Goal: Transaction & Acquisition: Purchase product/service

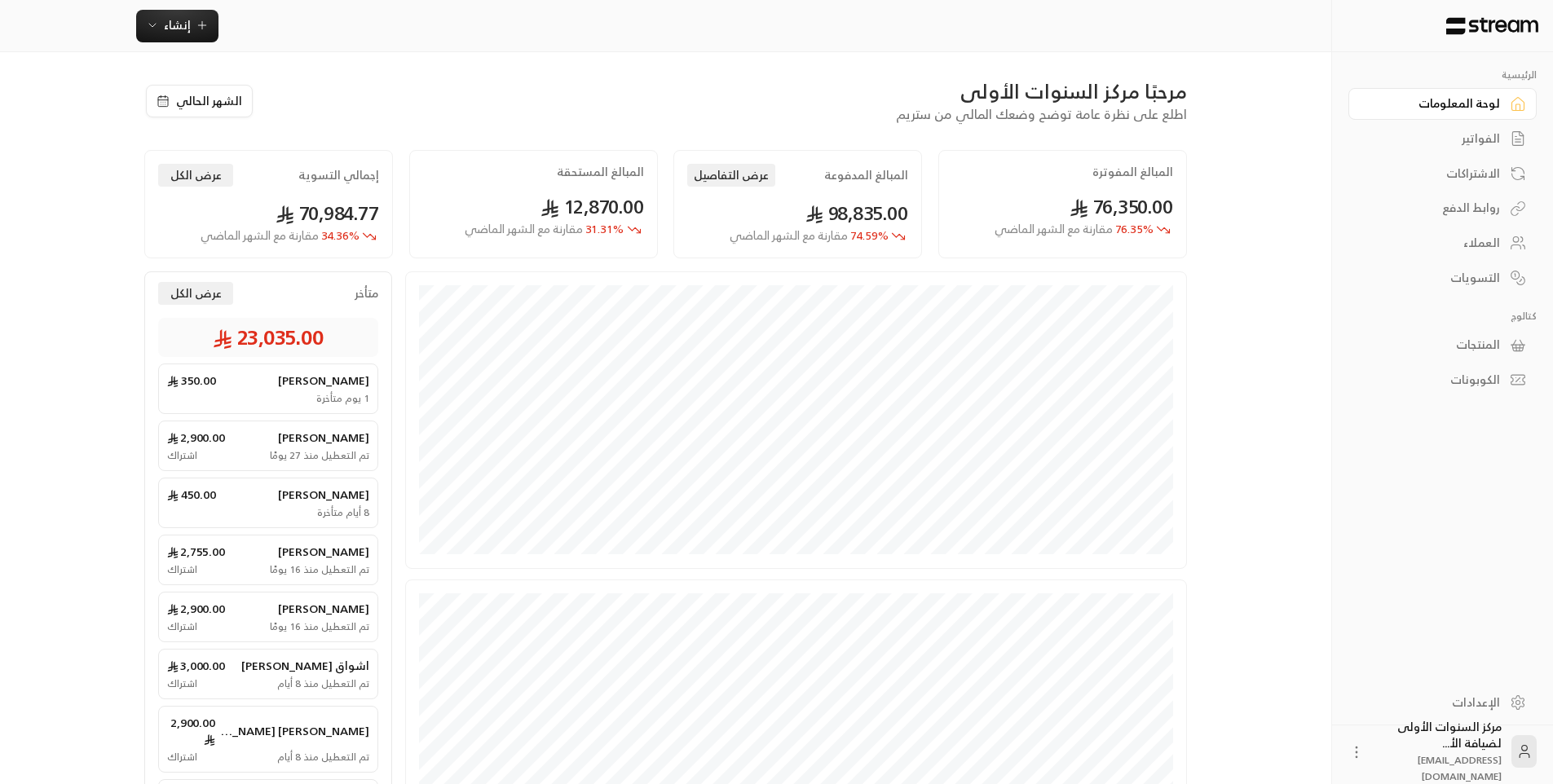
click at [1451, 133] on div "الفواتير" at bounding box center [1435, 139] width 132 height 16
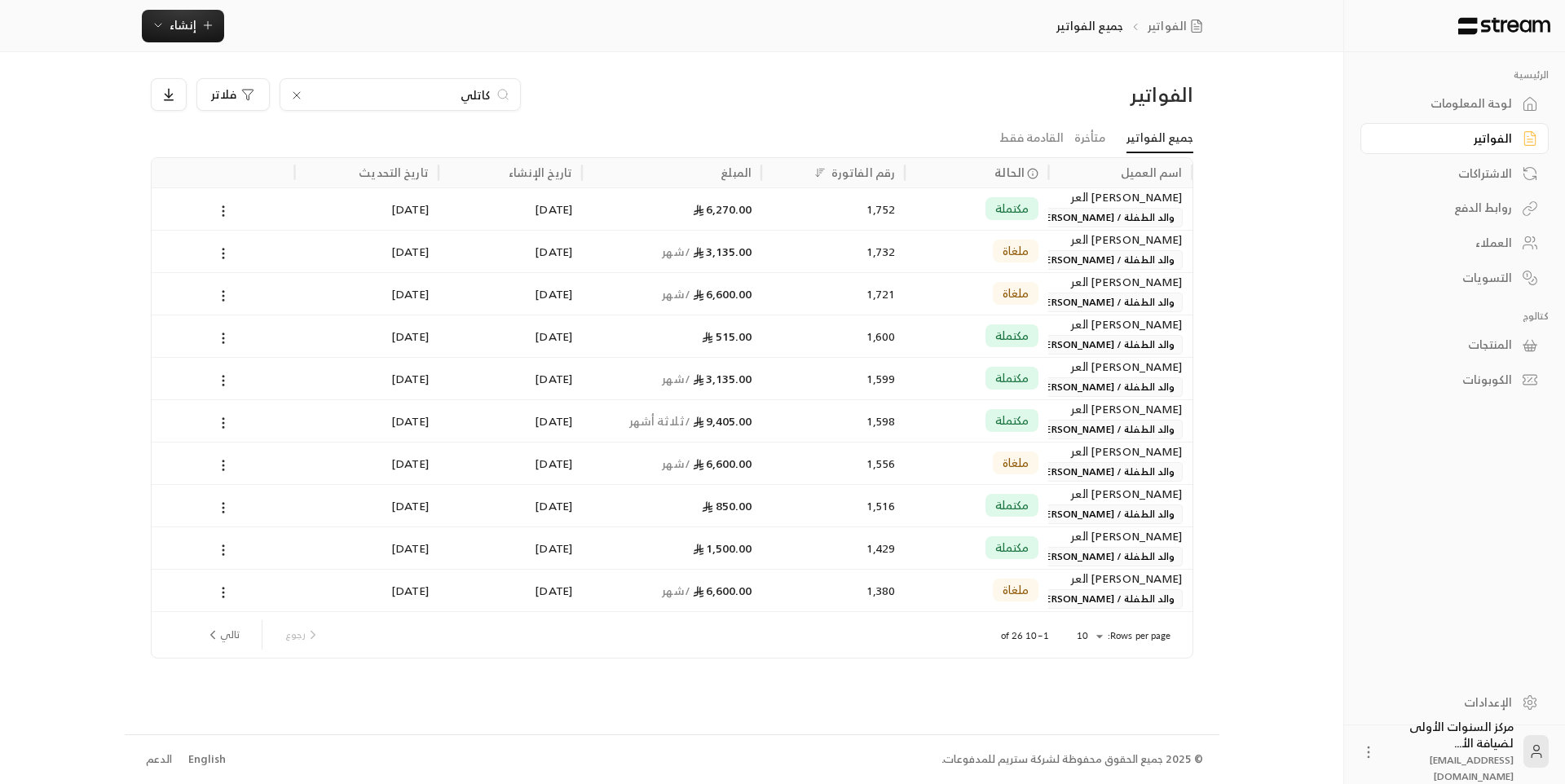
click at [297, 95] on icon at bounding box center [297, 95] width 7 height 7
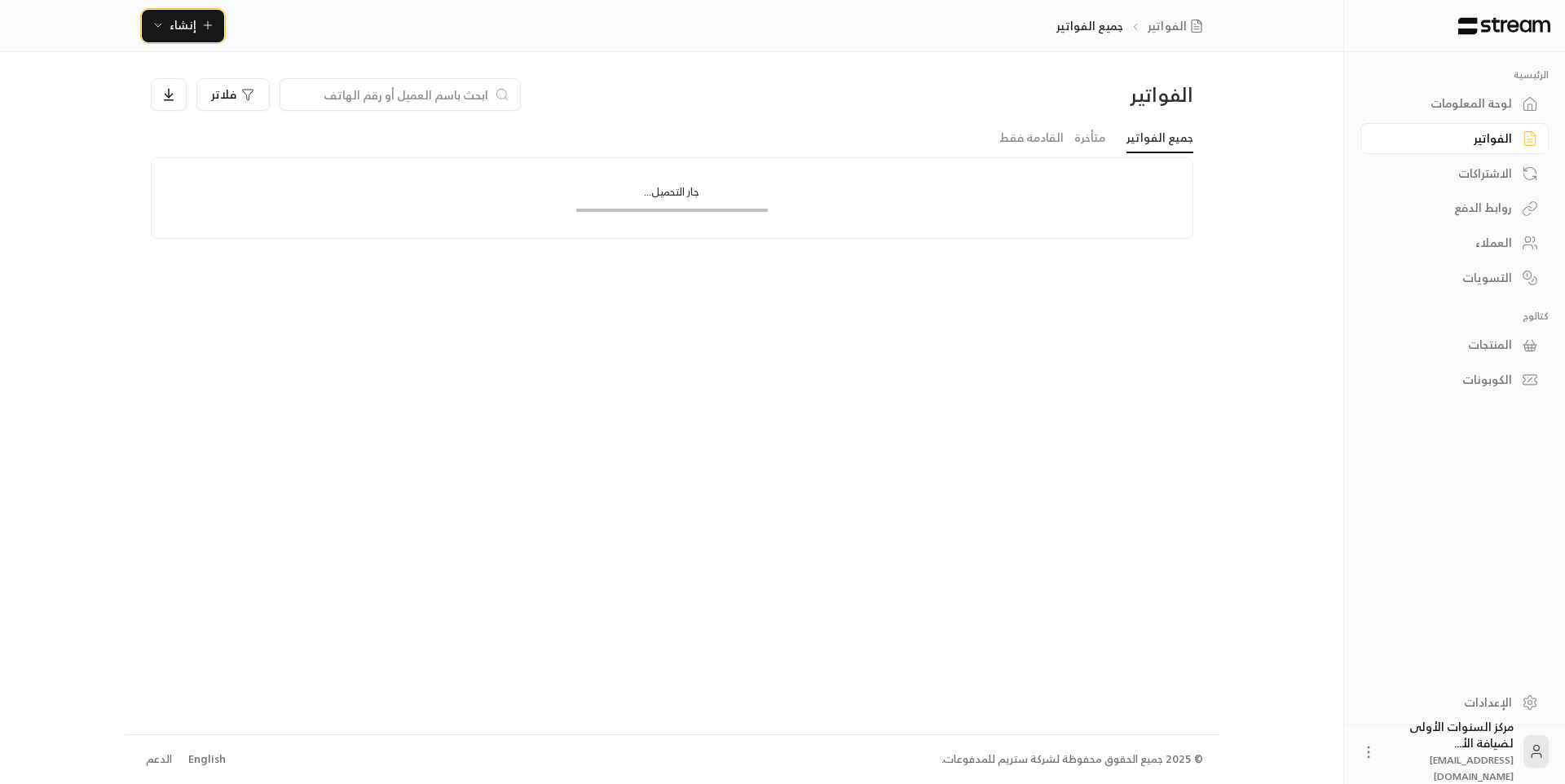
click at [188, 30] on span "إنشاء" at bounding box center [182, 25] width 27 height 21
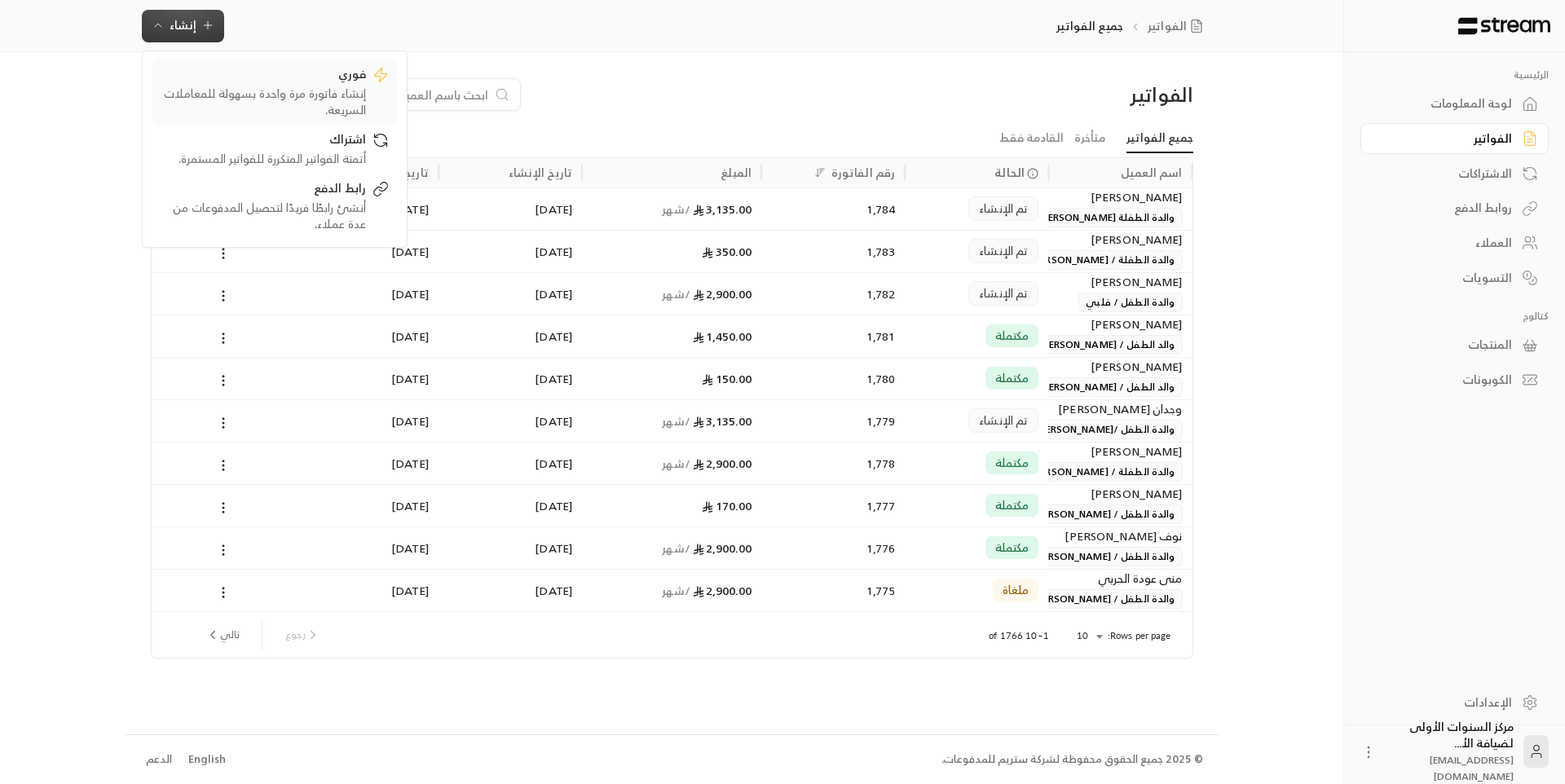
click at [295, 105] on div "إنشاء فاتورة مرة واحدة بسهولة للمعاملات السريعة." at bounding box center [263, 102] width 205 height 33
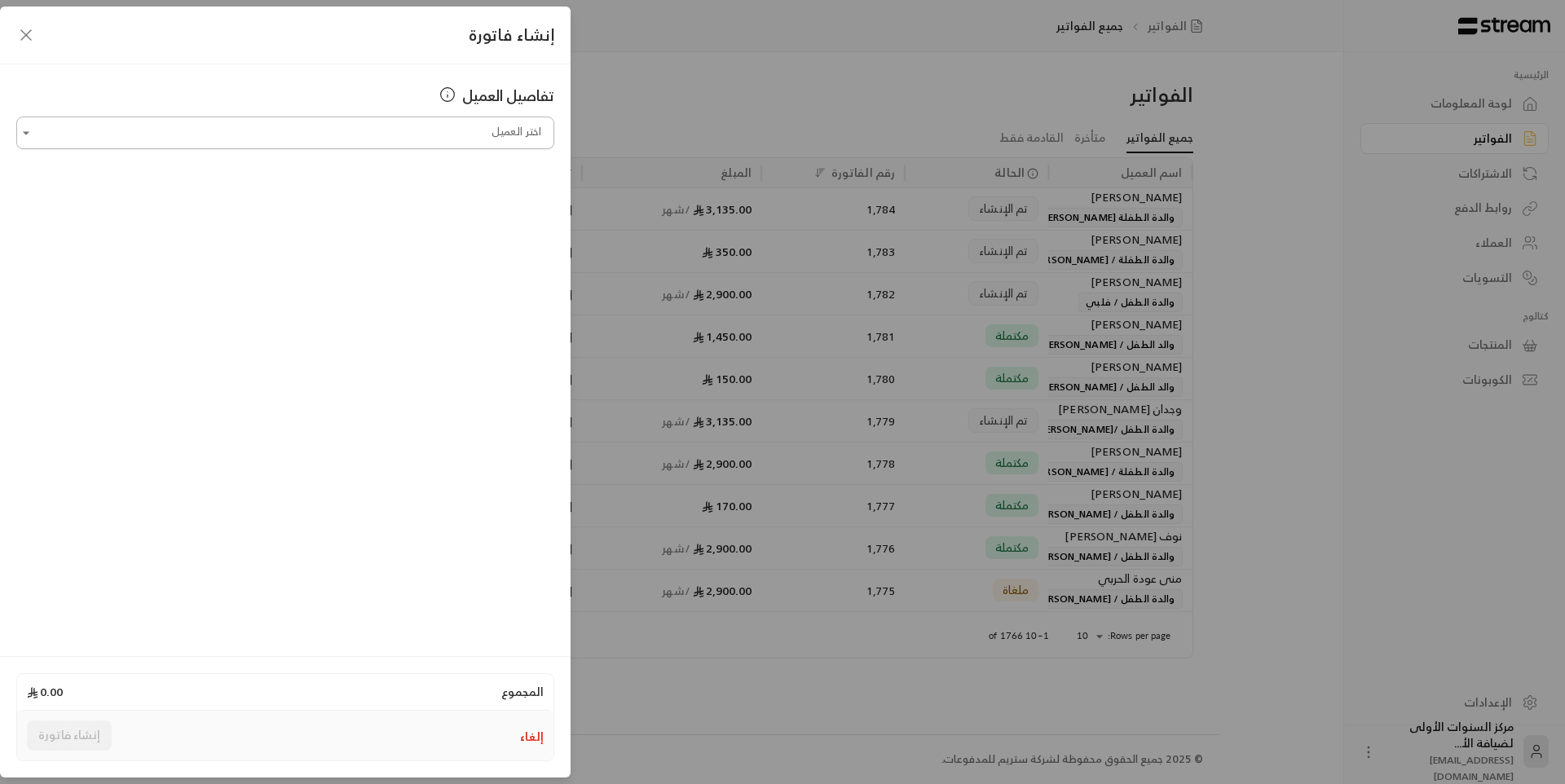
click at [462, 143] on input "اختر العميل" at bounding box center [285, 133] width 538 height 29
type input "*"
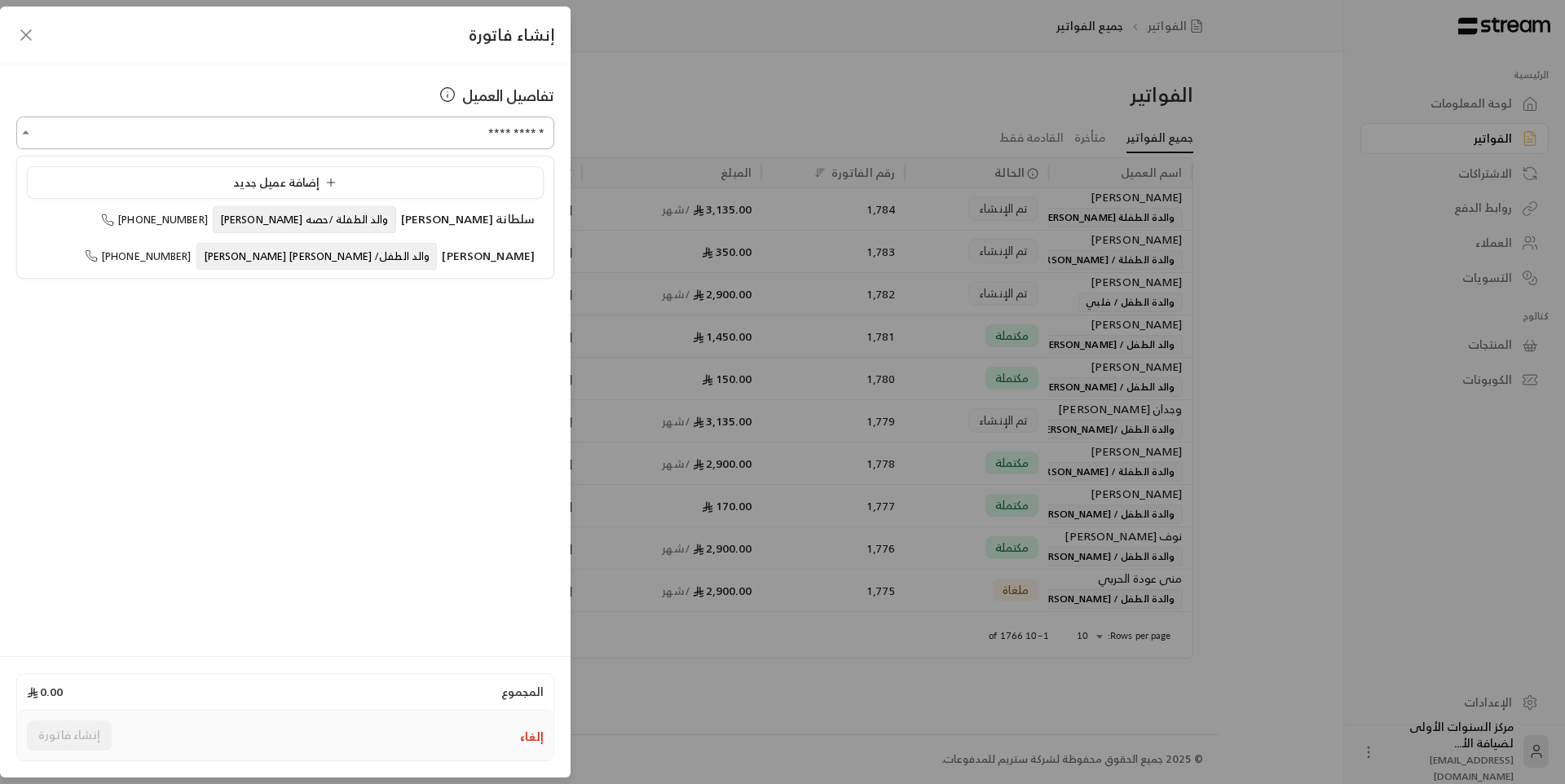
click at [504, 130] on input "**********" at bounding box center [285, 133] width 538 height 29
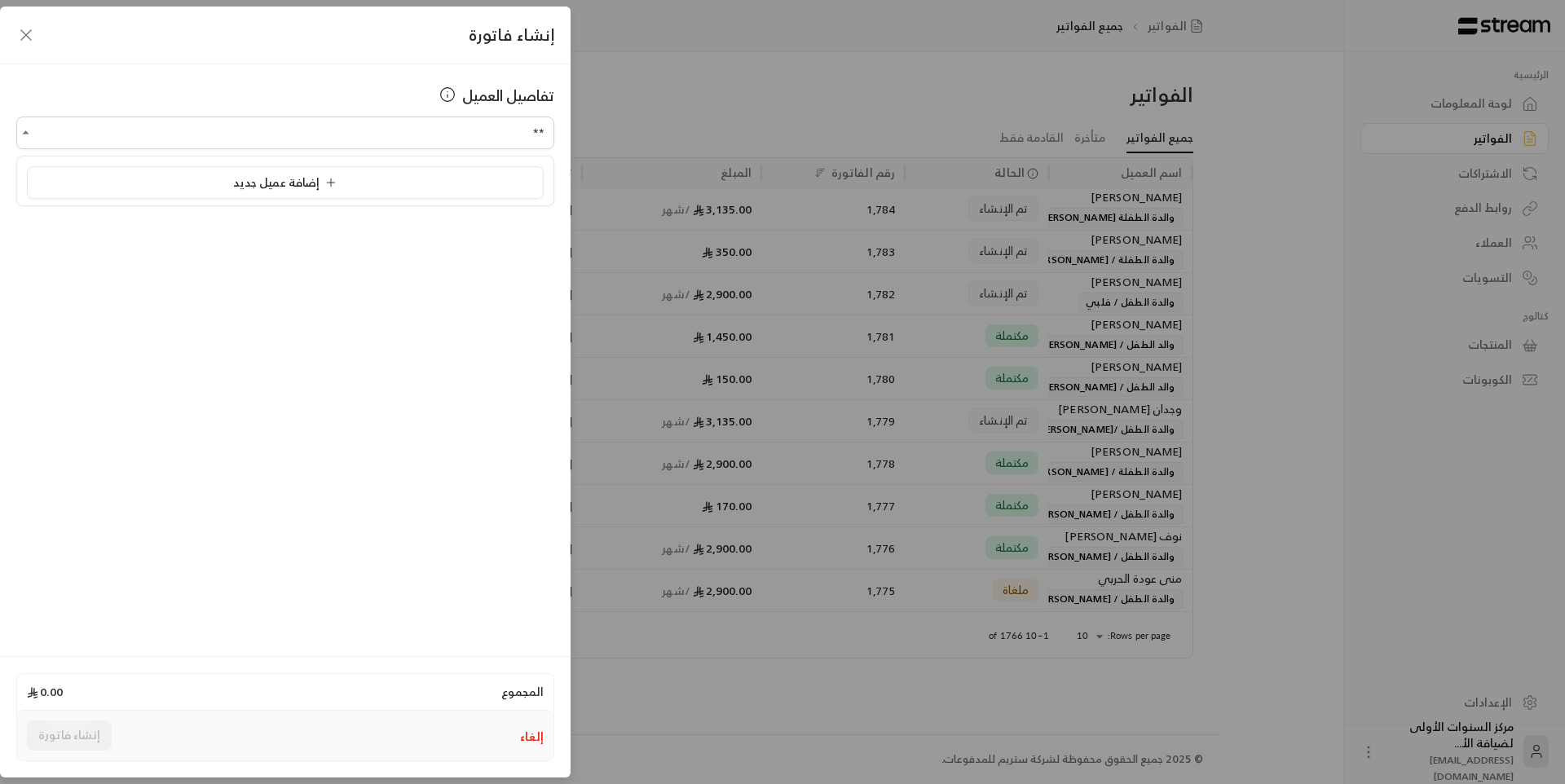
type input "*"
click at [533, 742] on button "إلغاء" at bounding box center [532, 736] width 24 height 16
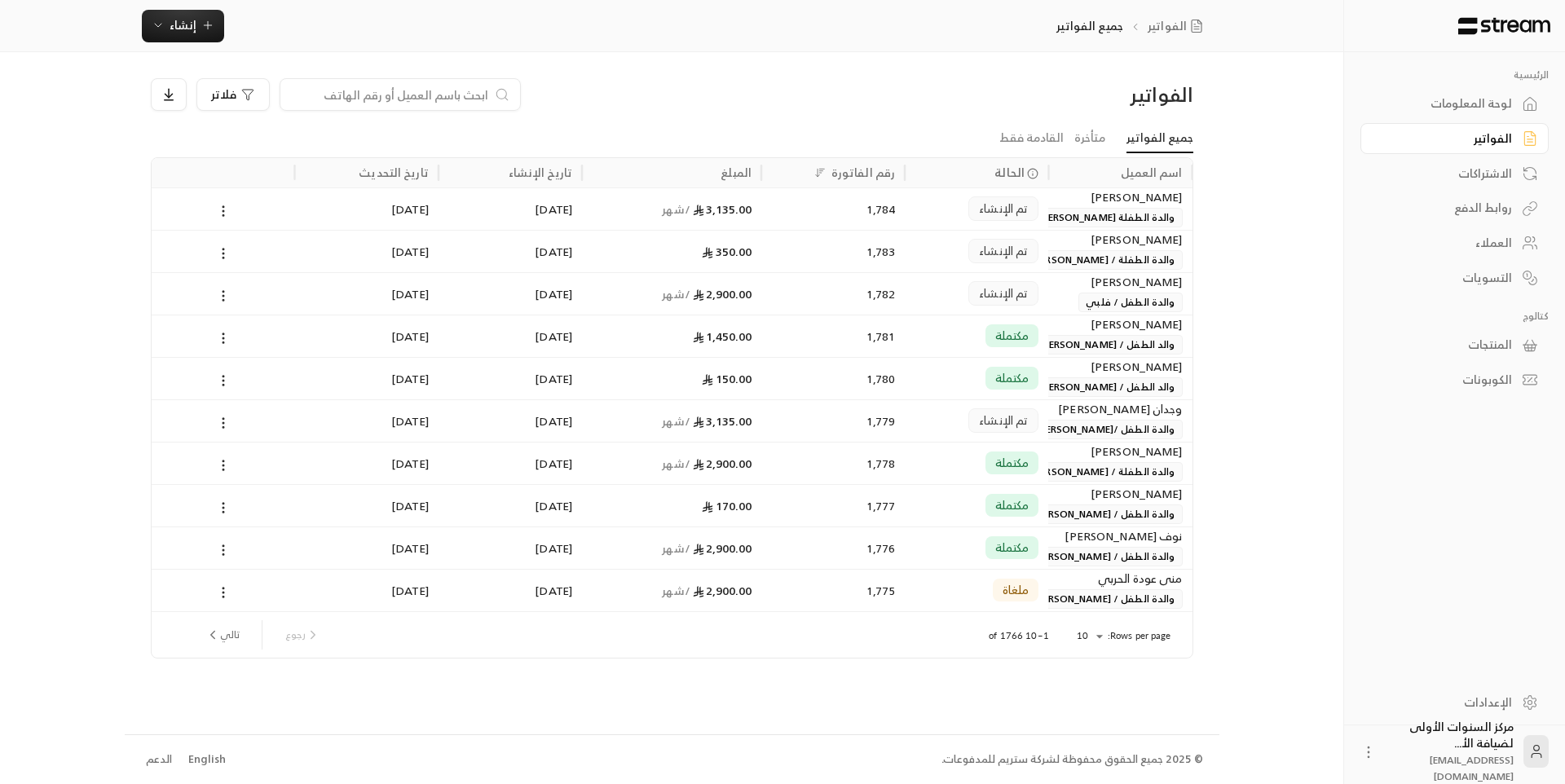
click at [1488, 235] on div "العملاء" at bounding box center [1447, 243] width 132 height 16
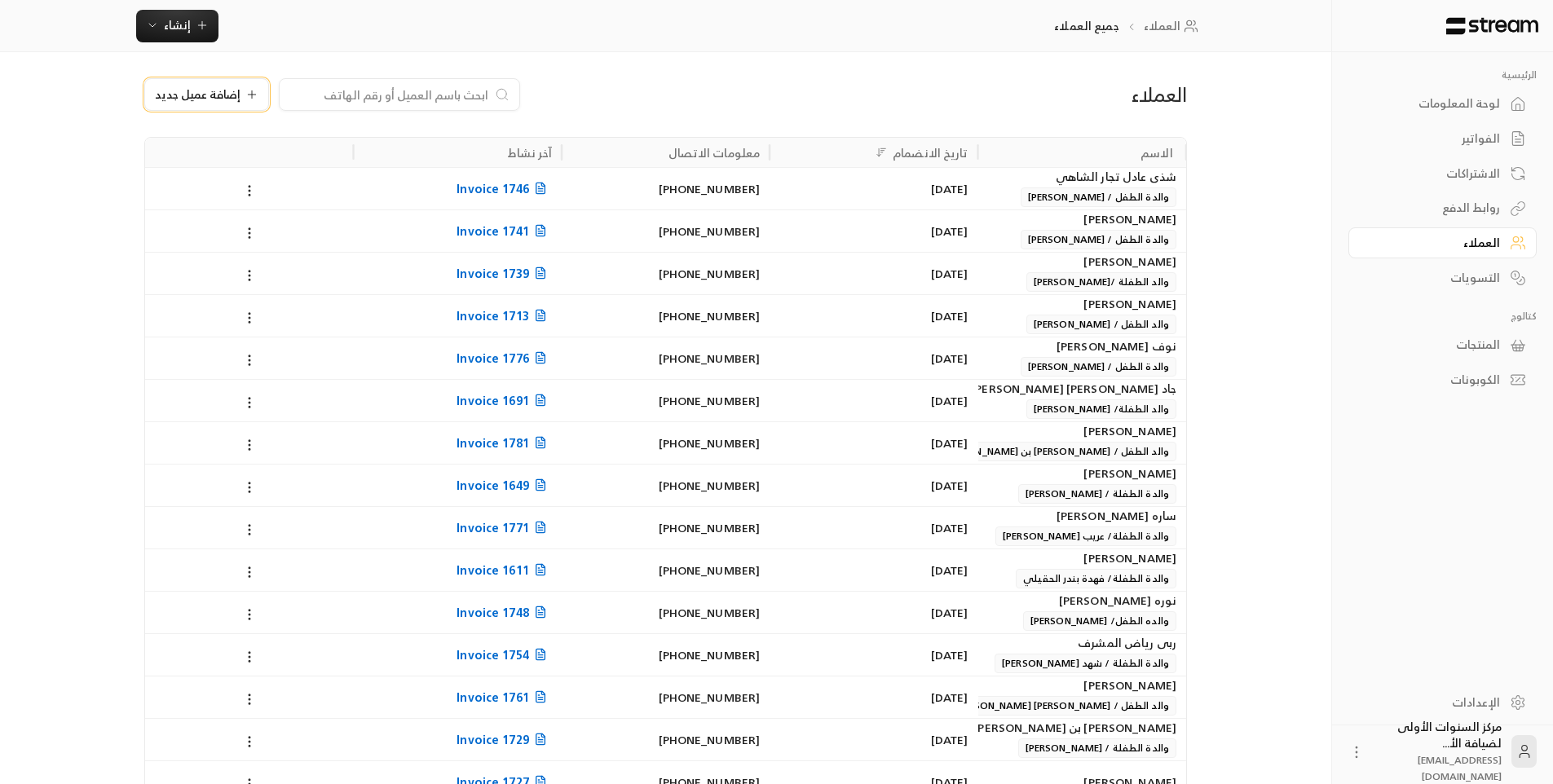
click at [206, 93] on span "إضافة عميل جديد" at bounding box center [197, 95] width 86 height 12
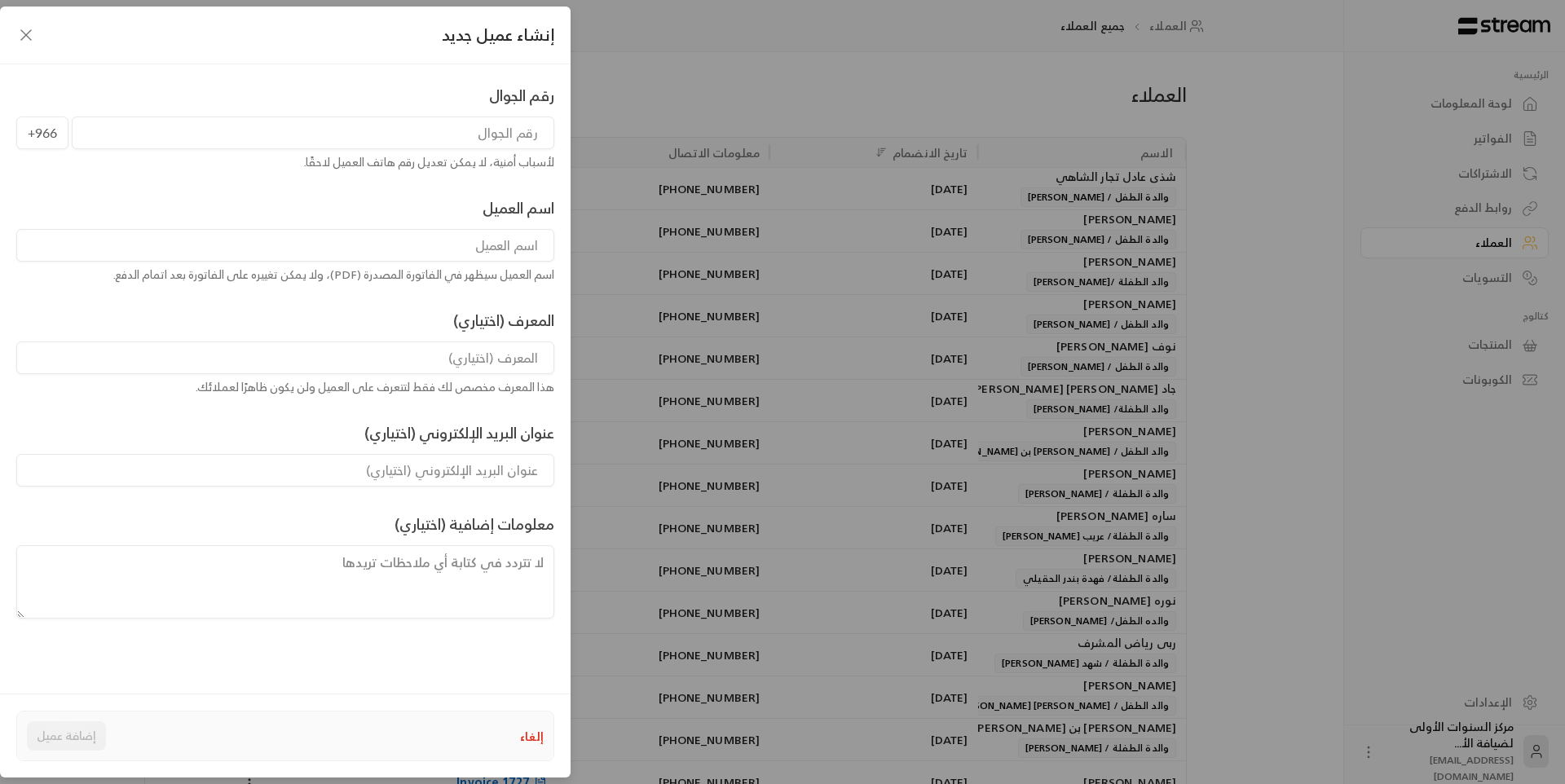
click at [435, 128] on input "tel" at bounding box center [312, 133] width 482 height 33
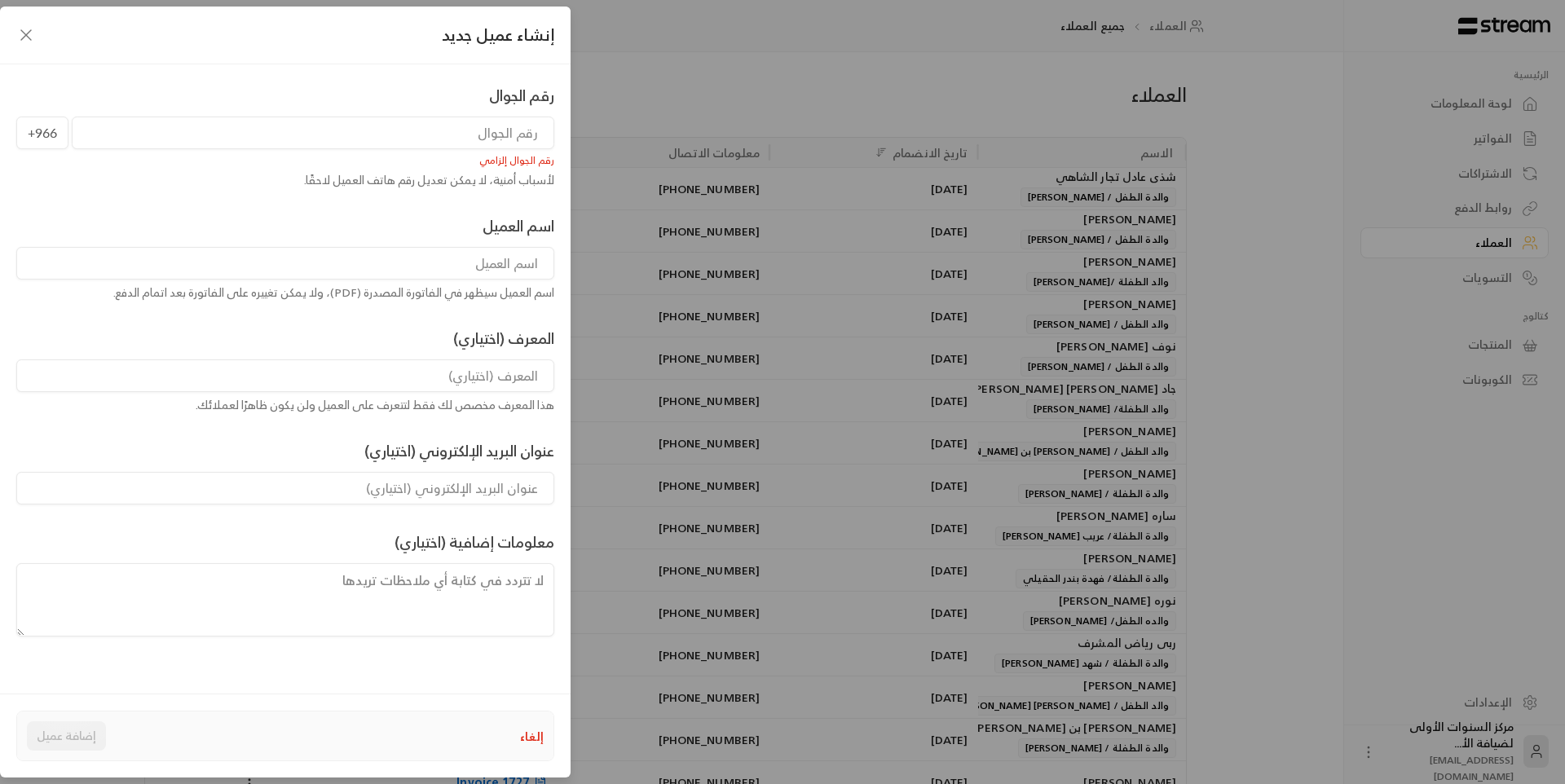
click at [435, 128] on input "tel" at bounding box center [312, 133] width 482 height 33
click at [450, 269] on input at bounding box center [285, 263] width 538 height 33
type input "نوف [PERSON_NAME][DATE]"
click at [478, 129] on input "tel" at bounding box center [312, 133] width 482 height 33
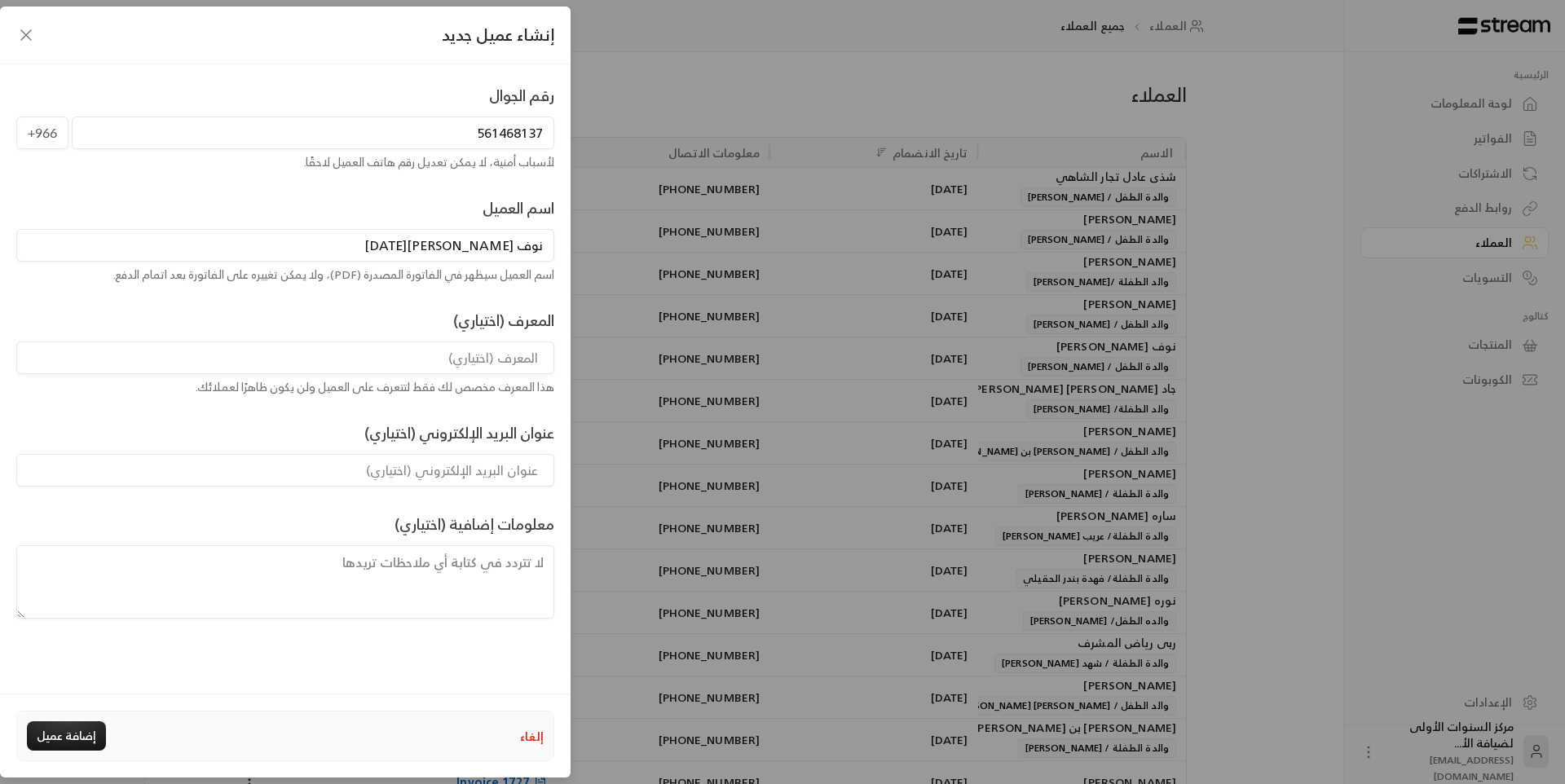
type input "561468137"
click at [496, 359] on input at bounding box center [285, 357] width 538 height 33
type input "والدة الطفل/[PERSON_NAME]"
click at [276, 398] on div "رقم الجوال [PHONE_NUMBER] لأسباب أمنية، لا يمكن تعديل رقم هاتف العميل لاحقًا. ا…" at bounding box center [285, 351] width 554 height 534
click at [83, 741] on button "إضافة عميل" at bounding box center [67, 736] width 79 height 30
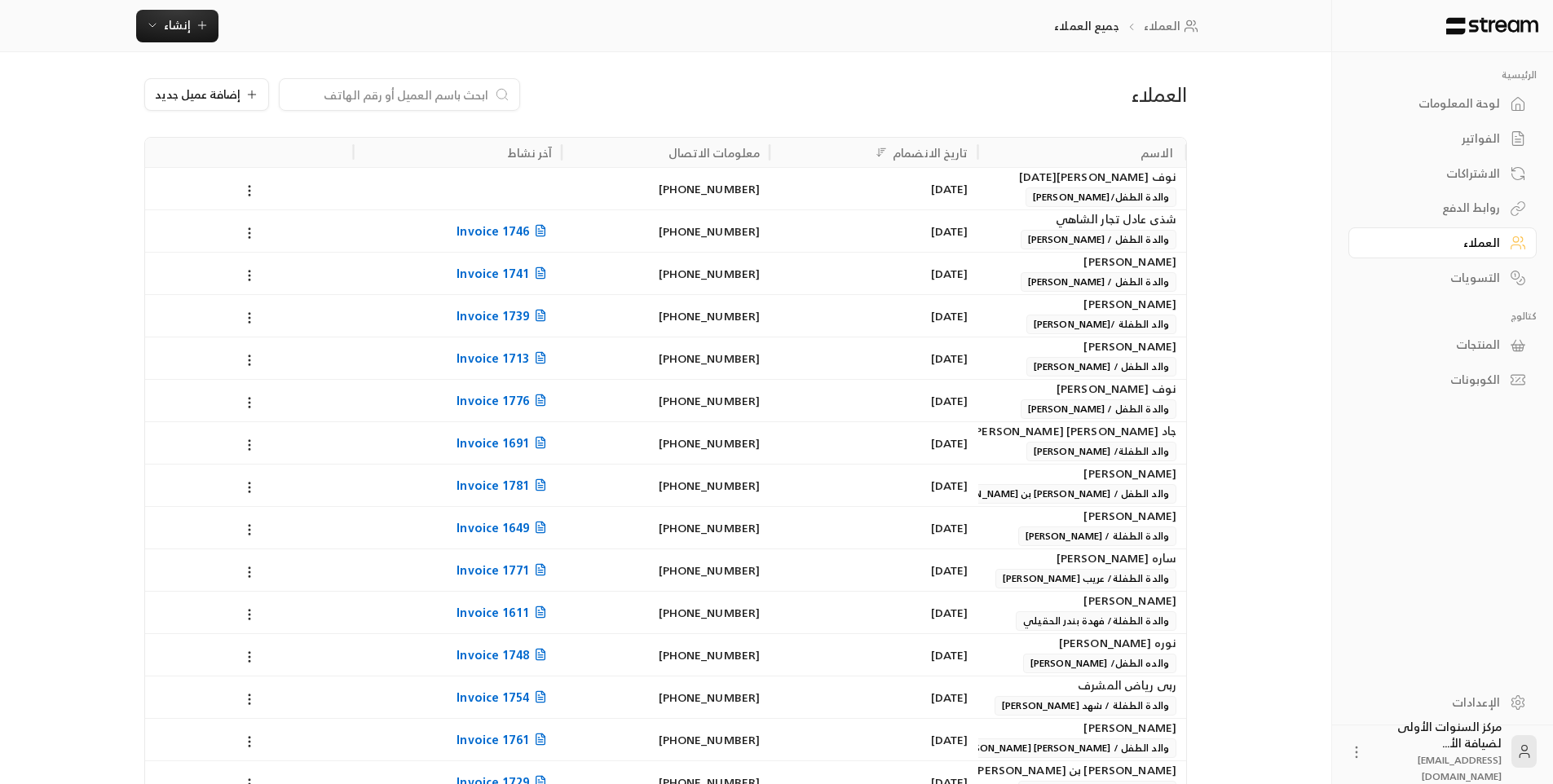
click at [1453, 92] on link "لوحة المعلومات" at bounding box center [1442, 104] width 188 height 32
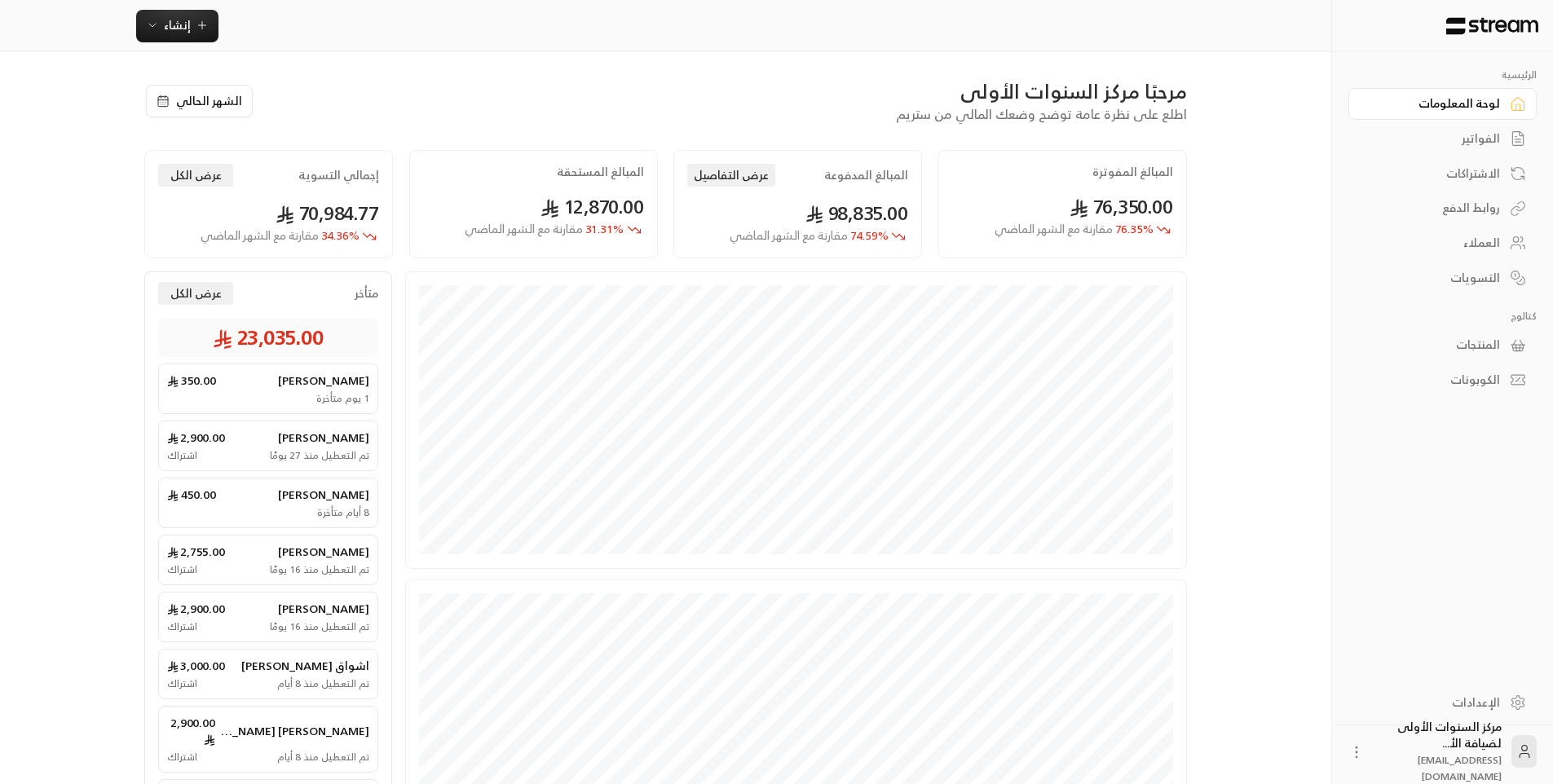
click at [198, 44] on div "إنشاء فوري إنشاء فاتورة مرة واحدة بسهولة للمعاملات السريعة. اشتراك أتمتة الفوات…" at bounding box center [665, 25] width 1331 height 52
click at [196, 38] on button "إنشاء" at bounding box center [178, 26] width 82 height 33
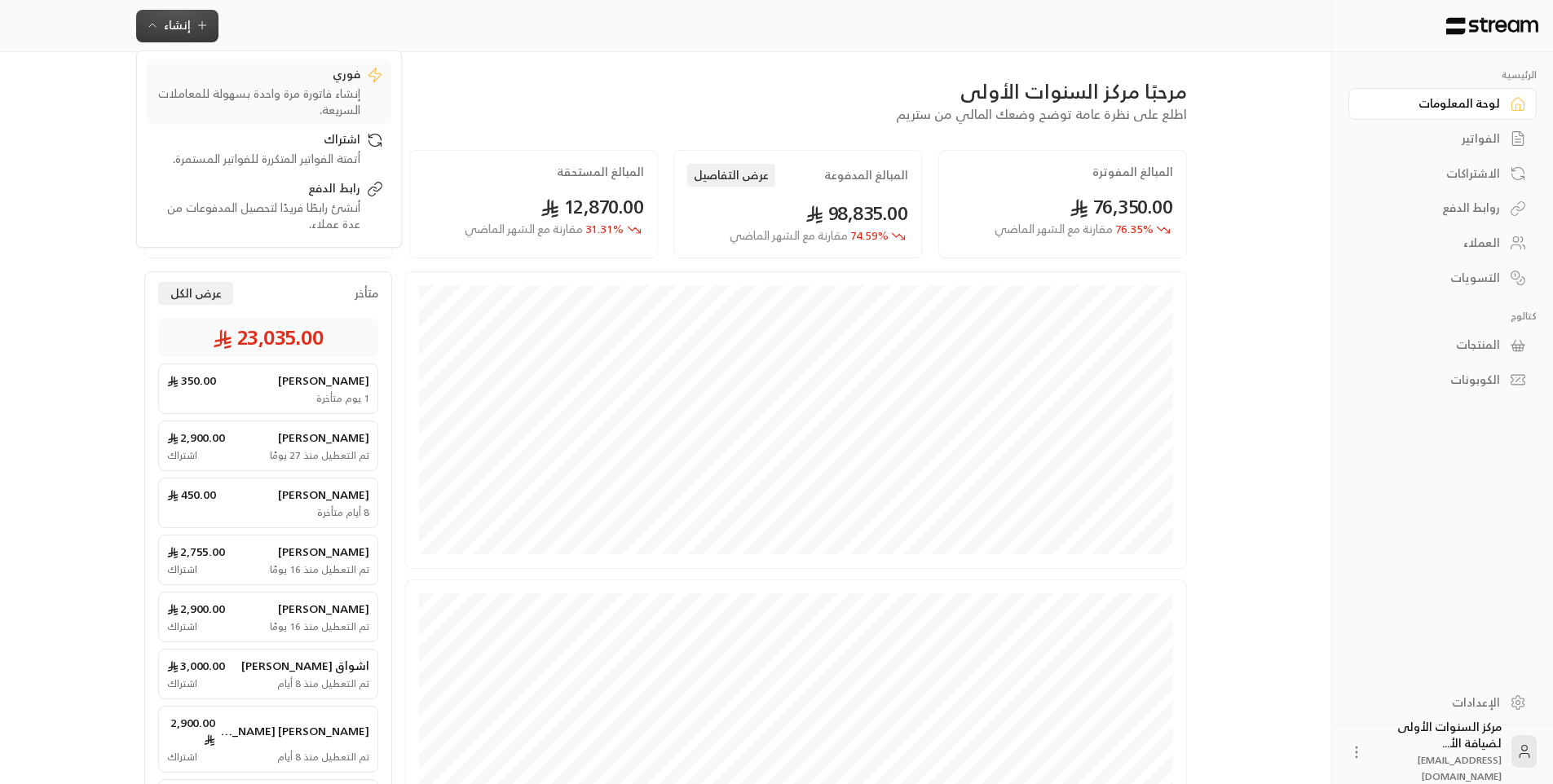
click at [259, 97] on div "إنشاء فاتورة مرة واحدة بسهولة للمعاملات السريعة." at bounding box center [257, 102] width 206 height 33
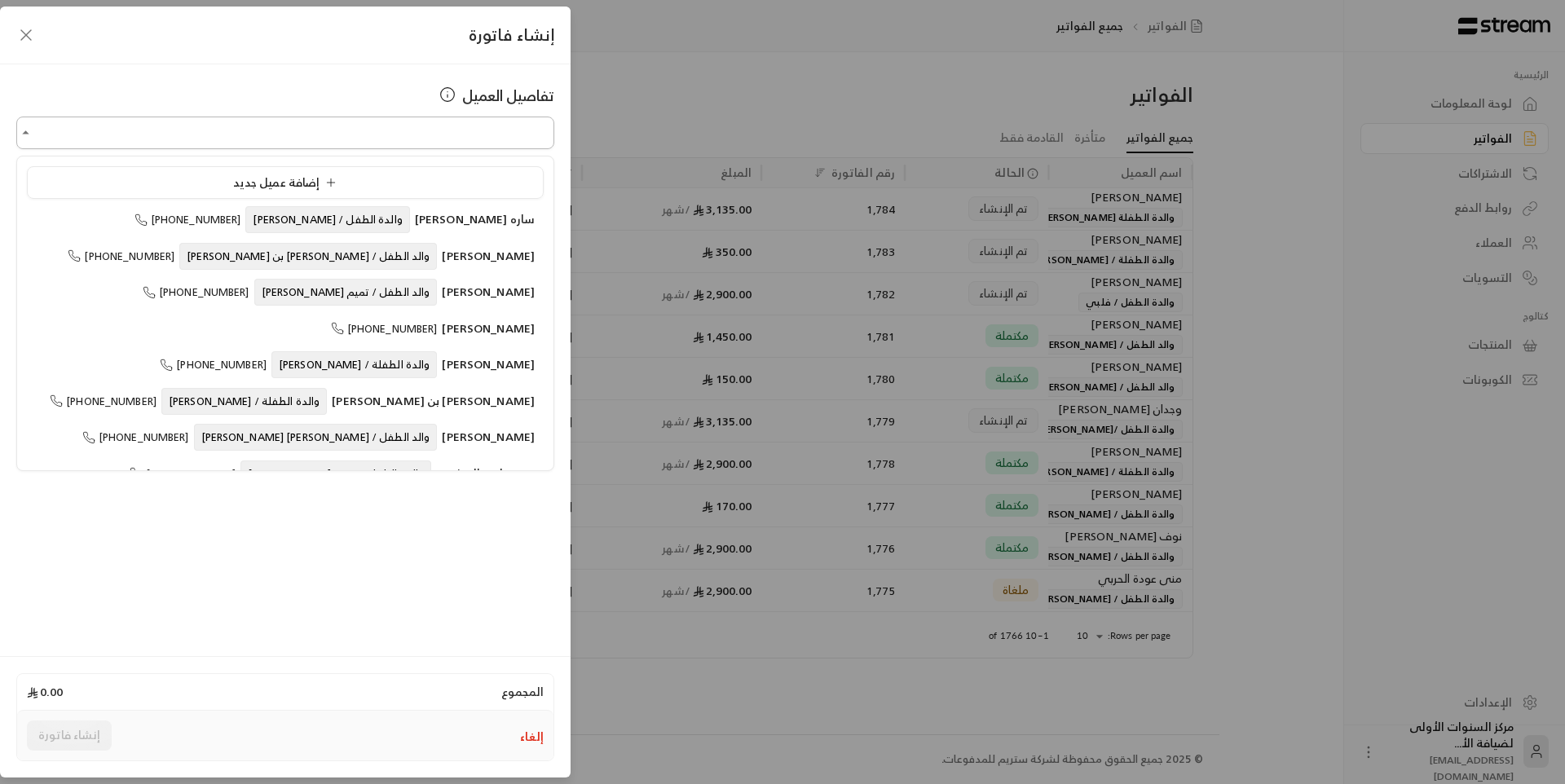
click at [448, 137] on input "اختر العميل" at bounding box center [285, 133] width 538 height 29
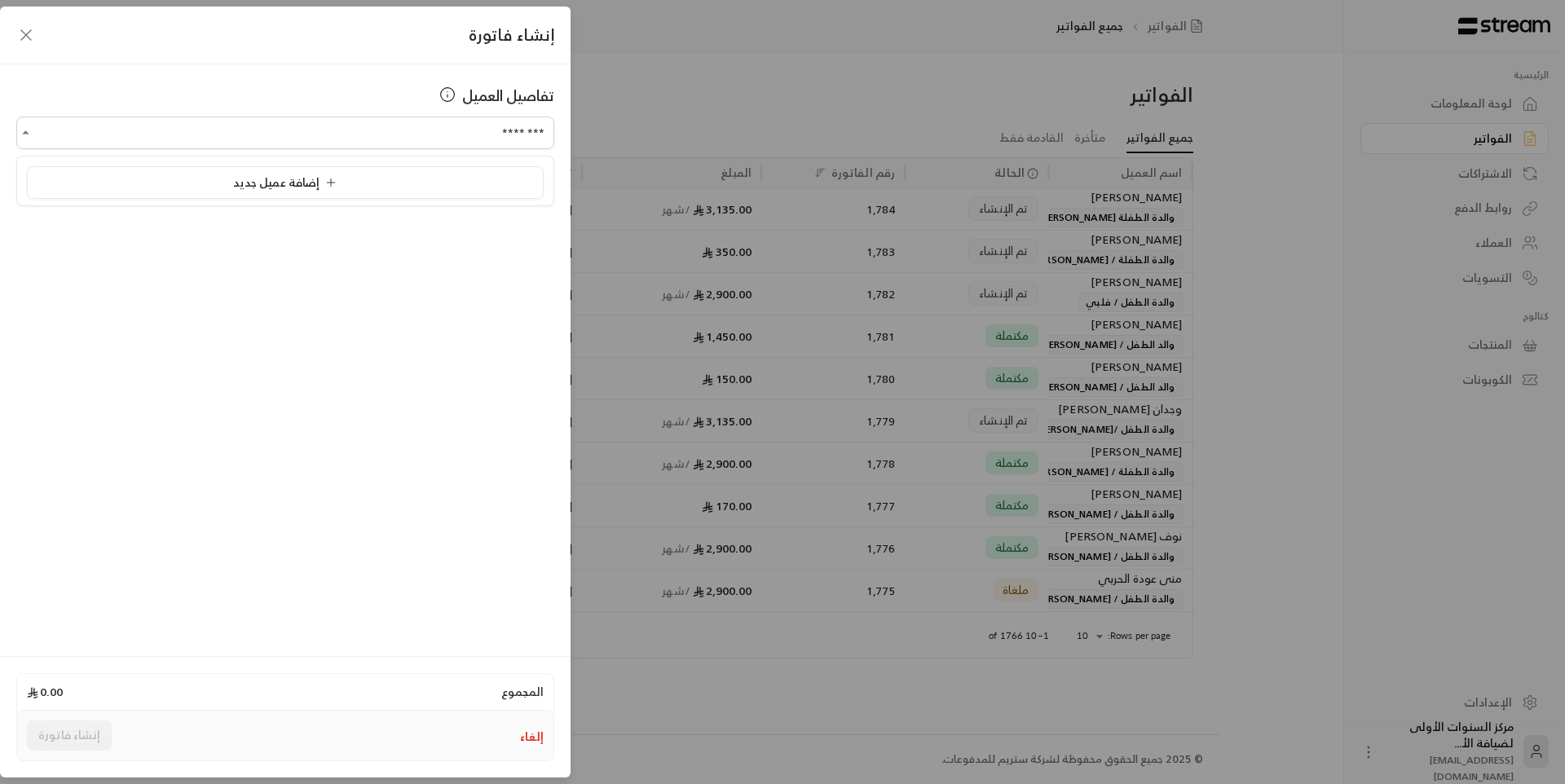
type input "********"
click at [30, 35] on icon "button" at bounding box center [26, 35] width 20 height 20
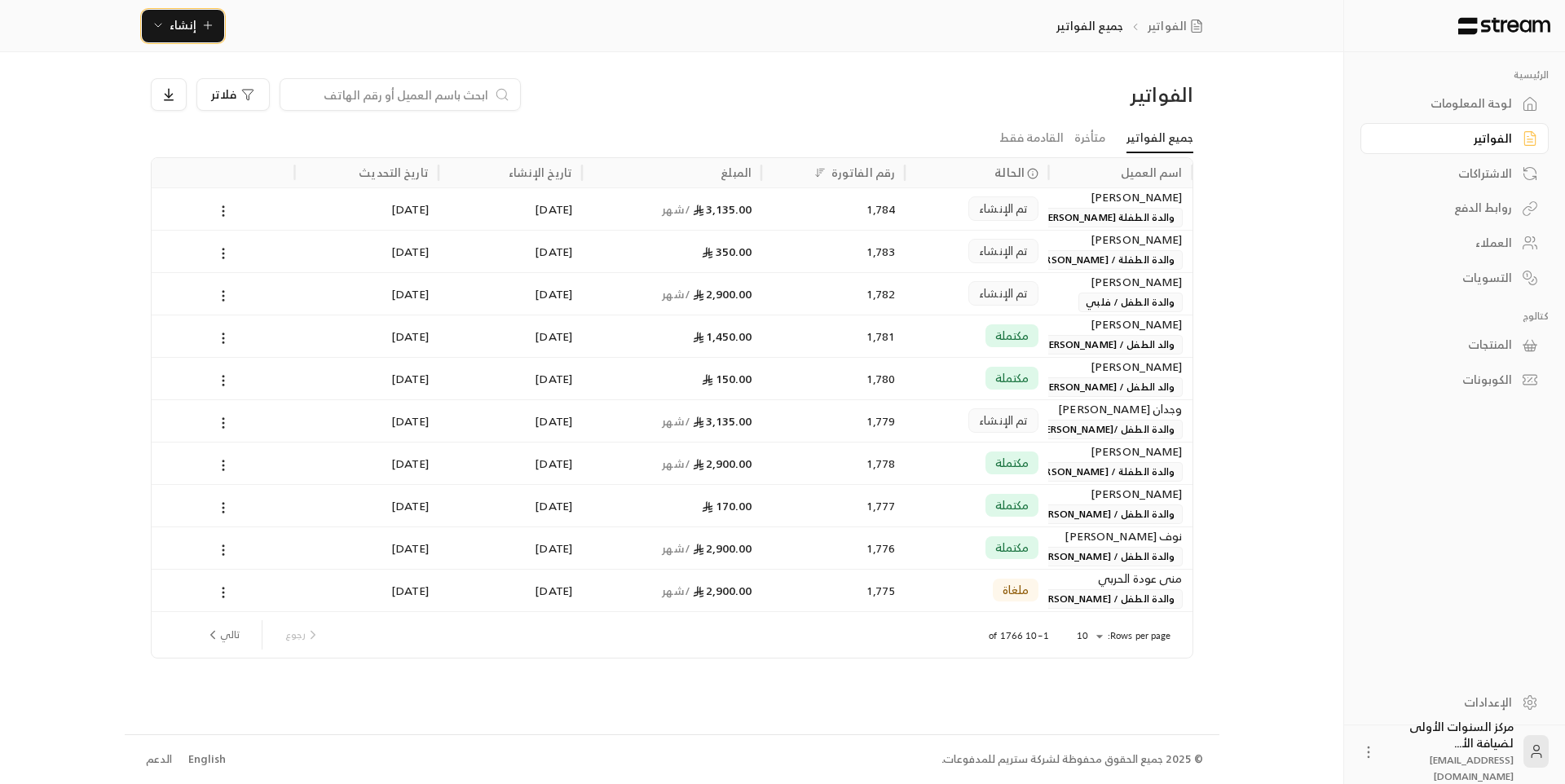
click at [182, 27] on span "إنشاء" at bounding box center [182, 25] width 27 height 21
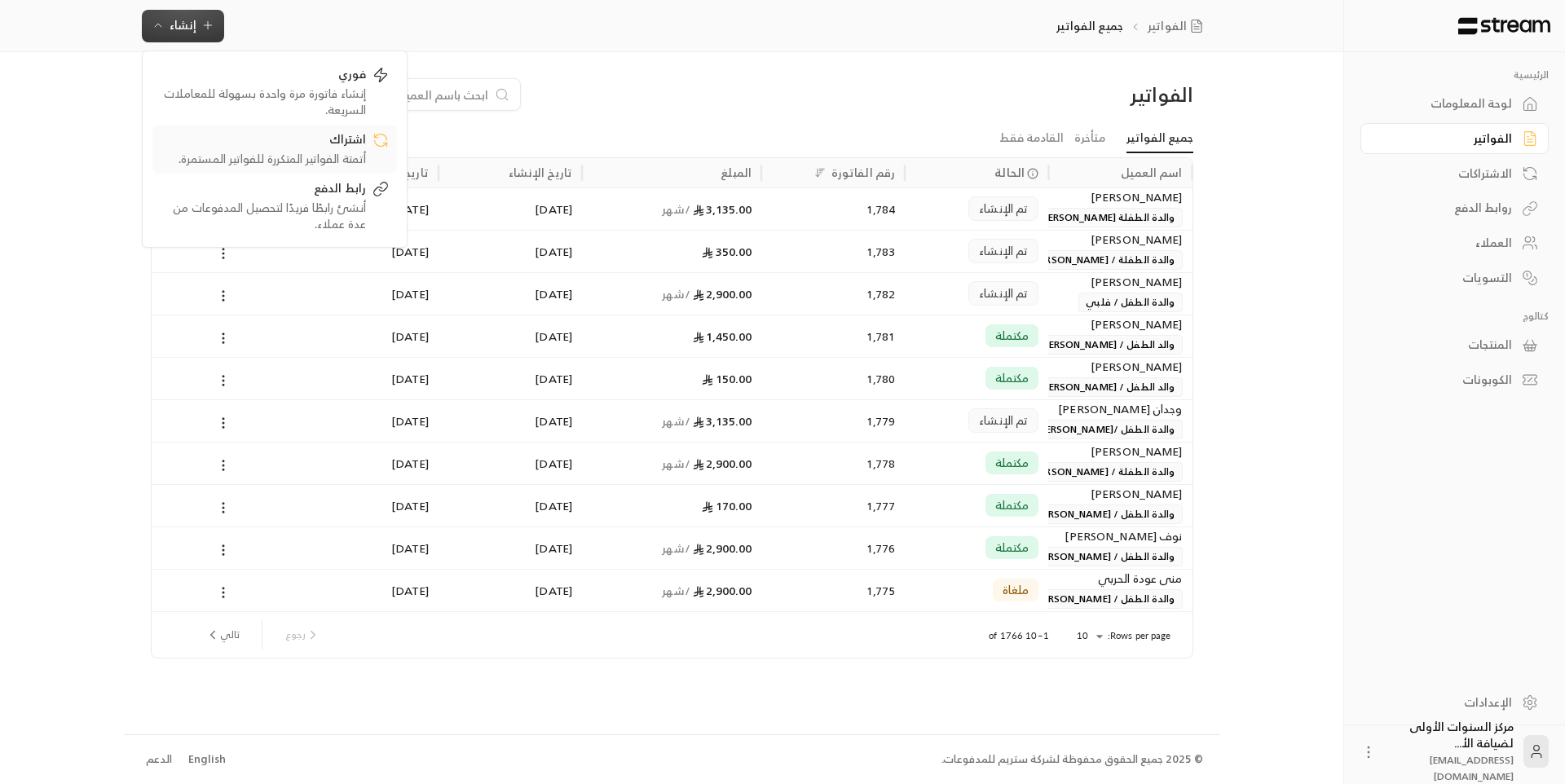
click at [334, 151] on div "أتمتة الفواتير المتكررة للفواتير المستمرة." at bounding box center [263, 159] width 205 height 16
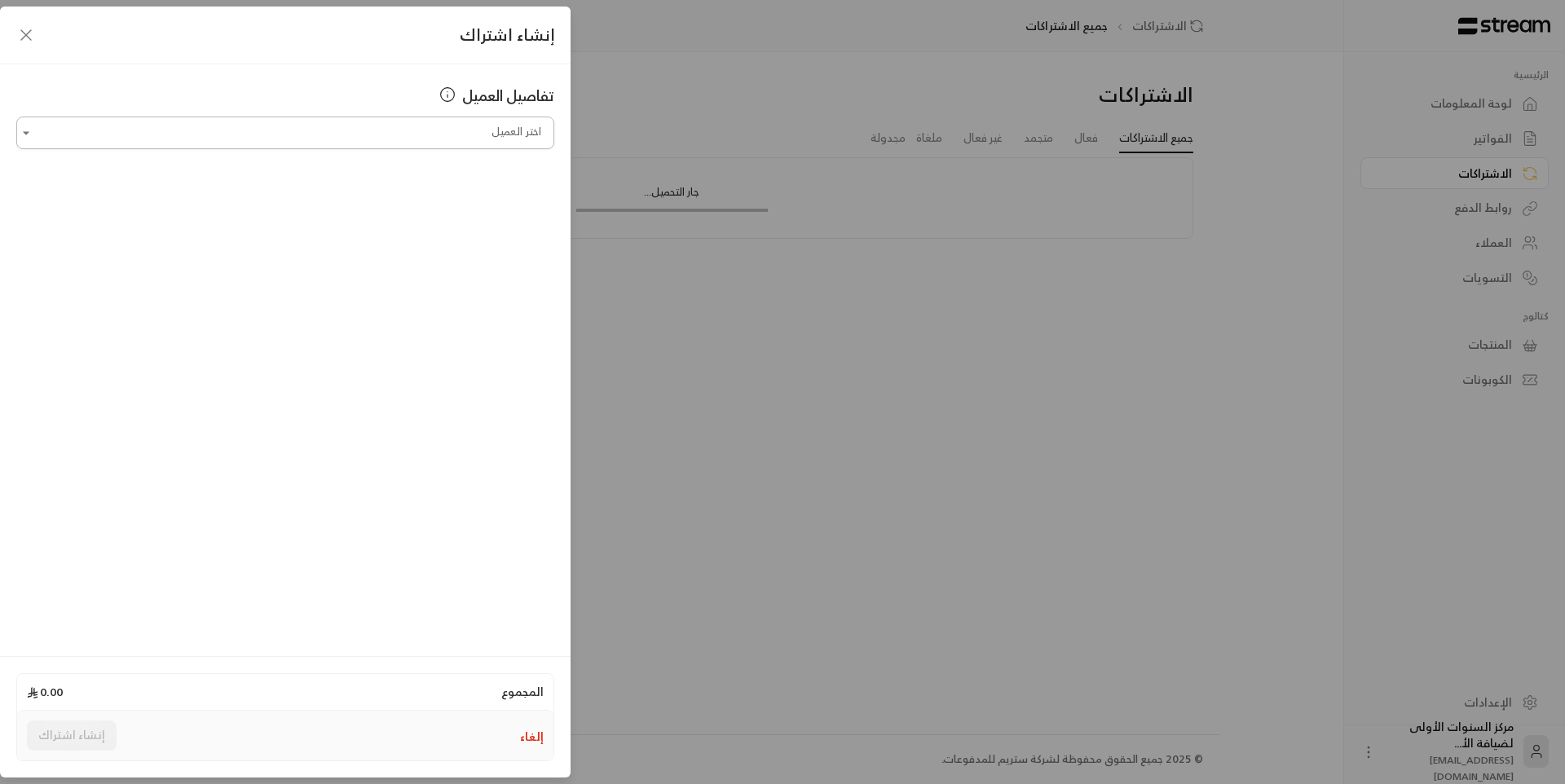
click at [394, 126] on input "اختر العميل" at bounding box center [285, 133] width 538 height 29
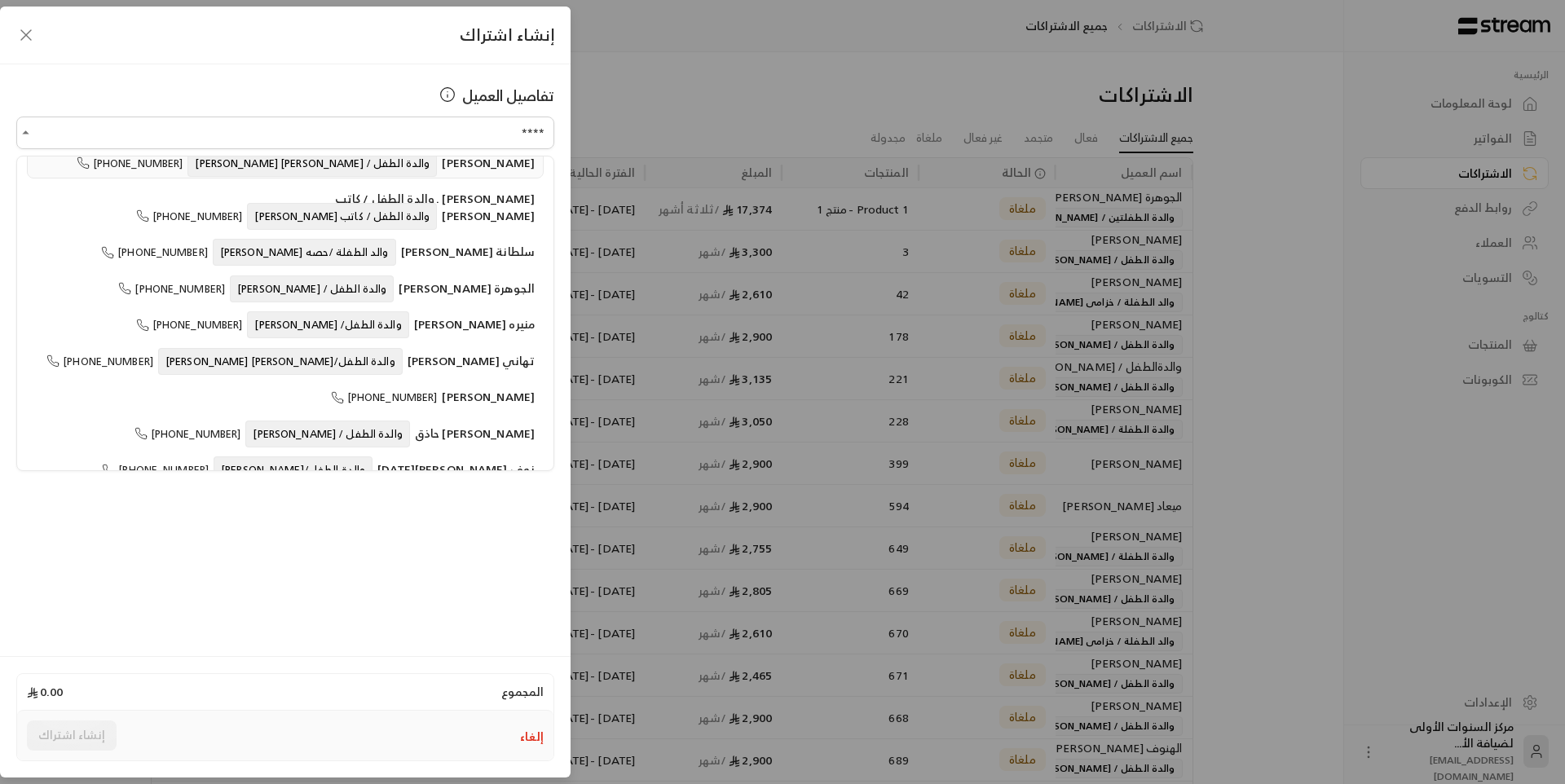
scroll to position [187, 0]
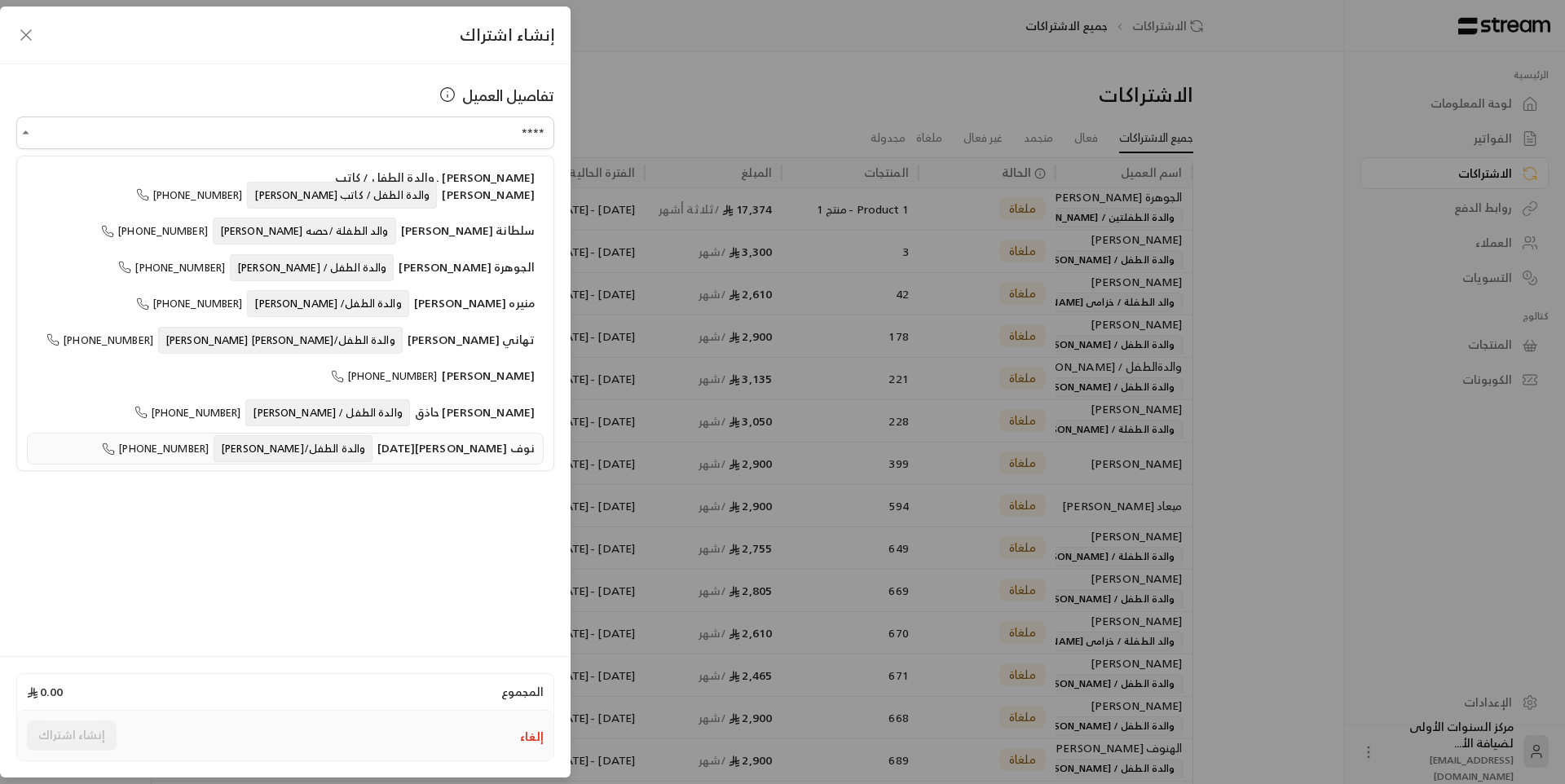
click at [361, 450] on span "والدة الطفل/[PERSON_NAME]" at bounding box center [293, 448] width 159 height 27
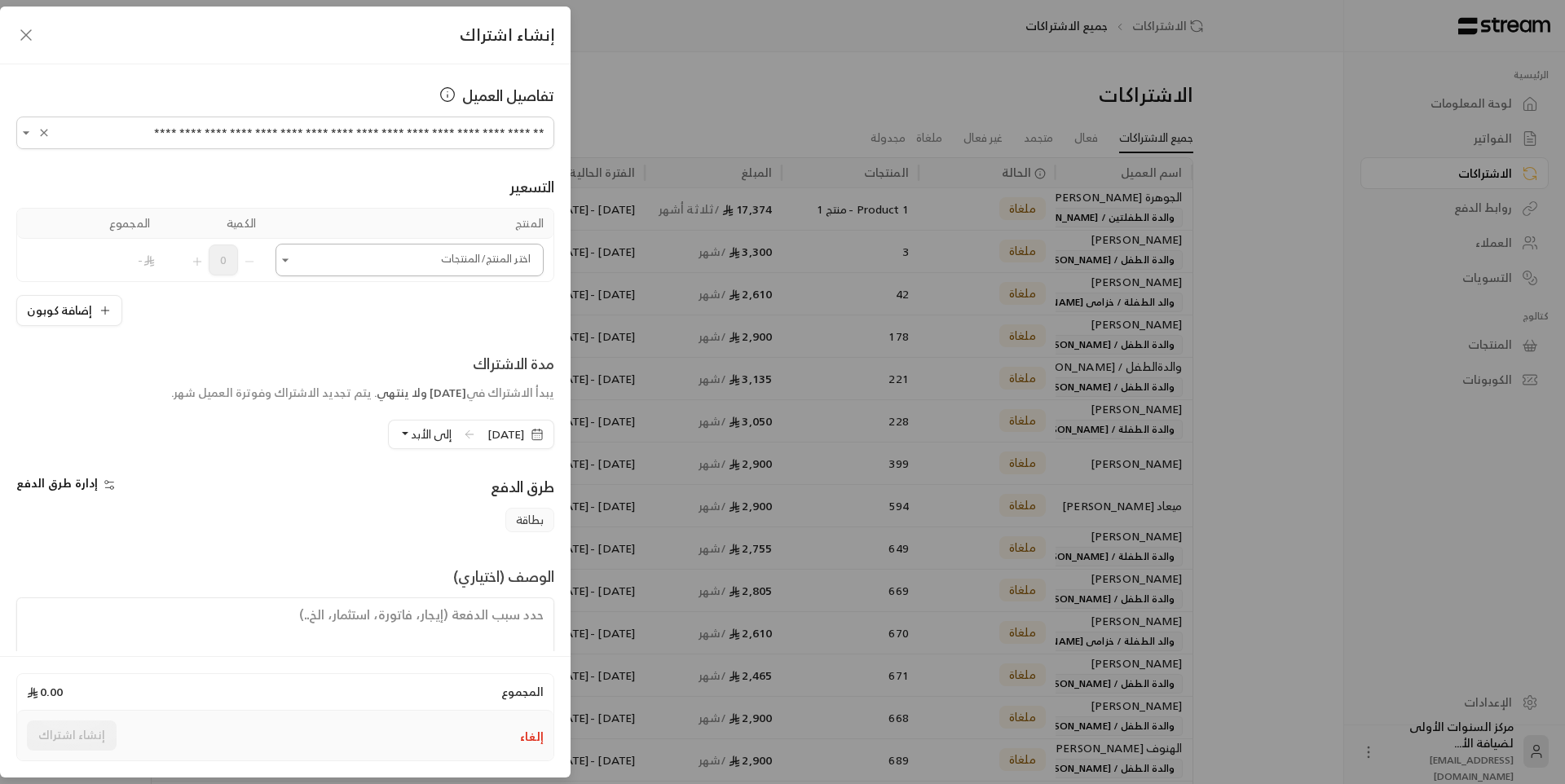
type input "**********"
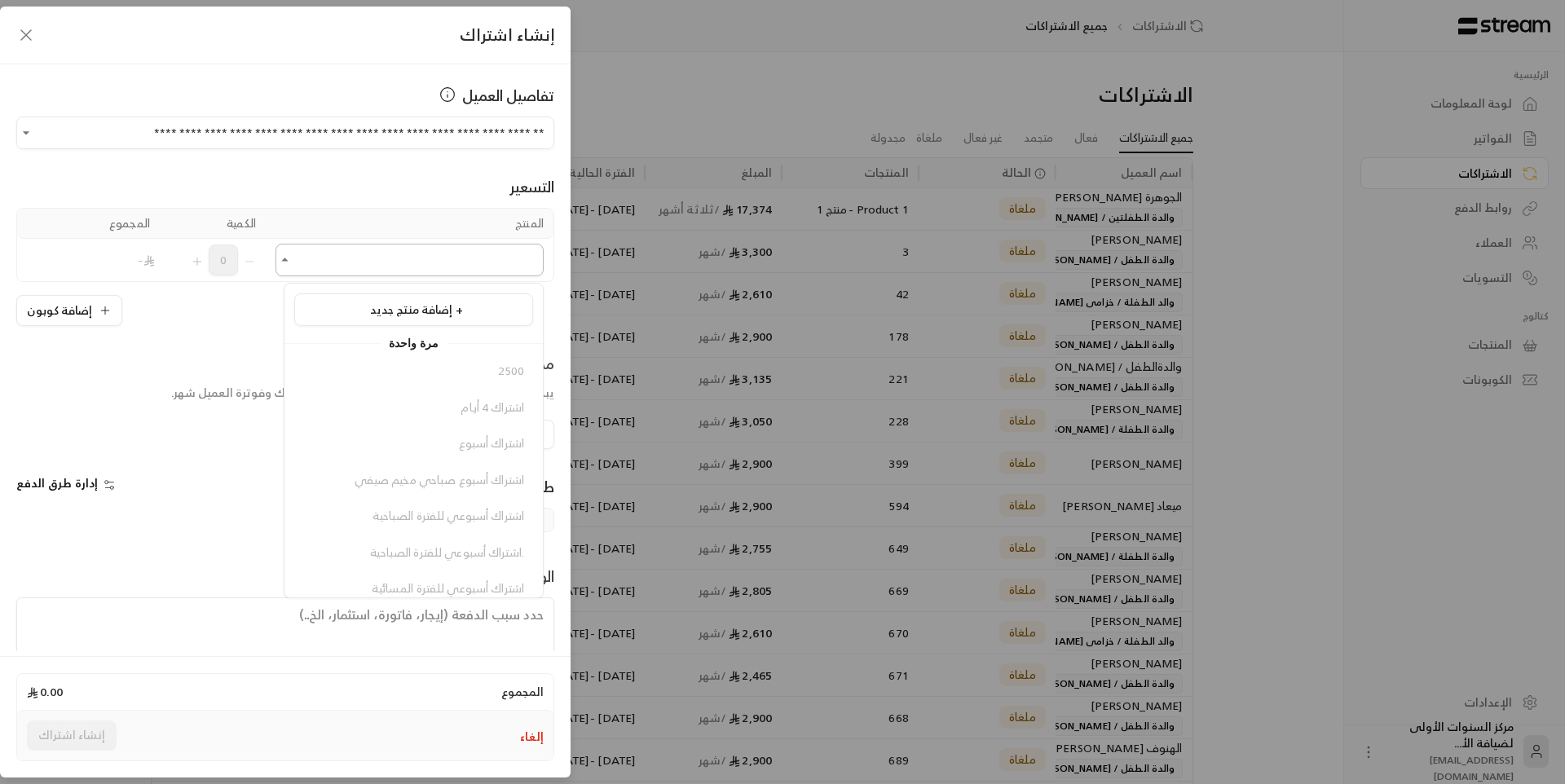
click at [383, 249] on input "اختر العميل" at bounding box center [409, 260] width 268 height 29
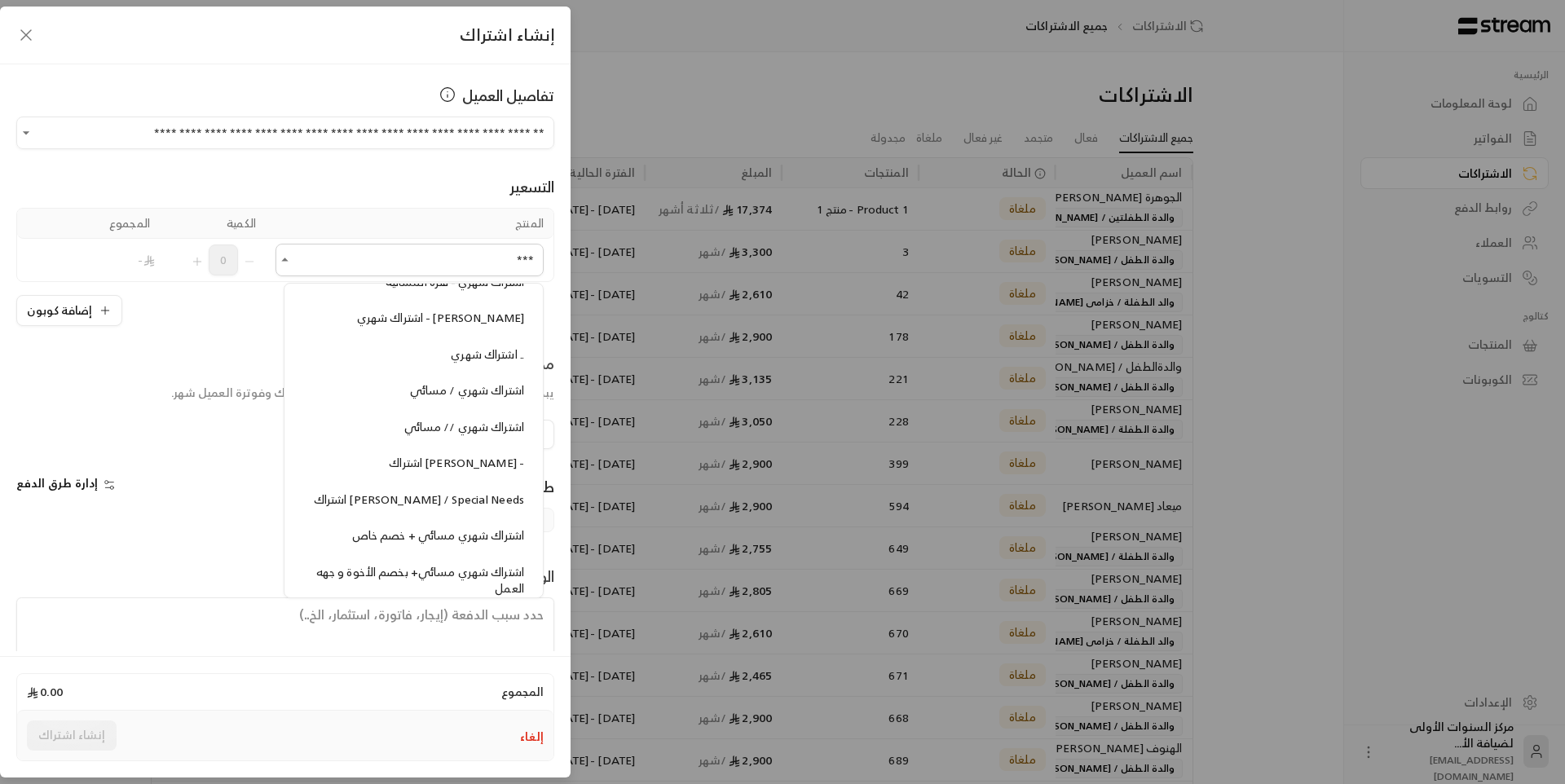
scroll to position [652, 0]
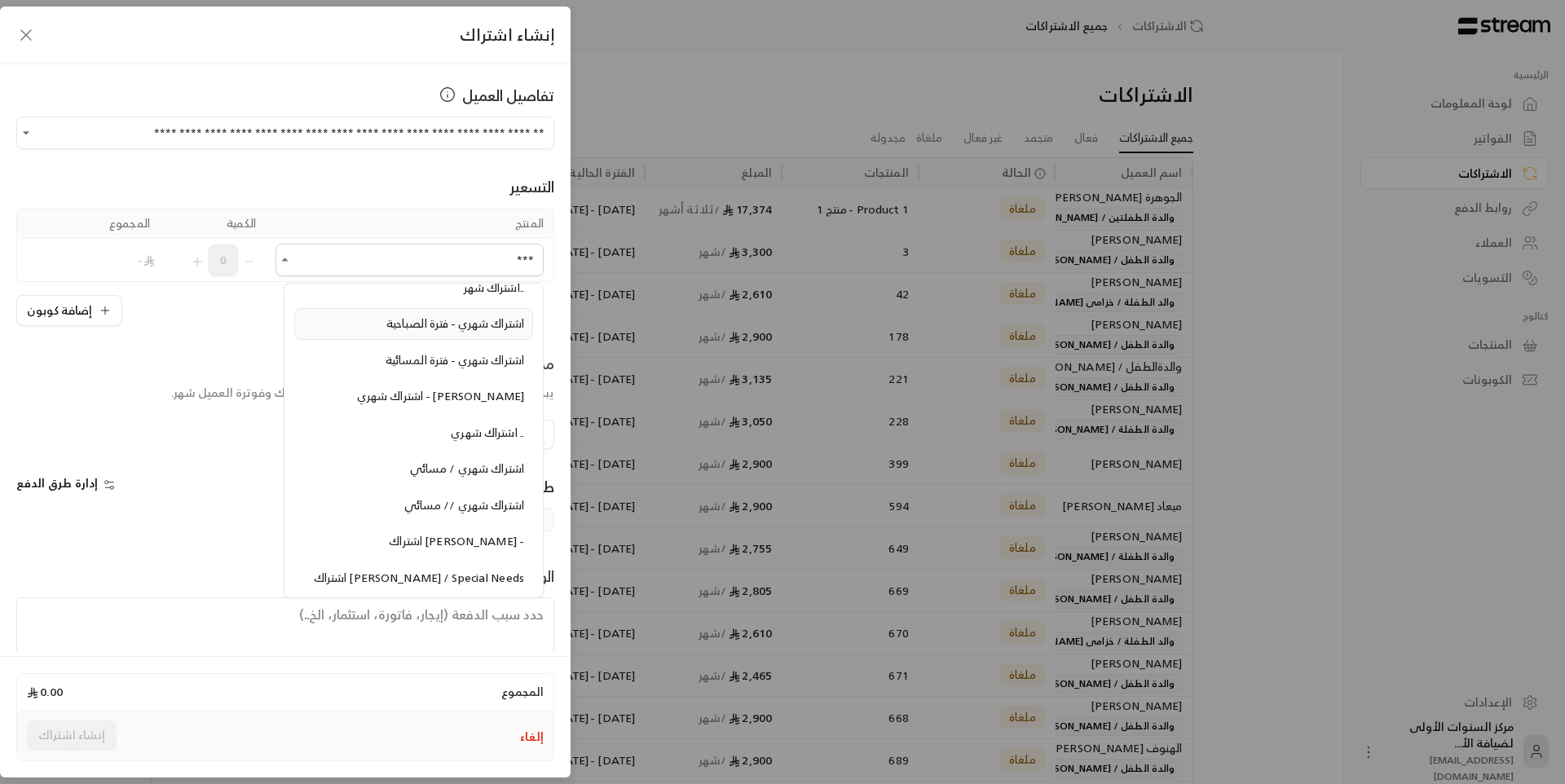
click at [432, 323] on span "اشتراك شهري - فترة الصباحية" at bounding box center [455, 323] width 138 height 21
type input "***"
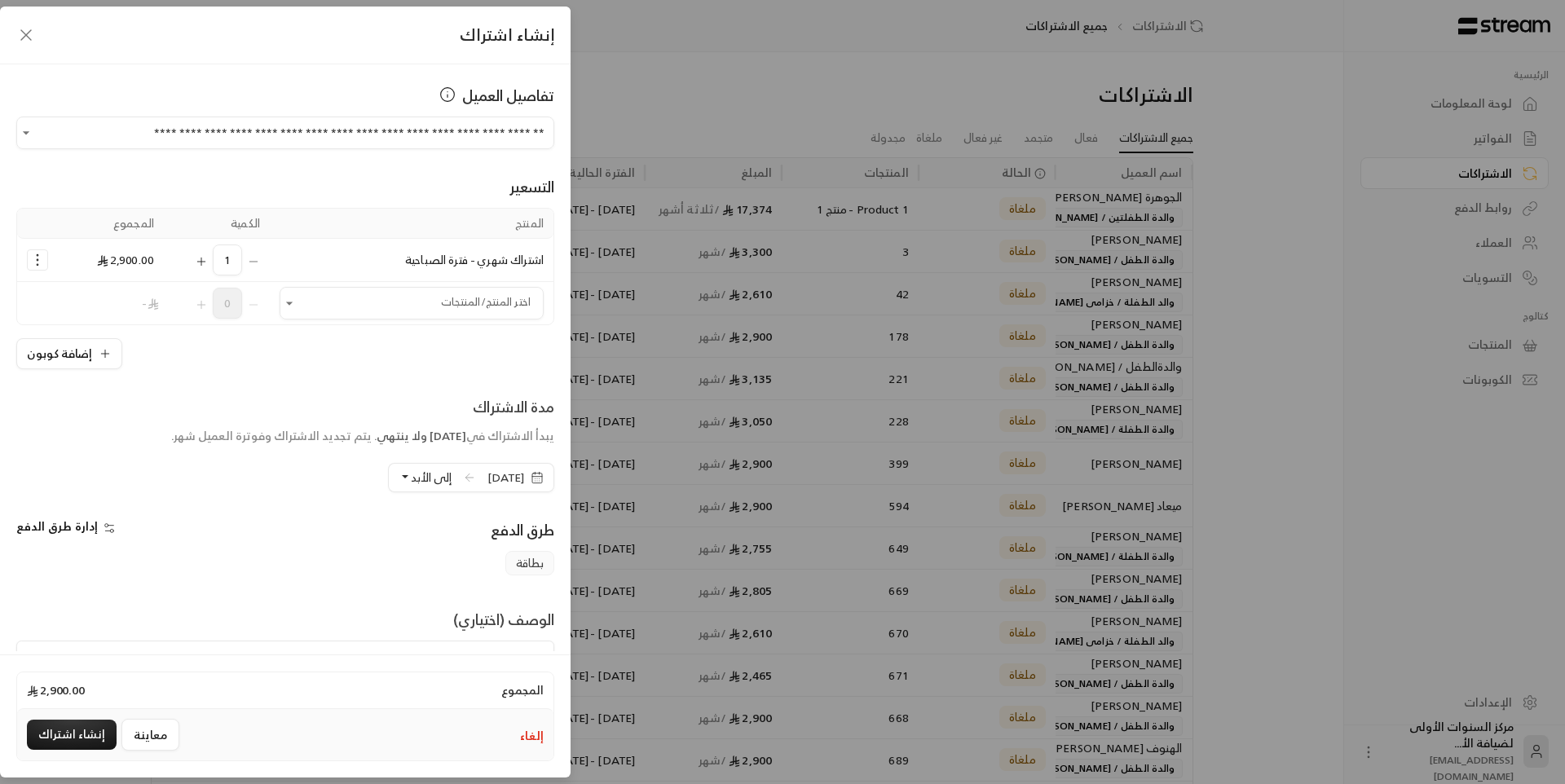
click at [487, 481] on span "[DATE]" at bounding box center [506, 477] width 37 height 16
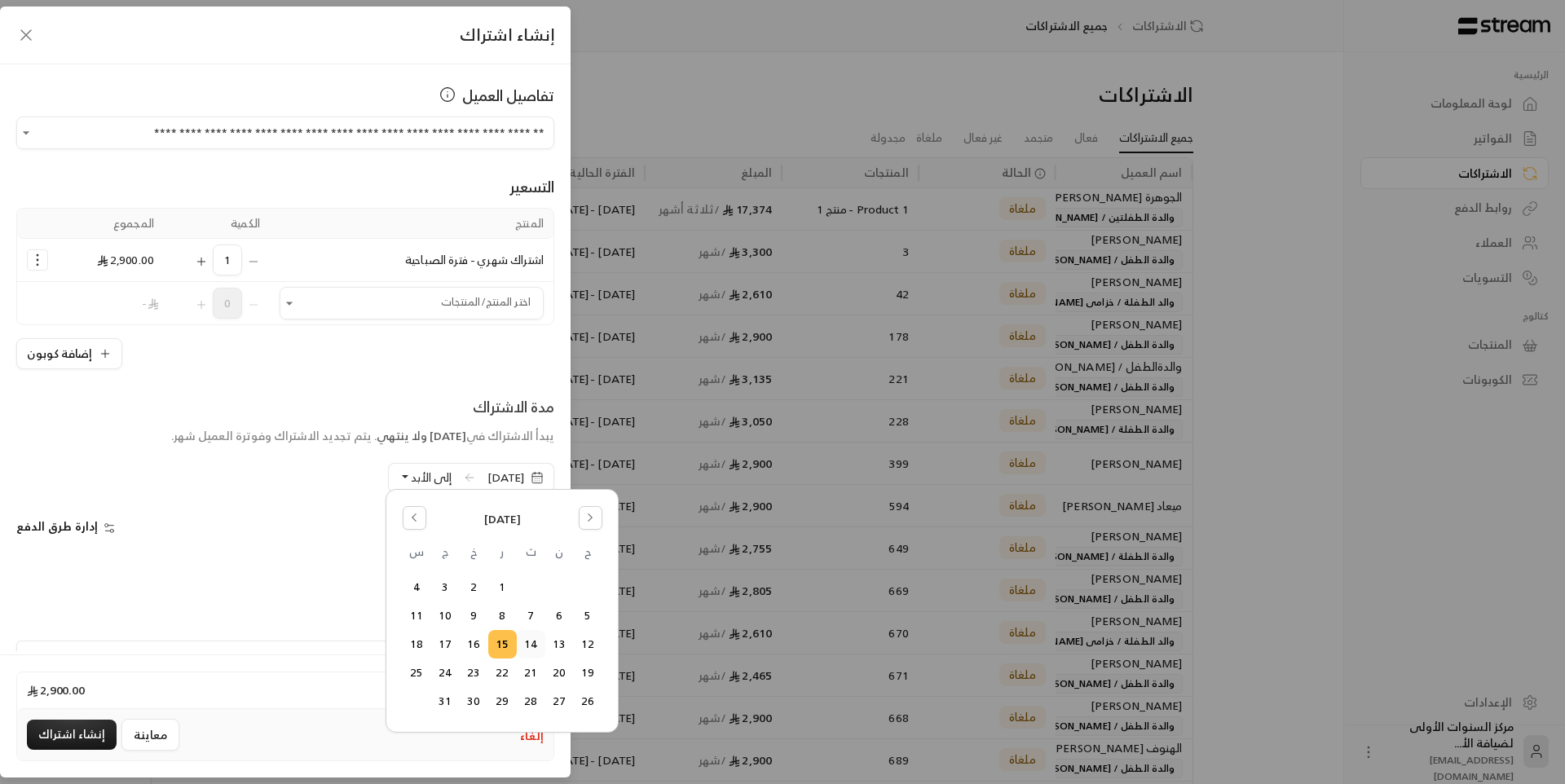
click at [529, 644] on button "14" at bounding box center [531, 643] width 27 height 27
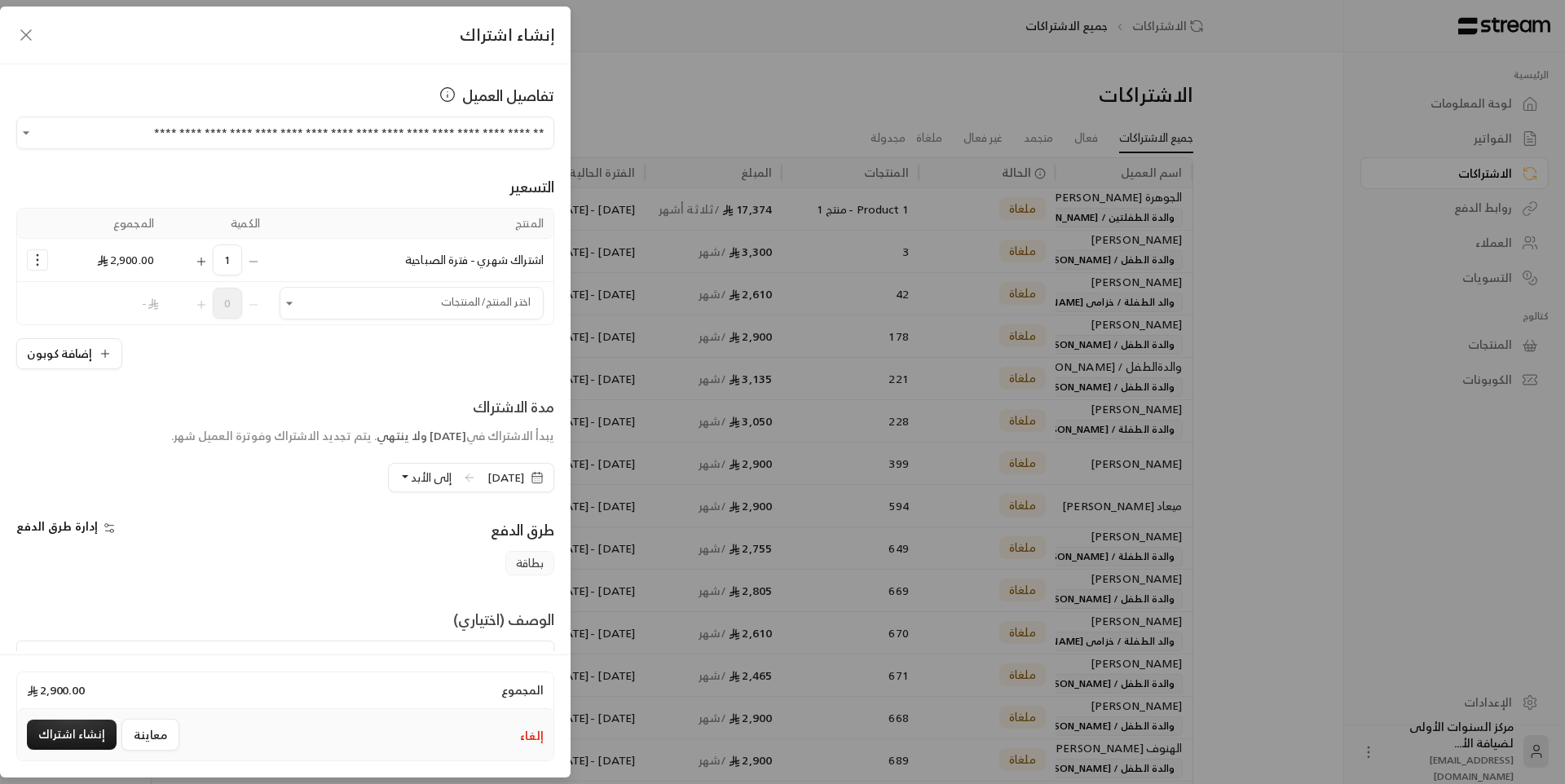
click at [414, 532] on div "طرق الدفع" at bounding box center [423, 535] width 277 height 33
click at [75, 732] on button "إنشاء اشتراك" at bounding box center [72, 735] width 90 height 30
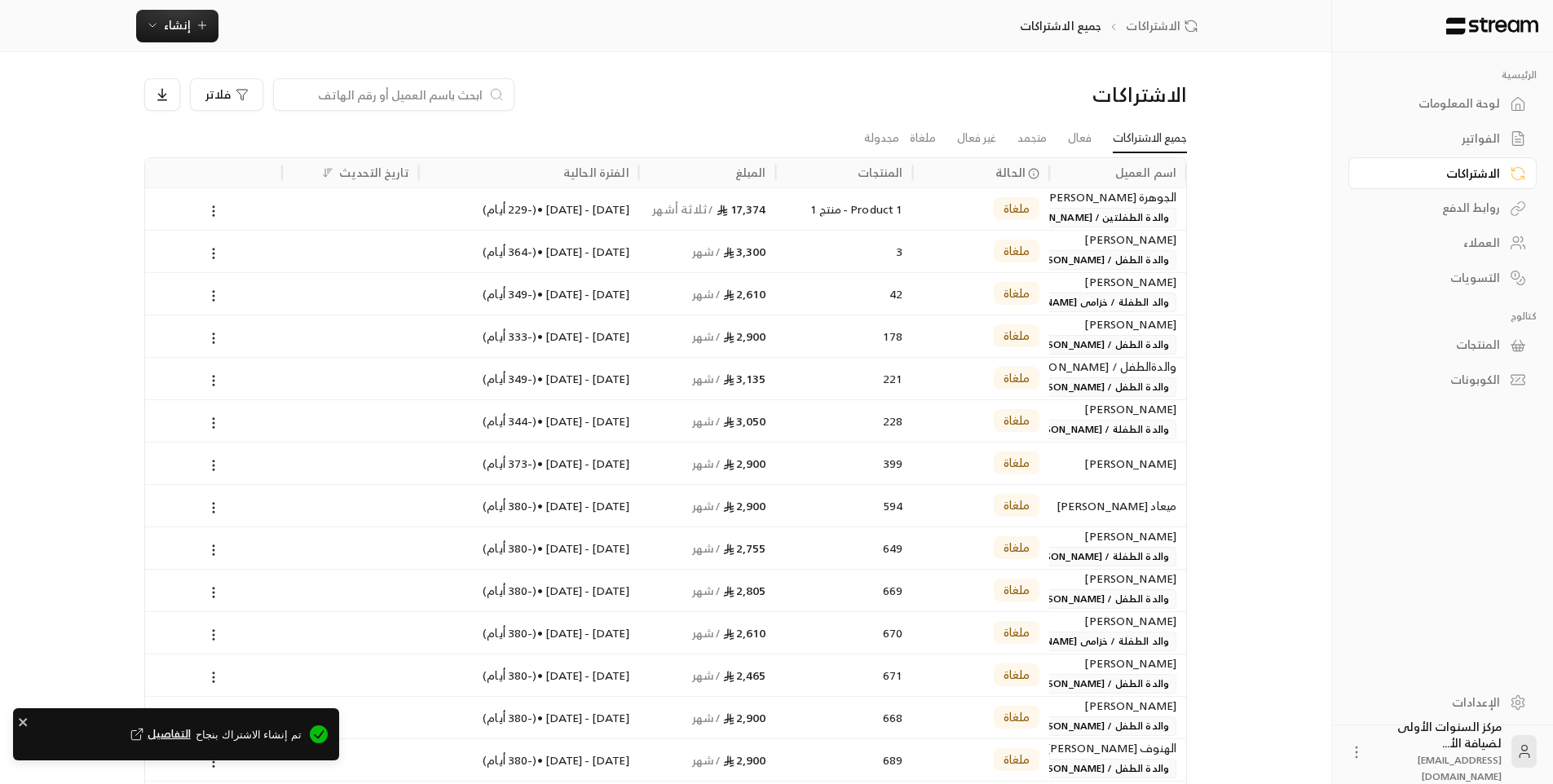
click at [1446, 90] on link "لوحة المعلومات" at bounding box center [1442, 104] width 188 height 32
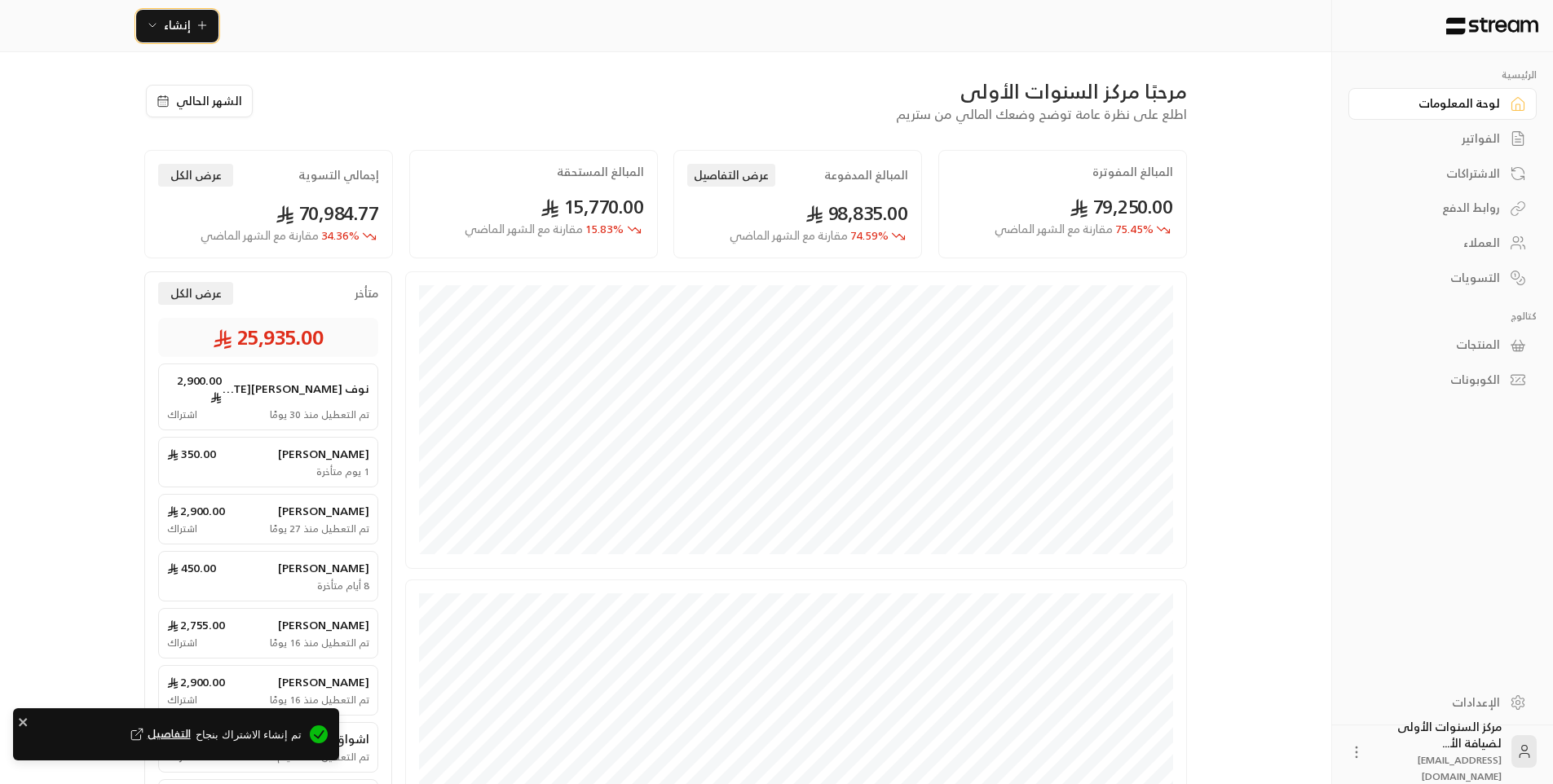
click at [144, 25] on button "إنشاء" at bounding box center [178, 26] width 82 height 33
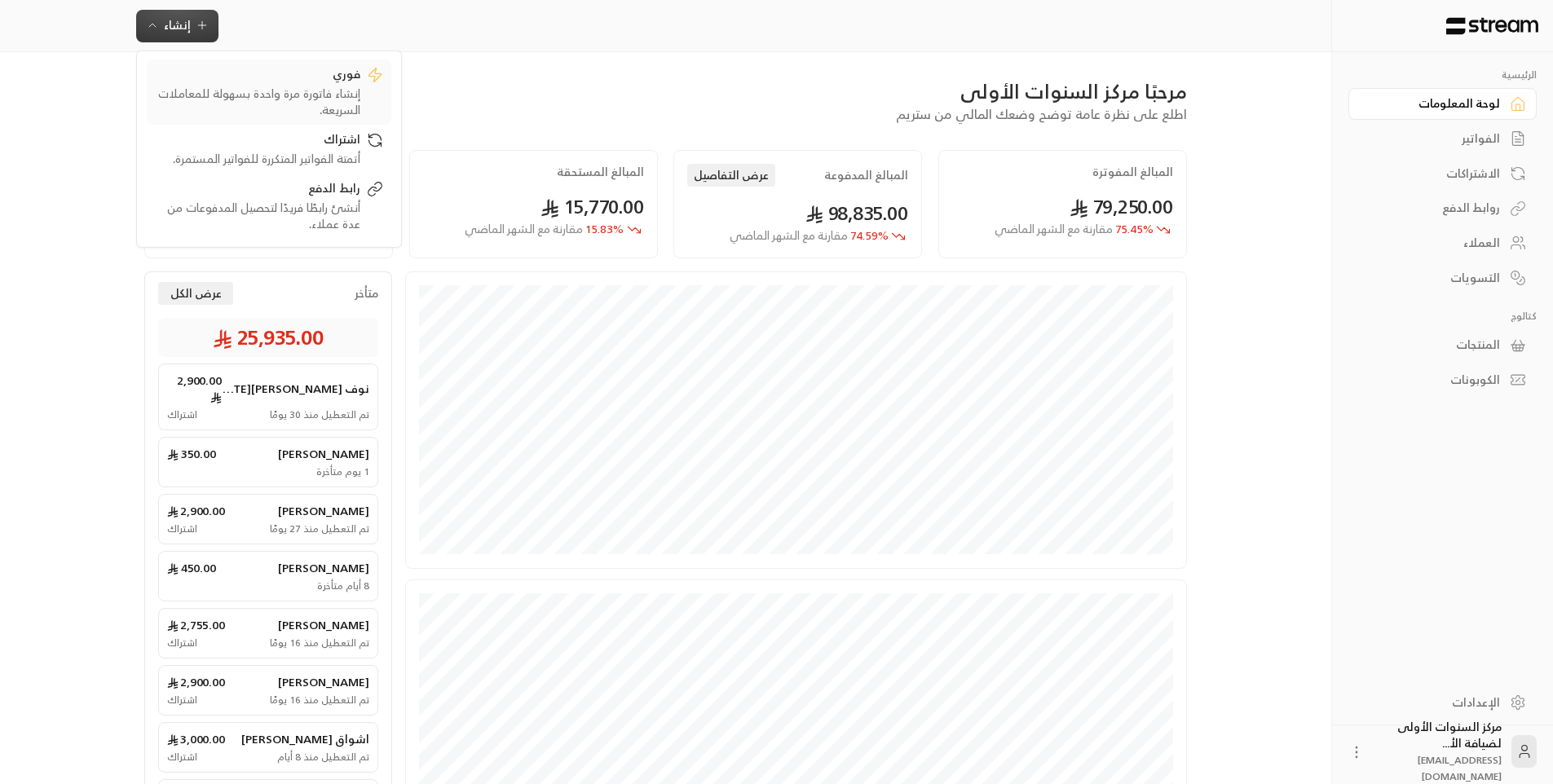
click at [266, 108] on div "إنشاء فاتورة مرة واحدة بسهولة للمعاملات السريعة." at bounding box center [257, 102] width 206 height 33
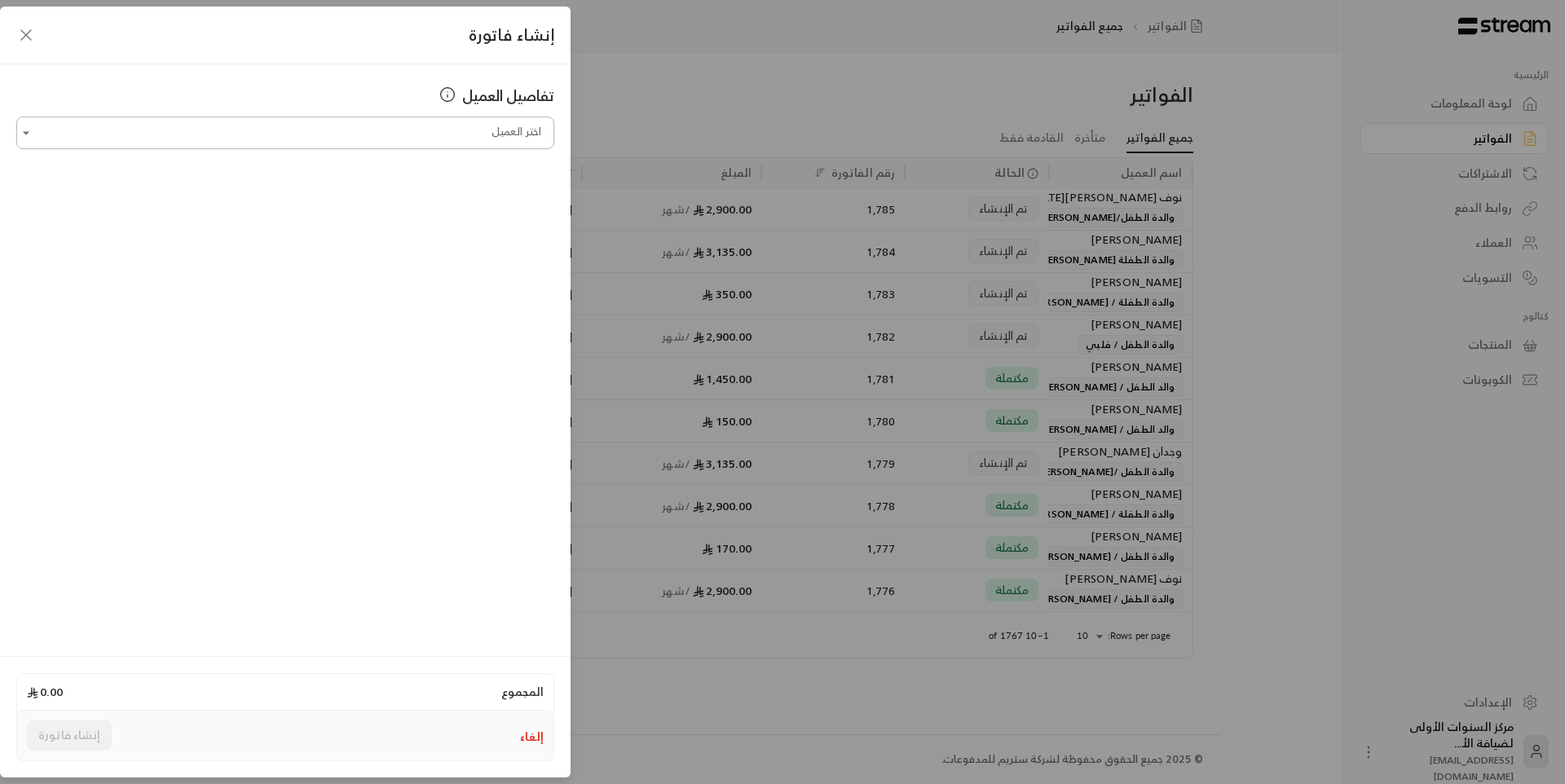
click at [429, 126] on input "اختر العميل" at bounding box center [285, 133] width 538 height 29
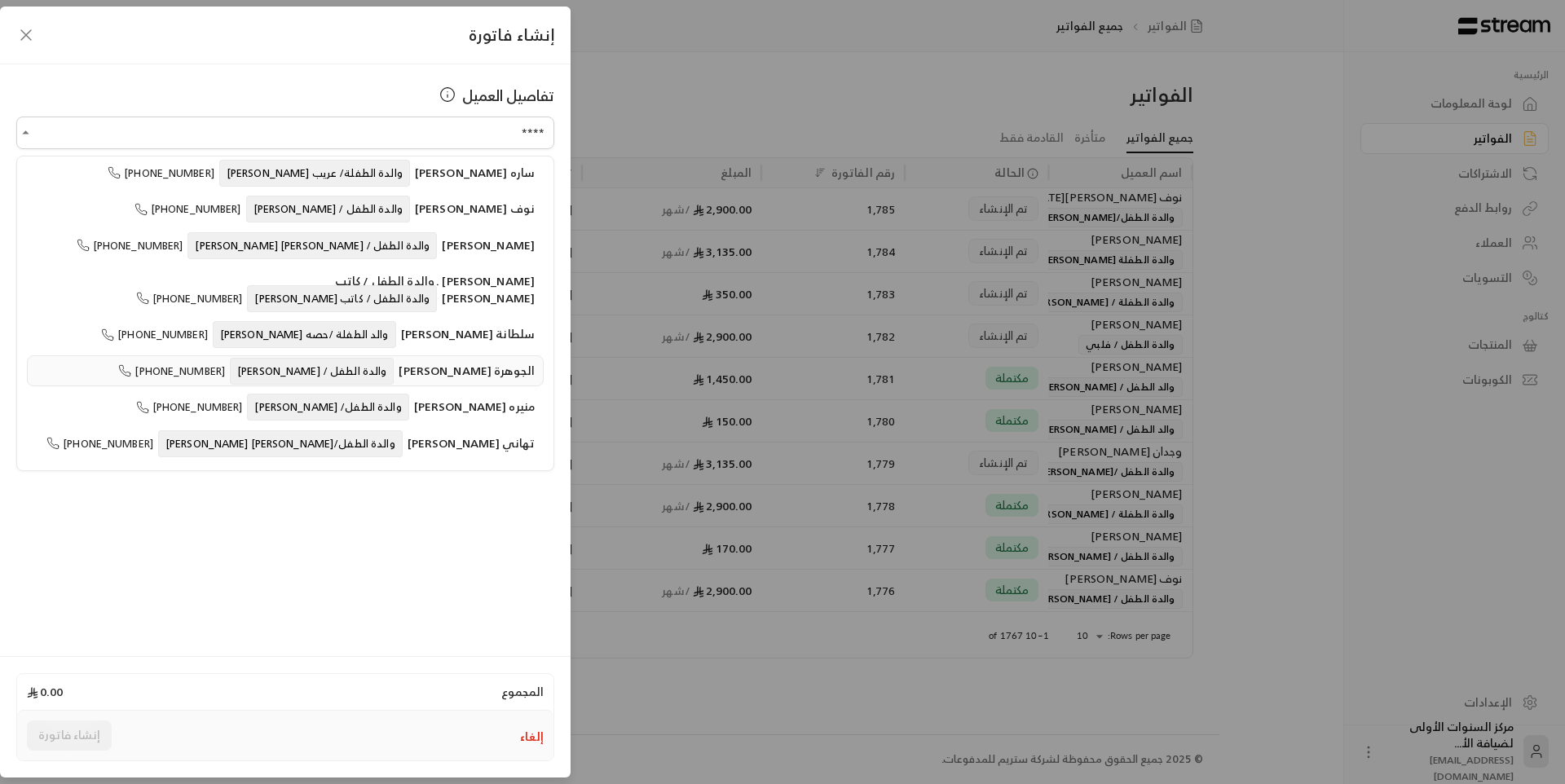
scroll to position [187, 0]
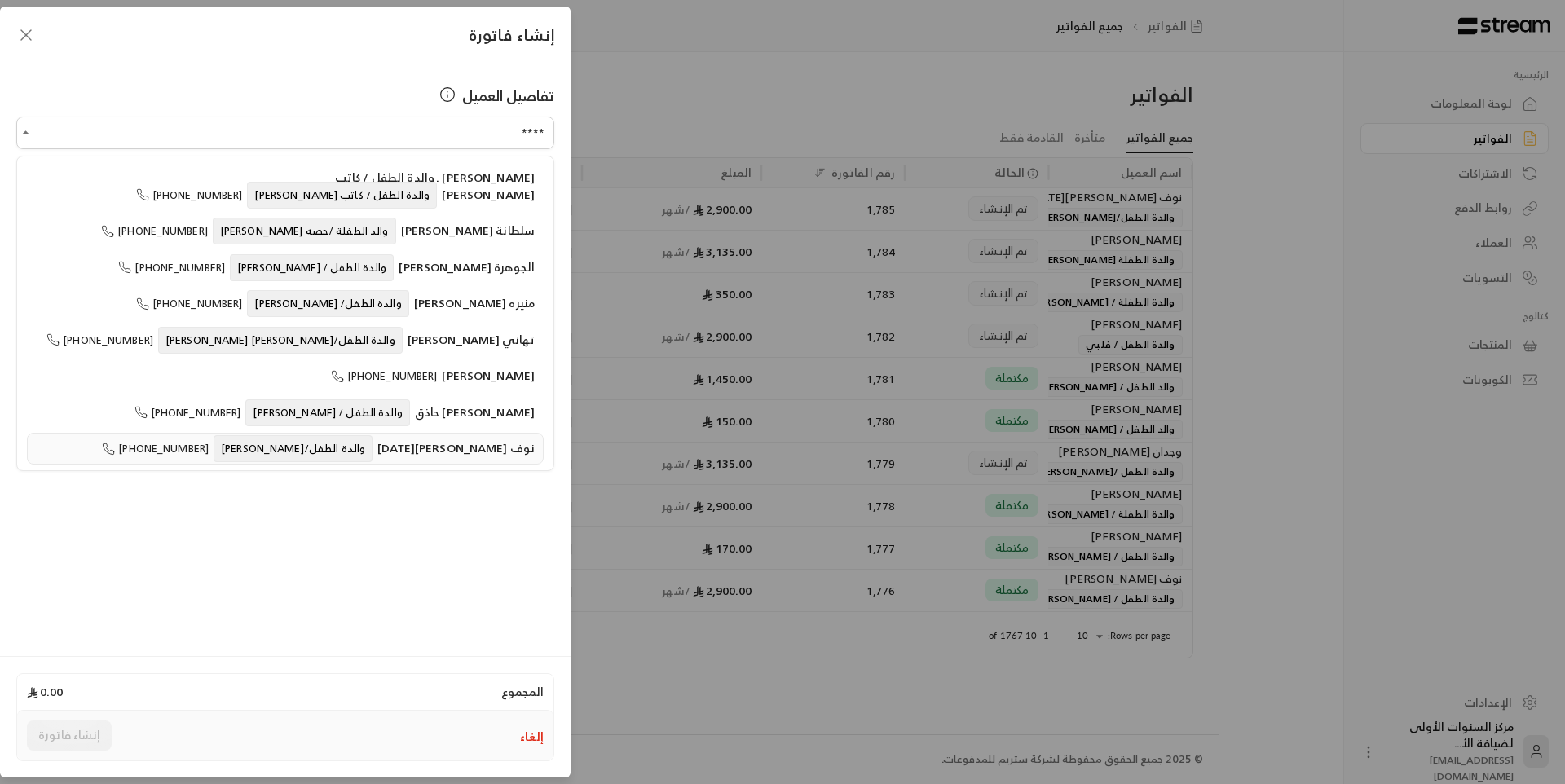
click at [308, 451] on span "والدة الطفل/[PERSON_NAME]" at bounding box center [293, 448] width 159 height 27
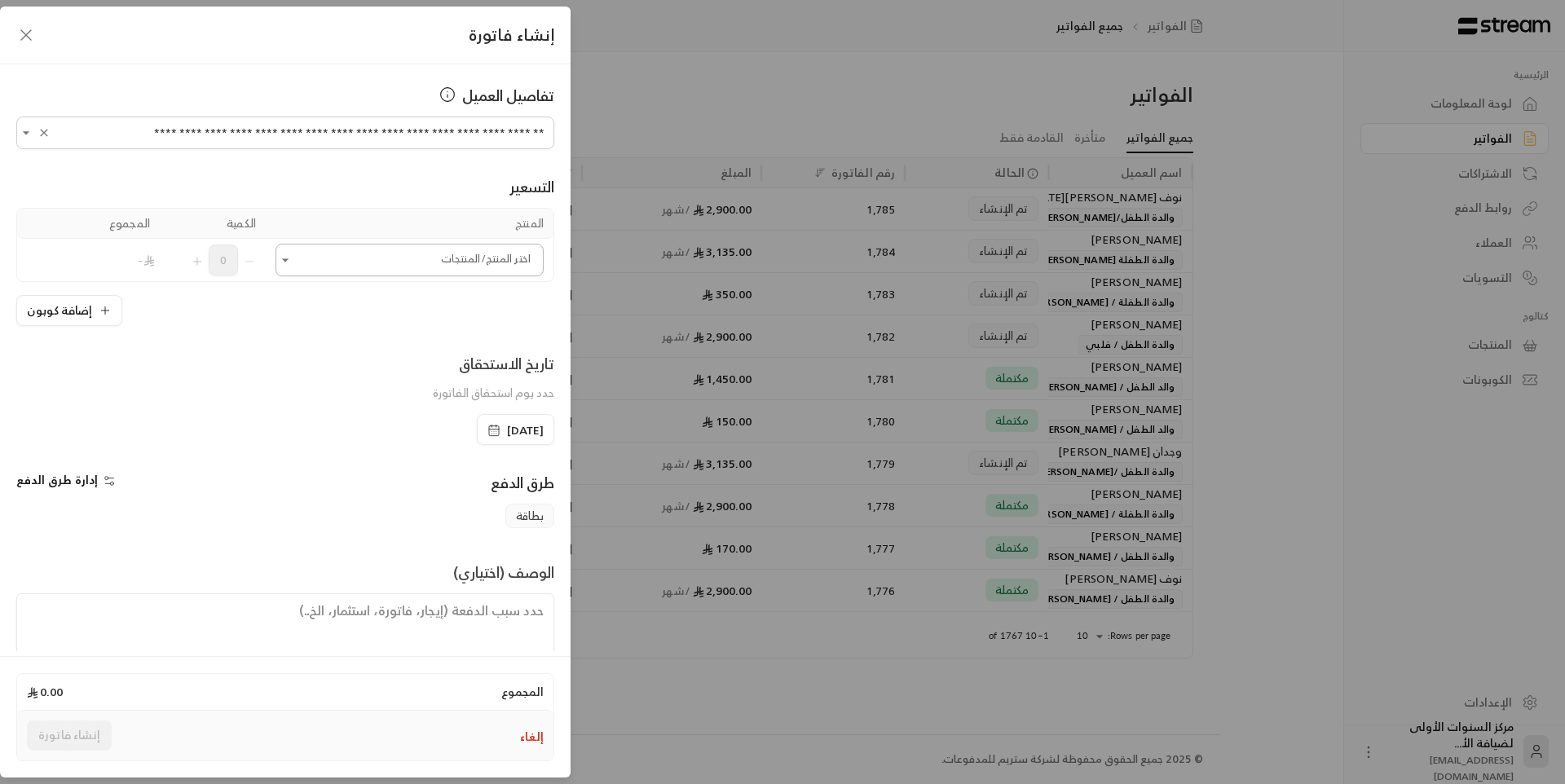
type input "**********"
click at [321, 256] on input "اختر العميل" at bounding box center [409, 260] width 268 height 29
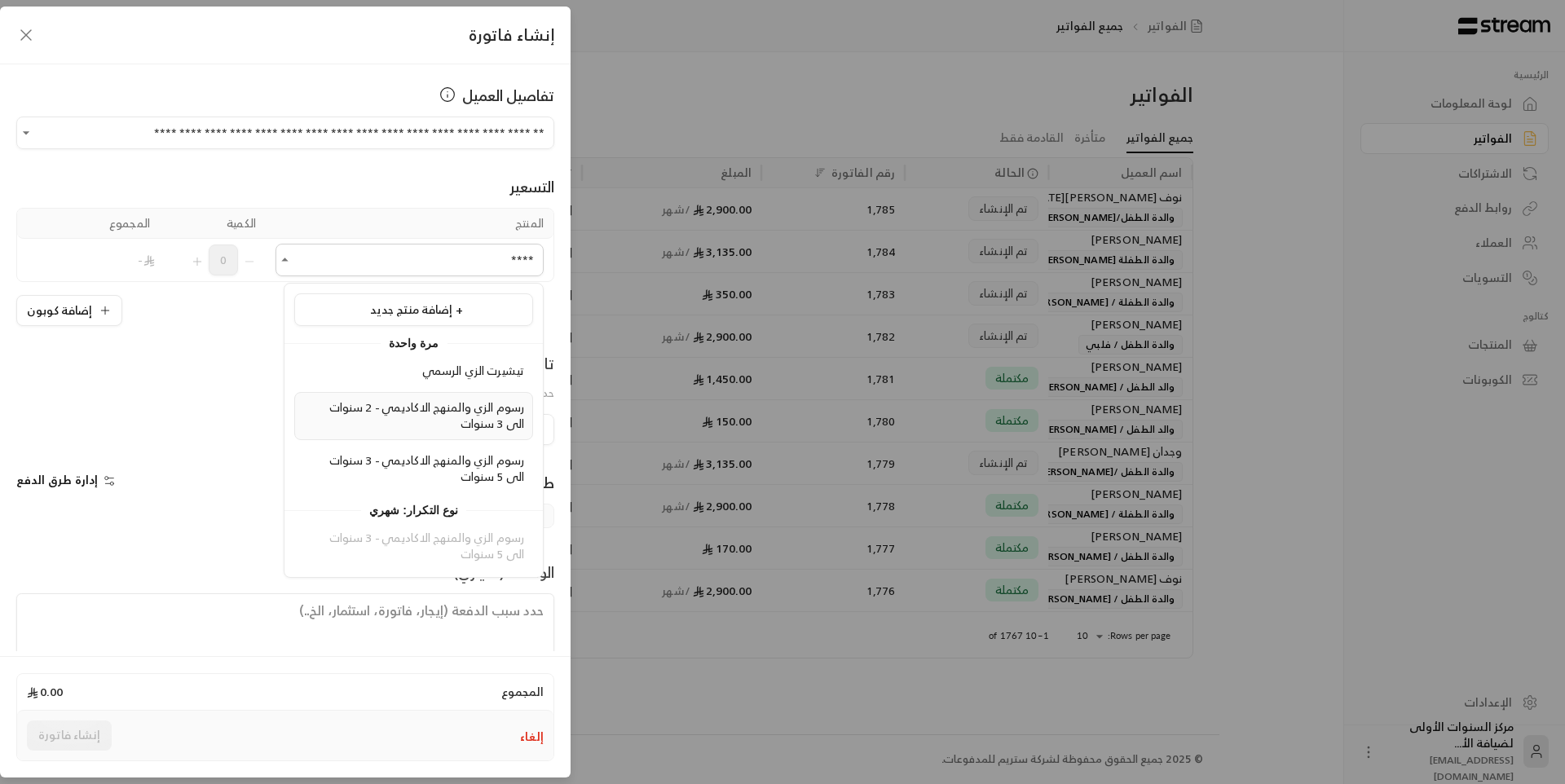
click at [391, 413] on span "رسوم الزي والمنهج الاكاديمي - 2 سنوات الى 3 سنوات" at bounding box center [427, 416] width 195 height 38
type input "****"
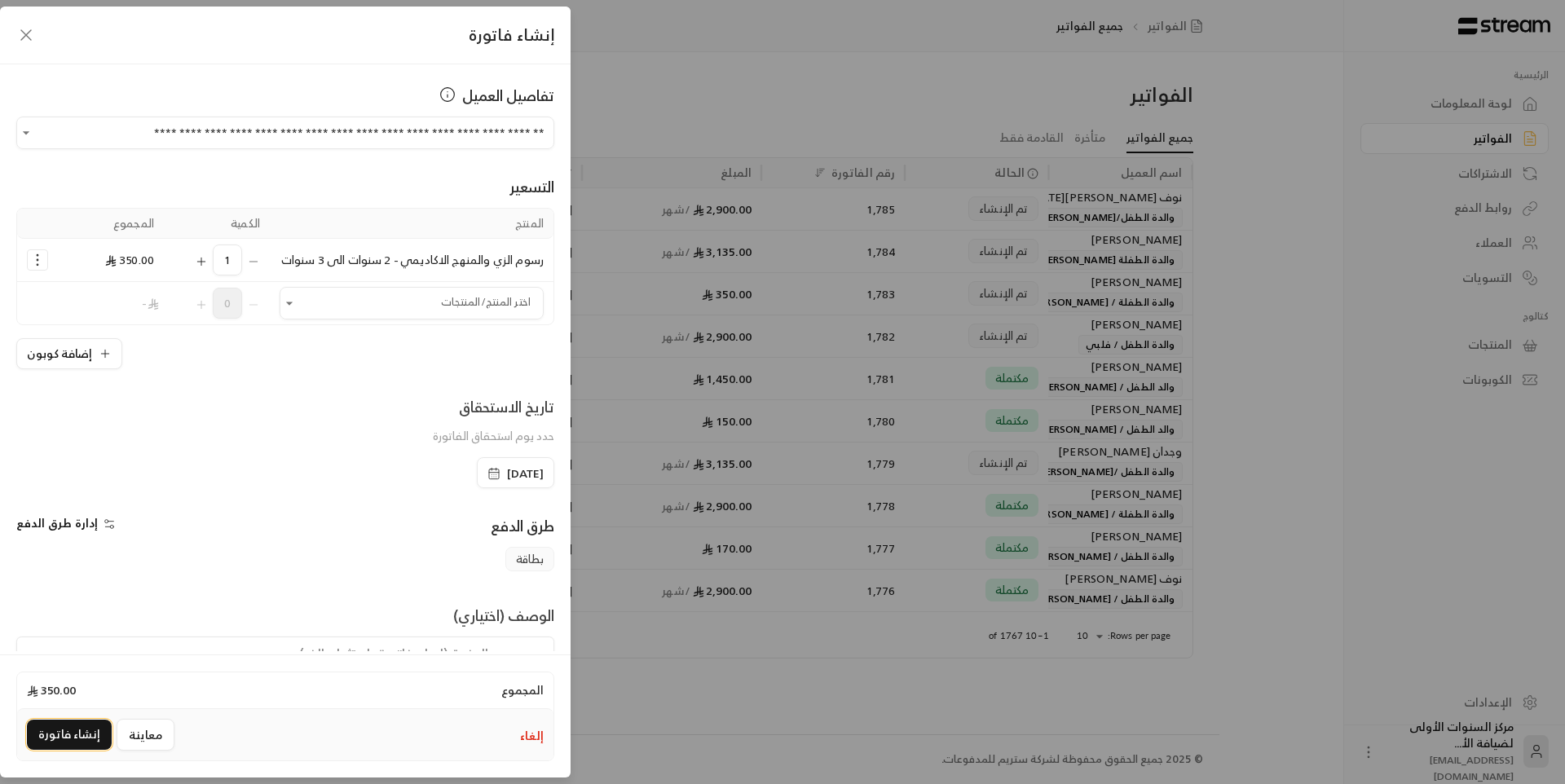
click at [94, 737] on button "إنشاء فاتورة" at bounding box center [69, 735] width 85 height 30
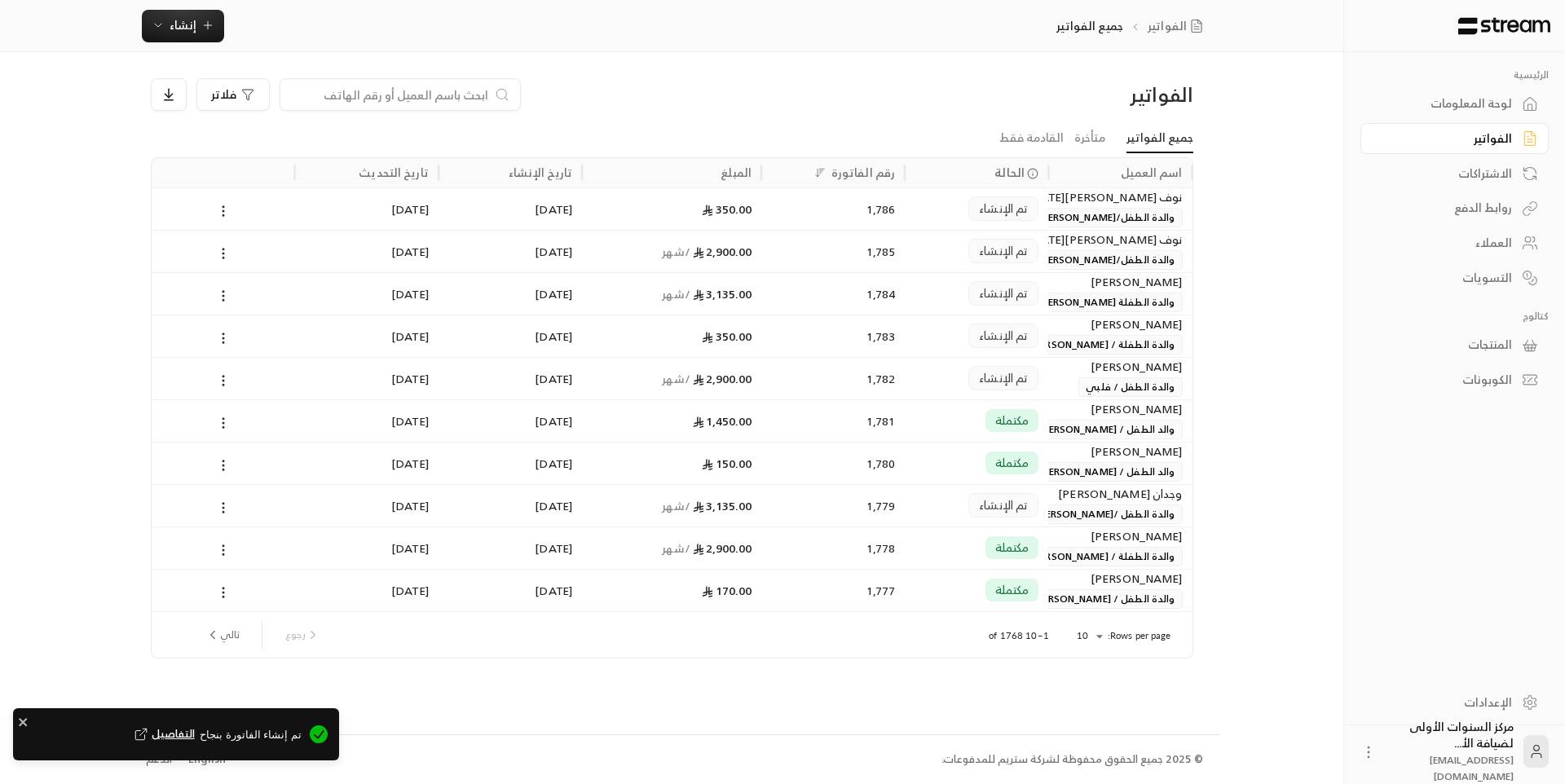
click at [1047, 248] on div "تم الإنشاء" at bounding box center [976, 251] width 144 height 43
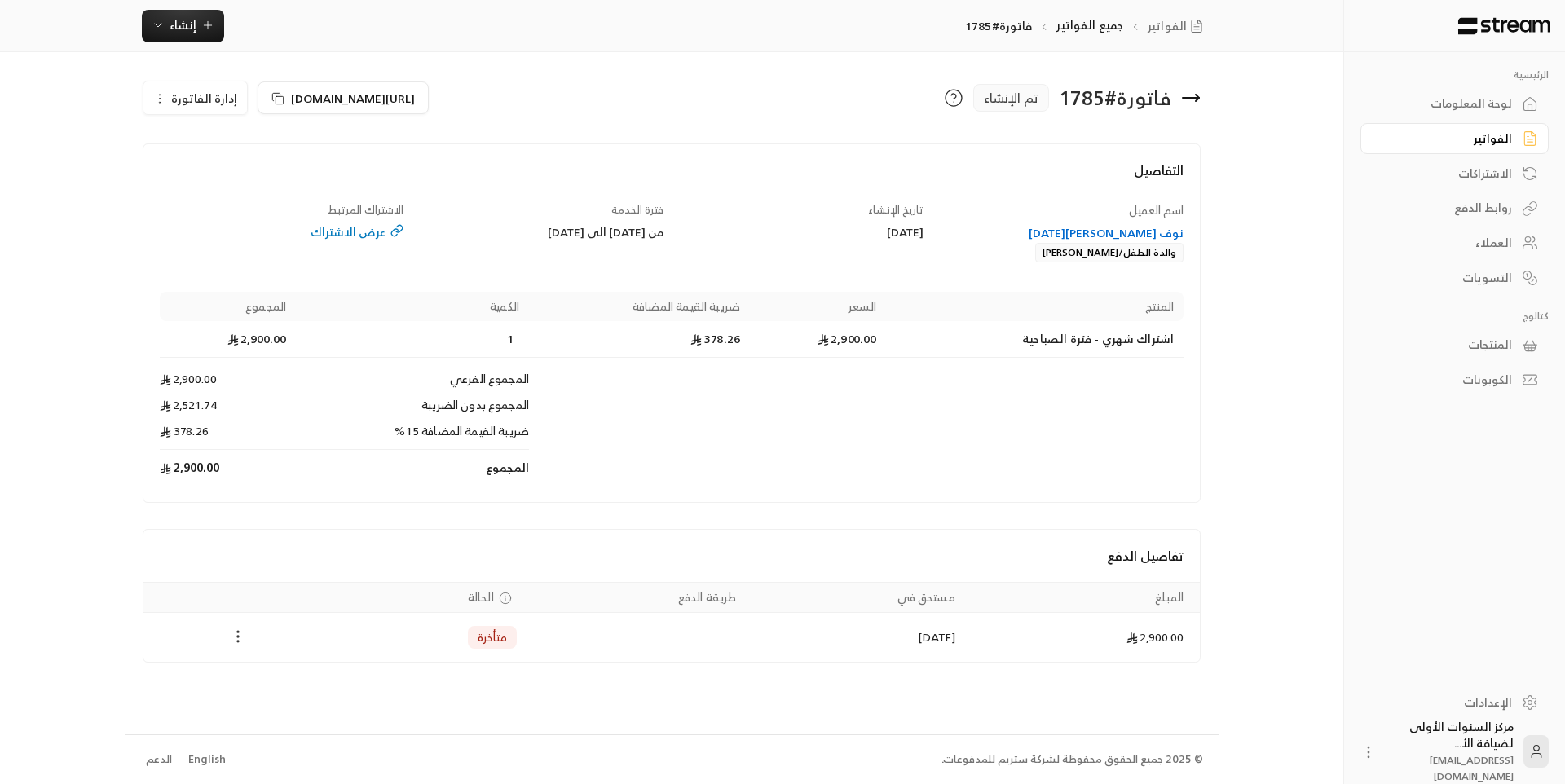
click at [237, 636] on icon "Payments" at bounding box center [238, 637] width 16 height 16
click at [275, 676] on li "تغيير الحالة الى مدفوعة" at bounding box center [299, 679] width 126 height 30
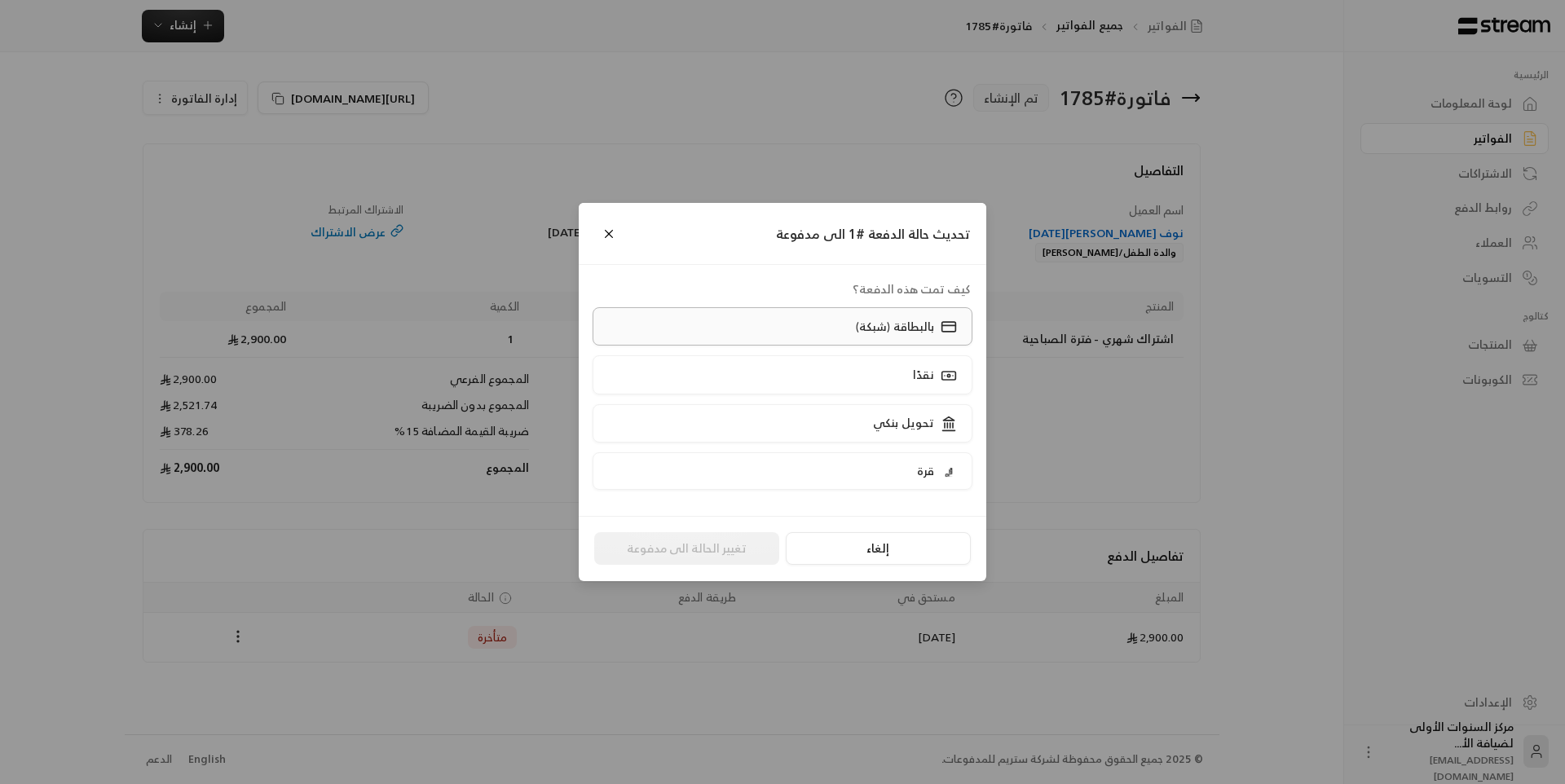
click at [868, 332] on p "بالبطاقة (شبكة)" at bounding box center [894, 327] width 78 height 16
click at [722, 543] on button "تغيير الحالة الى مدفوعة" at bounding box center [686, 548] width 185 height 33
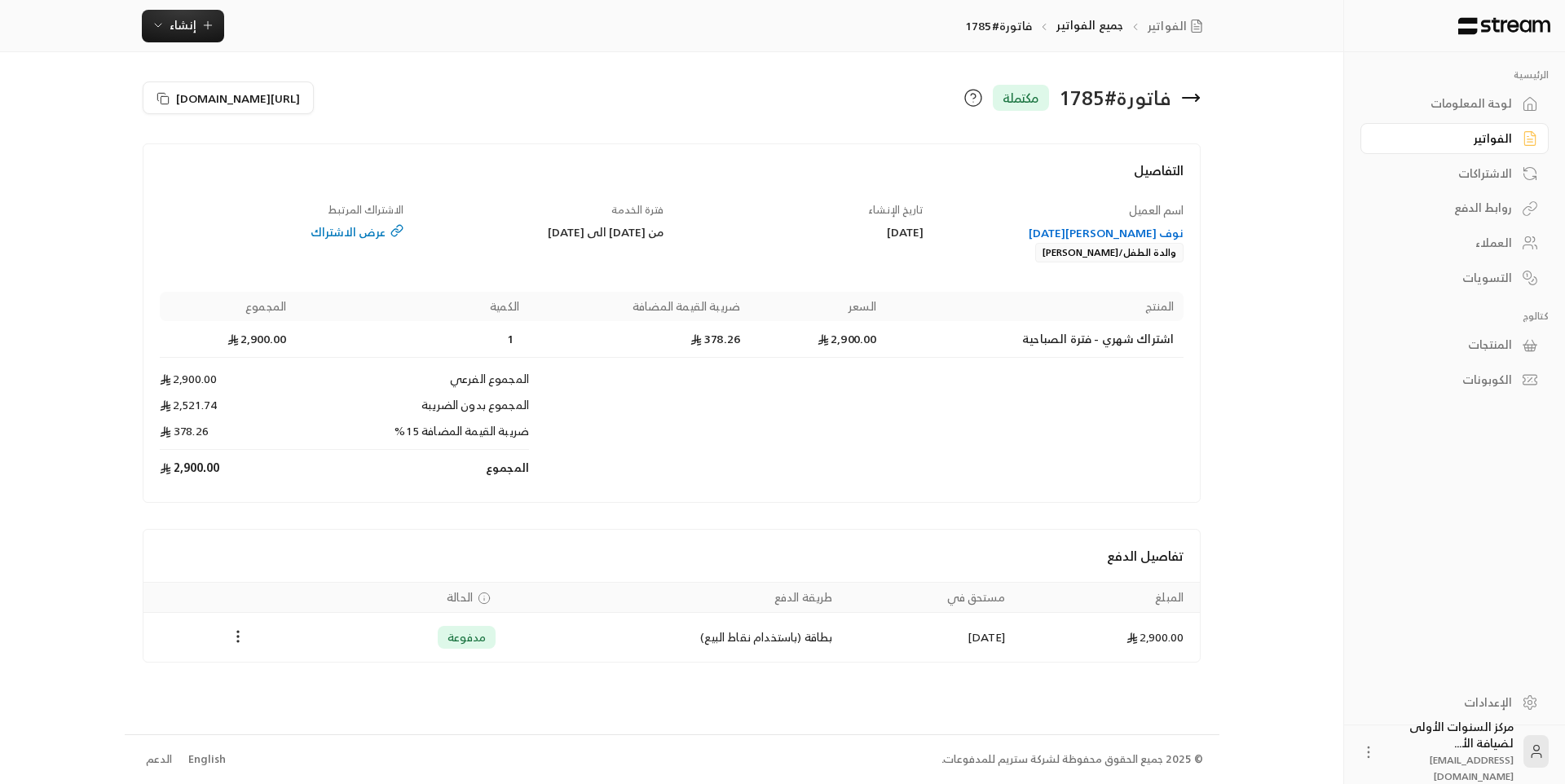
click at [1191, 98] on icon at bounding box center [1191, 98] width 16 height 0
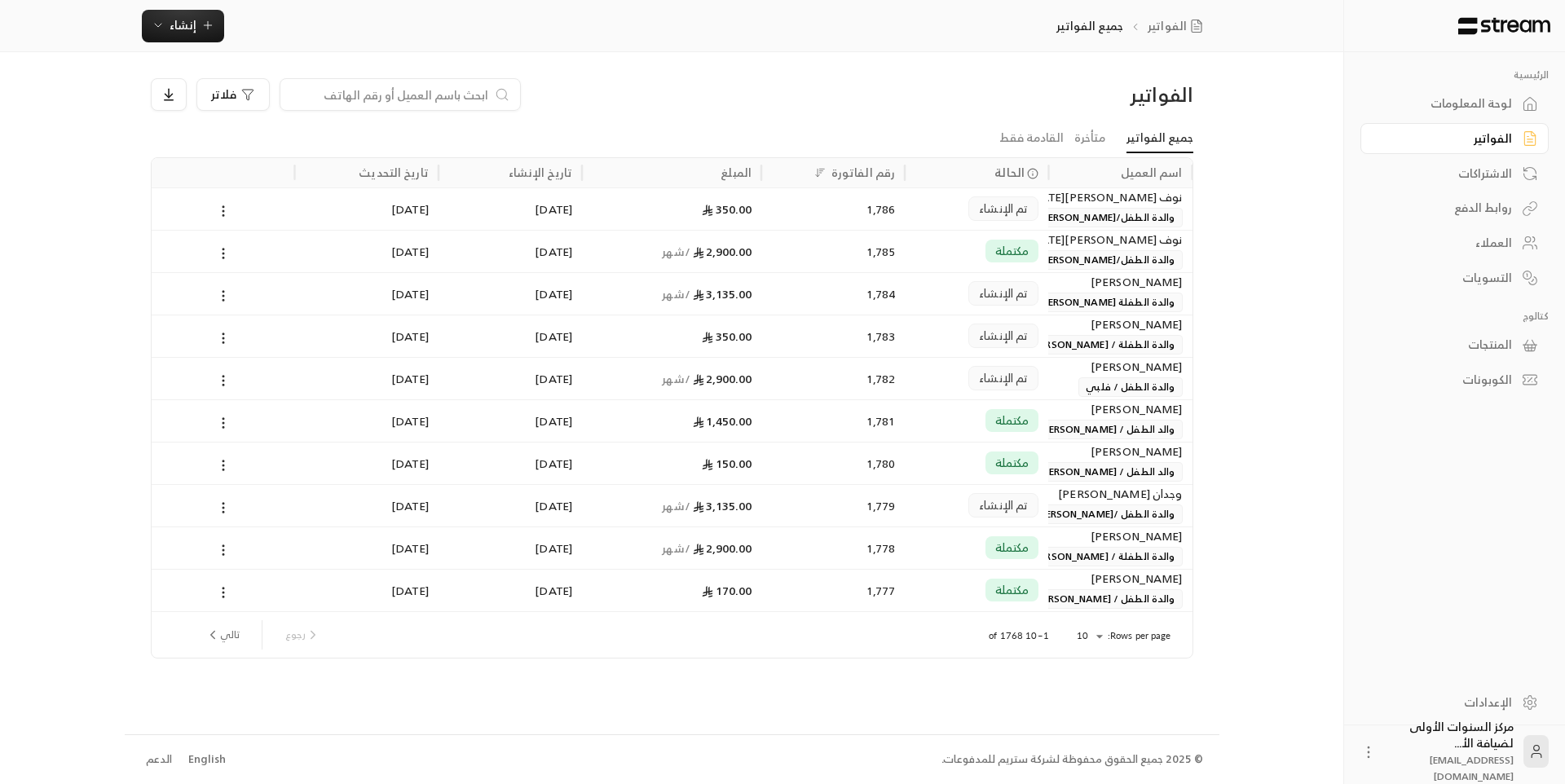
click at [840, 211] on div "1,786" at bounding box center [833, 209] width 124 height 42
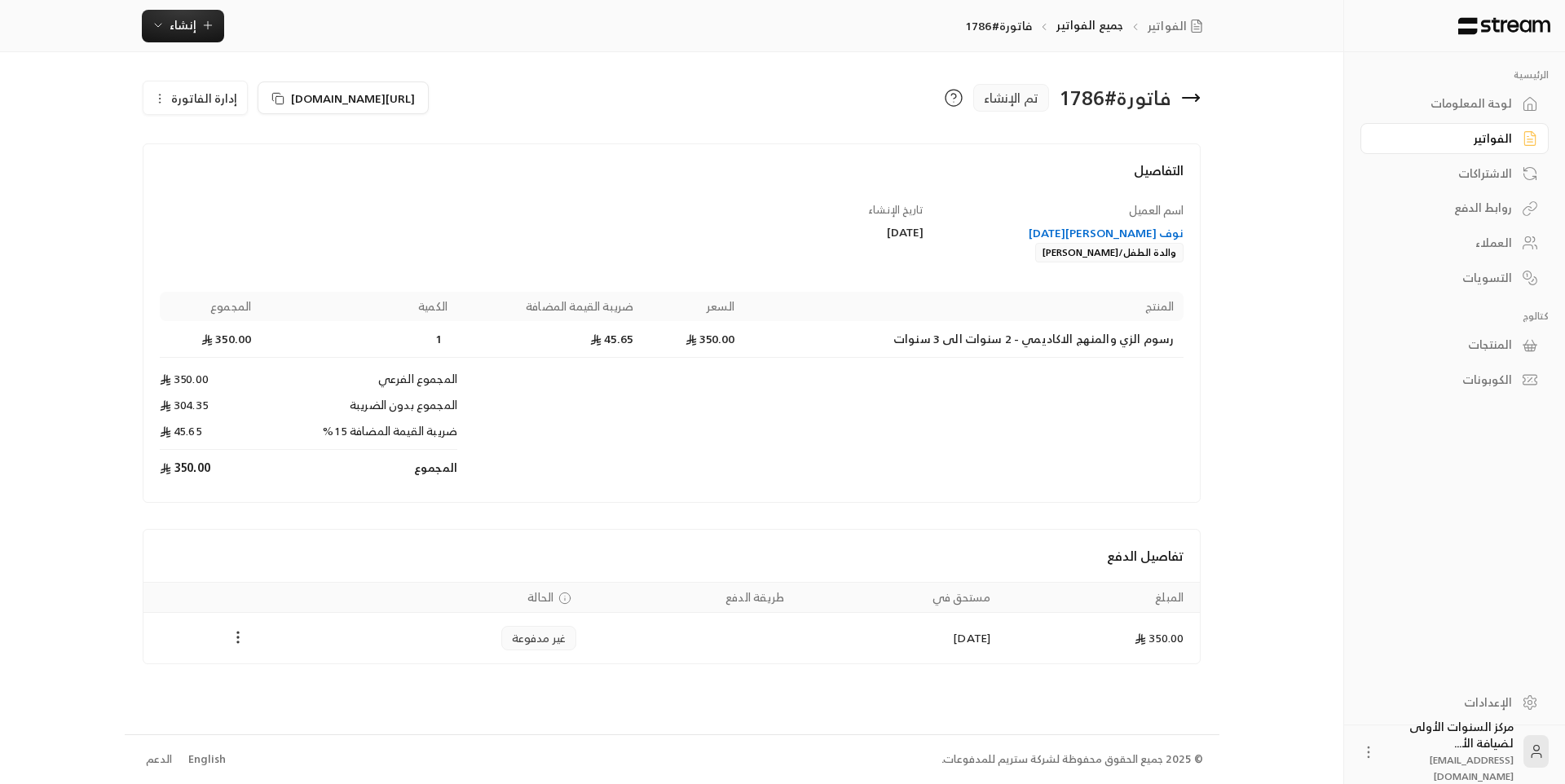
click at [241, 643] on icon "Payments" at bounding box center [238, 637] width 16 height 16
click at [288, 685] on li "تغيير الحالة الى مدفوعة" at bounding box center [299, 680] width 126 height 30
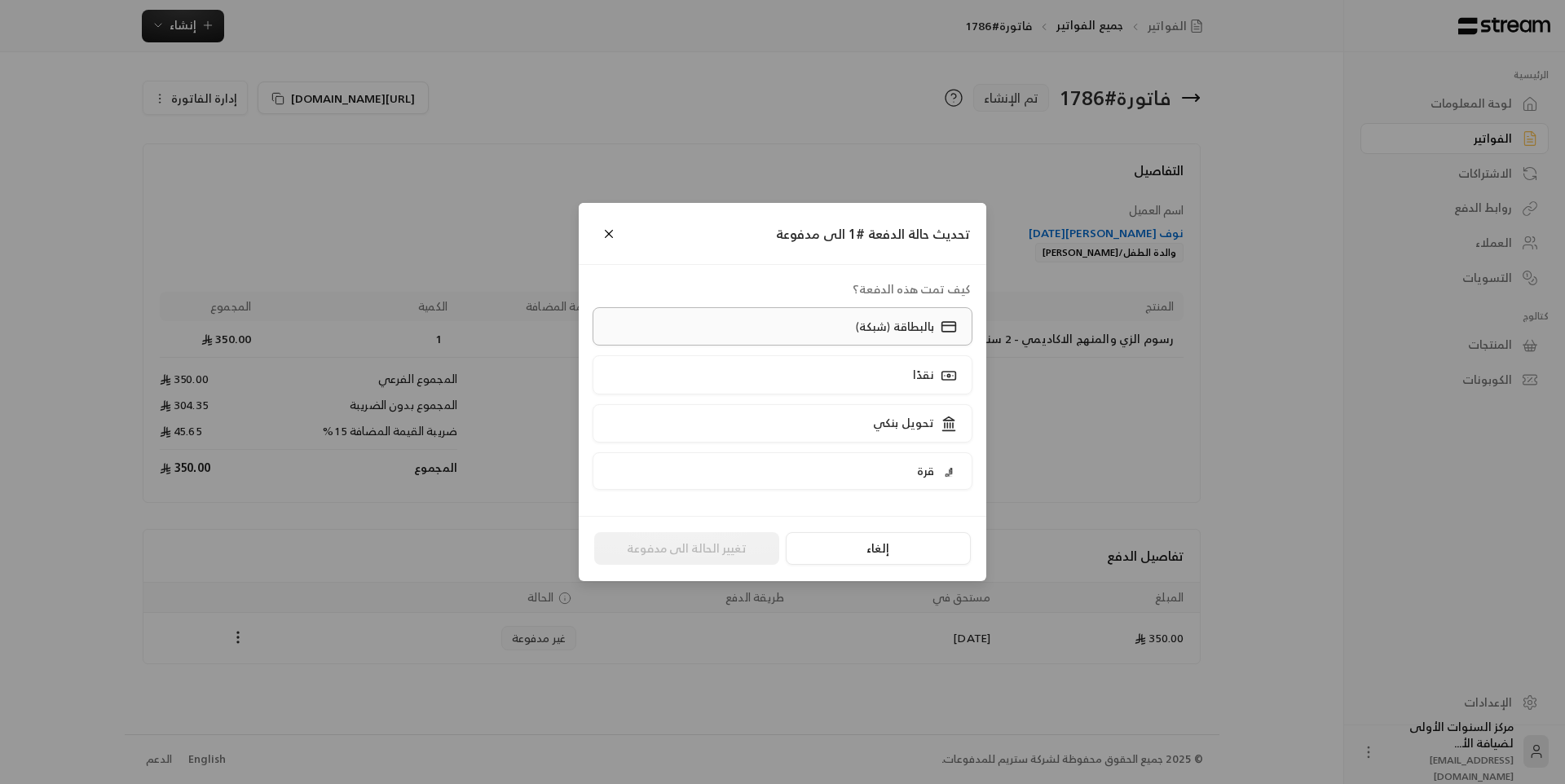
click at [810, 327] on label "بالبطاقة (شبكة)" at bounding box center [782, 326] width 381 height 39
click at [686, 553] on button "تغيير الحالة الى مدفوعة" at bounding box center [686, 548] width 185 height 33
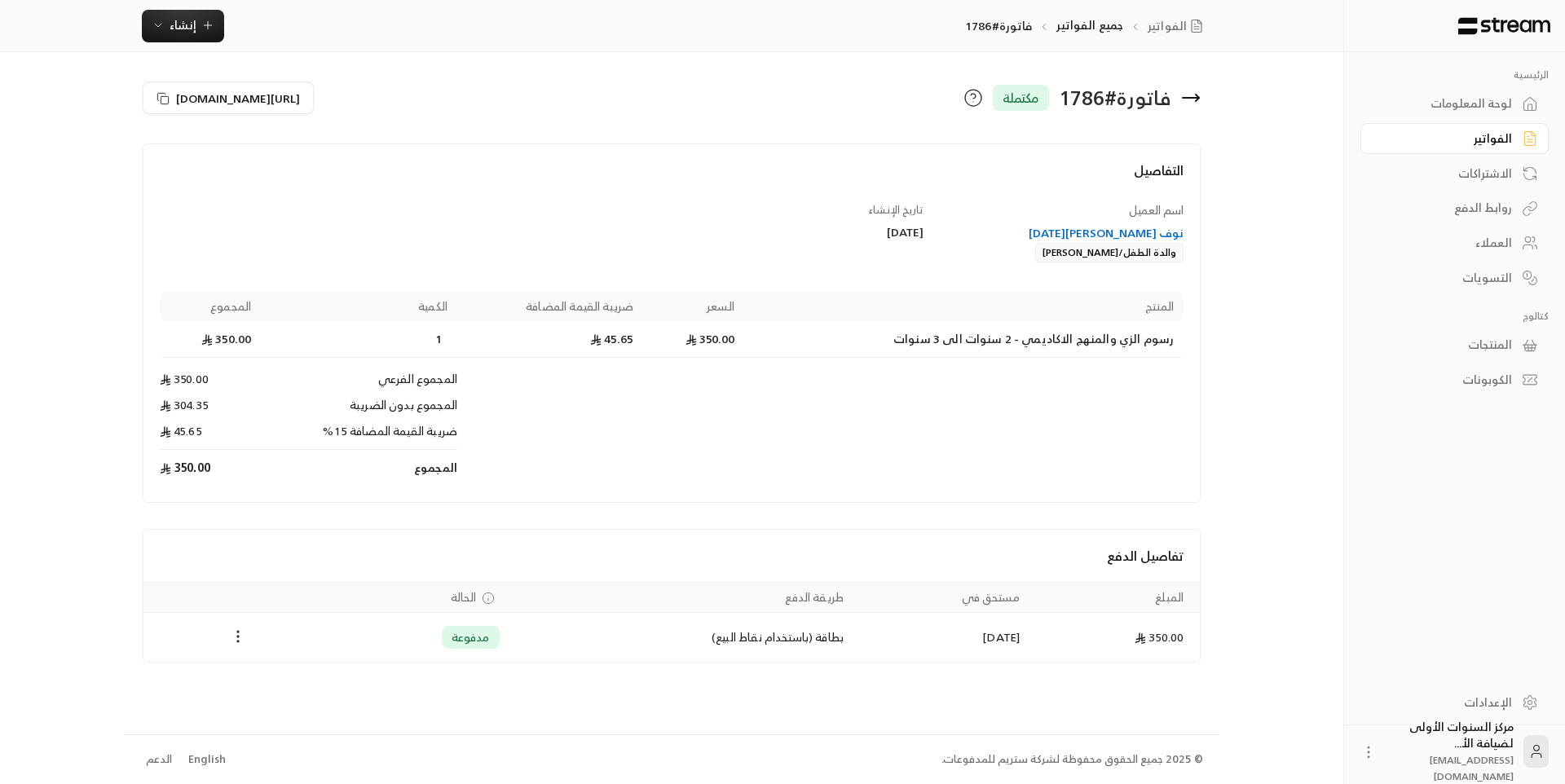
click at [1198, 104] on icon at bounding box center [1191, 98] width 20 height 20
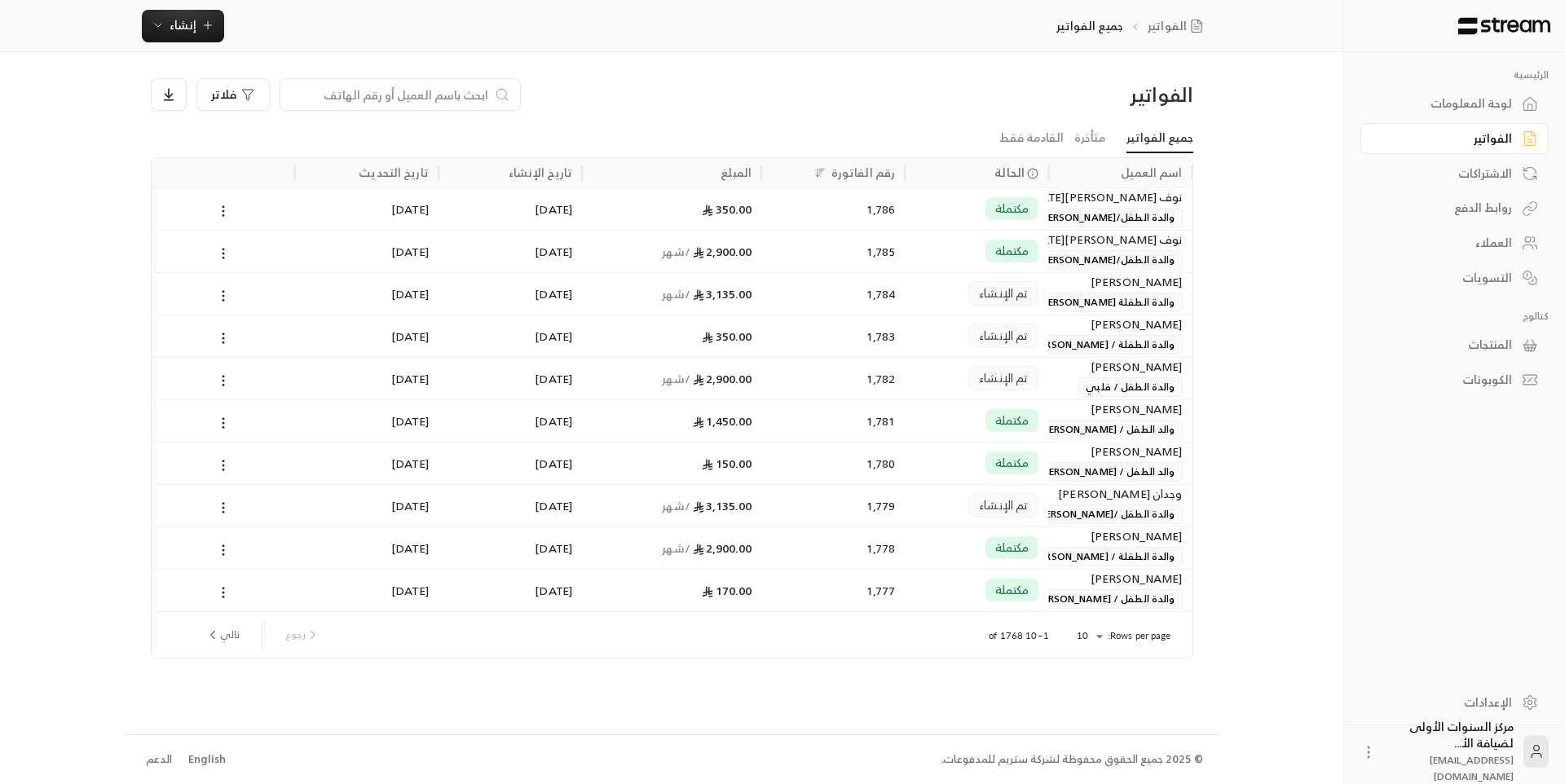
click at [1447, 105] on div "لوحة المعلومات" at bounding box center [1447, 104] width 132 height 16
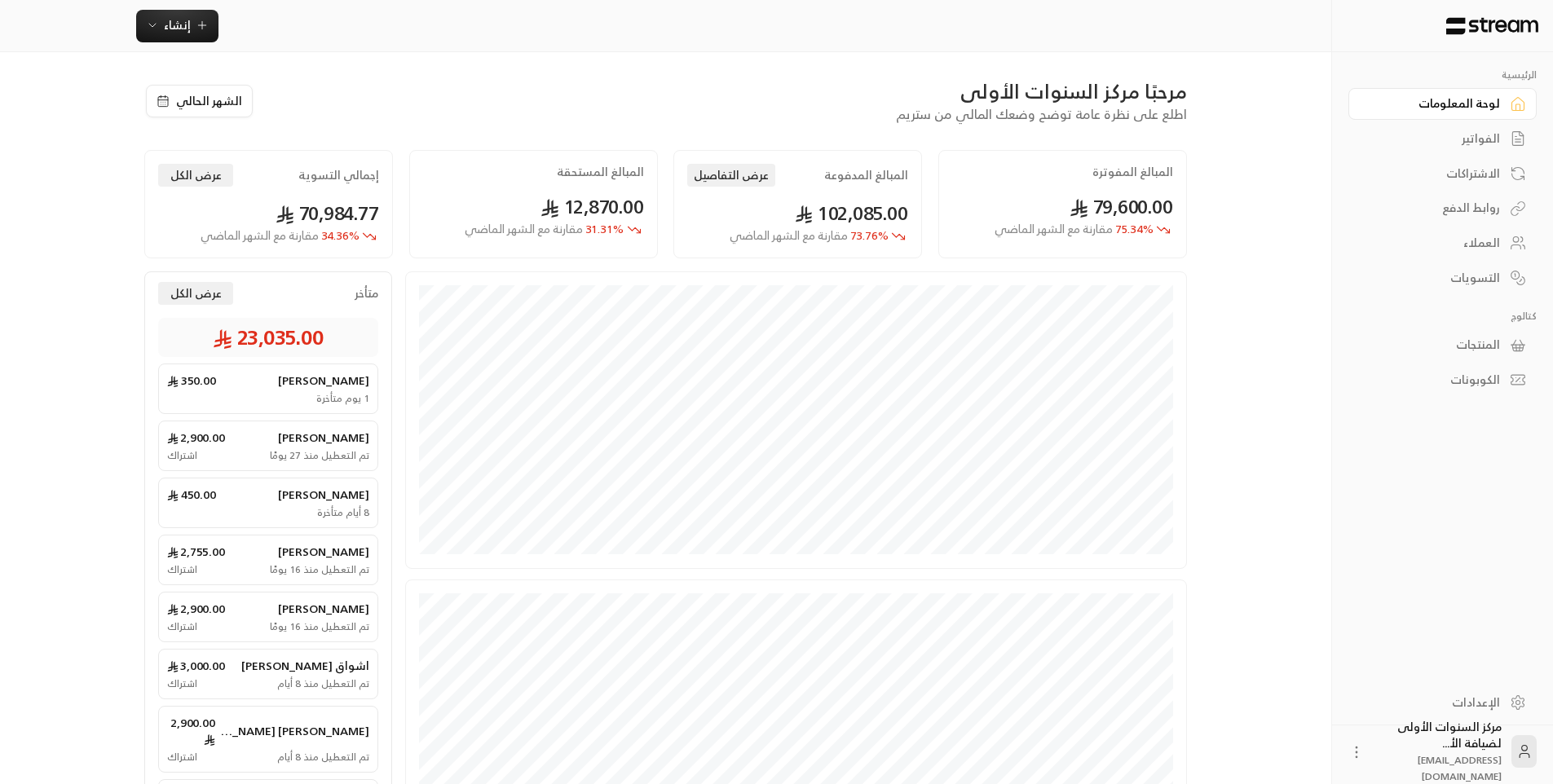
click at [1463, 138] on div "الفواتير" at bounding box center [1435, 139] width 132 height 16
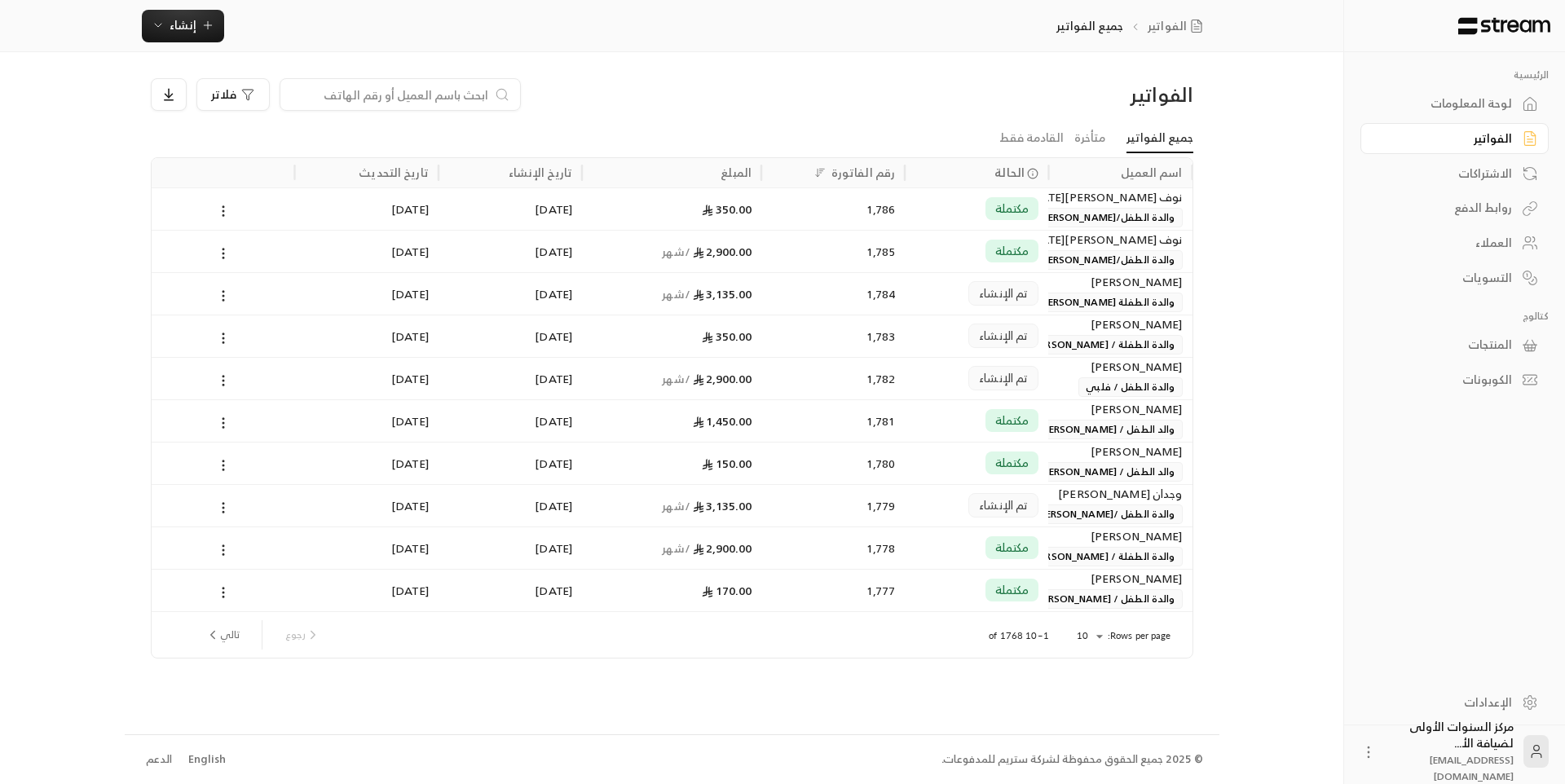
click at [1466, 103] on div "لوحة المعلومات" at bounding box center [1447, 104] width 132 height 16
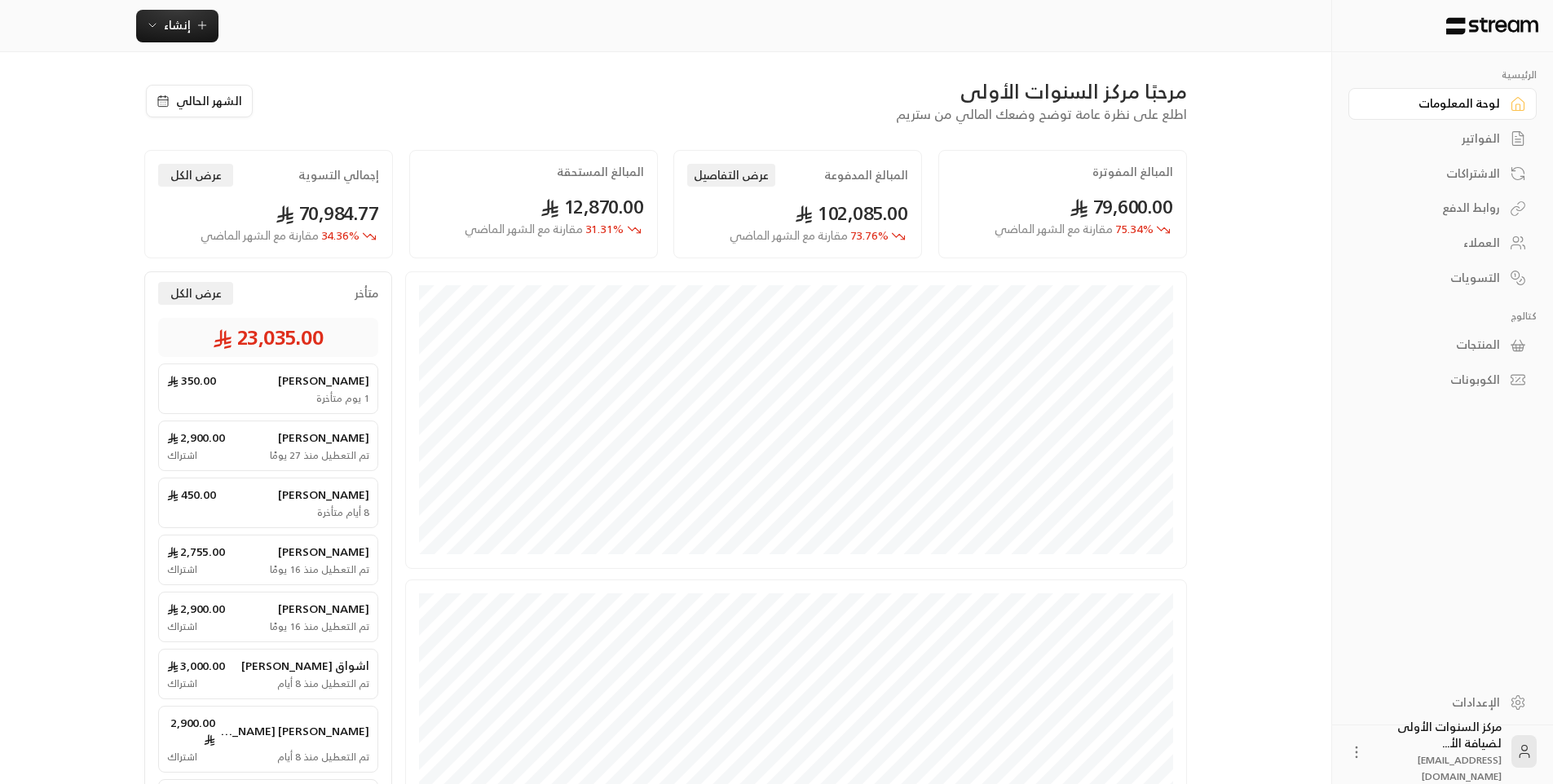
click at [1411, 143] on div "الفواتير" at bounding box center [1435, 139] width 132 height 16
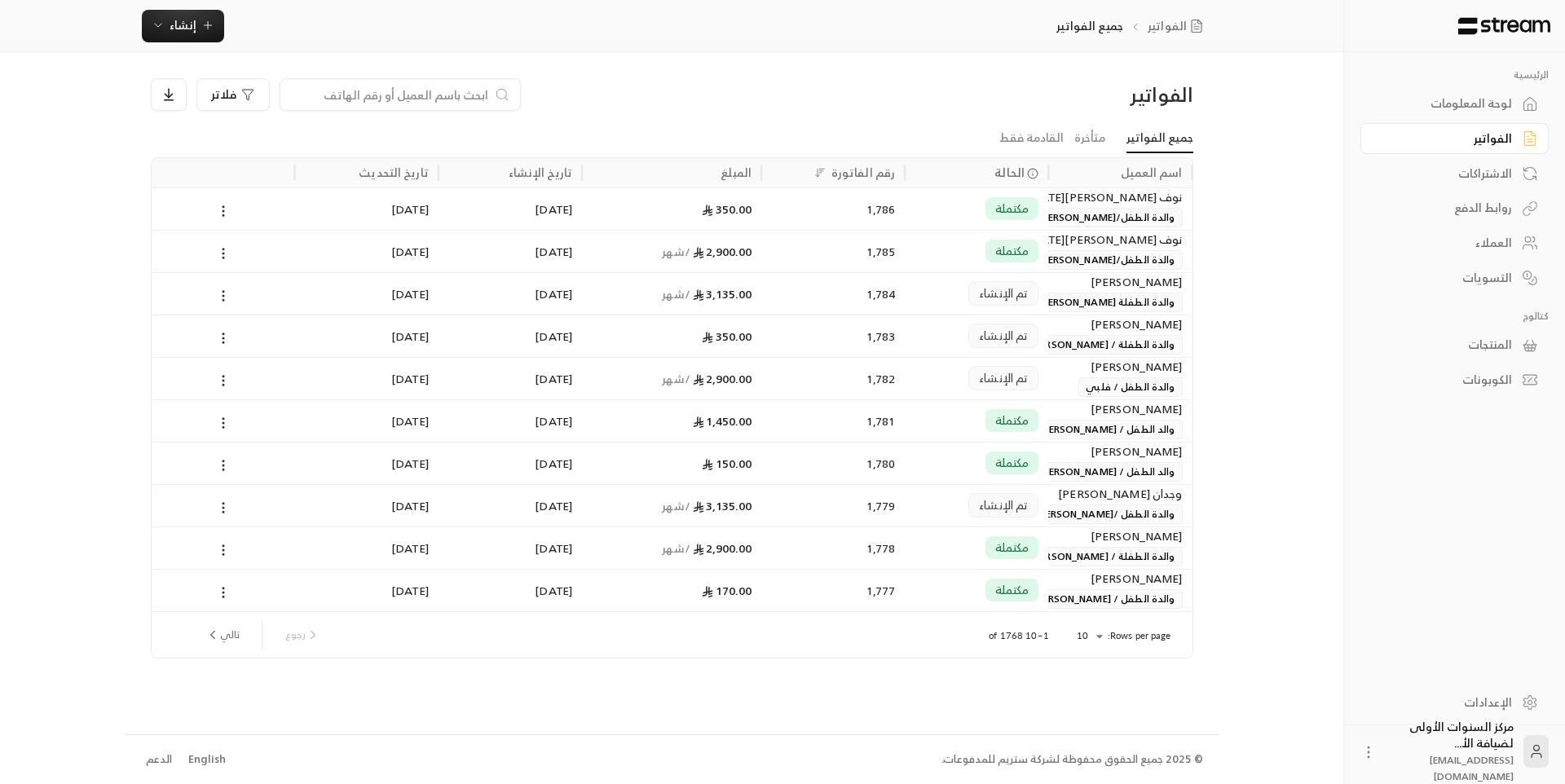
click at [1420, 108] on div "لوحة المعلومات" at bounding box center [1447, 104] width 132 height 16
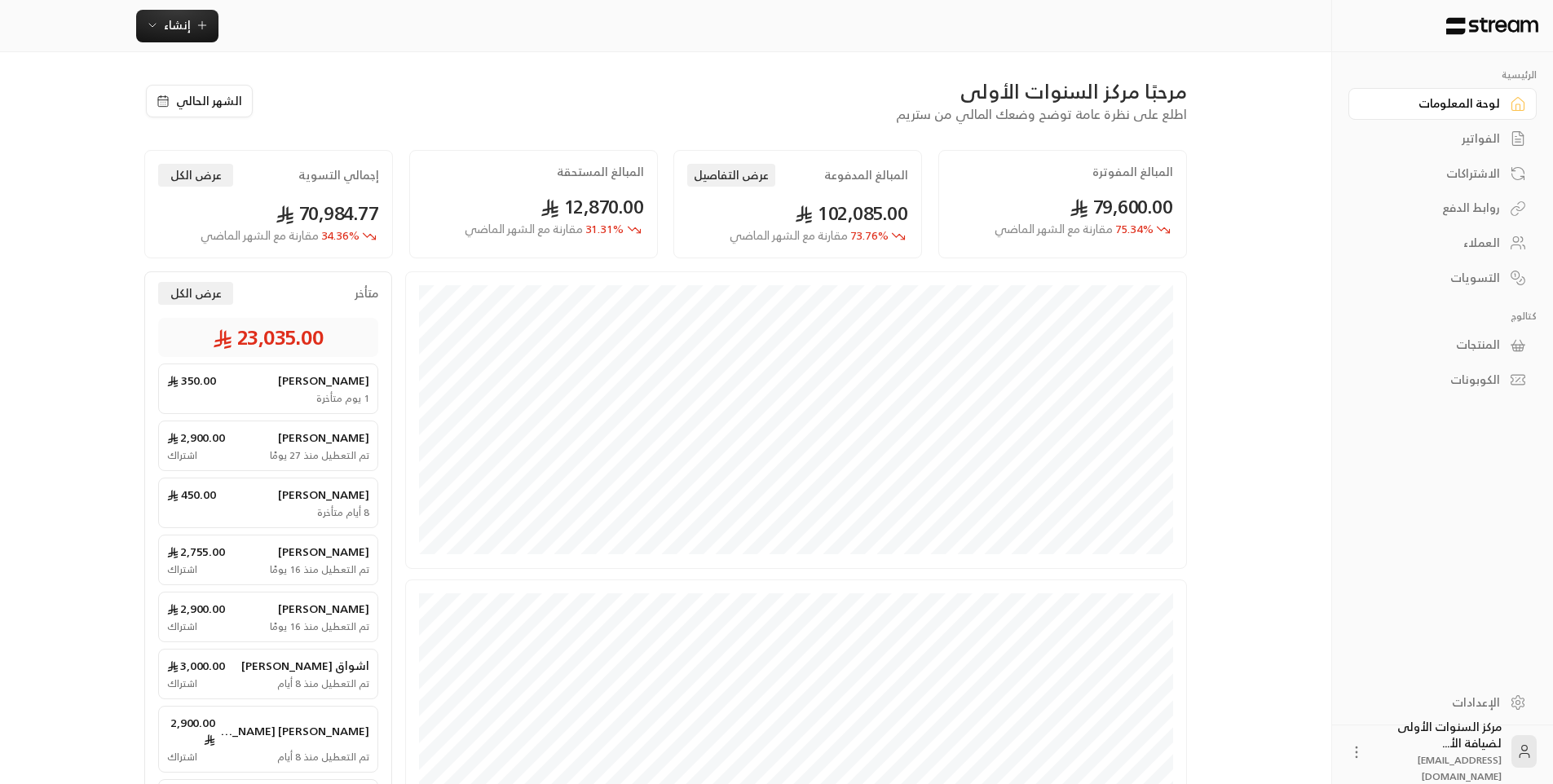
click at [1431, 135] on div "الفواتير" at bounding box center [1435, 139] width 132 height 16
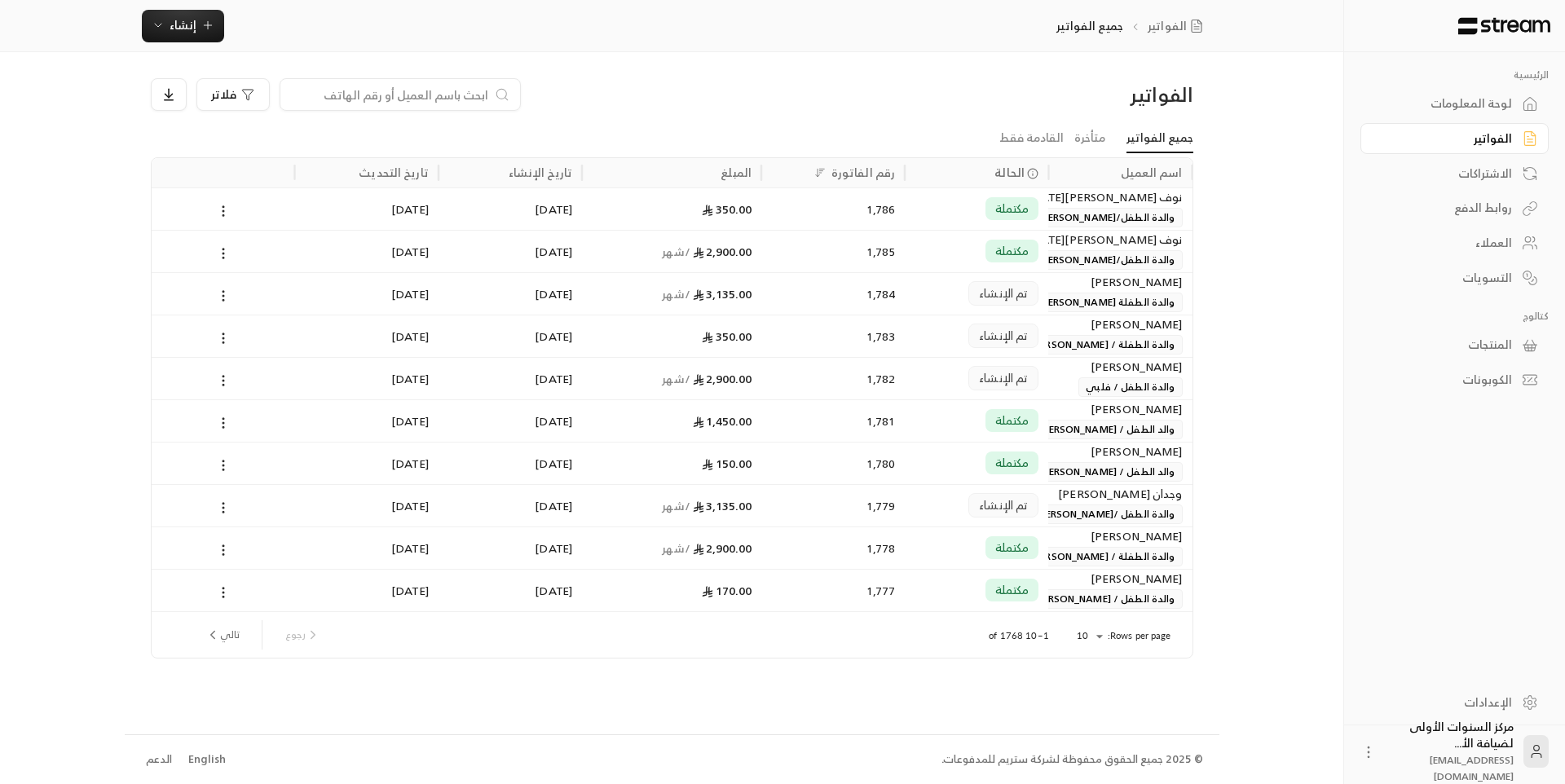
click at [1439, 99] on div "لوحة المعلومات" at bounding box center [1447, 104] width 132 height 16
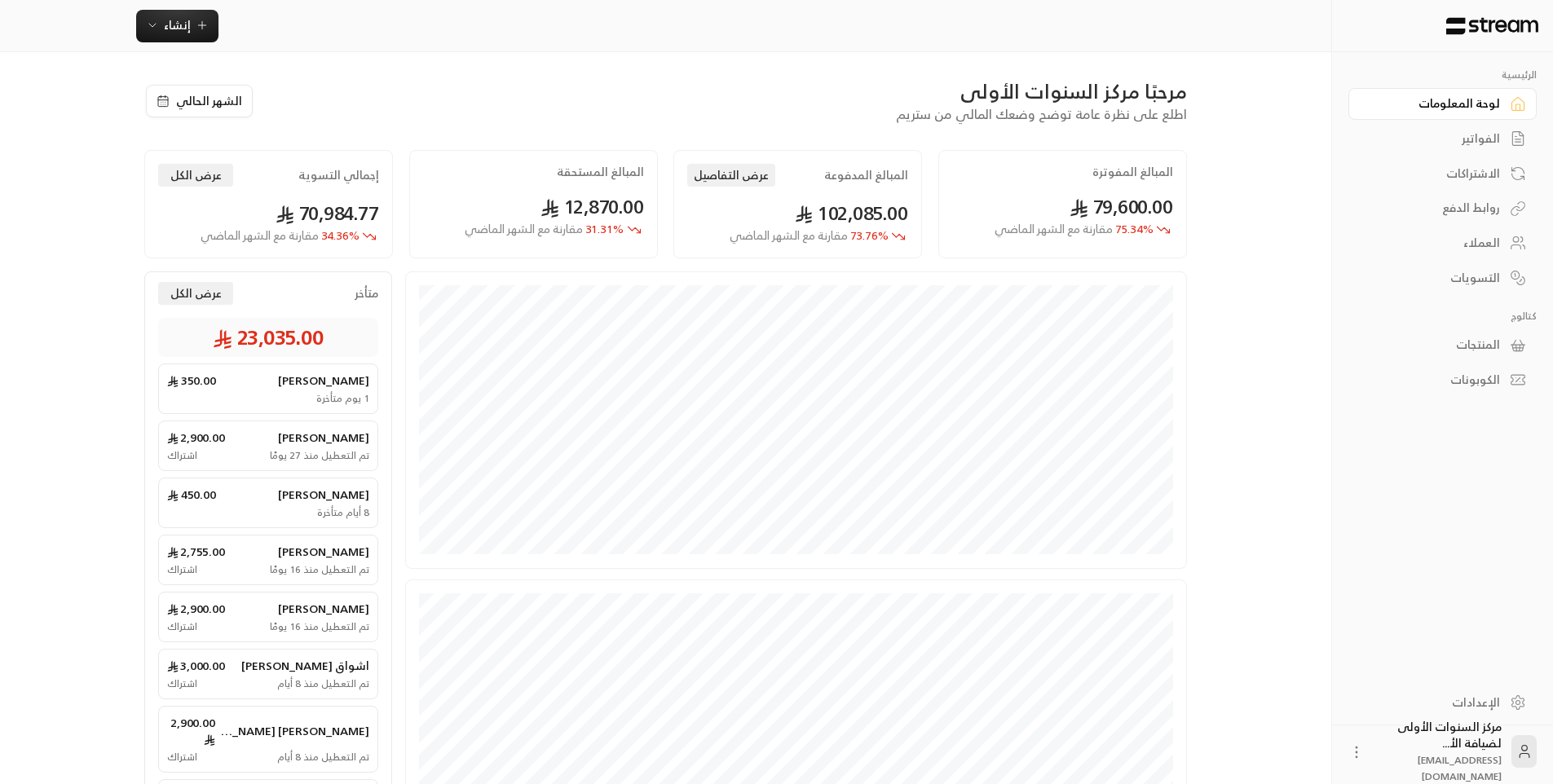
click at [1473, 142] on div "الفواتير" at bounding box center [1435, 139] width 132 height 16
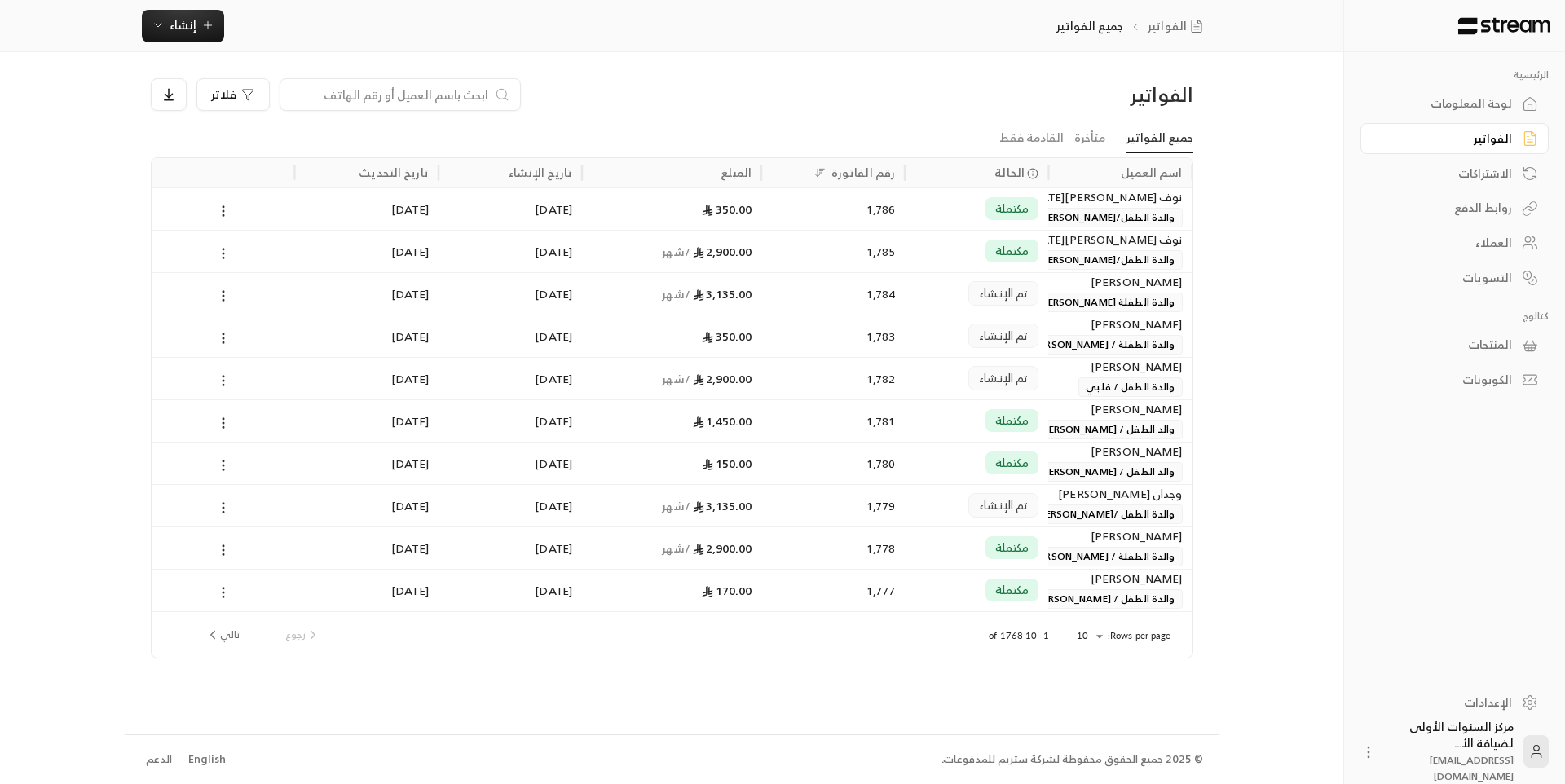
click at [1473, 112] on div "لوحة المعلومات" at bounding box center [1447, 104] width 132 height 16
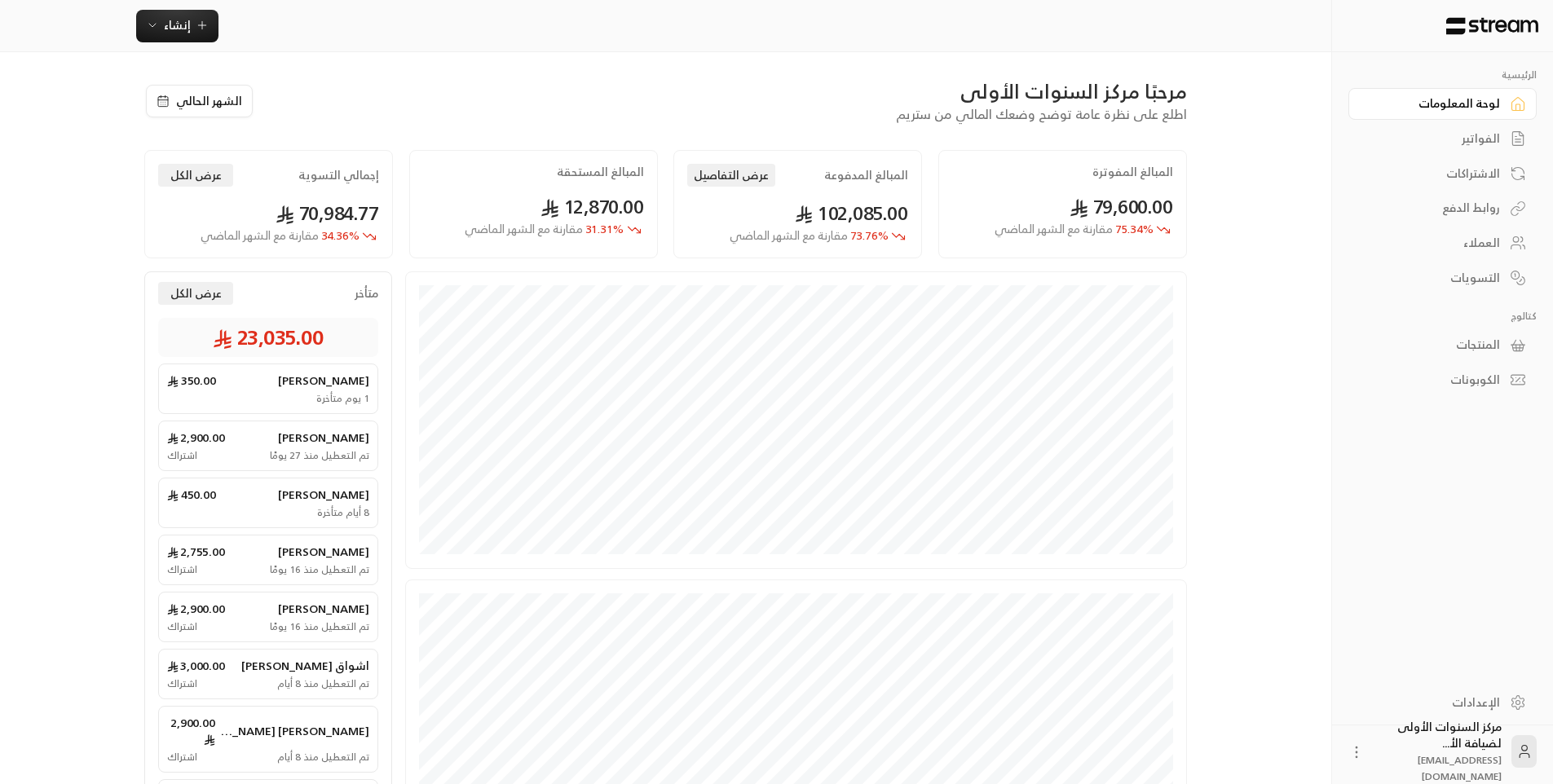
click at [1394, 136] on div "الفواتير" at bounding box center [1435, 139] width 132 height 16
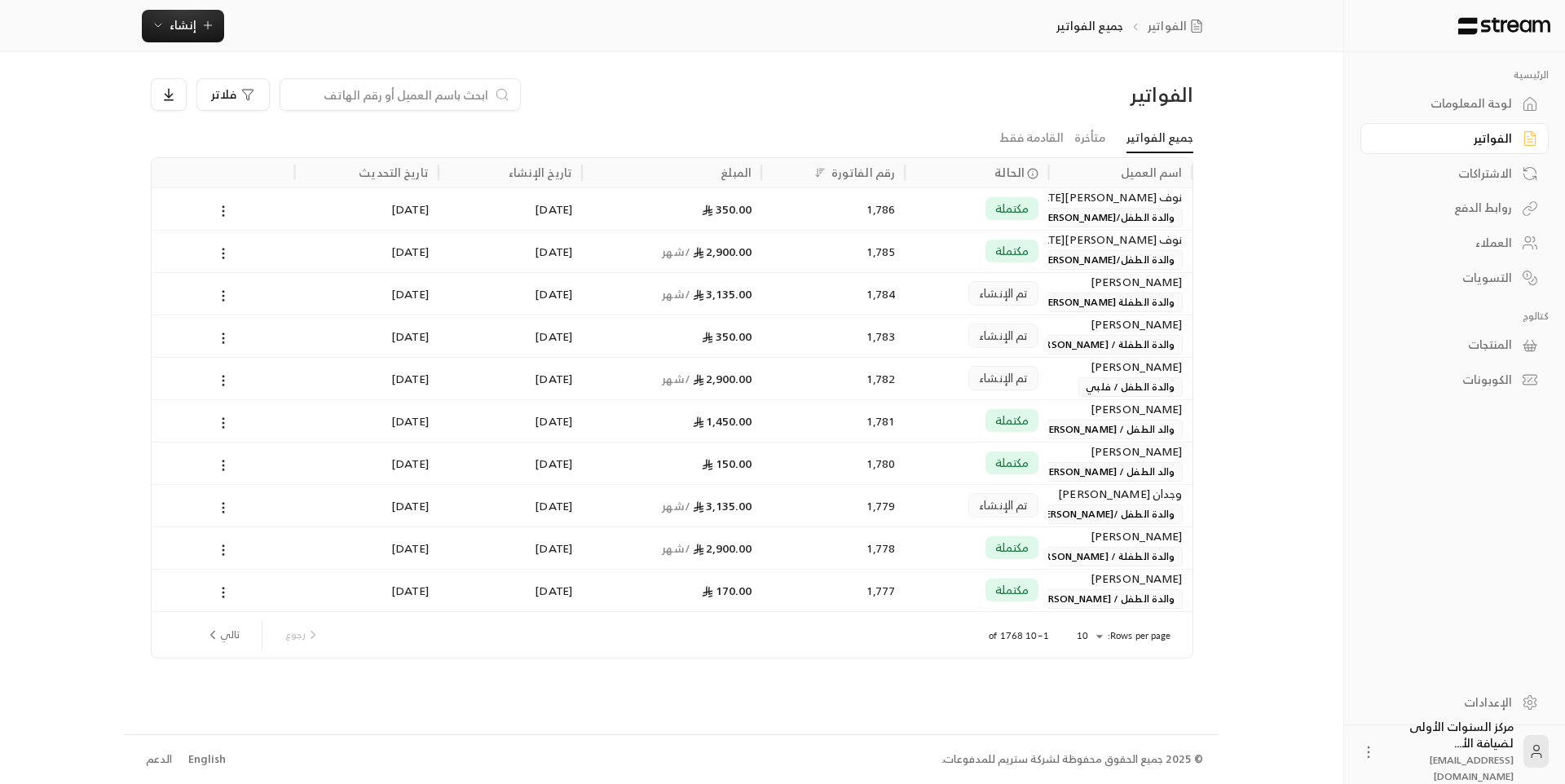
click at [912, 113] on div "الفواتير فلاتر" at bounding box center [672, 101] width 1059 height 46
click at [1471, 104] on div "لوحة المعلومات" at bounding box center [1447, 104] width 132 height 16
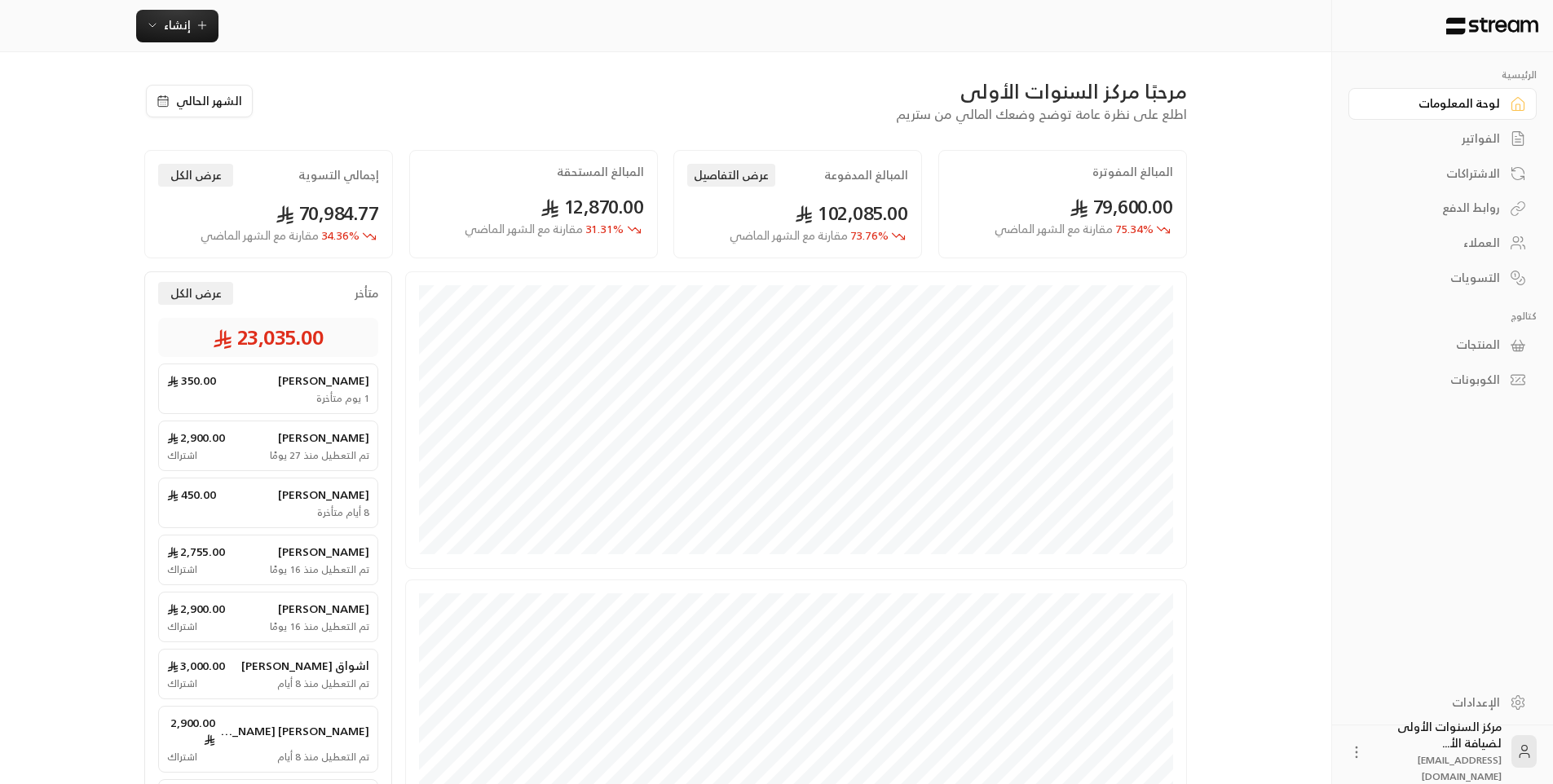
click at [489, 81] on div "مرحبًا مركز السنوات الأولى" at bounding box center [729, 91] width 917 height 26
click at [1478, 101] on div "لوحة المعلومات" at bounding box center [1435, 104] width 132 height 16
click at [1467, 145] on div "الفواتير" at bounding box center [1435, 139] width 132 height 16
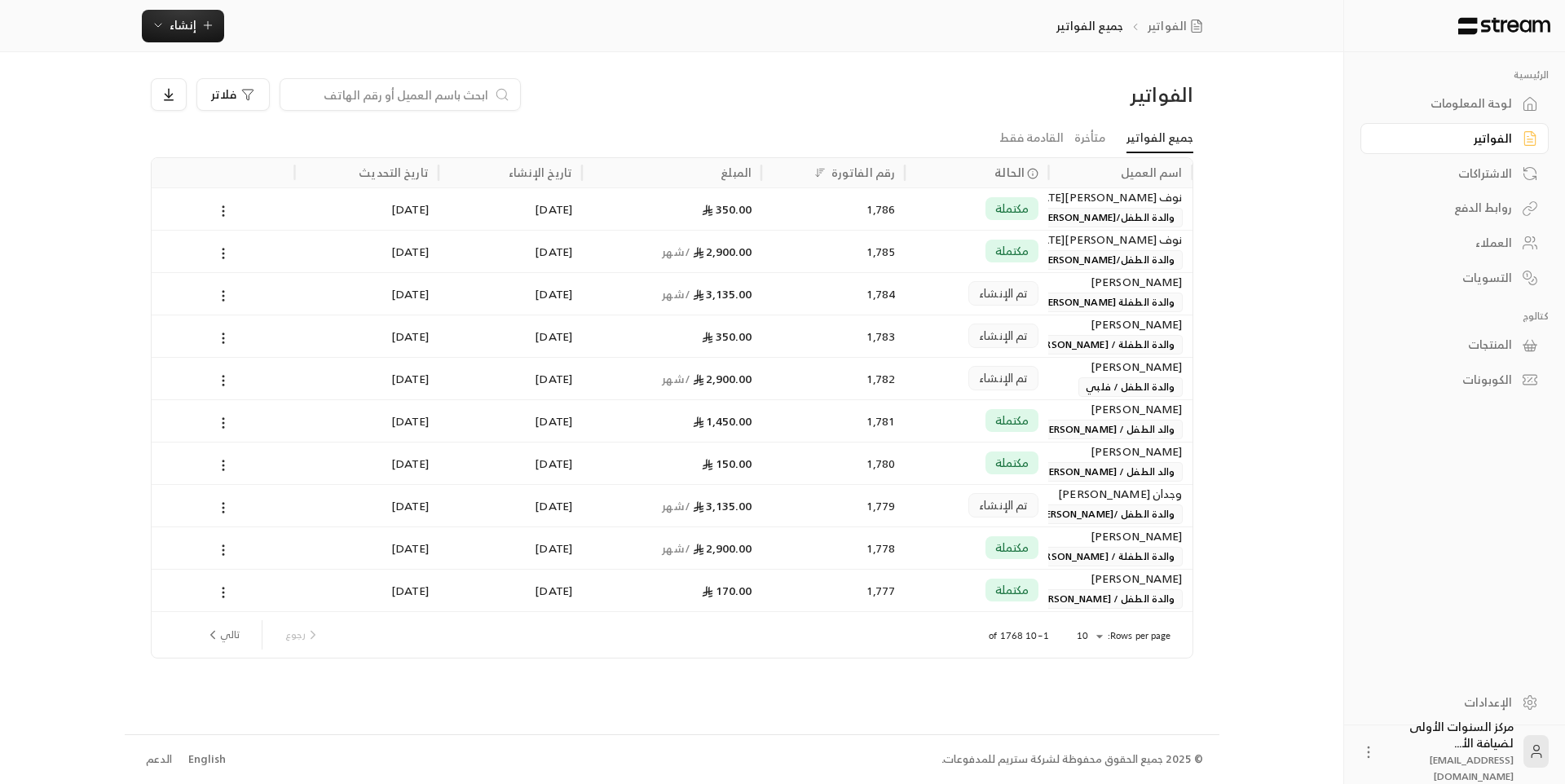
click at [1489, 103] on div "لوحة المعلومات" at bounding box center [1447, 104] width 132 height 16
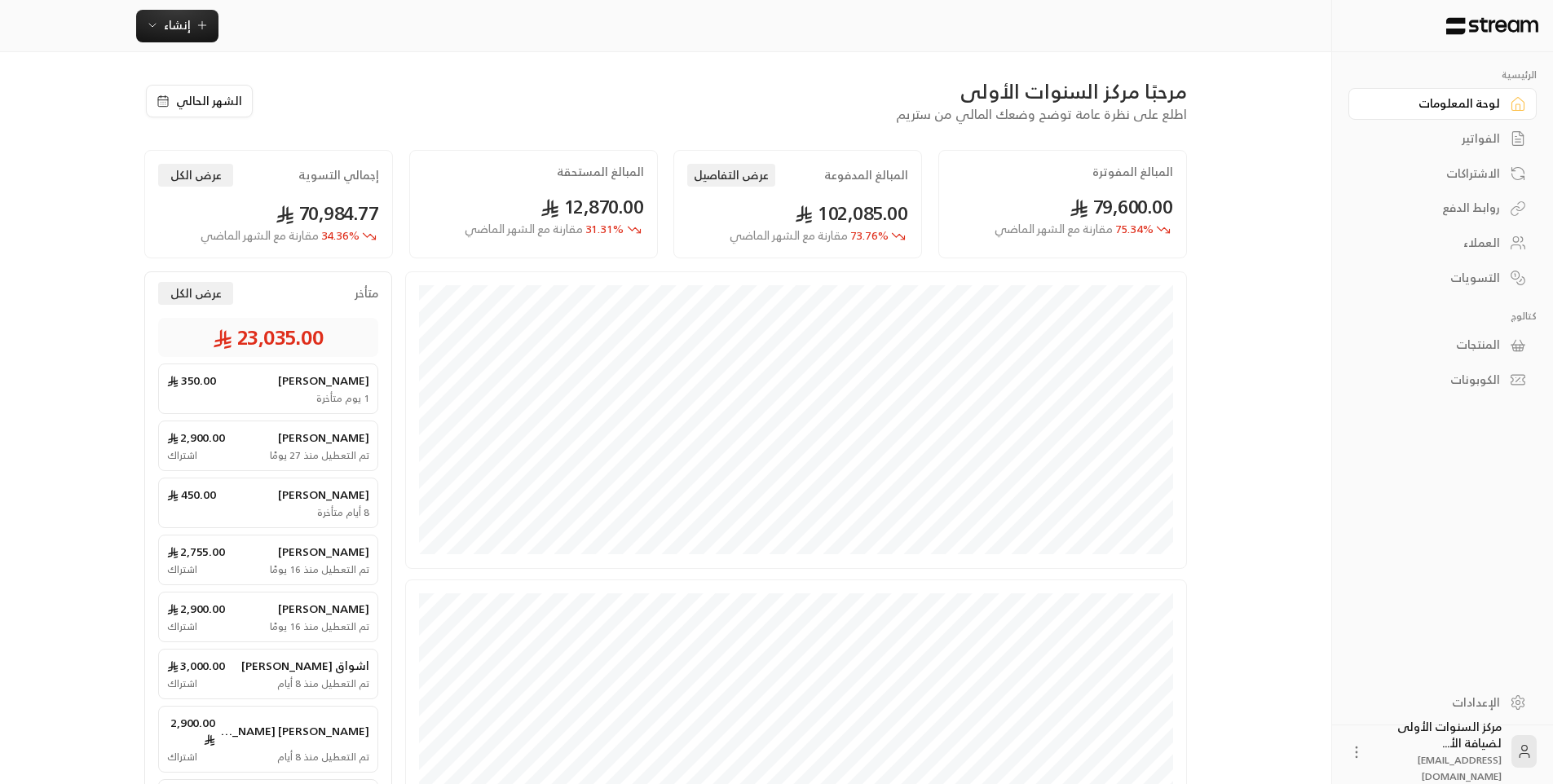
click at [830, 113] on div "مرحبًا مركز السنوات الأولى اطلع على نظرة عامة توضح وضعك المالي من ستريم" at bounding box center [728, 101] width 932 height 46
click at [829, 104] on div "مرحبًا مركز السنوات الأولى اطلع على نظرة عامة توضح وضعك المالي من ستريم" at bounding box center [728, 101] width 932 height 46
click at [726, 166] on button "عرض التفاصيل" at bounding box center [731, 175] width 88 height 23
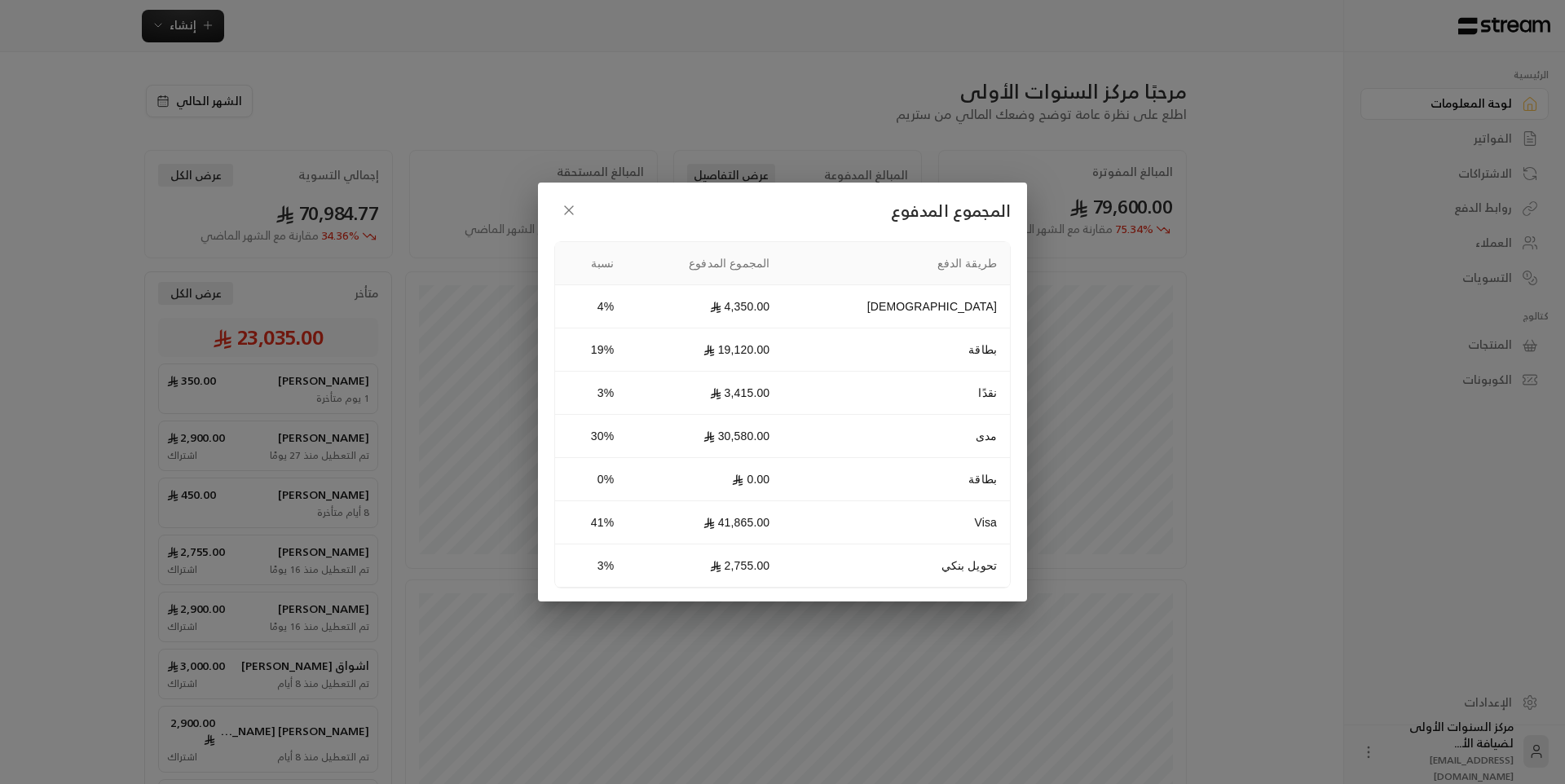
click at [570, 209] on icon "button" at bounding box center [569, 210] width 16 height 16
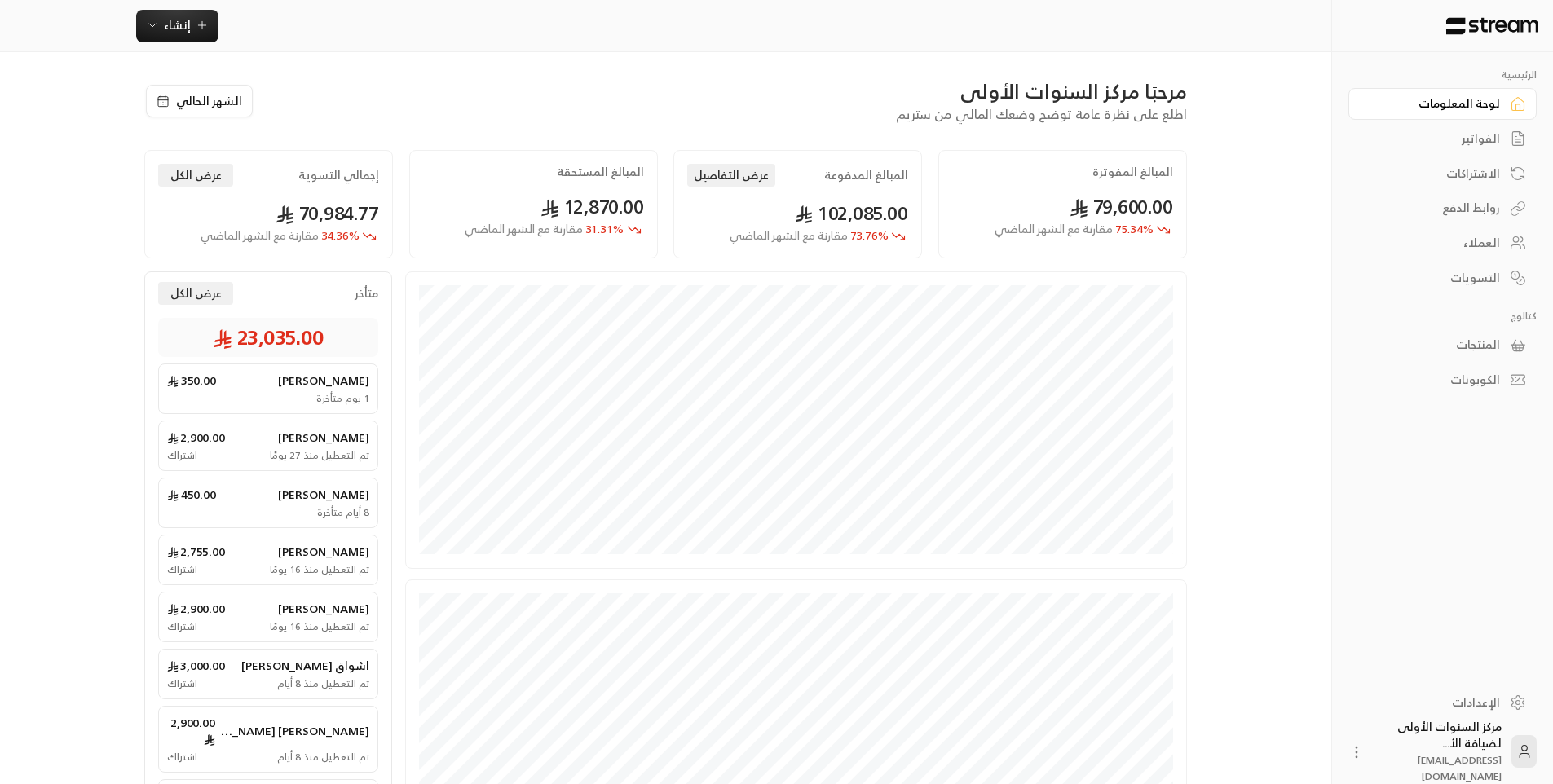
click at [672, 113] on div "مرحبًا مركز السنوات الأولى اطلع على نظرة عامة توضح وضعك المالي من ستريم" at bounding box center [728, 101] width 932 height 46
click at [1495, 135] on div "الفواتير" at bounding box center [1435, 139] width 132 height 16
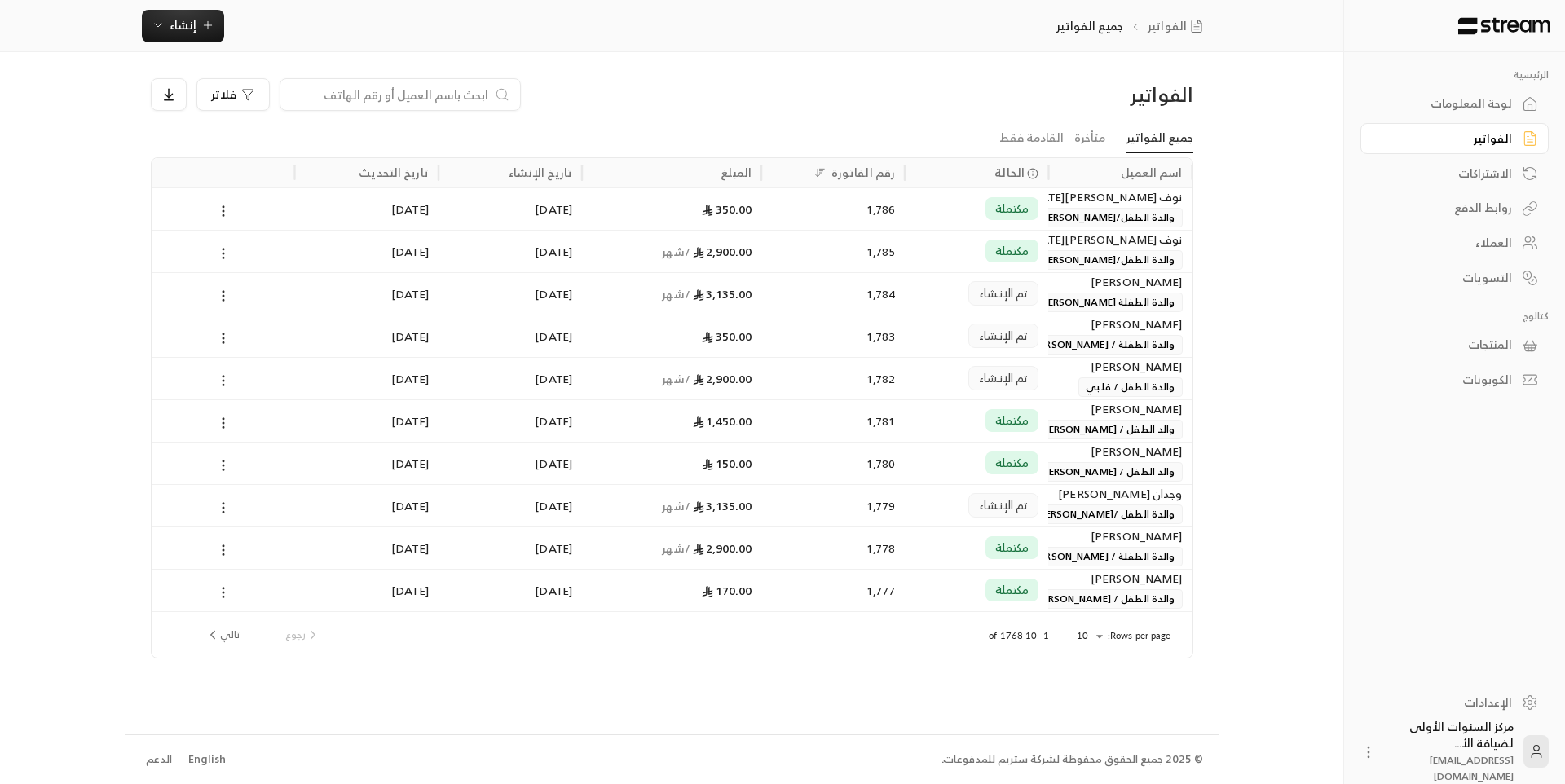
click at [467, 95] on input at bounding box center [390, 95] width 199 height 18
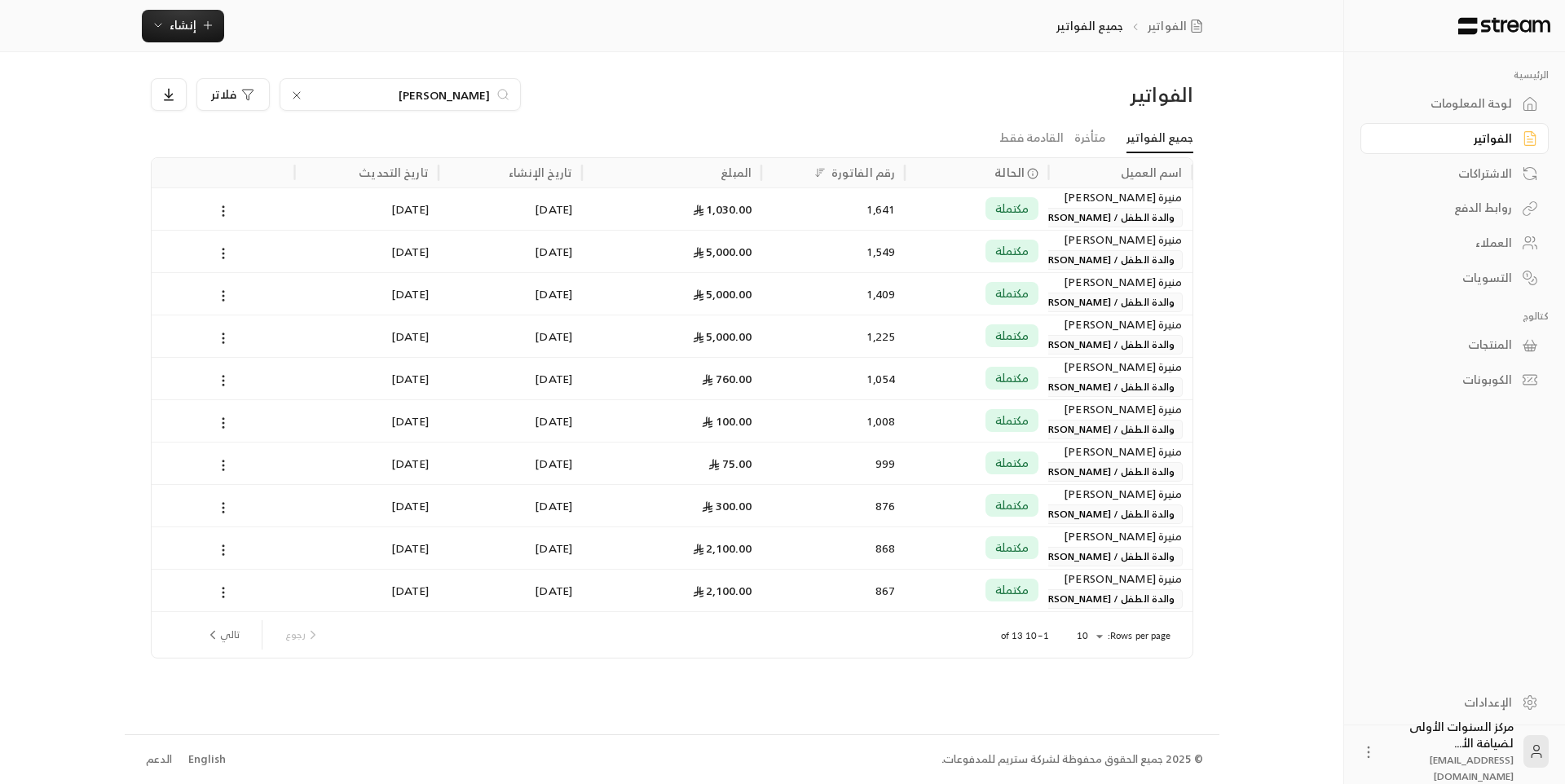
type input "[PERSON_NAME]"
click at [919, 205] on div "مكتملة" at bounding box center [976, 209] width 124 height 42
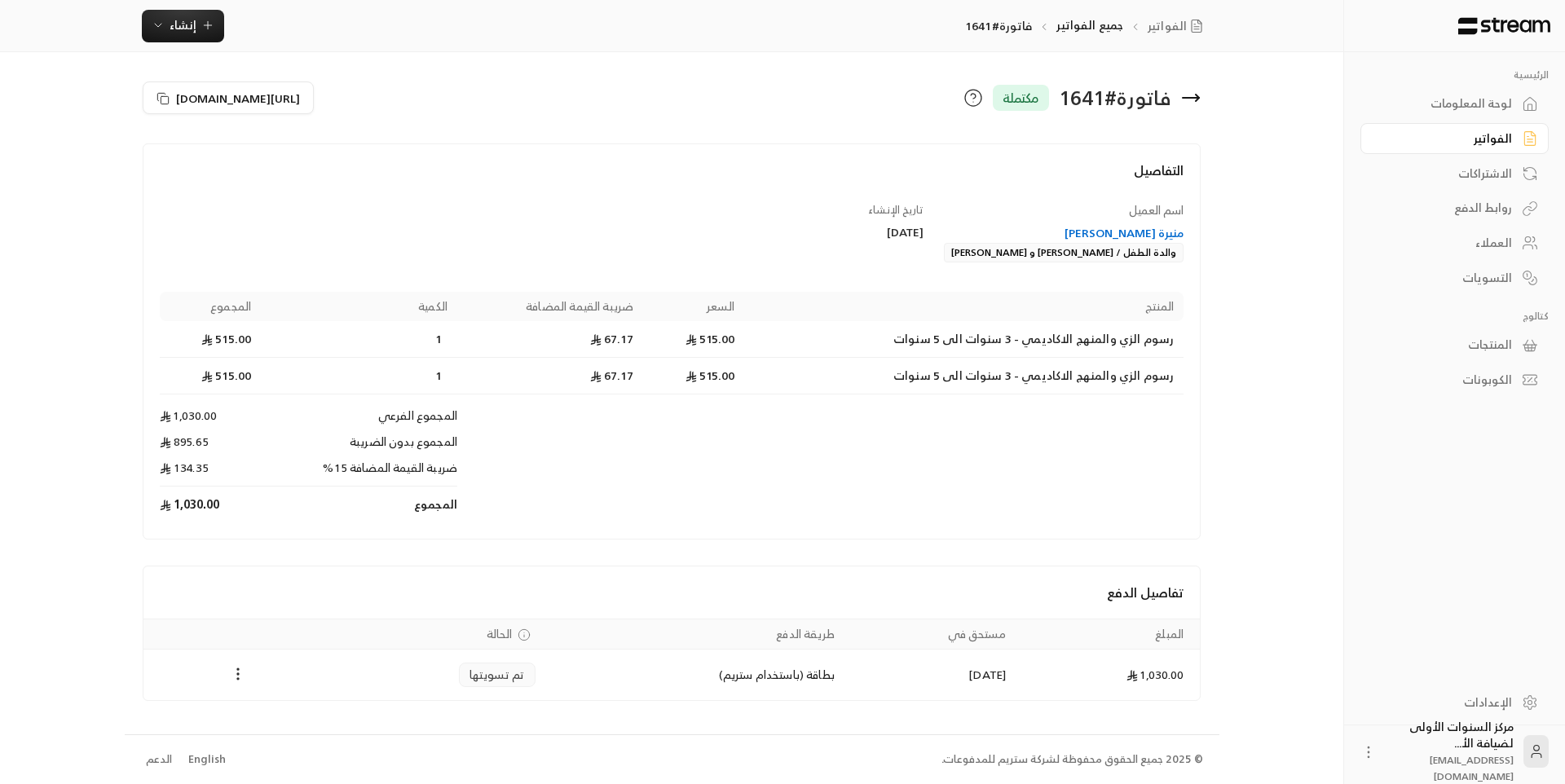
click at [1201, 104] on icon at bounding box center [1191, 98] width 20 height 20
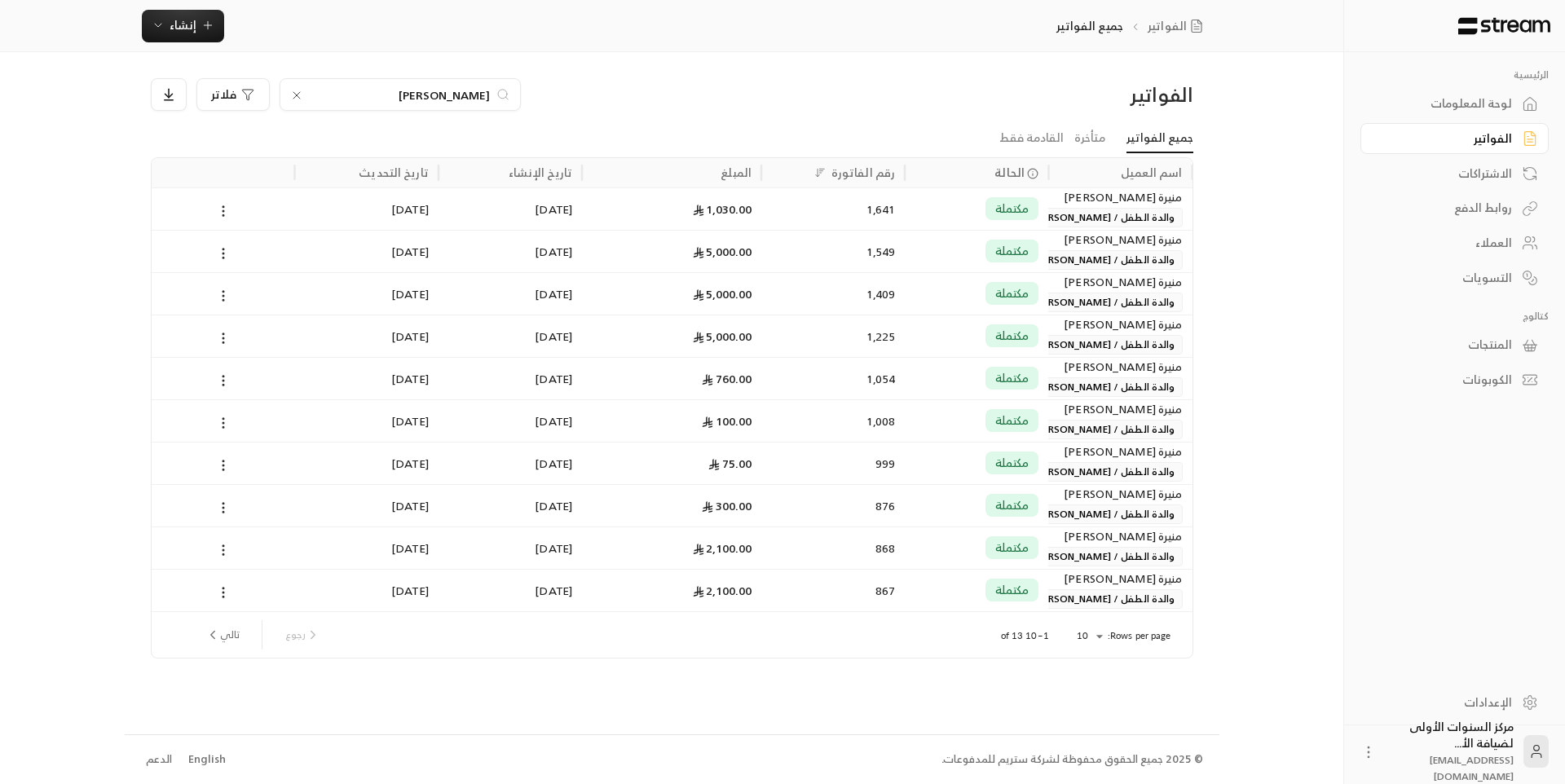
click at [469, 99] on input "[PERSON_NAME]" at bounding box center [400, 95] width 181 height 18
click at [474, 90] on input "[PERSON_NAME]" at bounding box center [400, 95] width 181 height 18
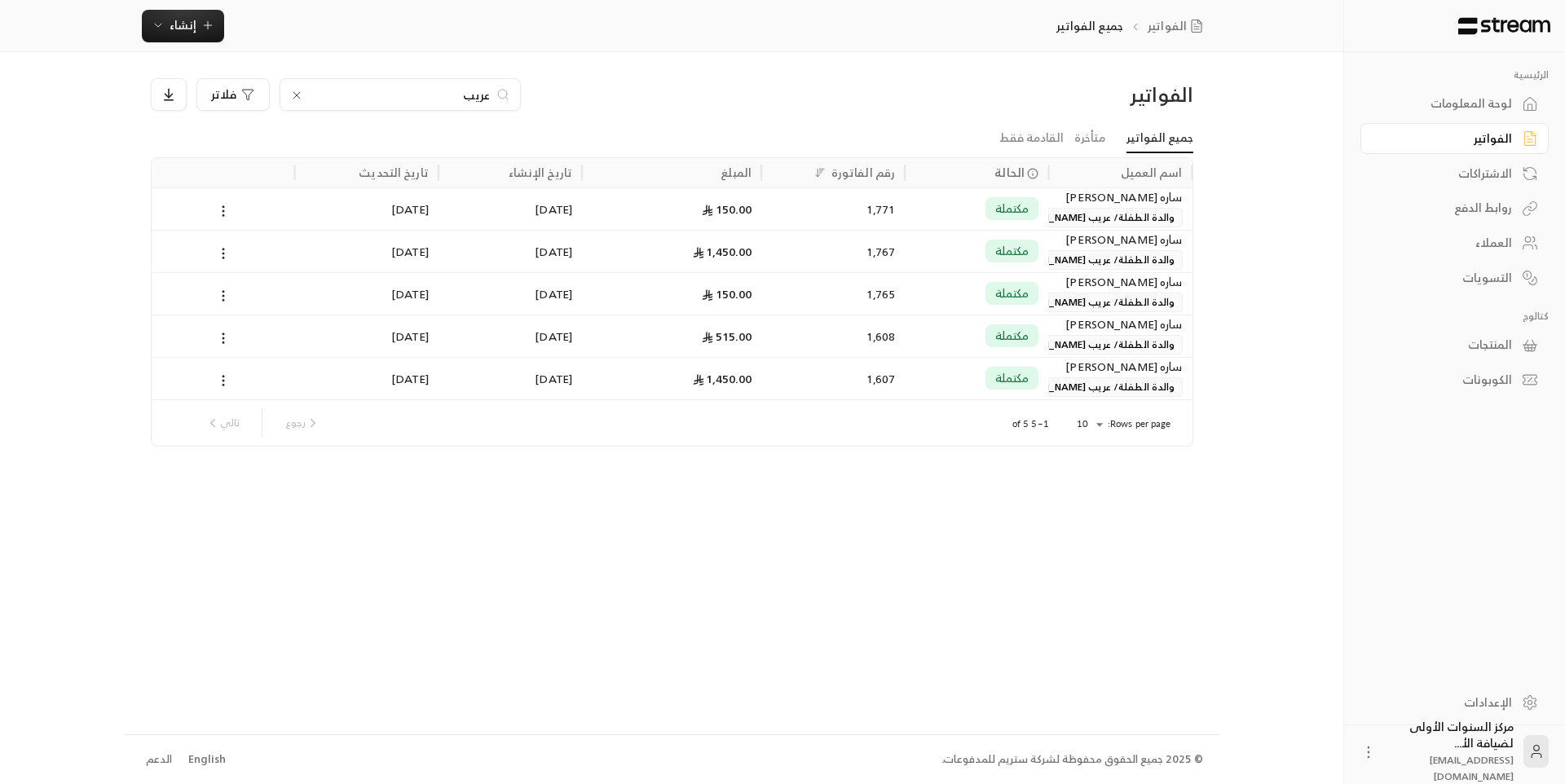
type input "عريب"
click at [840, 249] on div "1,767" at bounding box center [833, 251] width 124 height 42
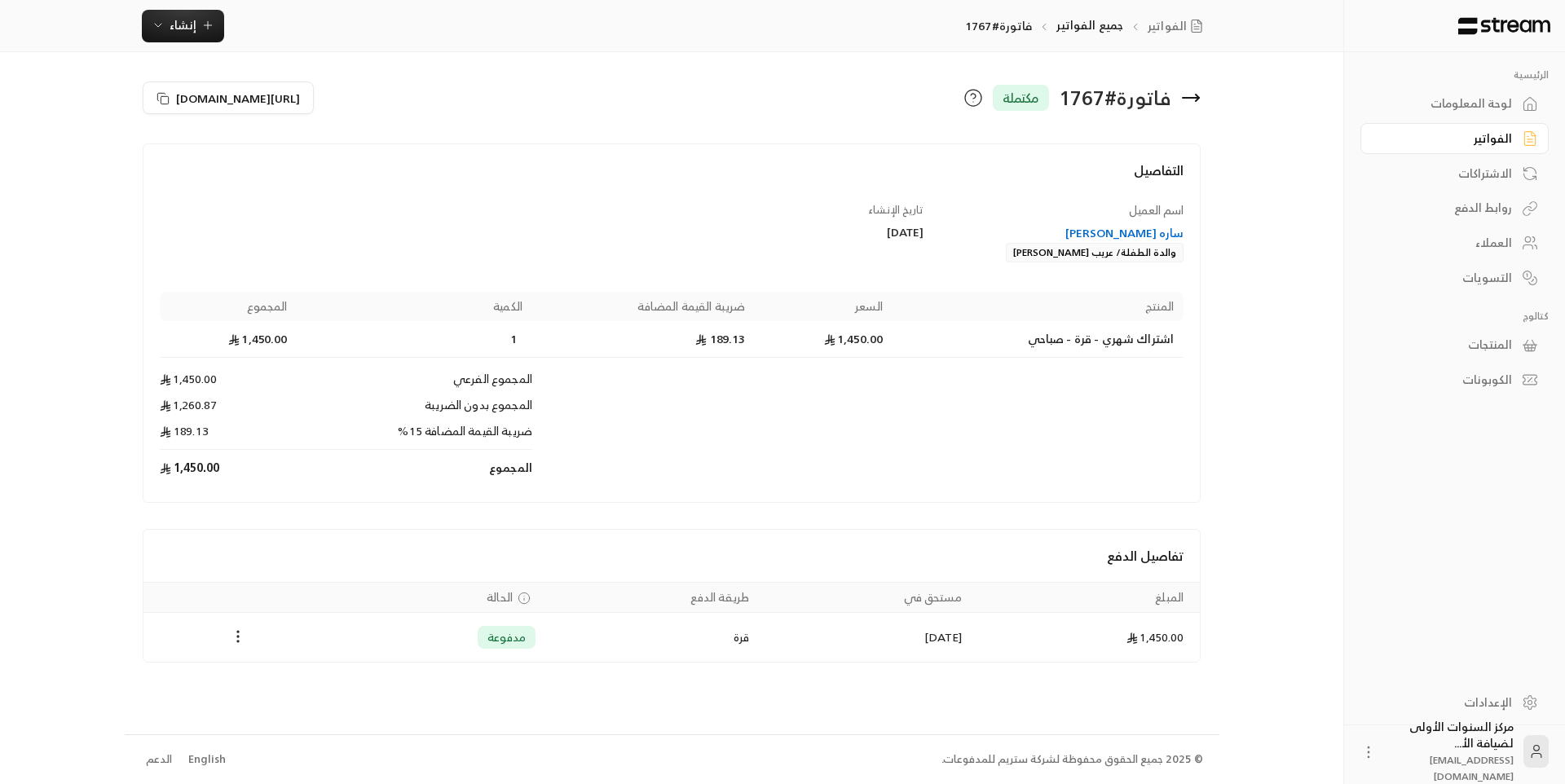
click at [1197, 96] on icon at bounding box center [1198, 98] width 3 height 7
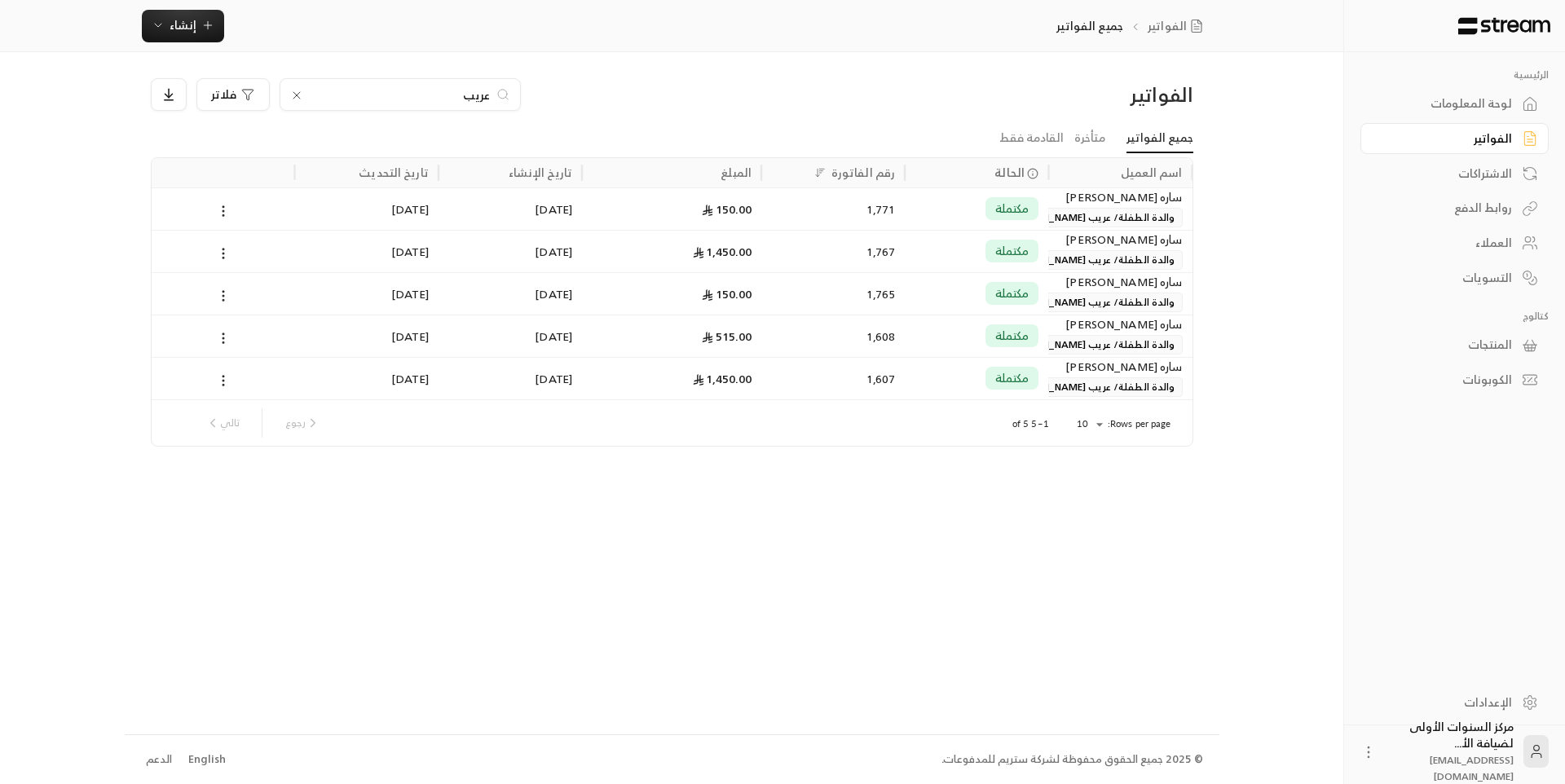
click at [484, 97] on input "عريب" at bounding box center [400, 95] width 181 height 18
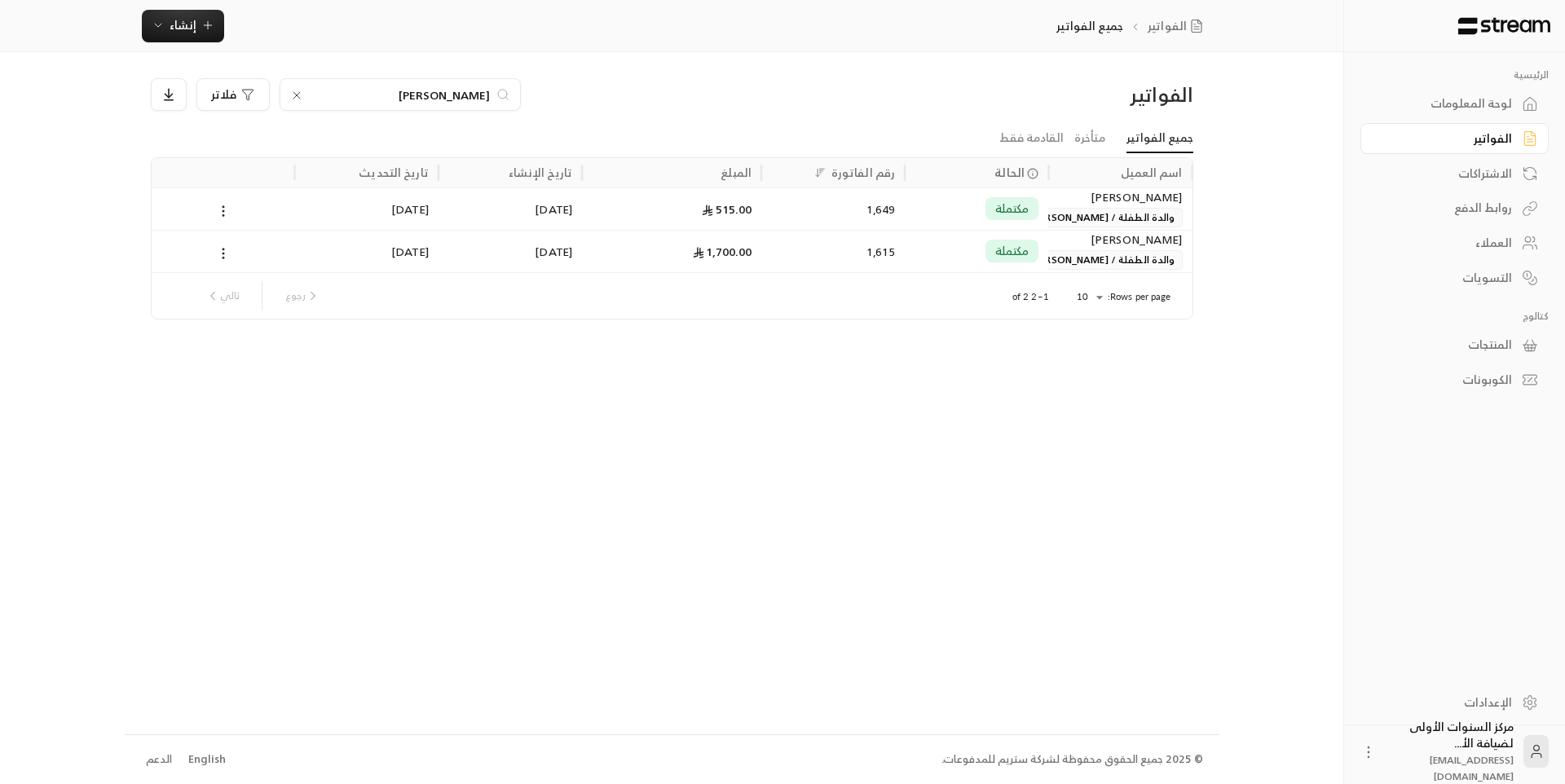
type input "[PERSON_NAME]"
click at [642, 243] on div "1,700.00" at bounding box center [672, 251] width 159 height 42
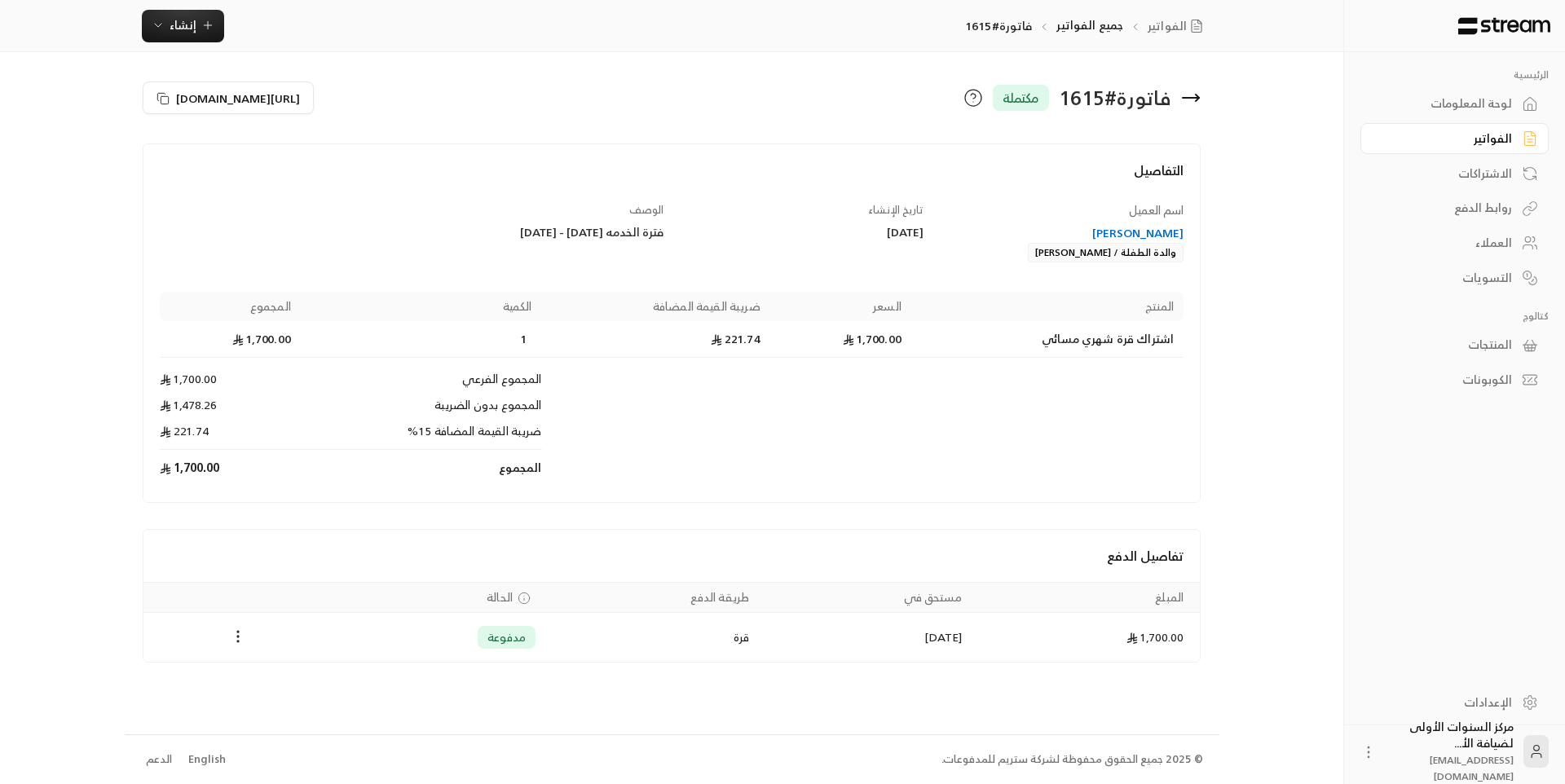
click at [1193, 103] on icon at bounding box center [1191, 98] width 20 height 20
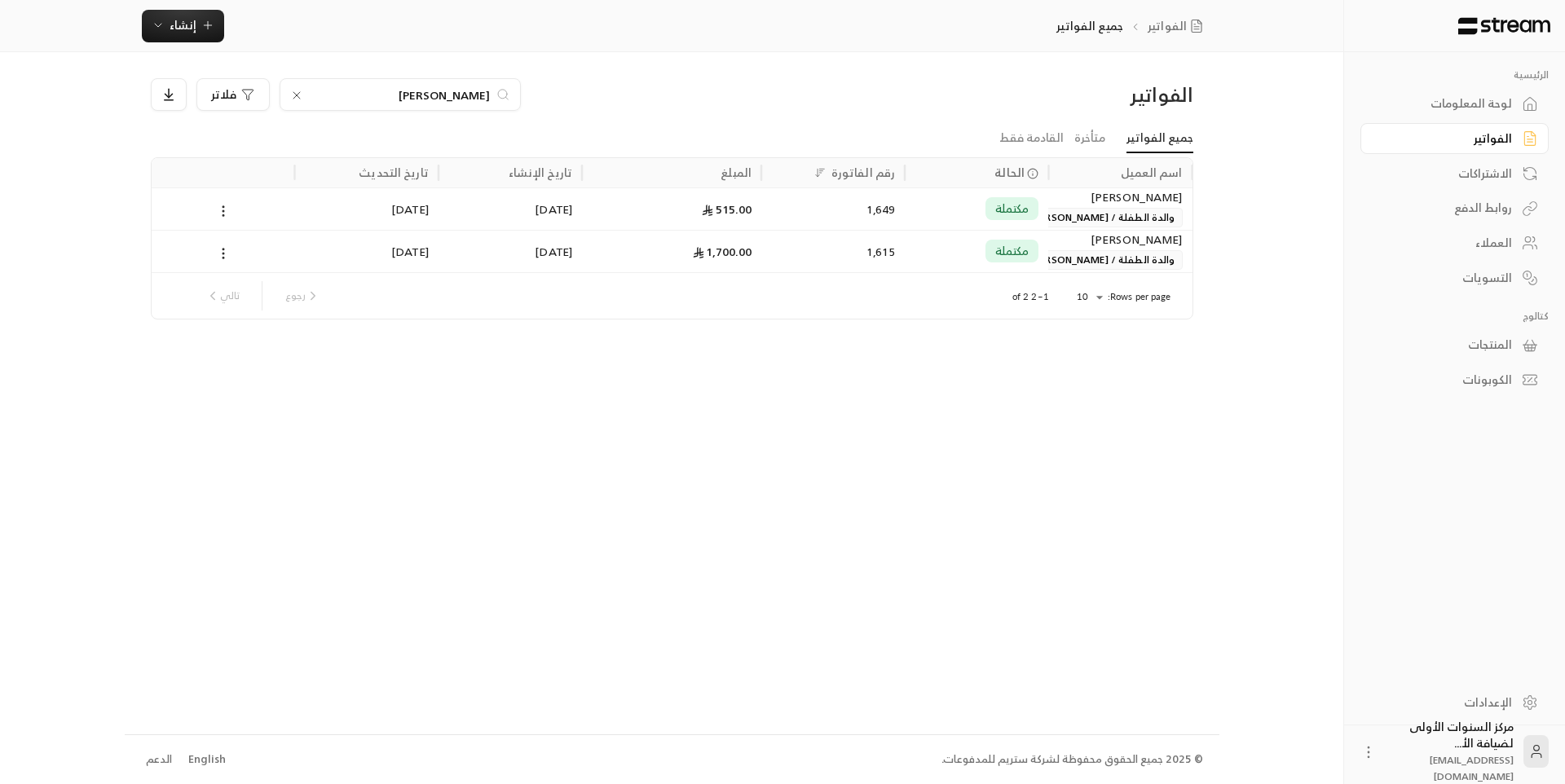
click at [296, 93] on icon at bounding box center [297, 95] width 13 height 13
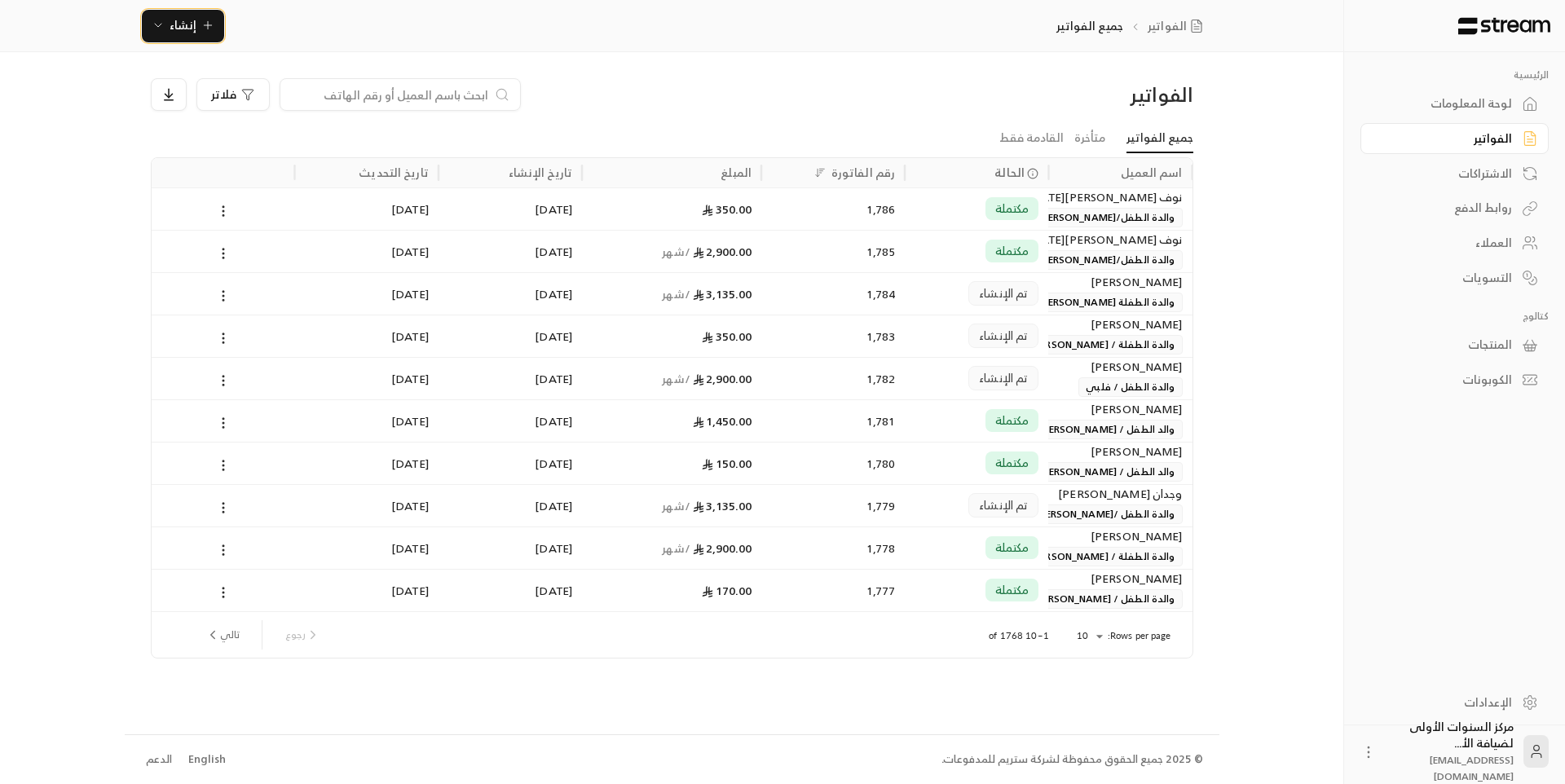
click at [196, 21] on span "إنشاء" at bounding box center [182, 25] width 62 height 21
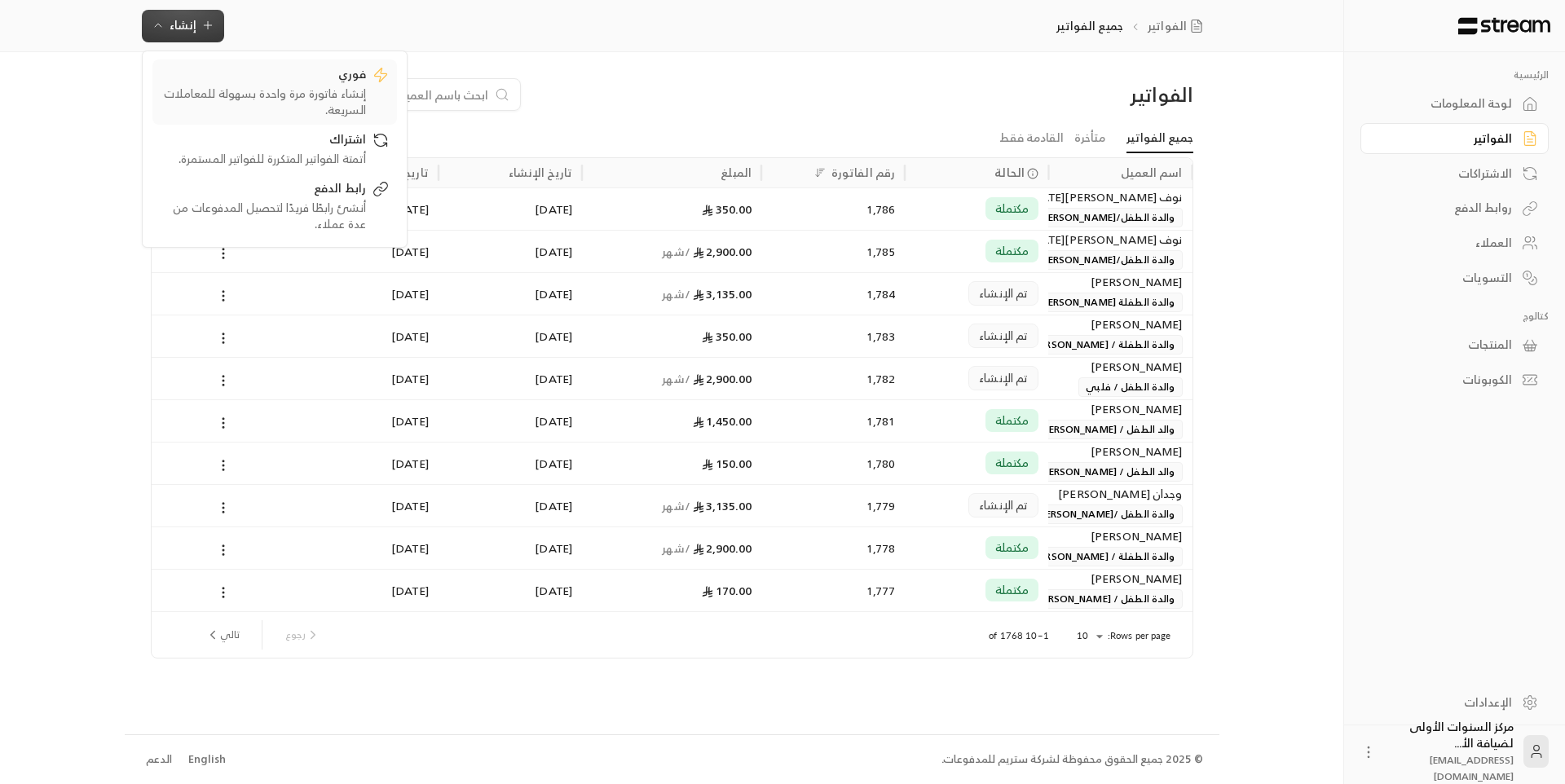
click at [339, 102] on div "إنشاء فاتورة مرة واحدة بسهولة للمعاملات السريعة." at bounding box center [263, 102] width 205 height 33
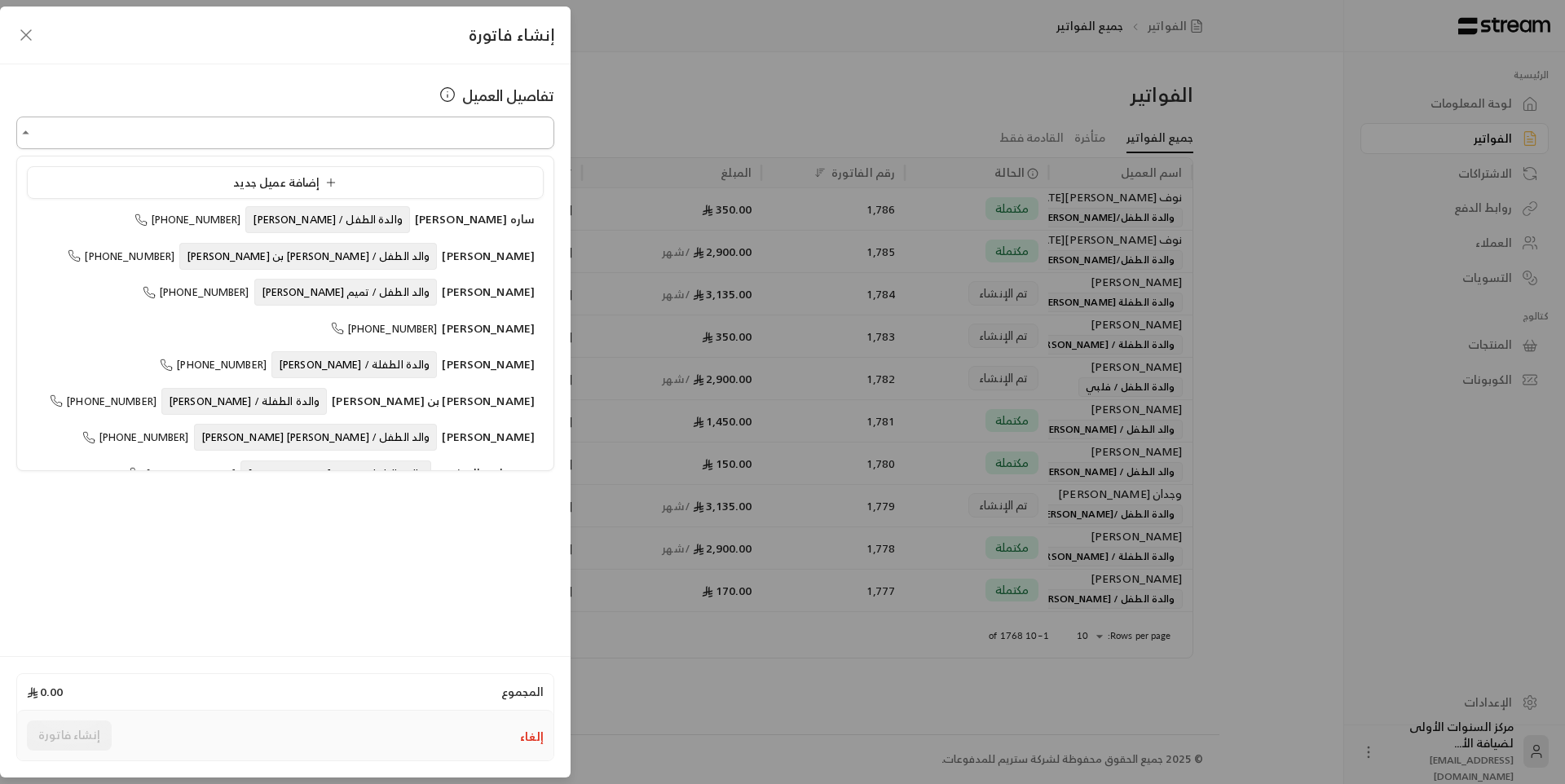
click at [478, 136] on input "اختر العميل" at bounding box center [285, 133] width 538 height 29
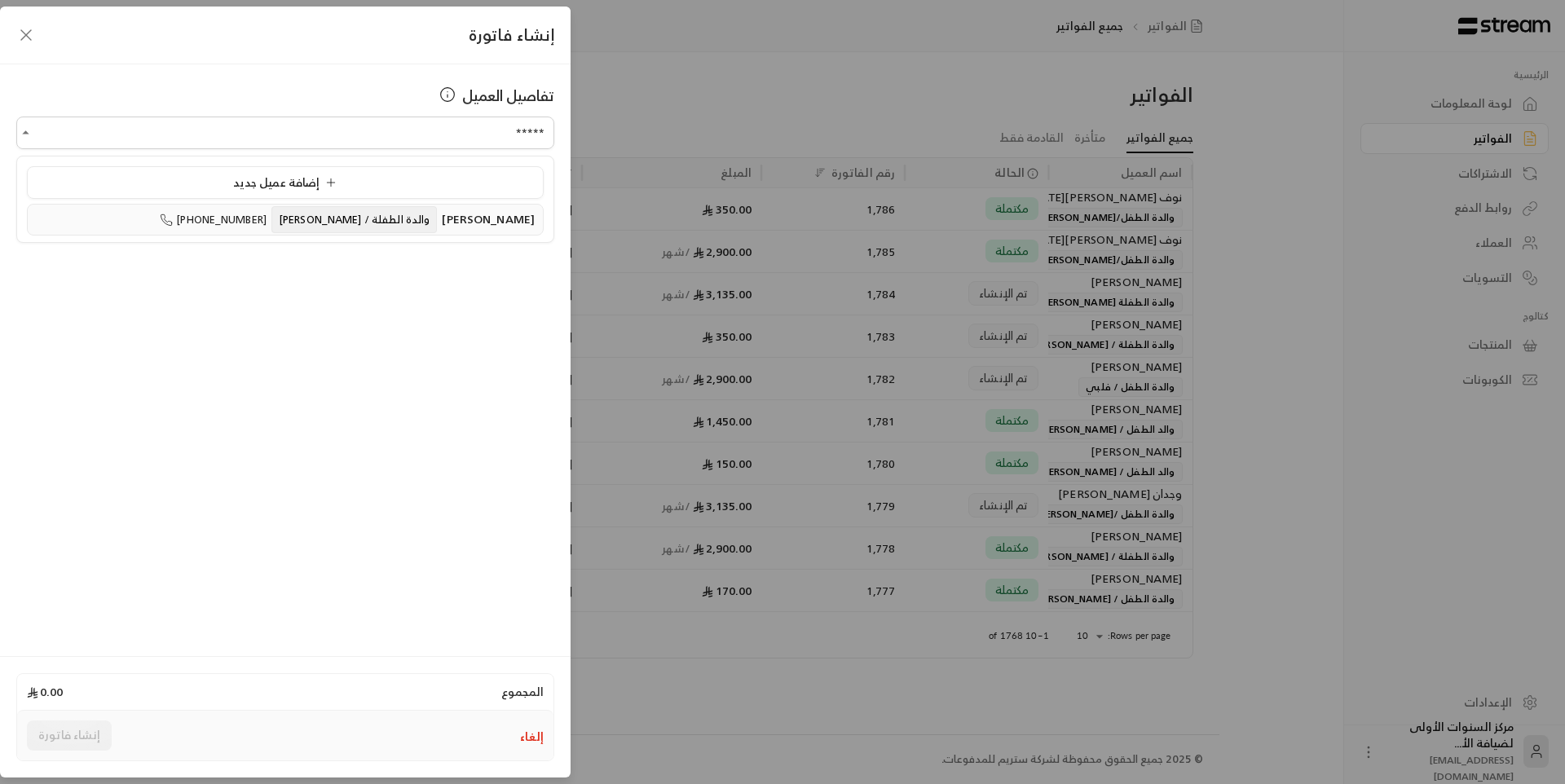
click at [429, 214] on span "والدة الطفلة / [PERSON_NAME]" at bounding box center [353, 219] width 165 height 27
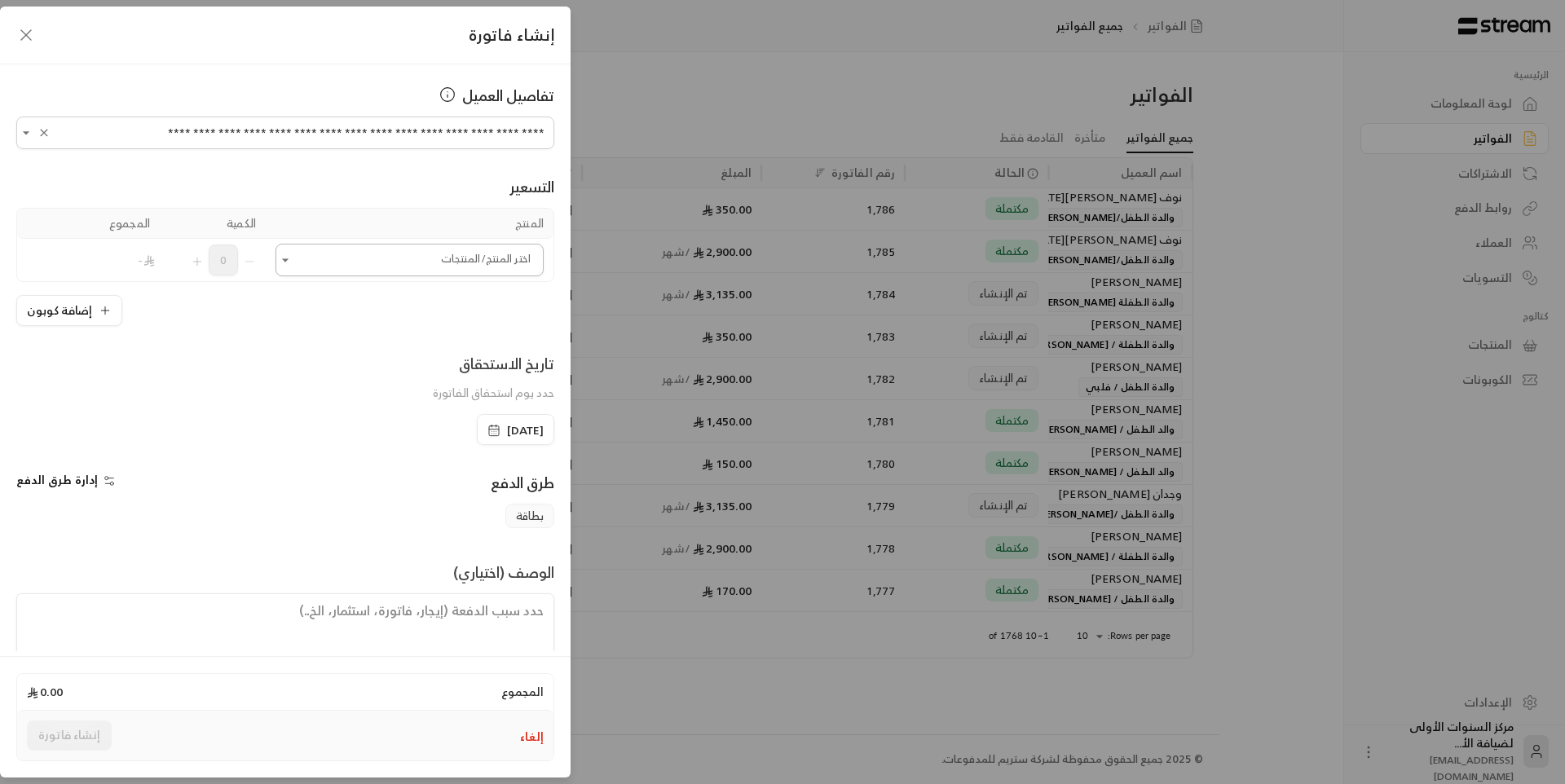
type input "**********"
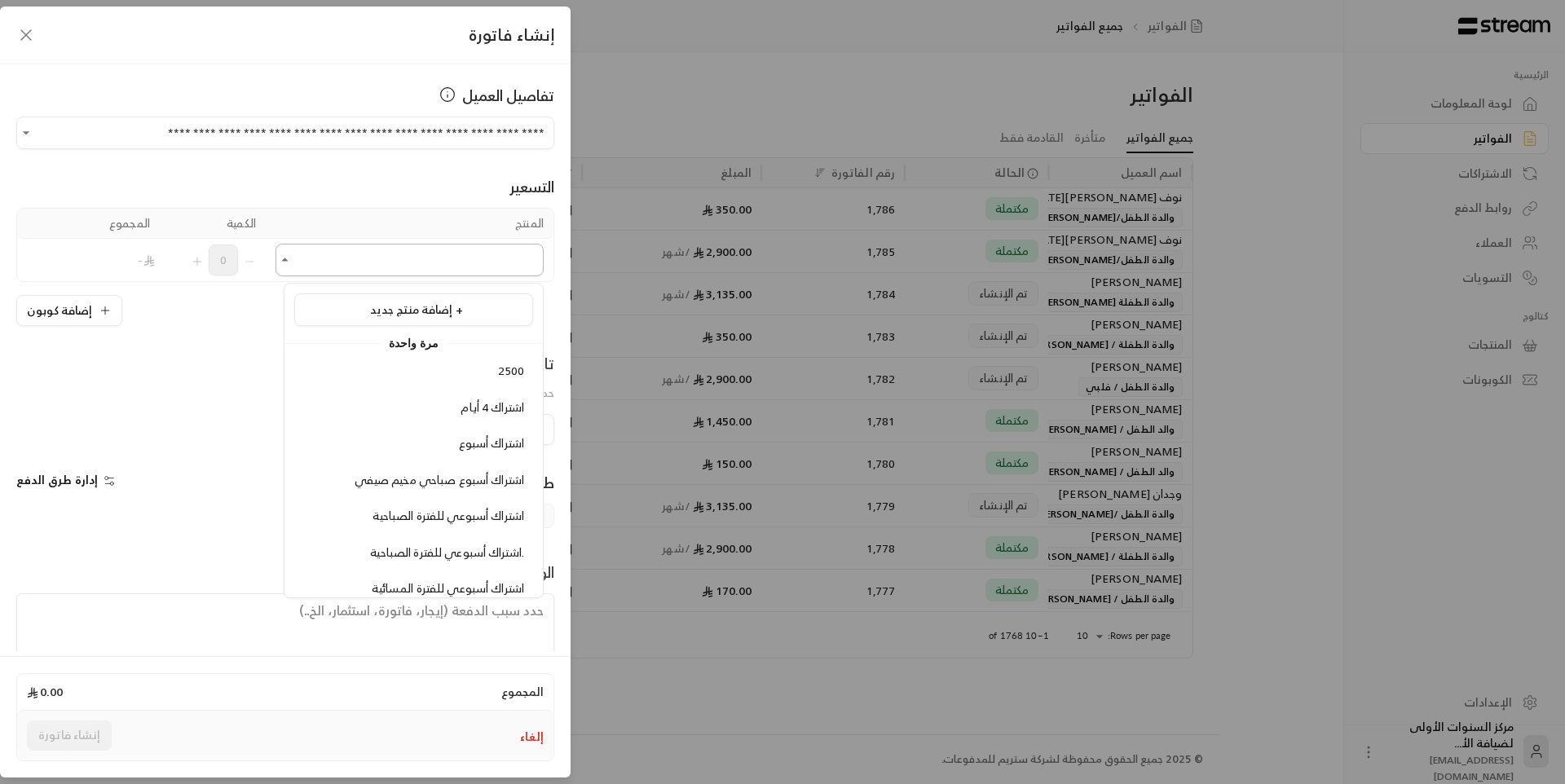
click at [431, 254] on input "اختر العميل" at bounding box center [409, 260] width 268 height 29
type input "*"
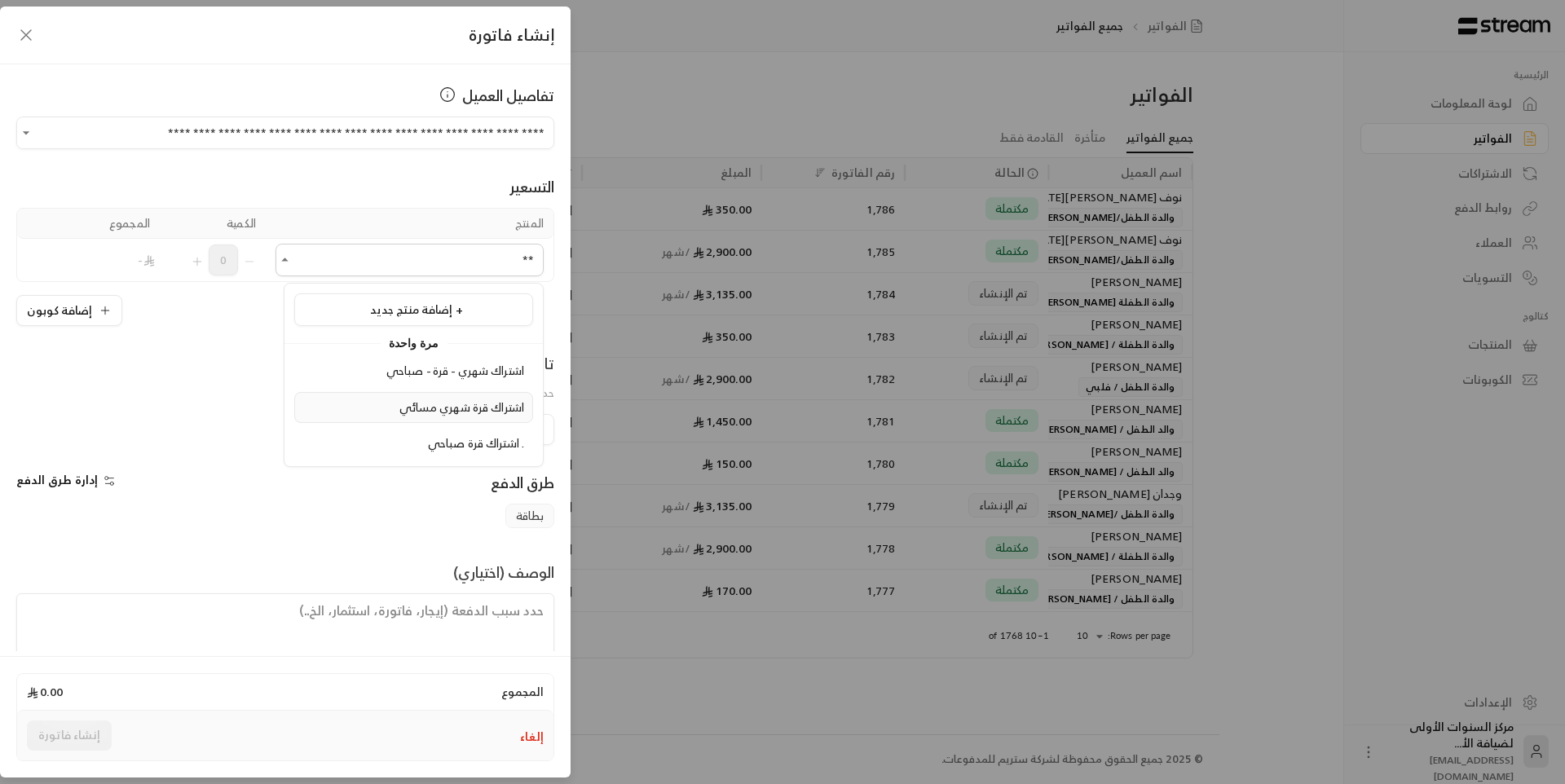
click at [431, 402] on span "اشتراك قرة شهري مسائي" at bounding box center [462, 407] width 125 height 21
type input "**"
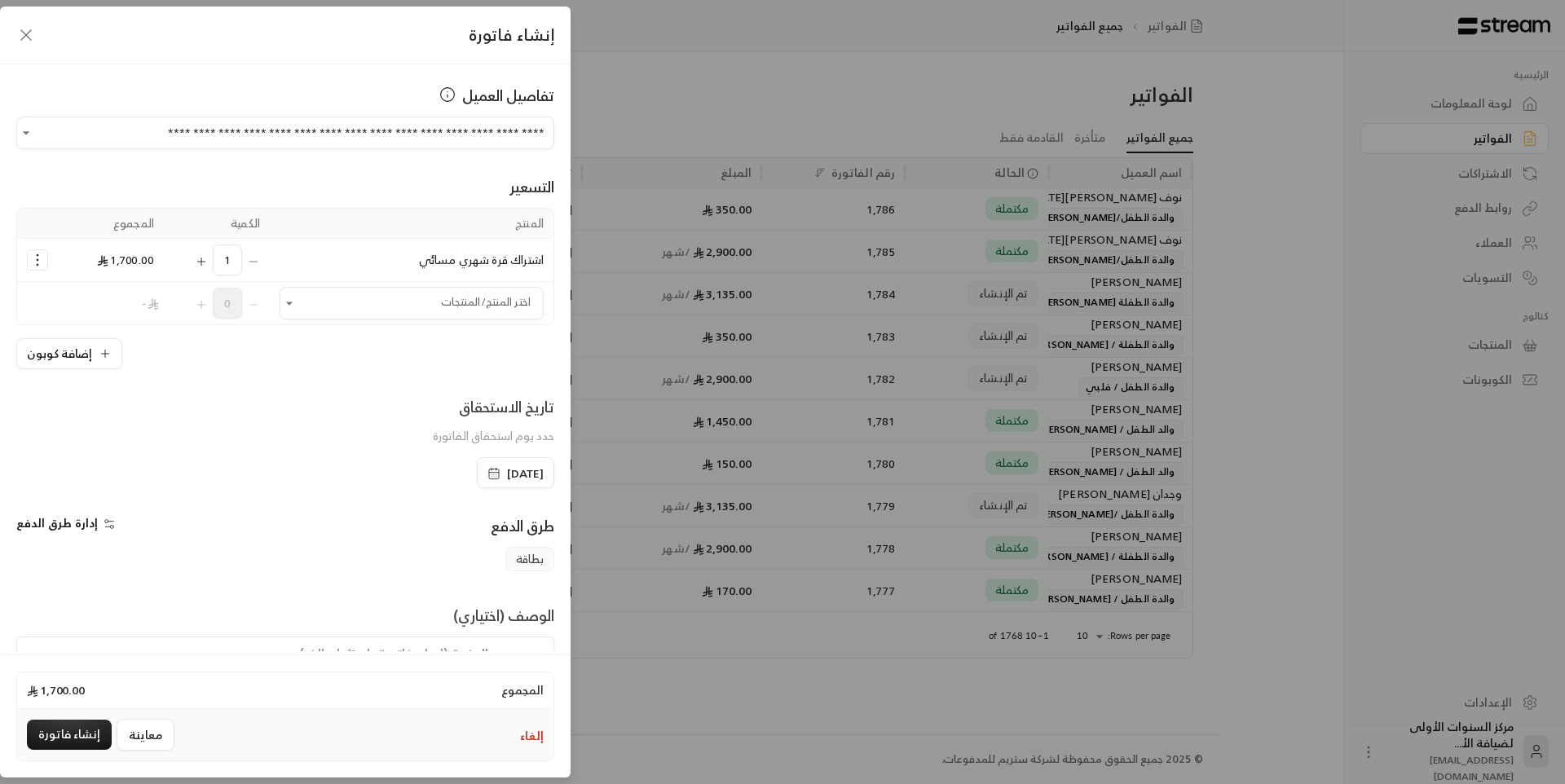
scroll to position [78, 0]
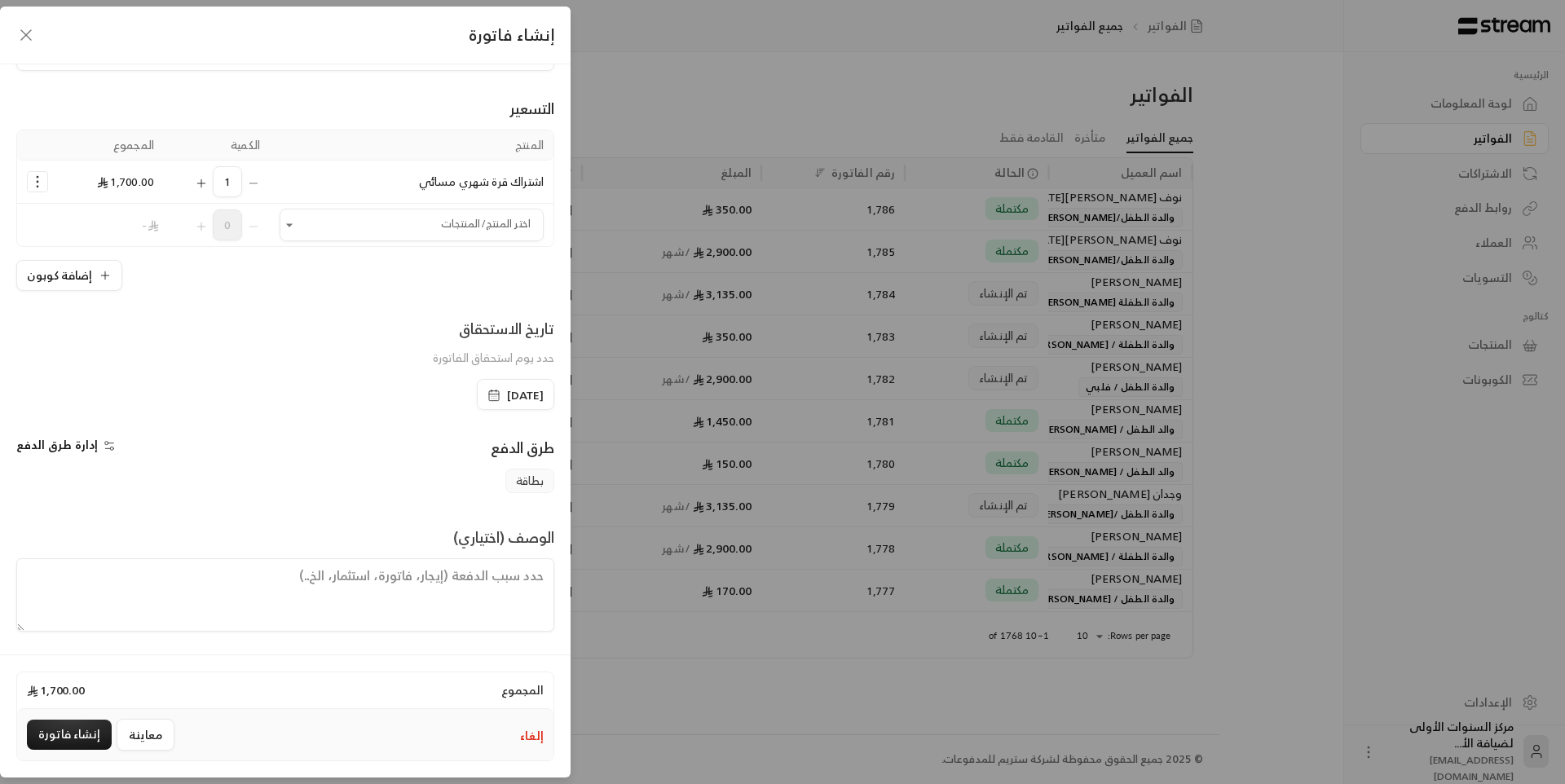
click at [483, 580] on textarea at bounding box center [285, 594] width 538 height 73
click at [464, 583] on textarea "فترة الخدمة" at bounding box center [285, 594] width 538 height 73
paste textarea "[DATE] - [DATE]"
click at [479, 575] on textarea "فترة الخدمة2025-10-07 - [DATE]" at bounding box center [285, 594] width 538 height 73
type textarea "فترة الخدمة: [DATE] - [DATE]"
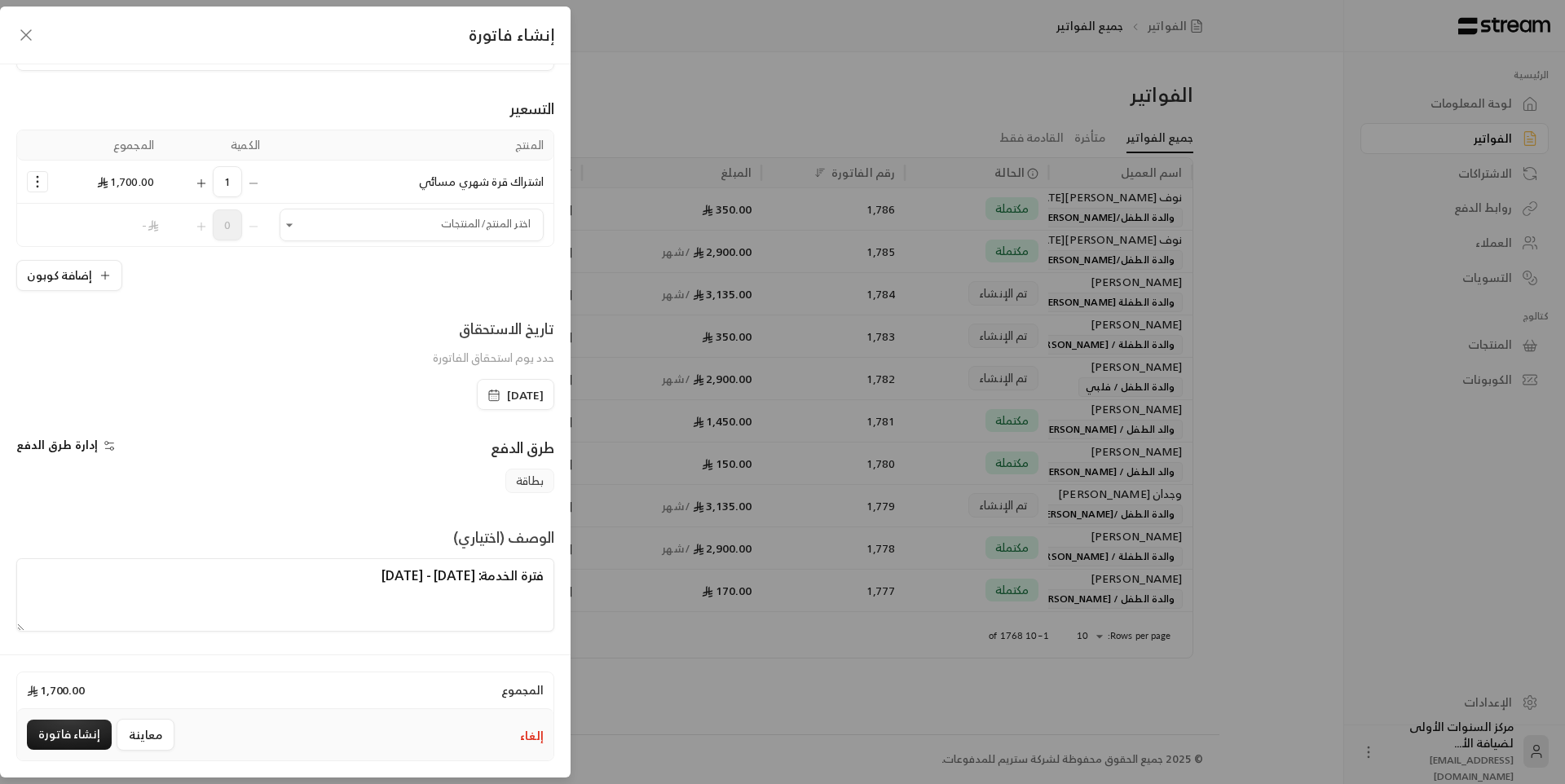
click at [46, 184] on icon "Selected Products" at bounding box center [38, 182] width 16 height 16
click at [90, 247] on link "إزالة المنتج" at bounding box center [89, 251] width 101 height 29
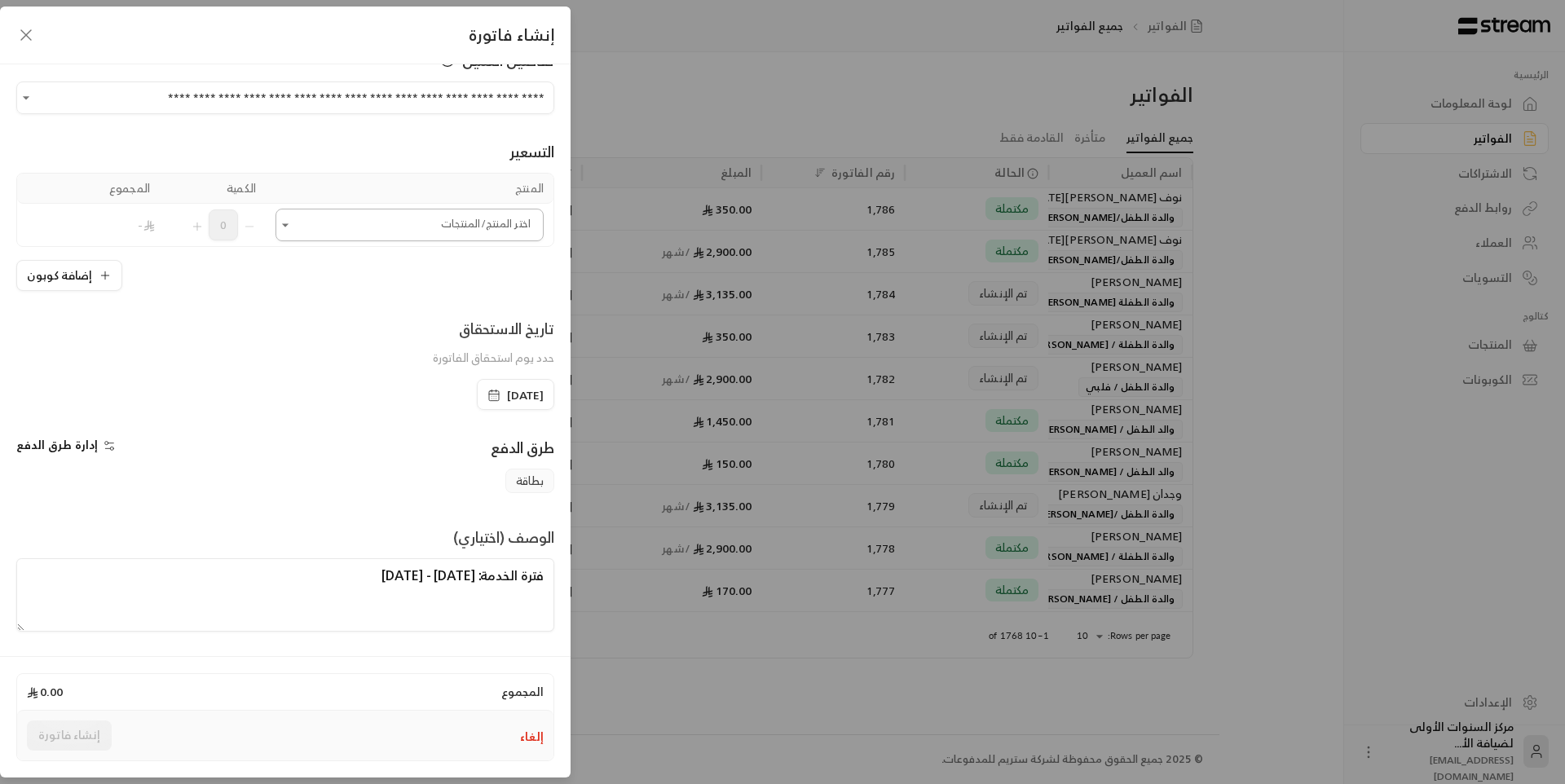
click at [335, 235] on input "اختر العميل" at bounding box center [409, 225] width 268 height 29
click at [386, 339] on span "اشتراك شهري - قرة - صباحي" at bounding box center [455, 335] width 138 height 21
type input "**"
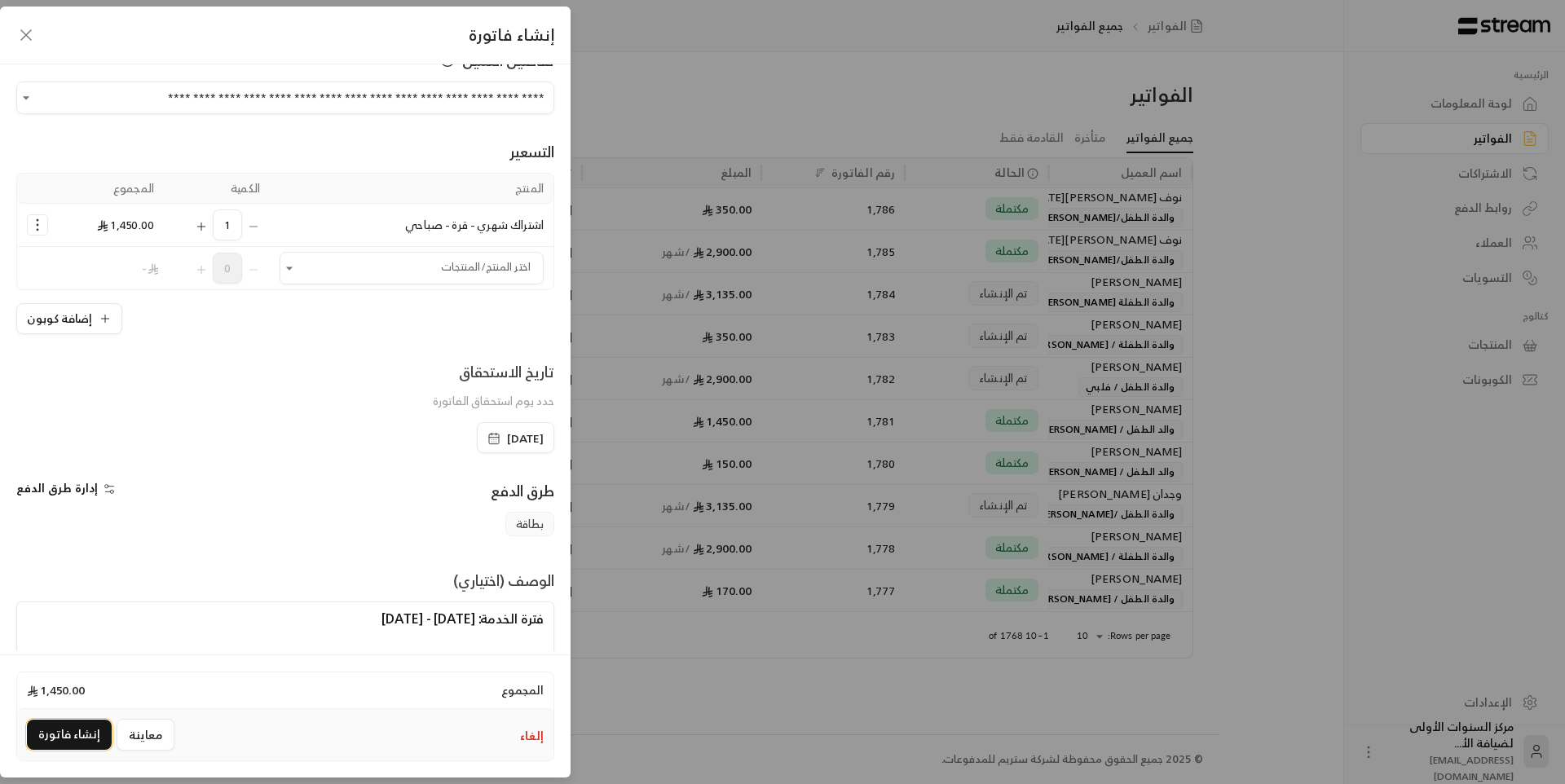
click at [62, 737] on button "إنشاء فاتورة" at bounding box center [69, 735] width 85 height 30
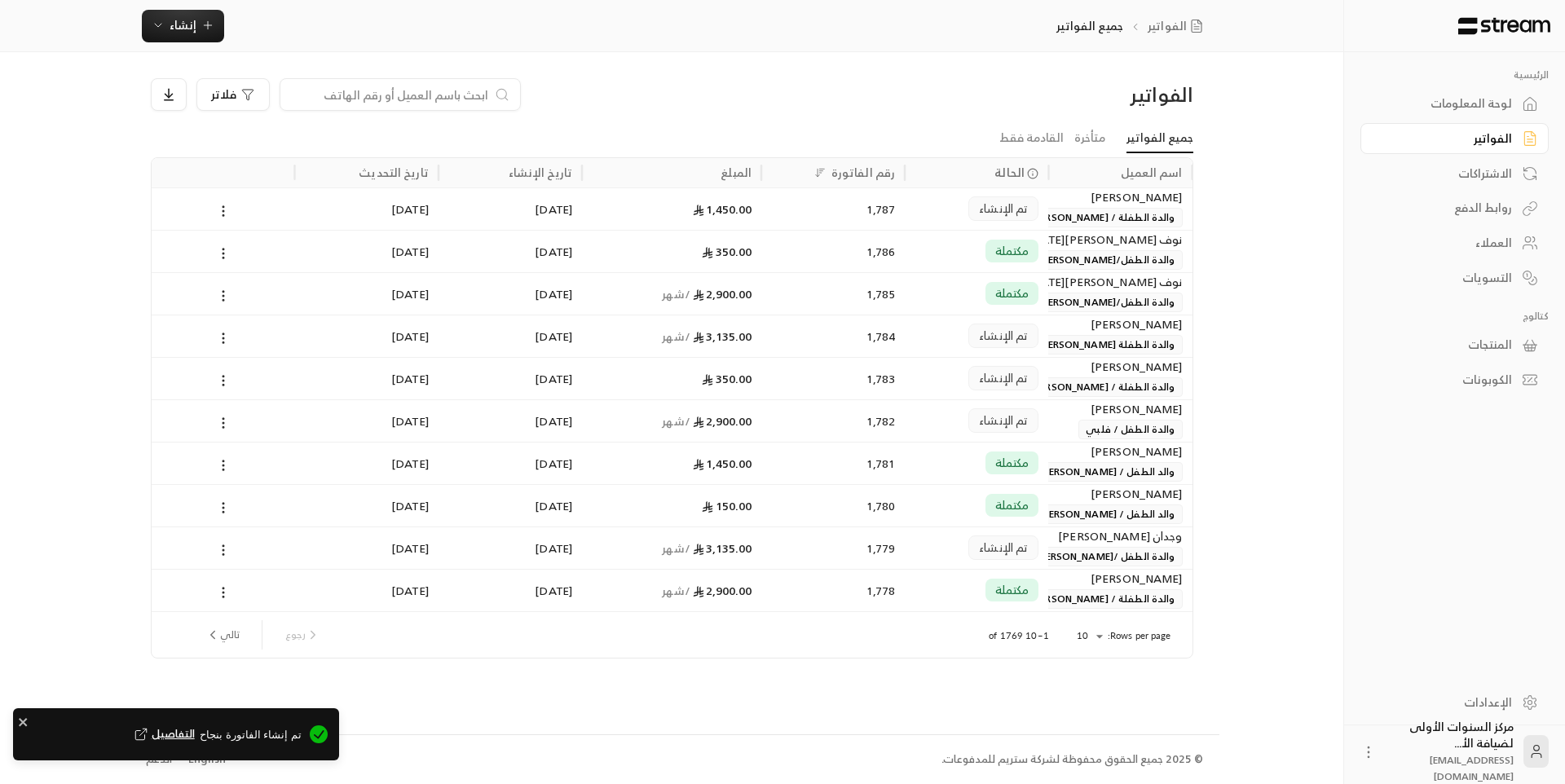
click at [913, 208] on div "تم الإنشاء" at bounding box center [976, 209] width 144 height 43
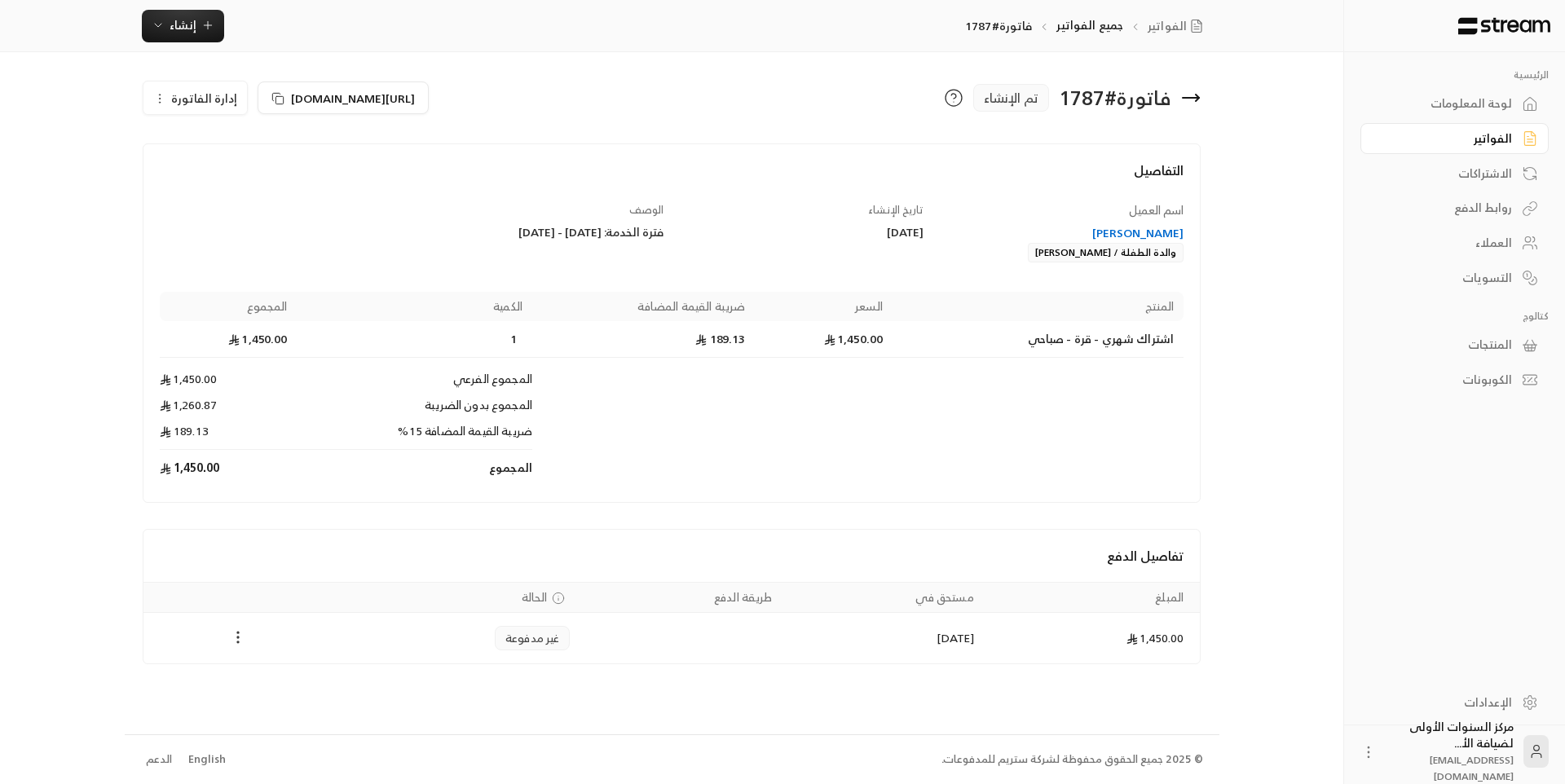
click at [237, 640] on icon "Payments" at bounding box center [238, 637] width 16 height 16
click at [275, 685] on li "تغيير الحالة الى مدفوعة" at bounding box center [299, 680] width 126 height 30
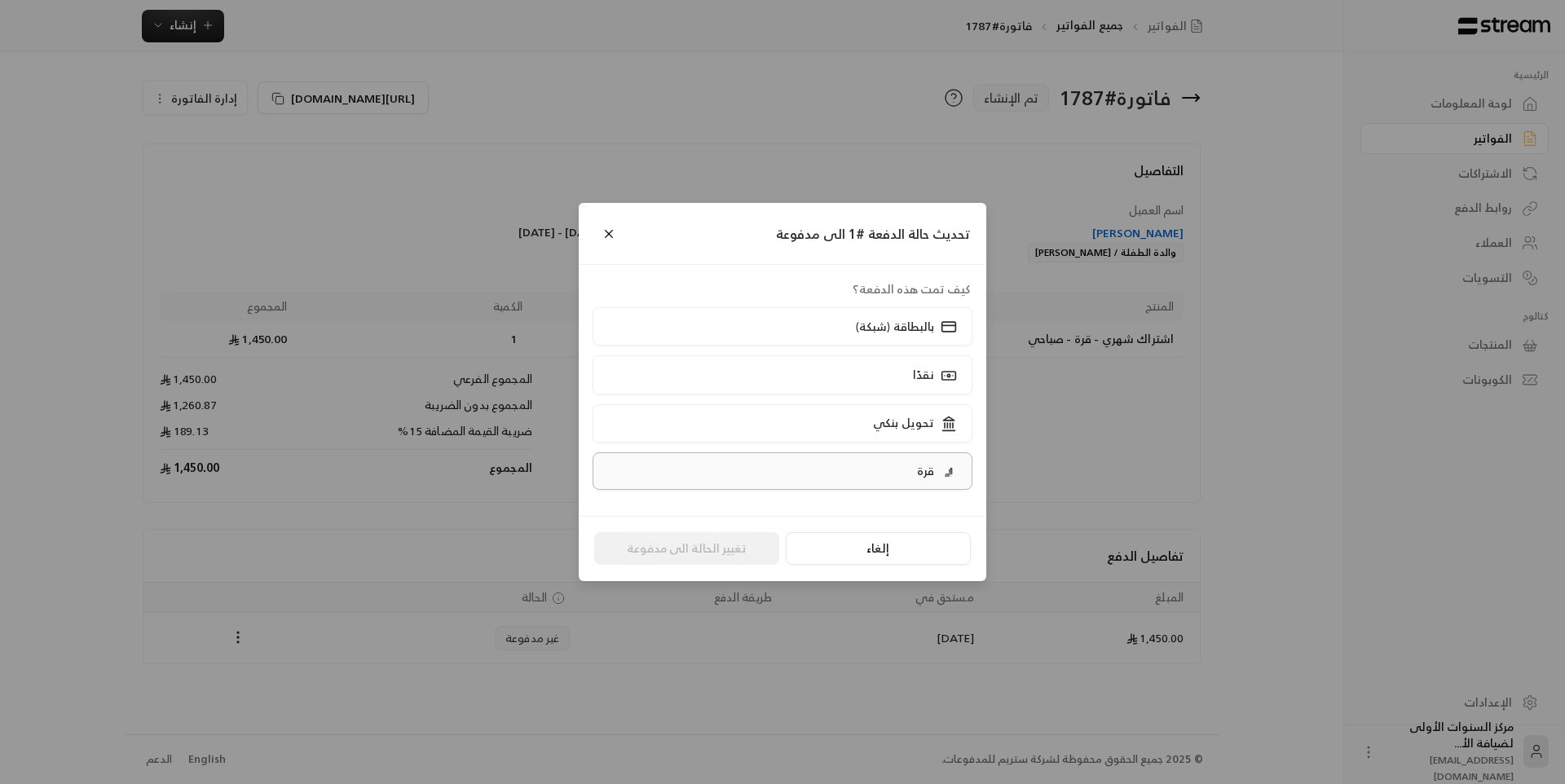
click at [790, 464] on label "قرة" at bounding box center [782, 471] width 381 height 38
click at [705, 547] on button "تغيير الحالة الى مدفوعة" at bounding box center [686, 548] width 185 height 33
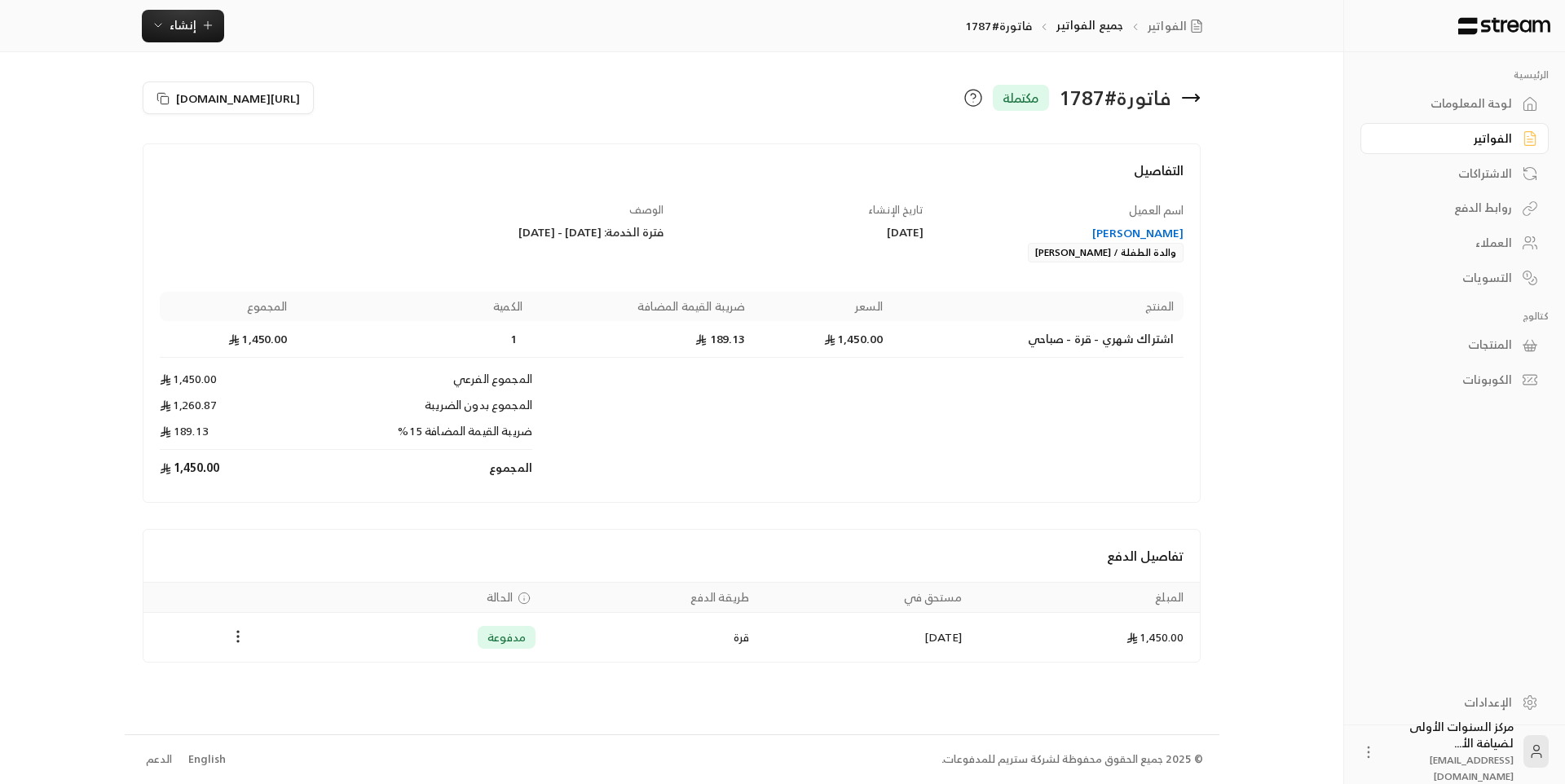
click at [1186, 95] on icon at bounding box center [1191, 98] width 20 height 20
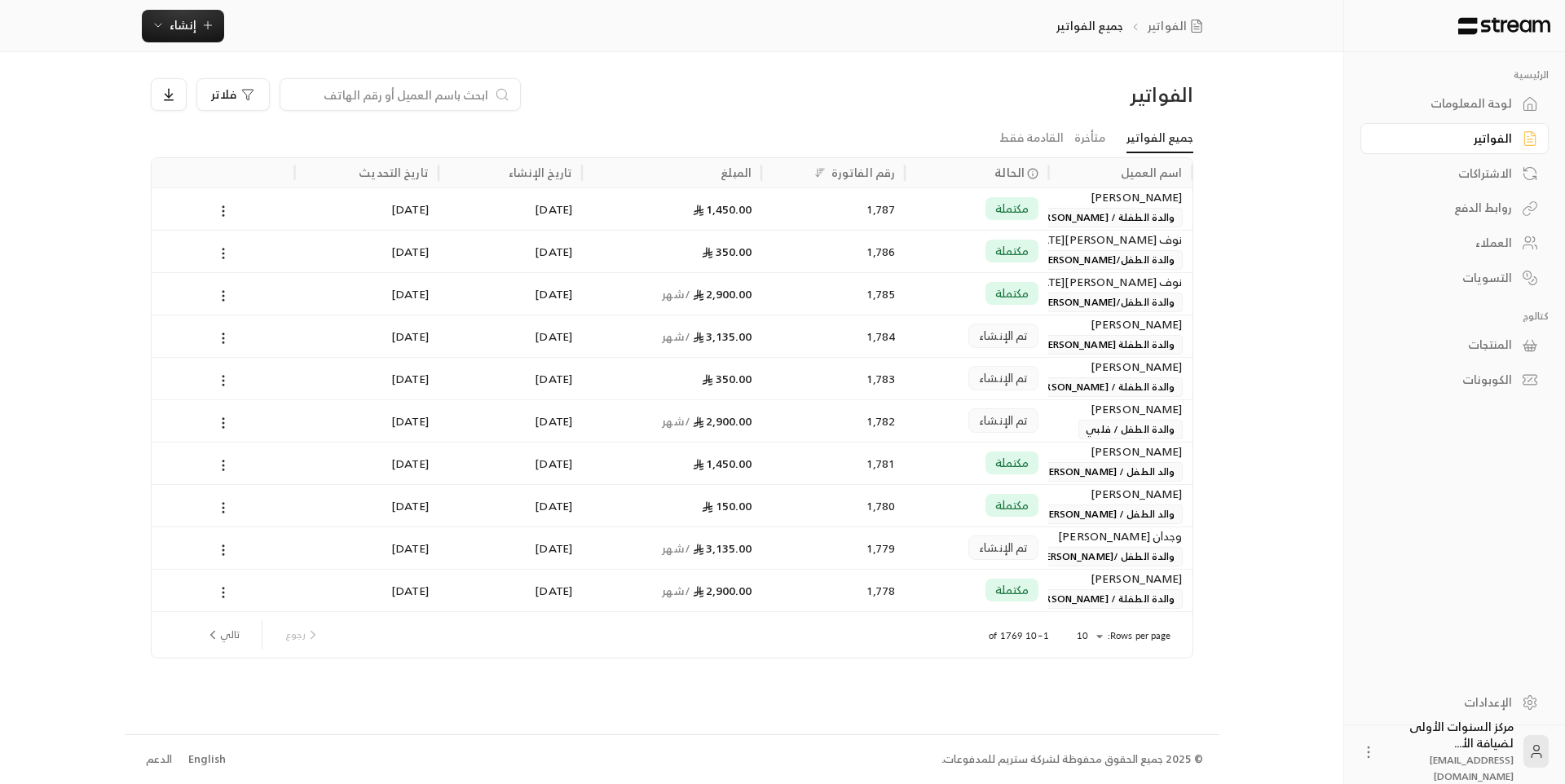
click at [482, 99] on input at bounding box center [390, 95] width 199 height 18
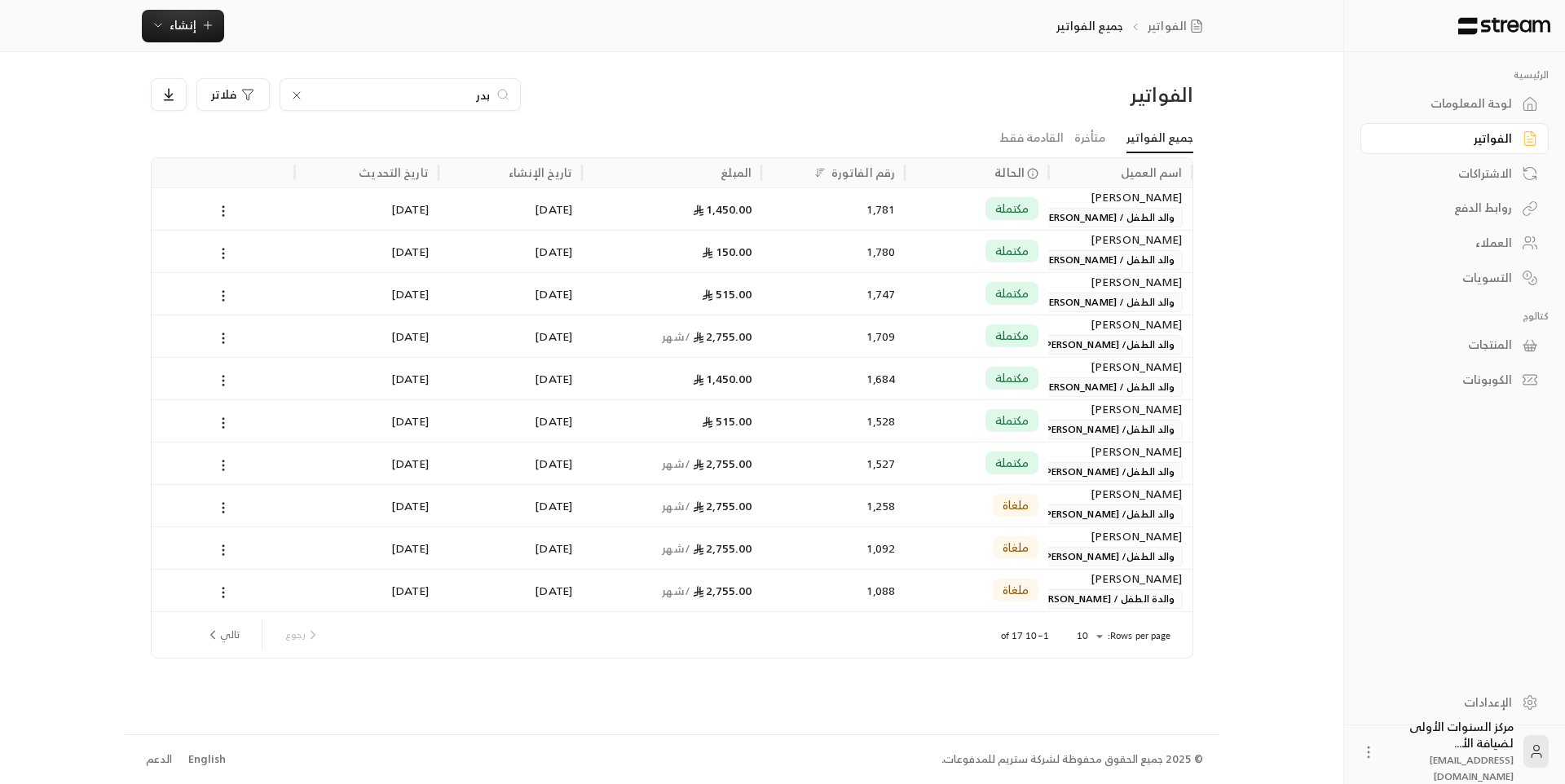
type input "بدر"
click at [773, 218] on div "1,781" at bounding box center [833, 209] width 124 height 42
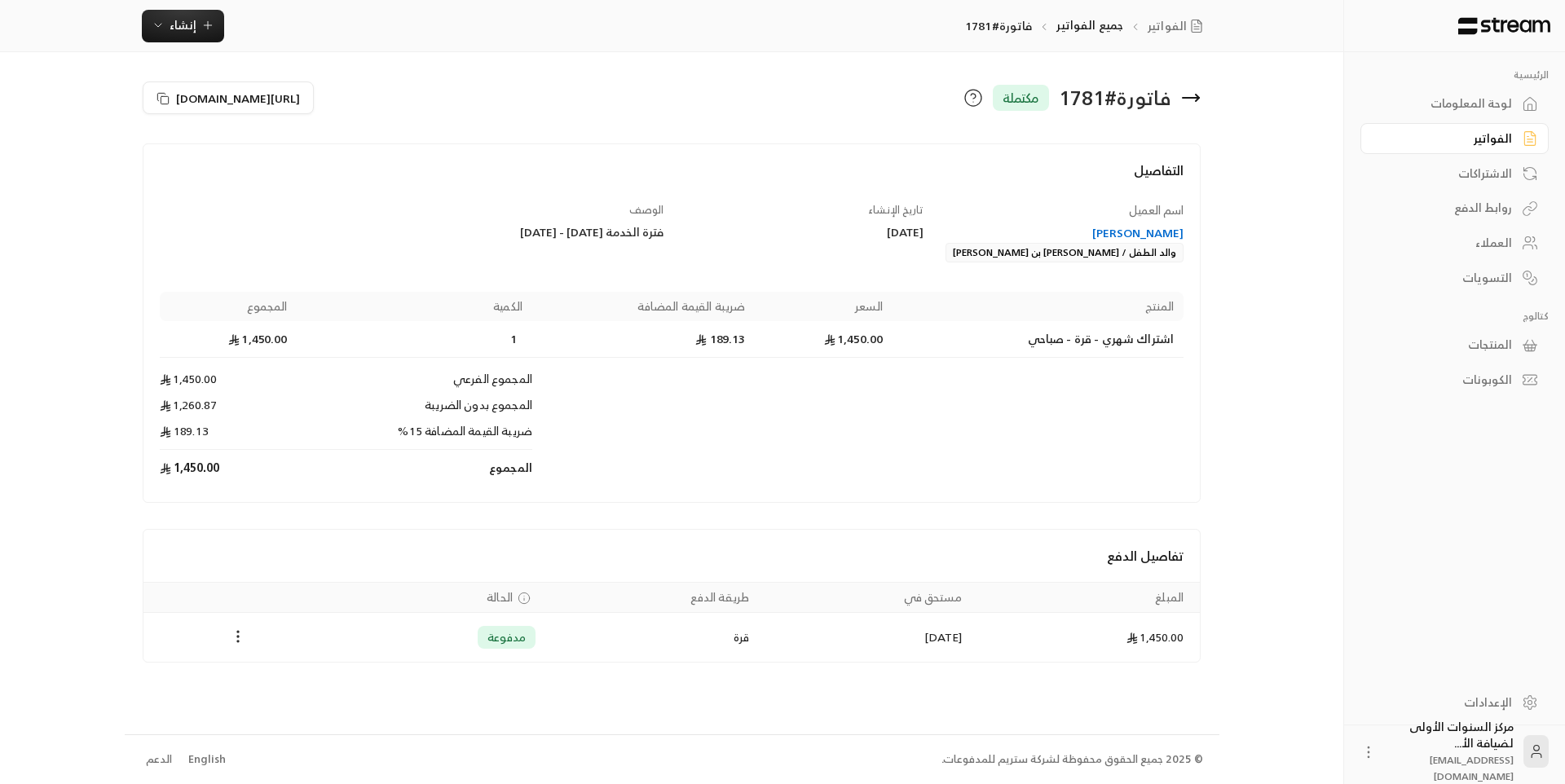
click at [1197, 95] on icon at bounding box center [1198, 98] width 3 height 7
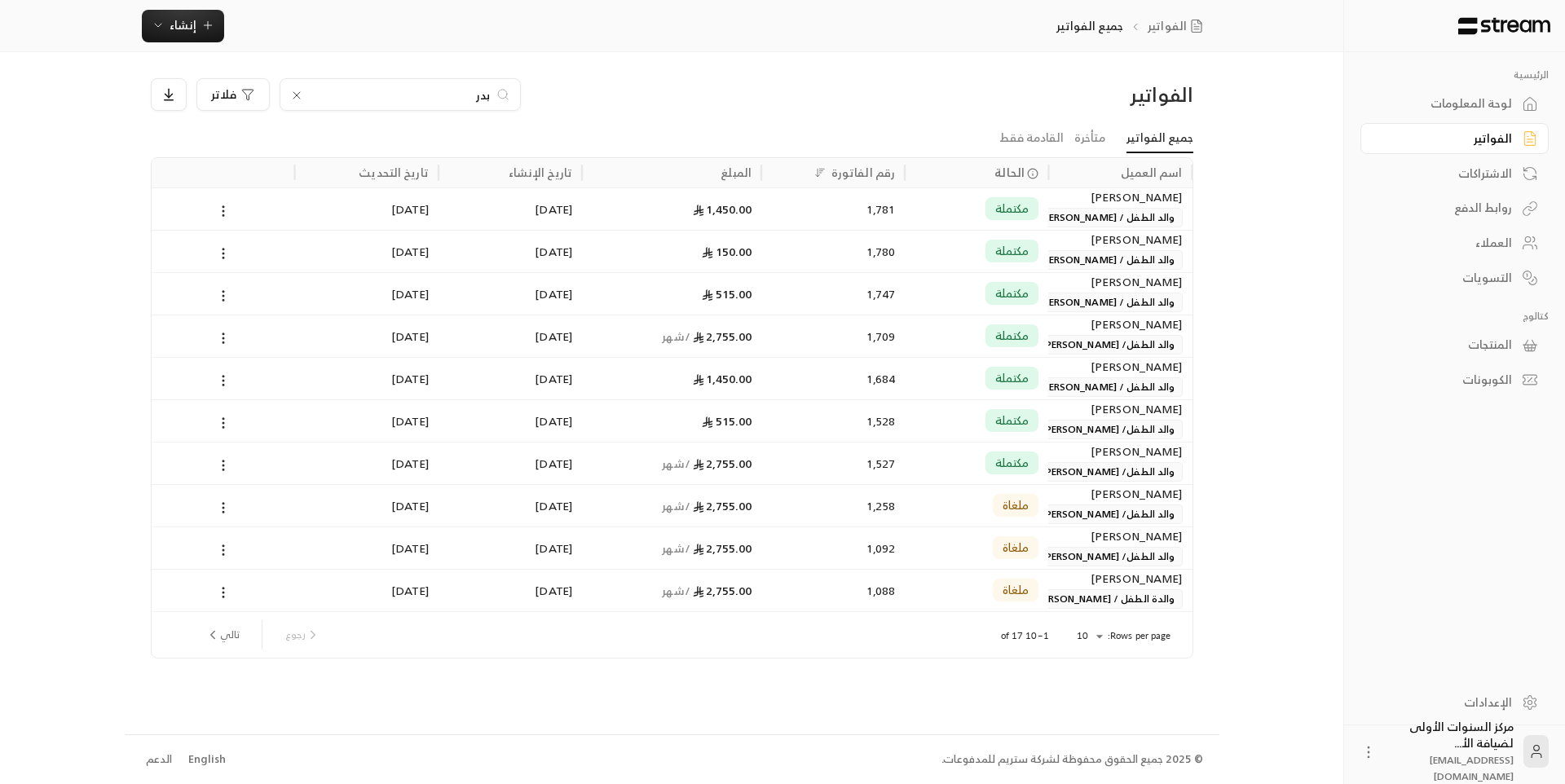
click at [298, 101] on icon at bounding box center [297, 95] width 13 height 13
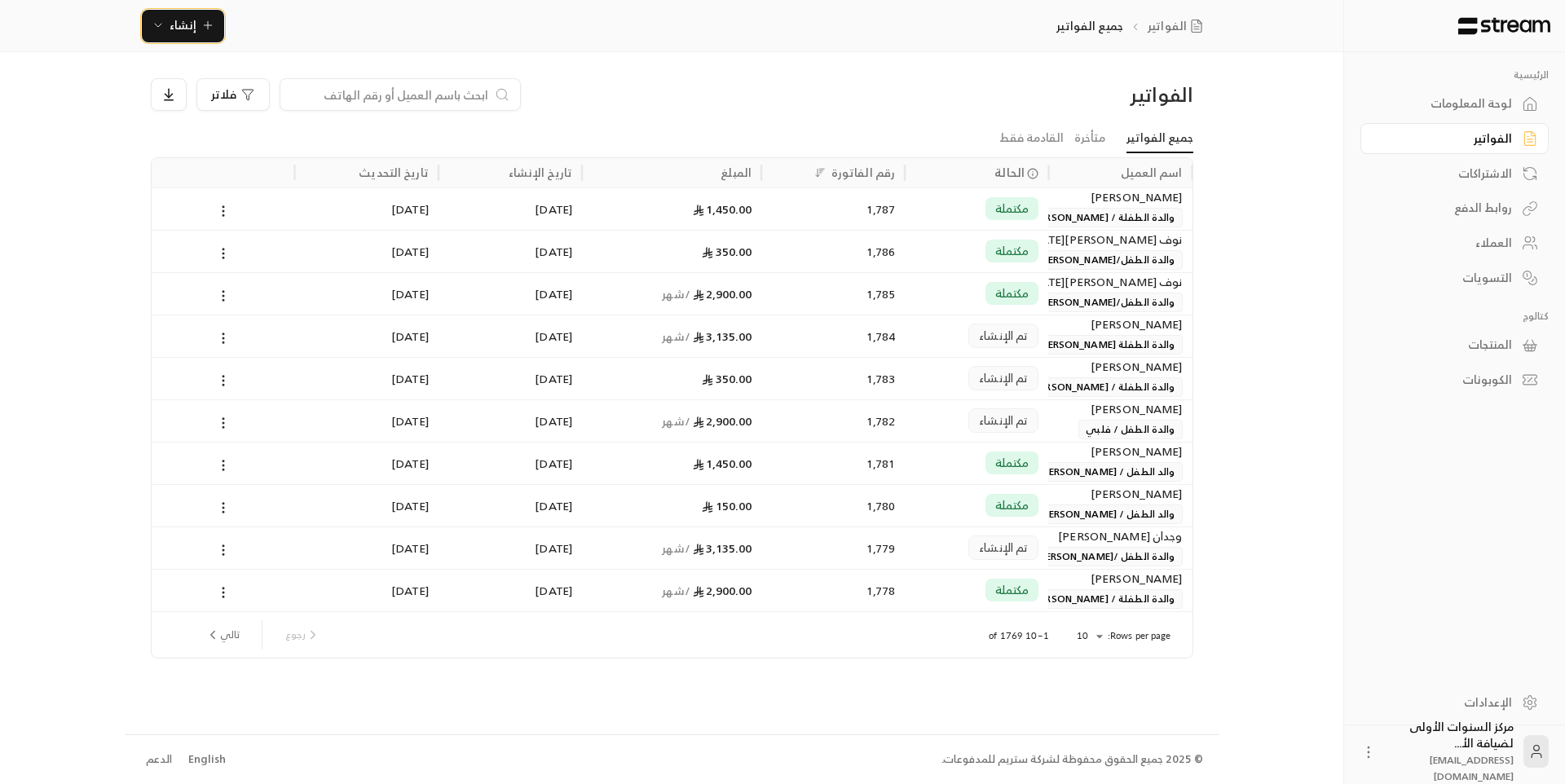
click at [190, 35] on span "إنشاء" at bounding box center [182, 25] width 27 height 21
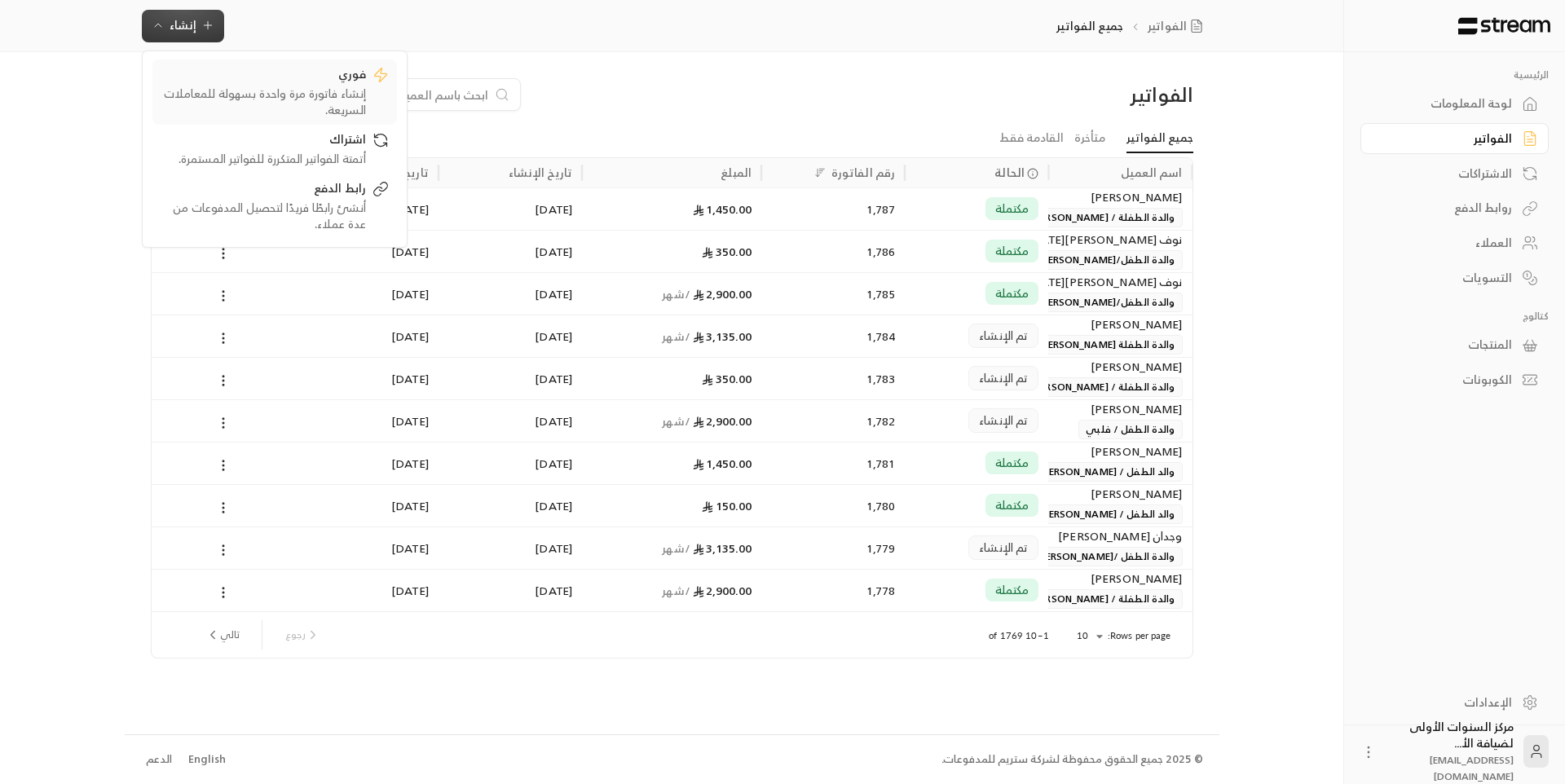
click at [340, 97] on div "إنشاء فاتورة مرة واحدة بسهولة للمعاملات السريعة." at bounding box center [263, 102] width 205 height 33
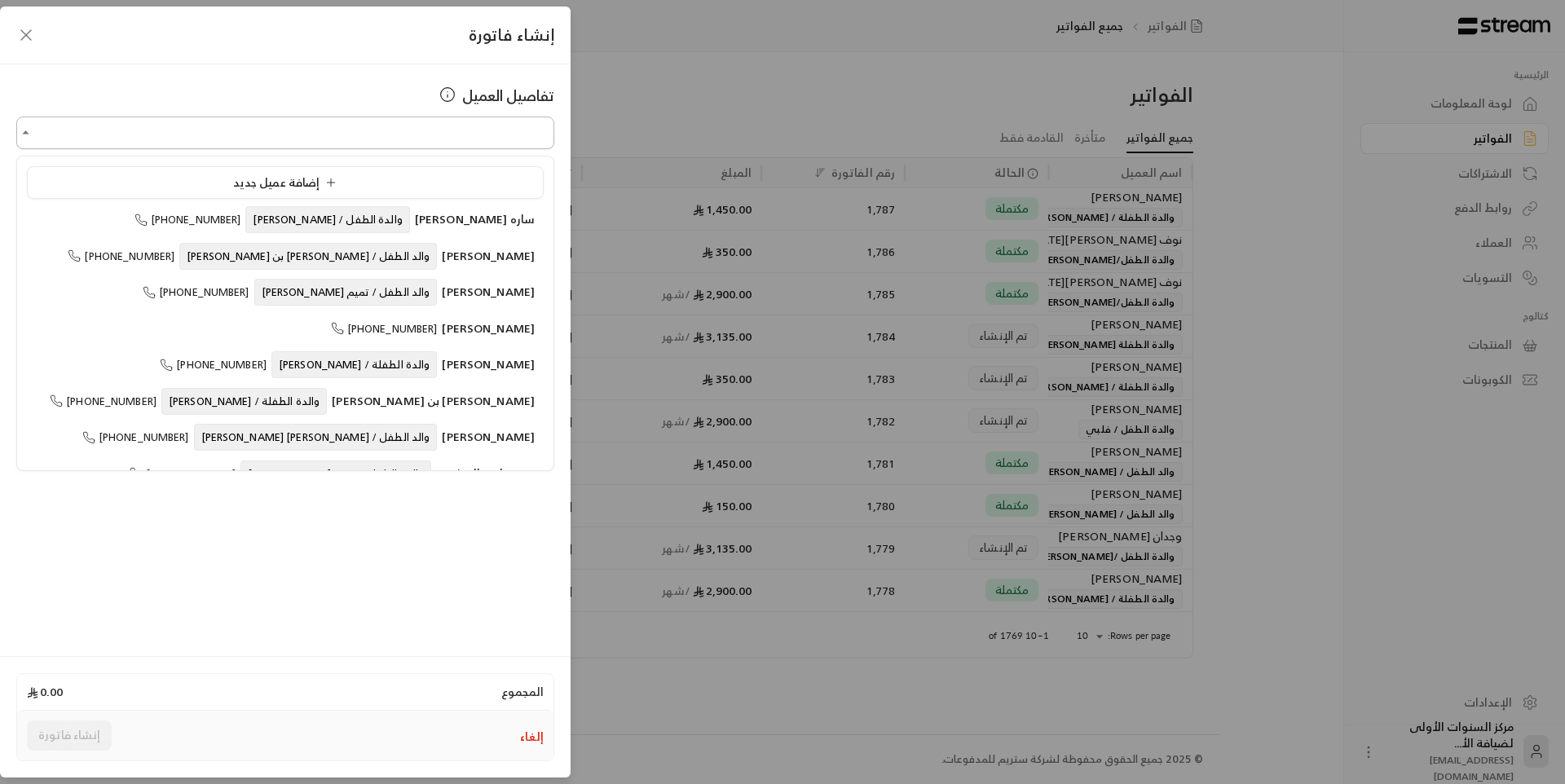
click at [514, 134] on input "اختر العميل" at bounding box center [285, 133] width 538 height 29
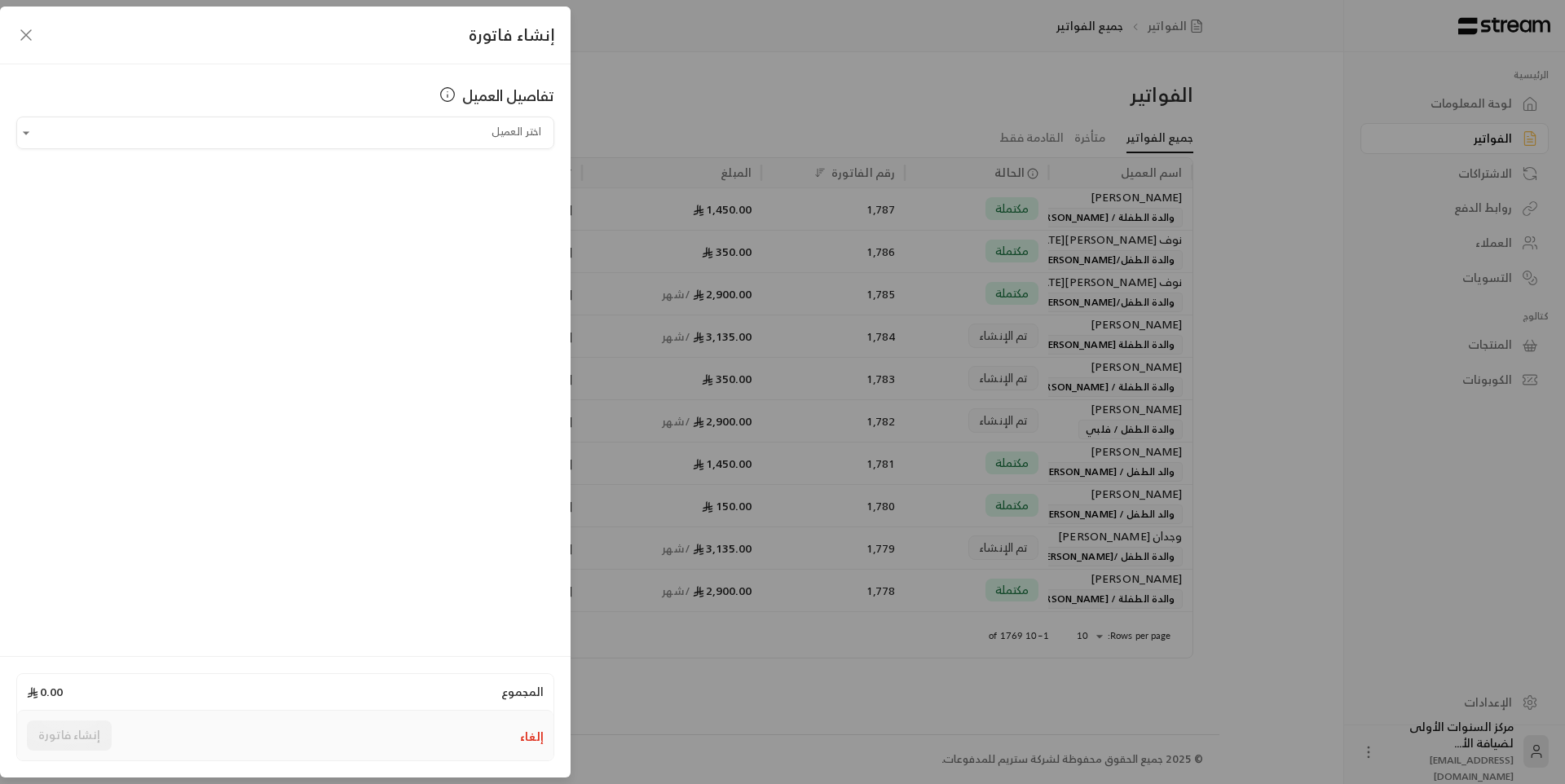
click at [535, 732] on button "إلغاء" at bounding box center [532, 736] width 24 height 16
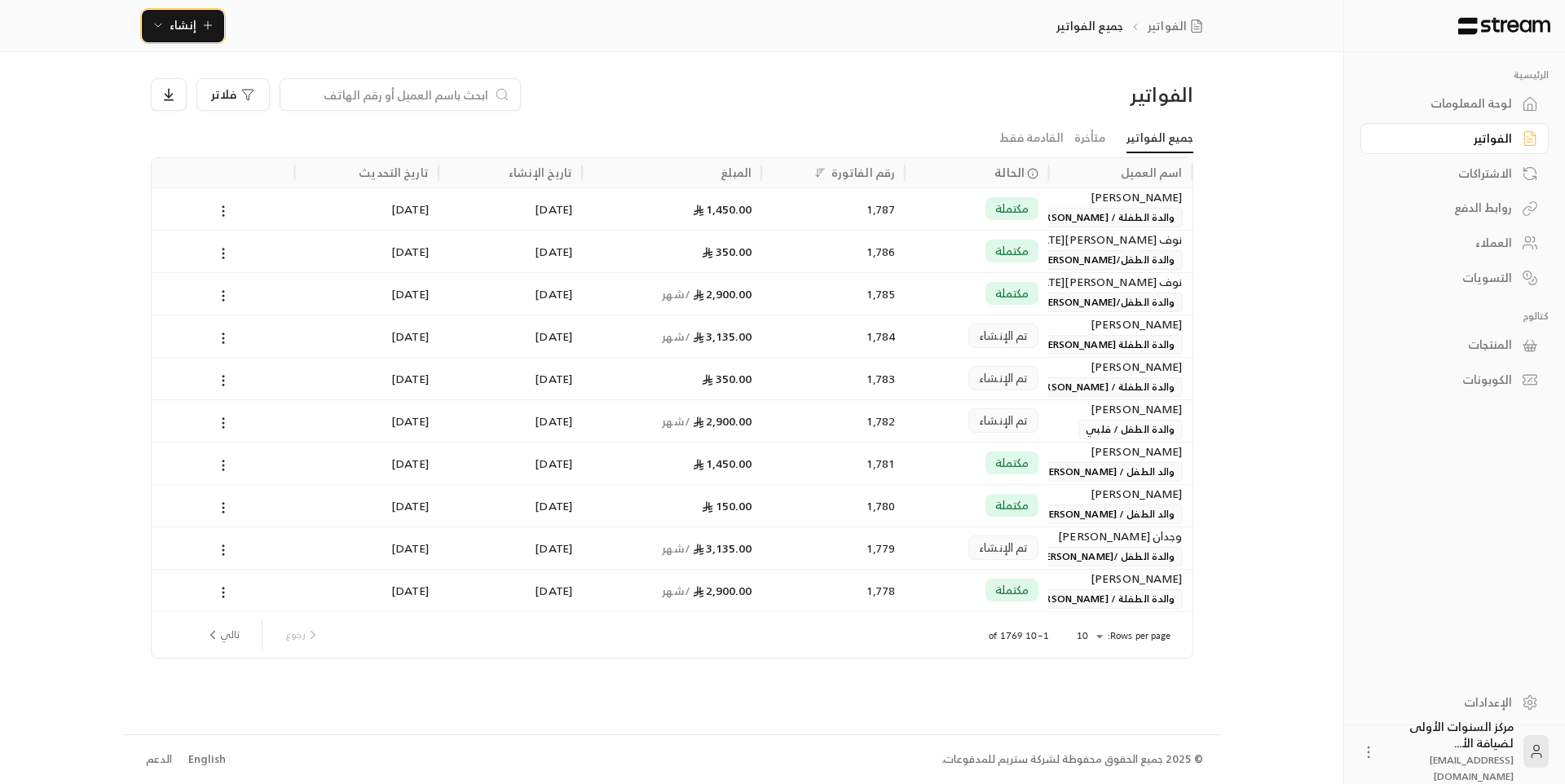
click at [191, 33] on span "إنشاء" at bounding box center [182, 25] width 27 height 21
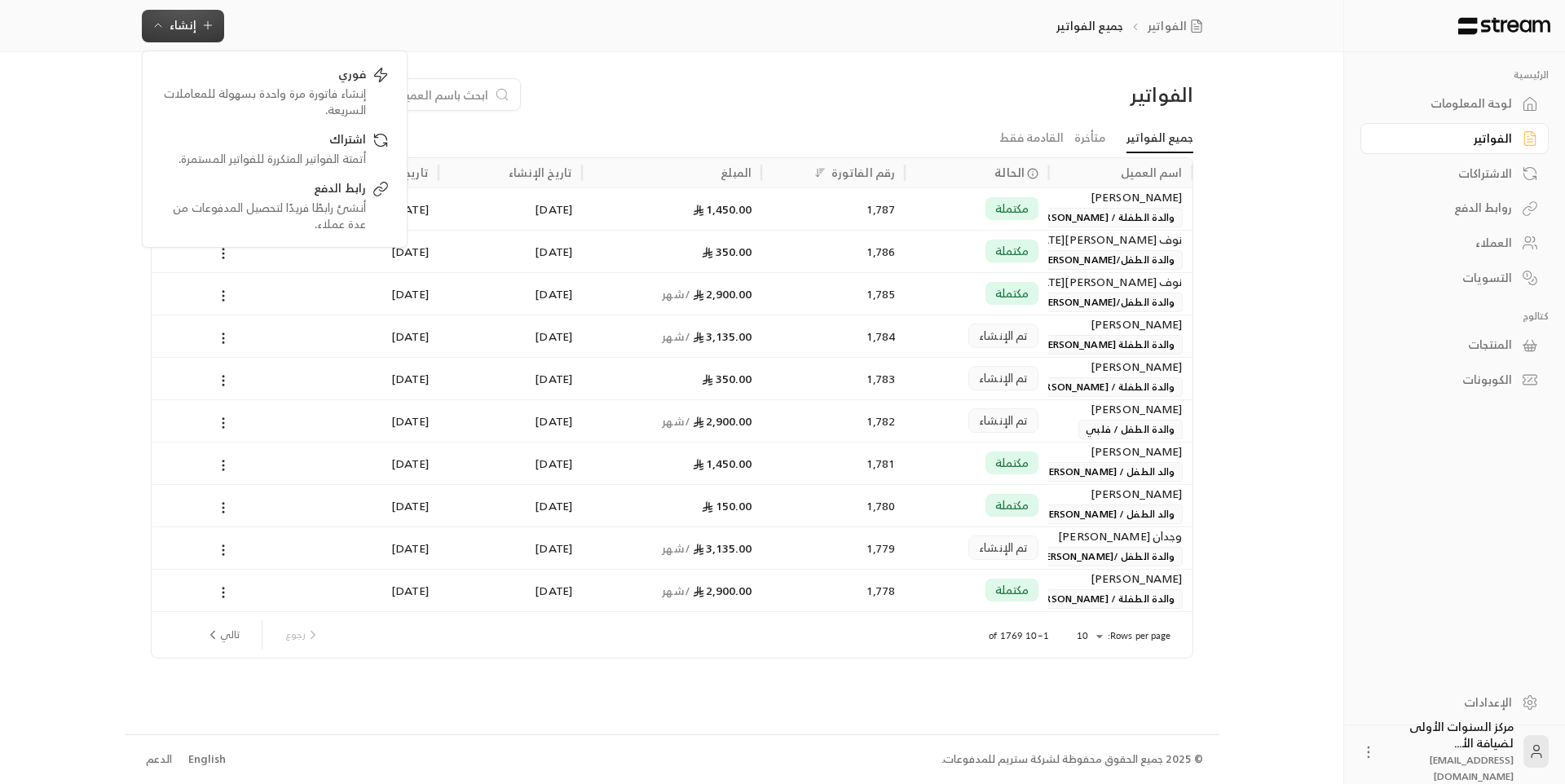
click at [433, 58] on div "الفواتير فلاتر جميع الفواتير متأخرة القادمة فقط اسم العميل الحالة رقم الفاتورة …" at bounding box center [672, 392] width 1095 height 681
click at [670, 91] on div "فلاتر" at bounding box center [539, 95] width 778 height 33
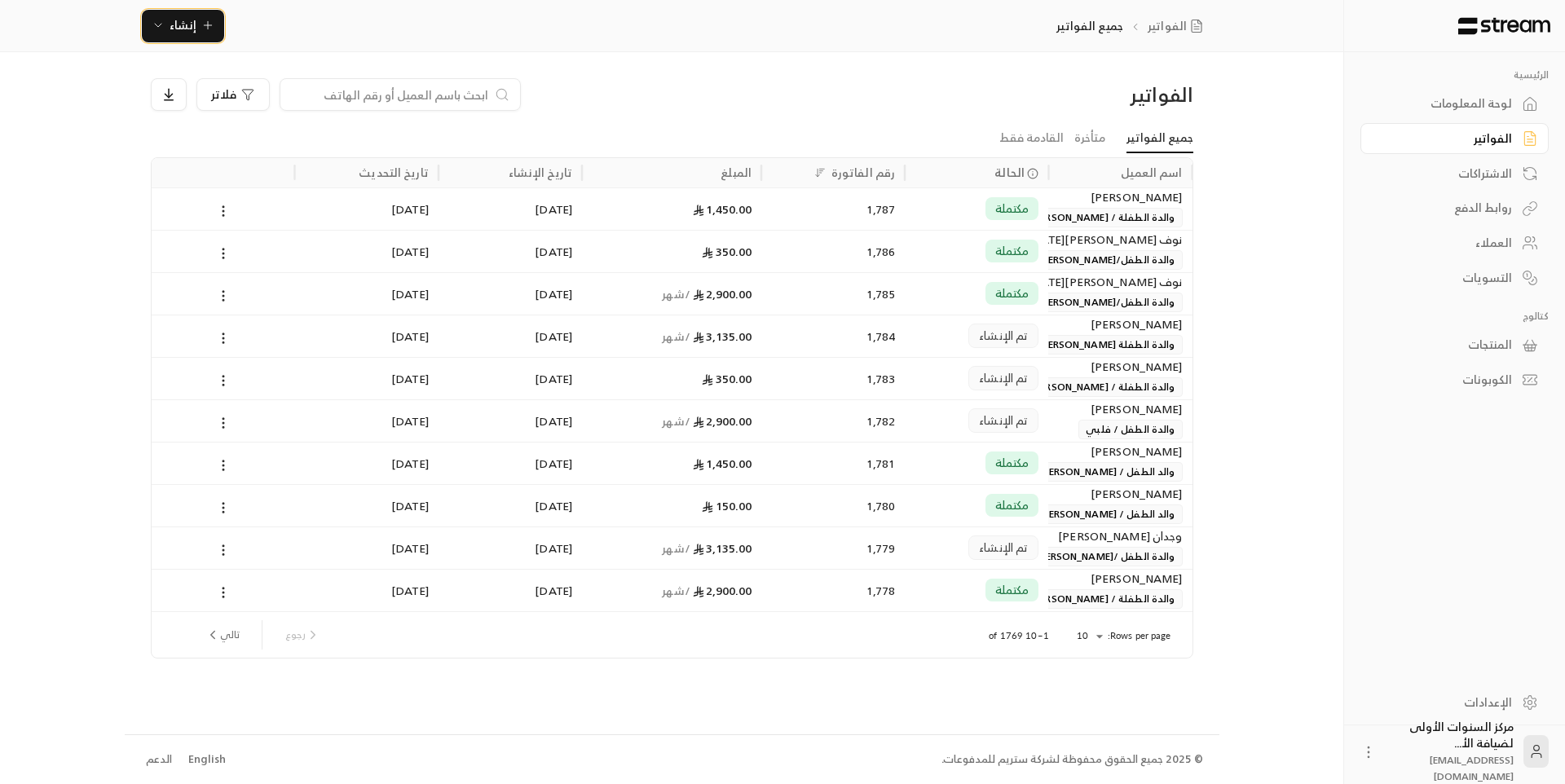
click at [197, 35] on button "إنشاء" at bounding box center [183, 26] width 82 height 33
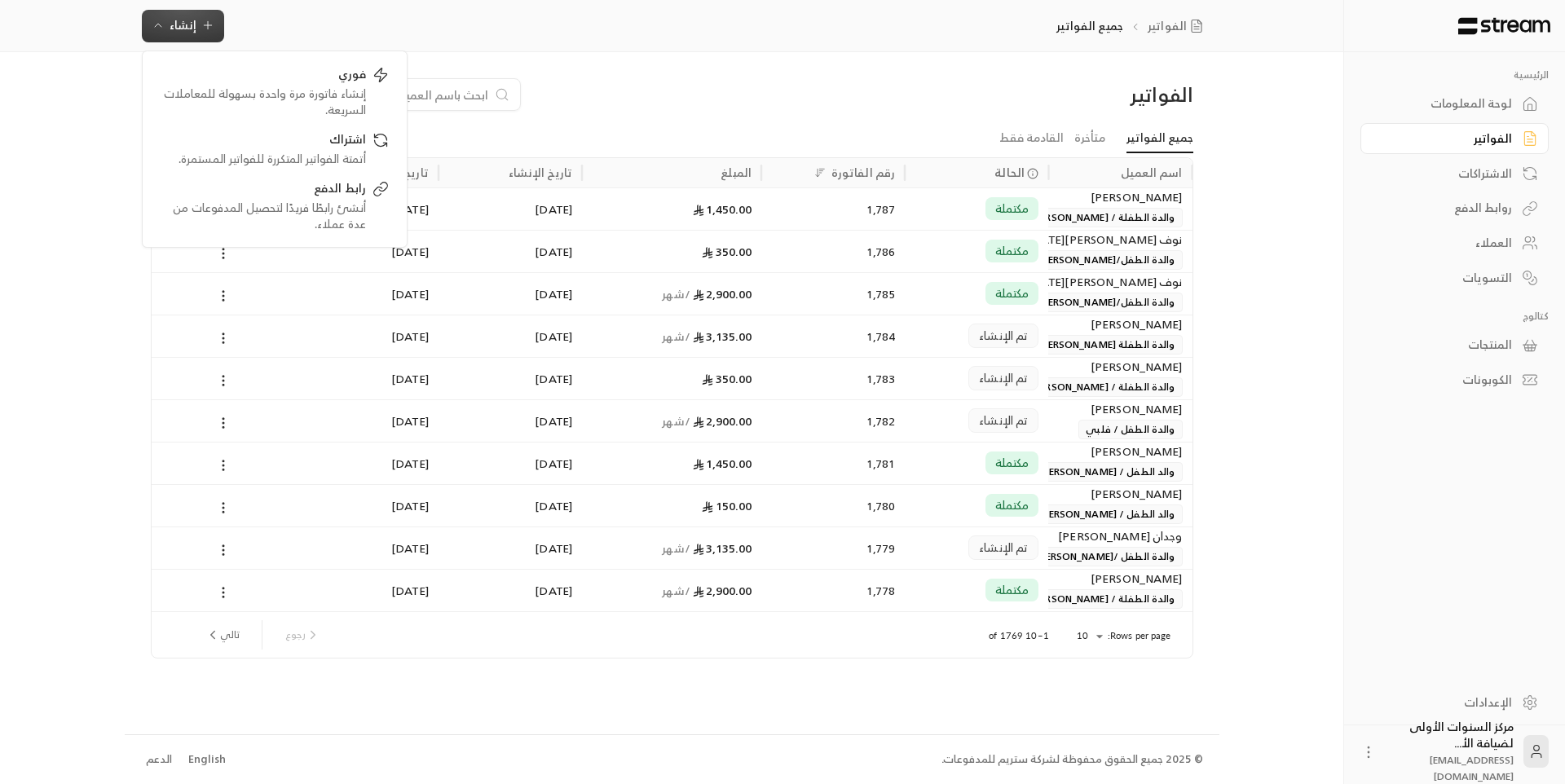
click at [466, 124] on ul "جميع الفواتير متأخرة القادمة فقط" at bounding box center [672, 138] width 1042 height 29
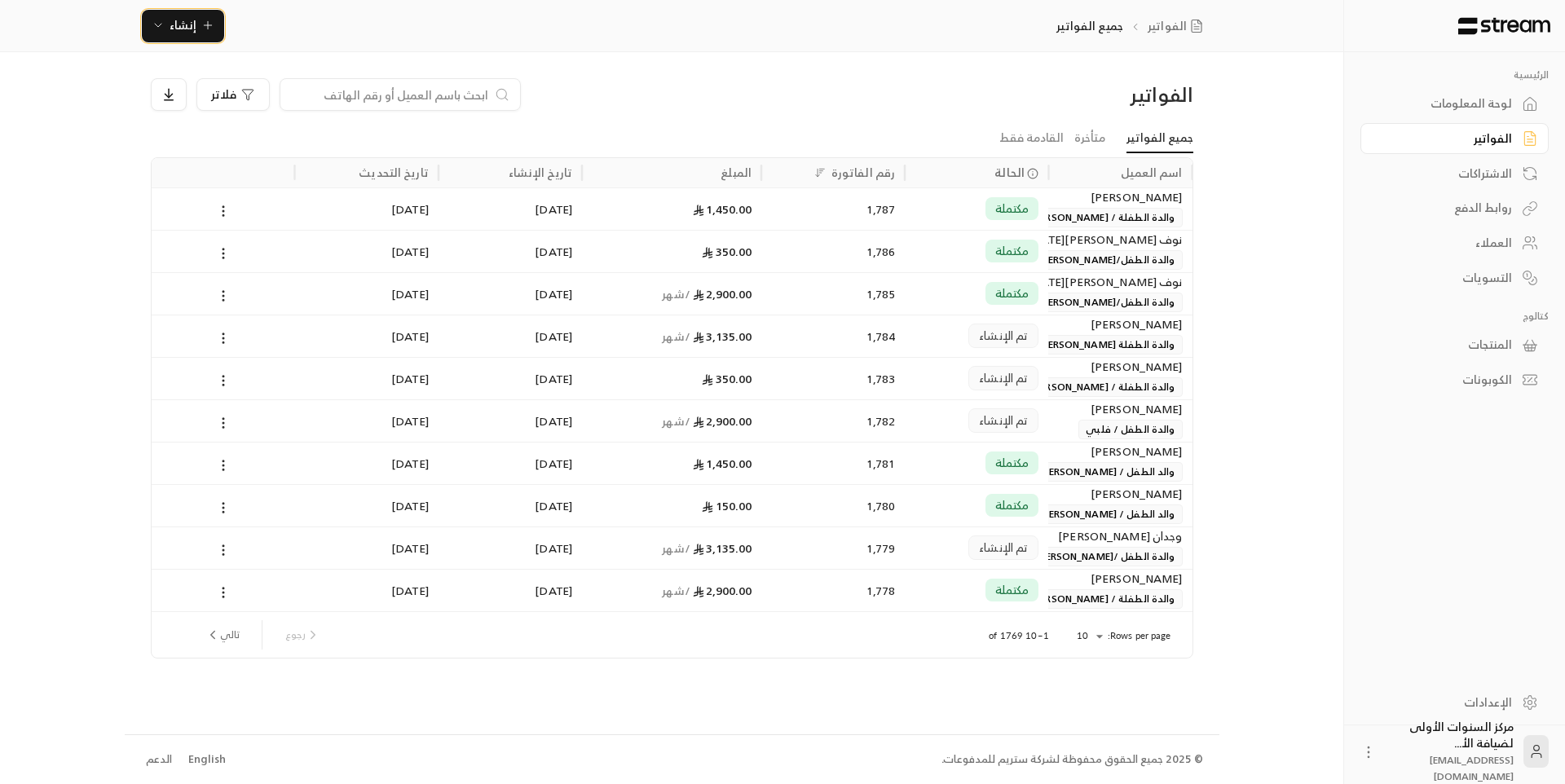
click at [173, 35] on button "إنشاء" at bounding box center [183, 26] width 82 height 33
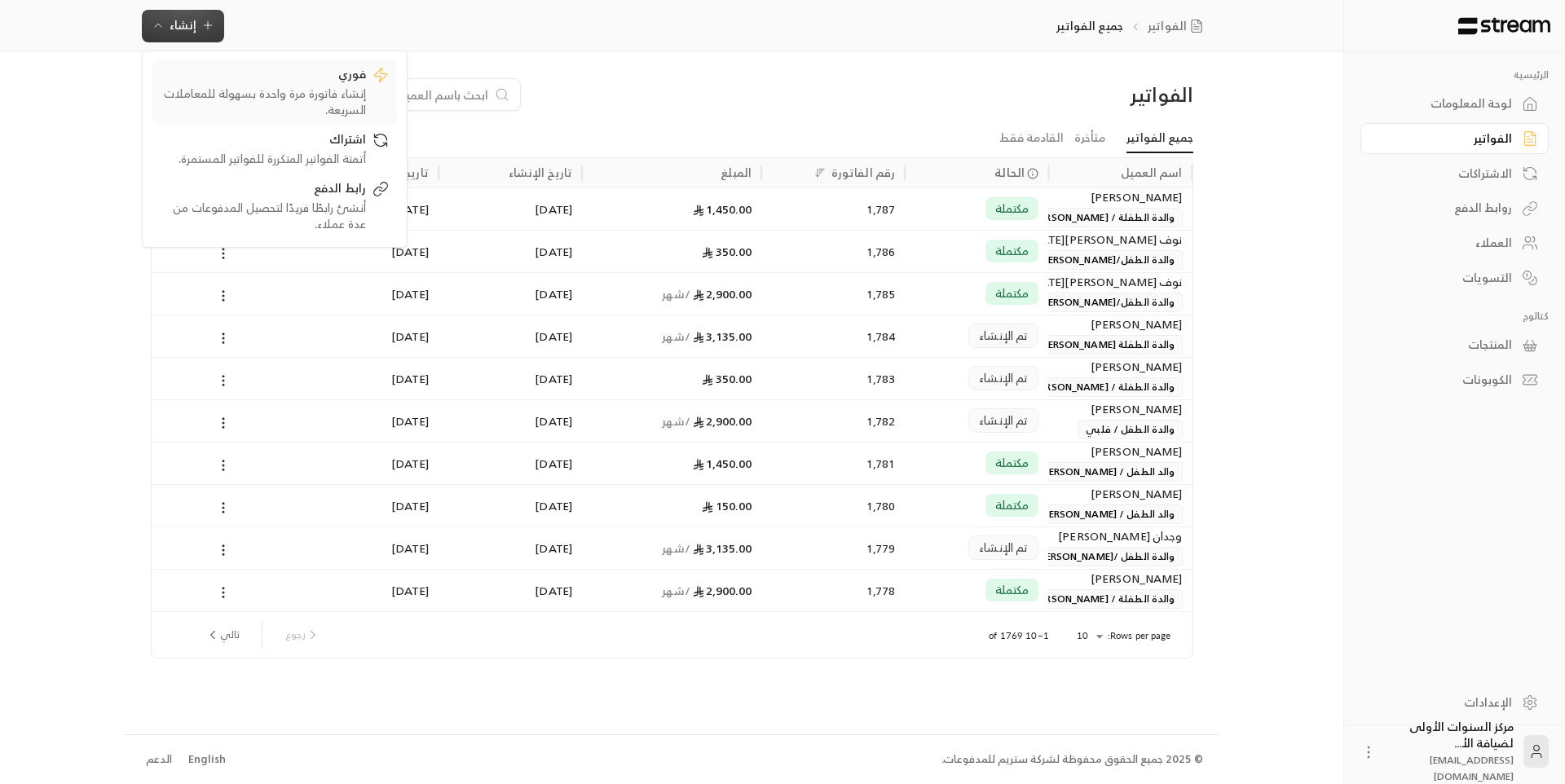
click at [299, 102] on div "إنشاء فاتورة مرة واحدة بسهولة للمعاملات السريعة." at bounding box center [263, 102] width 205 height 33
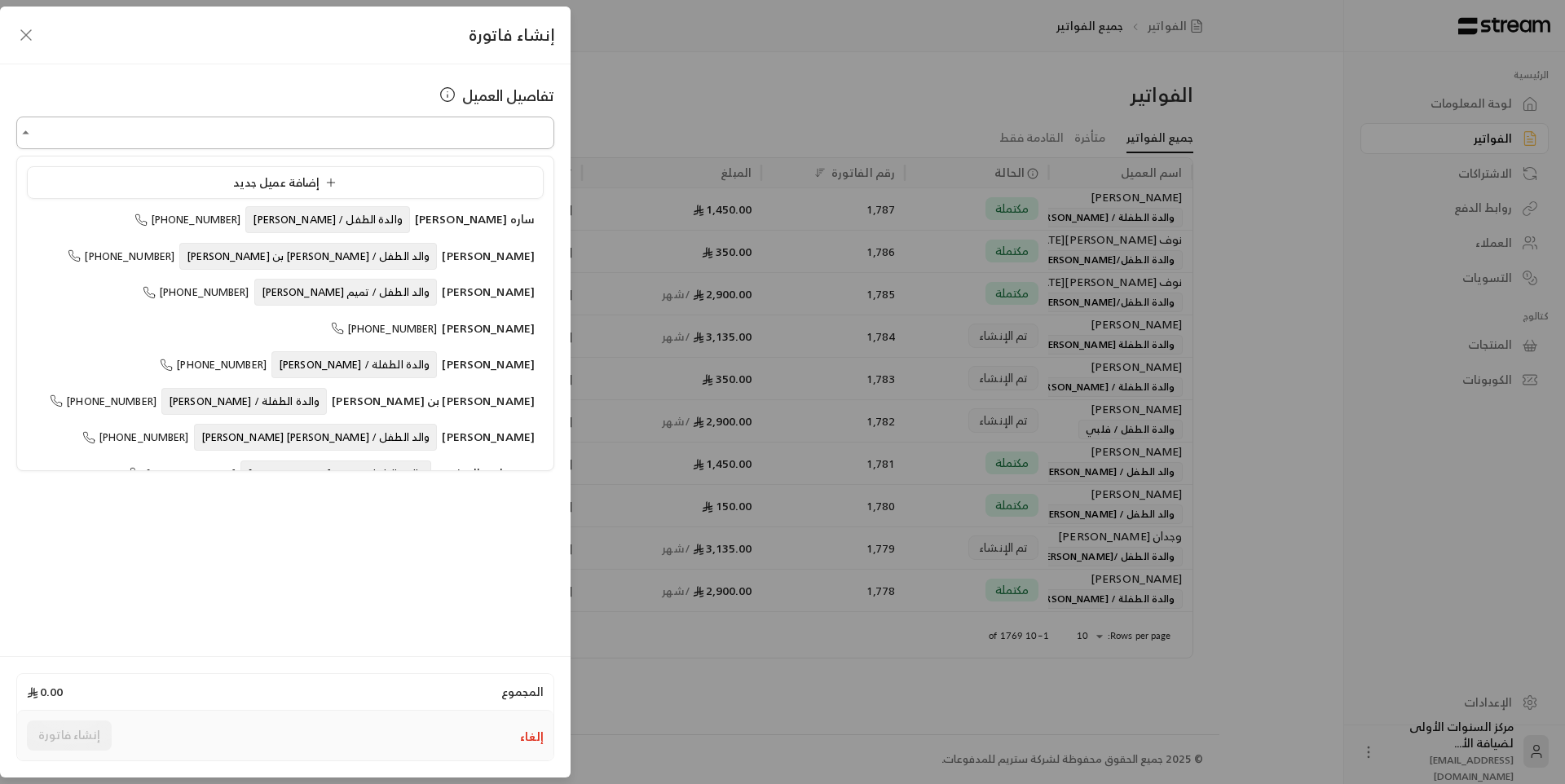
click at [454, 142] on input "اختر العميل" at bounding box center [285, 133] width 538 height 29
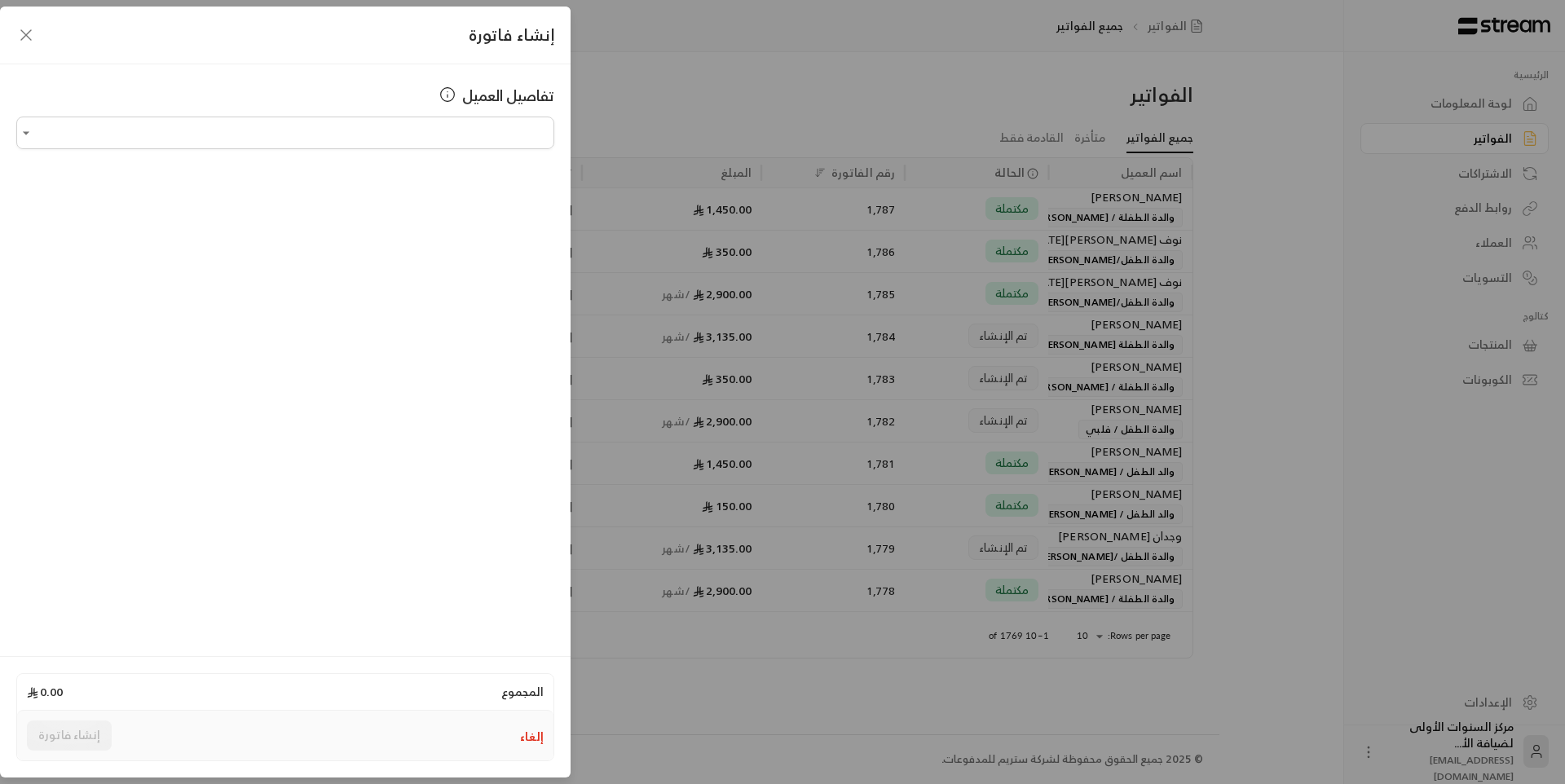
click at [532, 745] on button "إلغاء" at bounding box center [532, 736] width 24 height 16
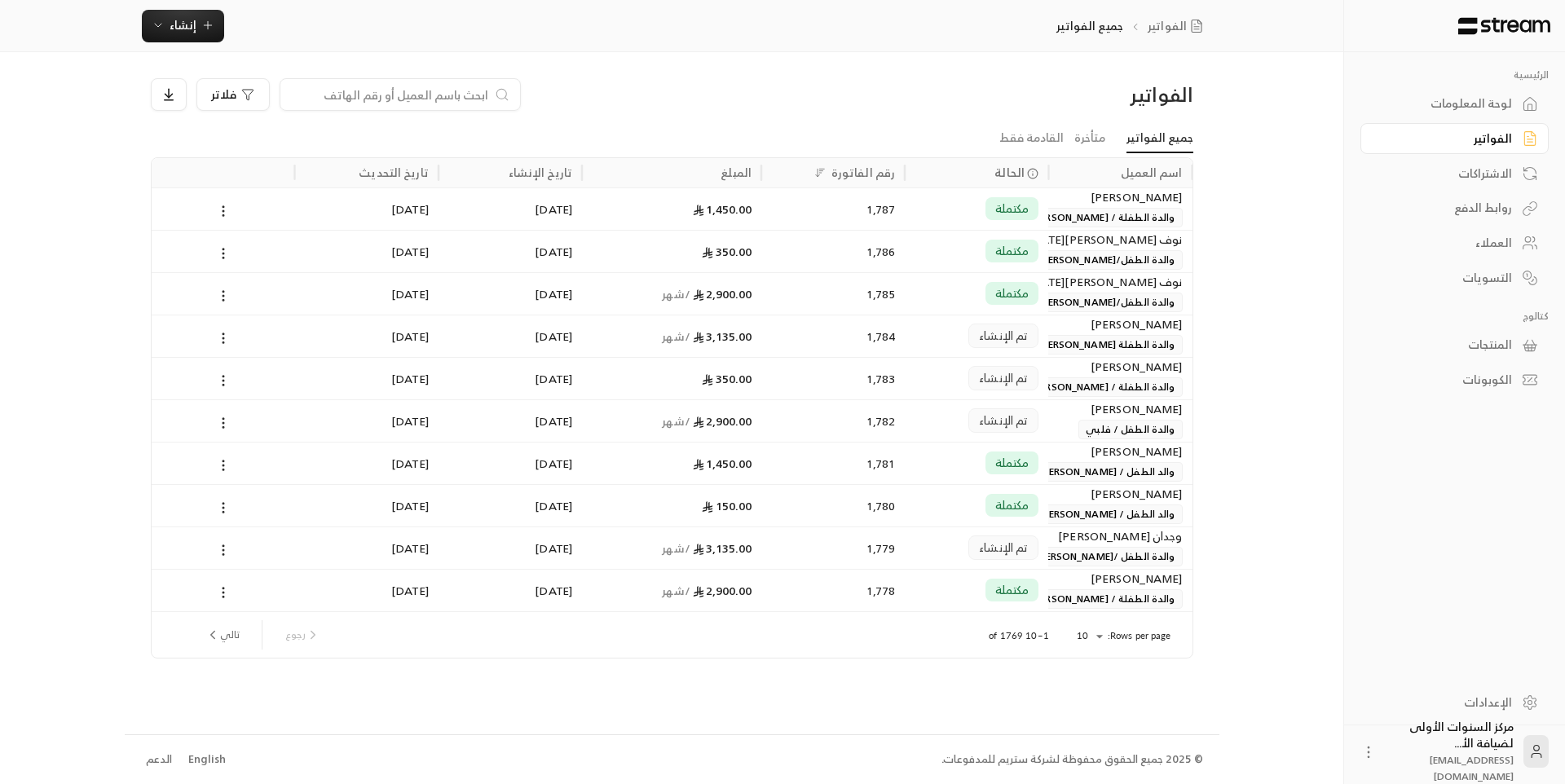
click at [404, 95] on input at bounding box center [390, 95] width 199 height 18
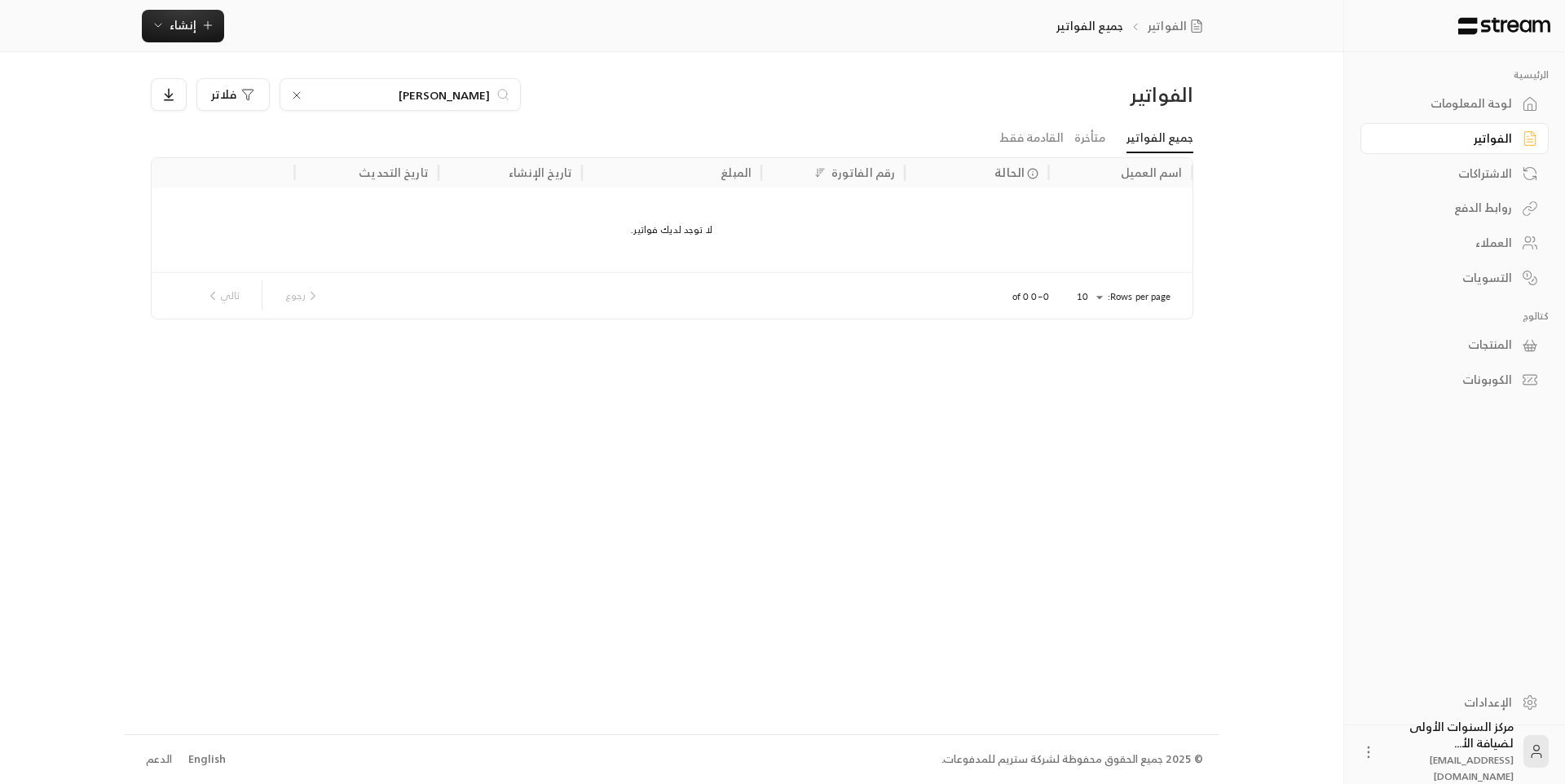
type input "[PERSON_NAME]"
click at [292, 95] on icon at bounding box center [297, 95] width 13 height 13
click at [411, 100] on input at bounding box center [390, 95] width 199 height 18
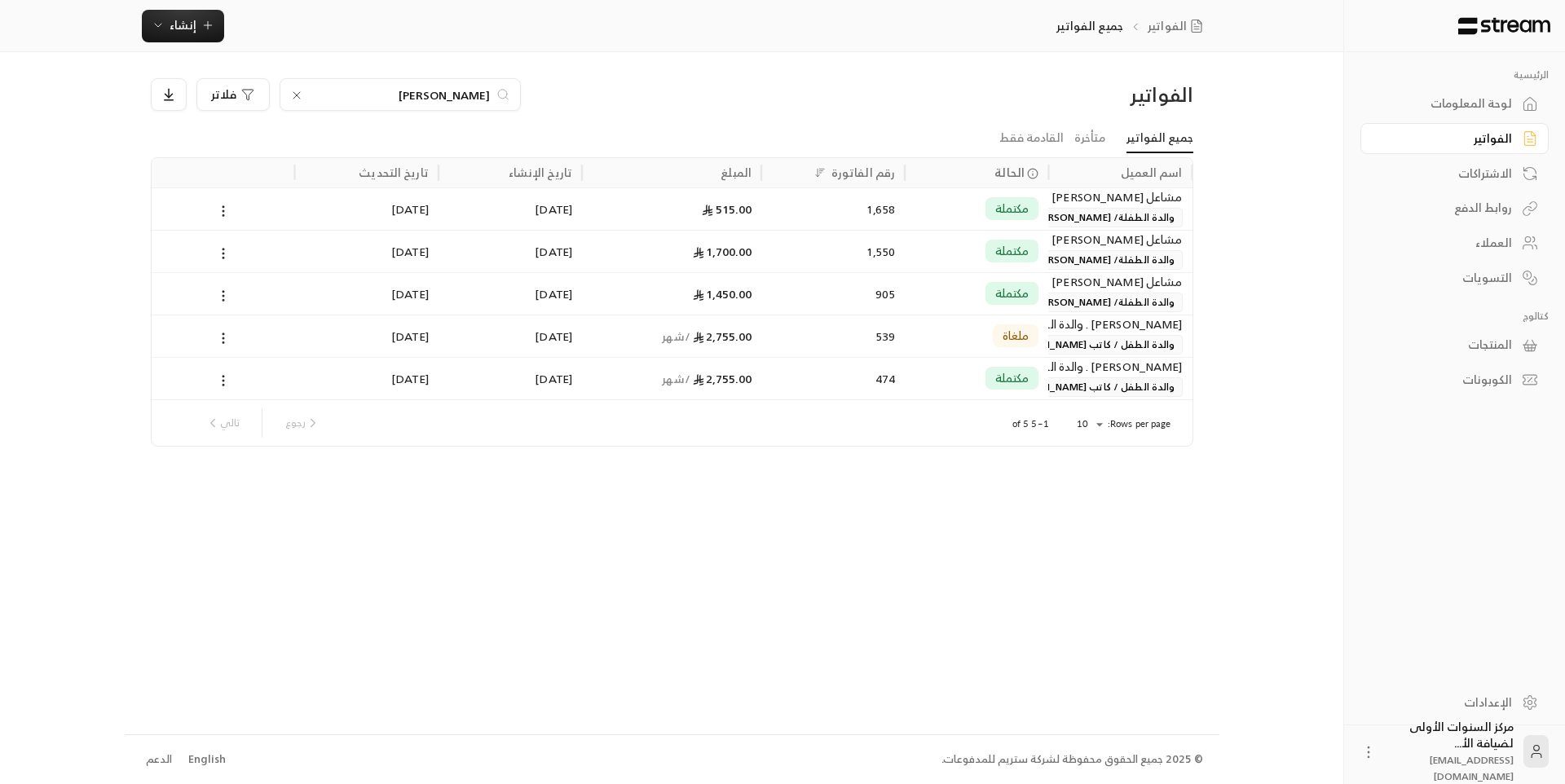
type input "[PERSON_NAME]"
click at [904, 247] on div "1,550" at bounding box center [833, 251] width 144 height 43
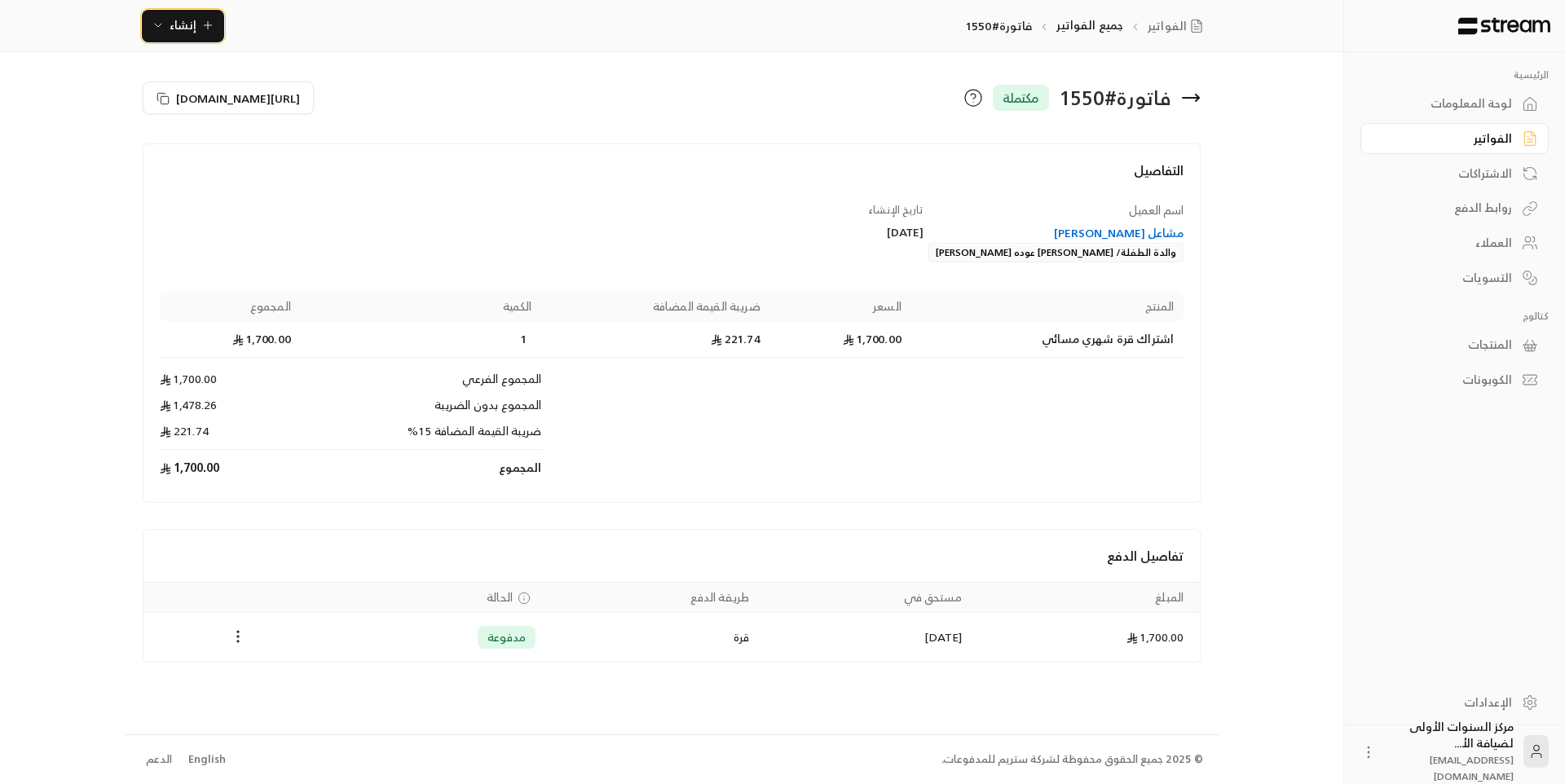
click at [168, 26] on span "إنشاء" at bounding box center [182, 25] width 62 height 21
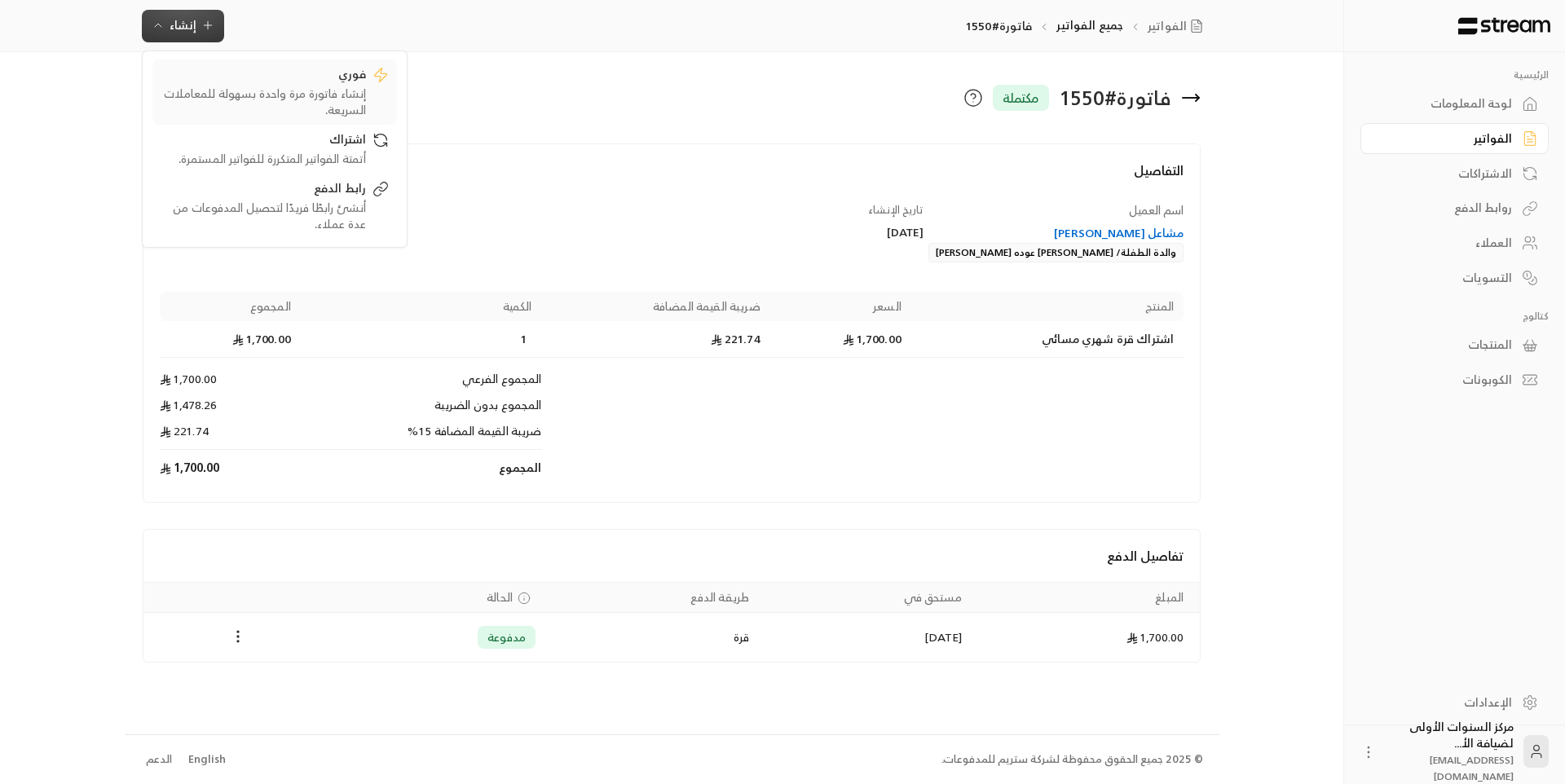
click at [326, 109] on div "إنشاء فاتورة مرة واحدة بسهولة للمعاملات السريعة." at bounding box center [263, 102] width 205 height 33
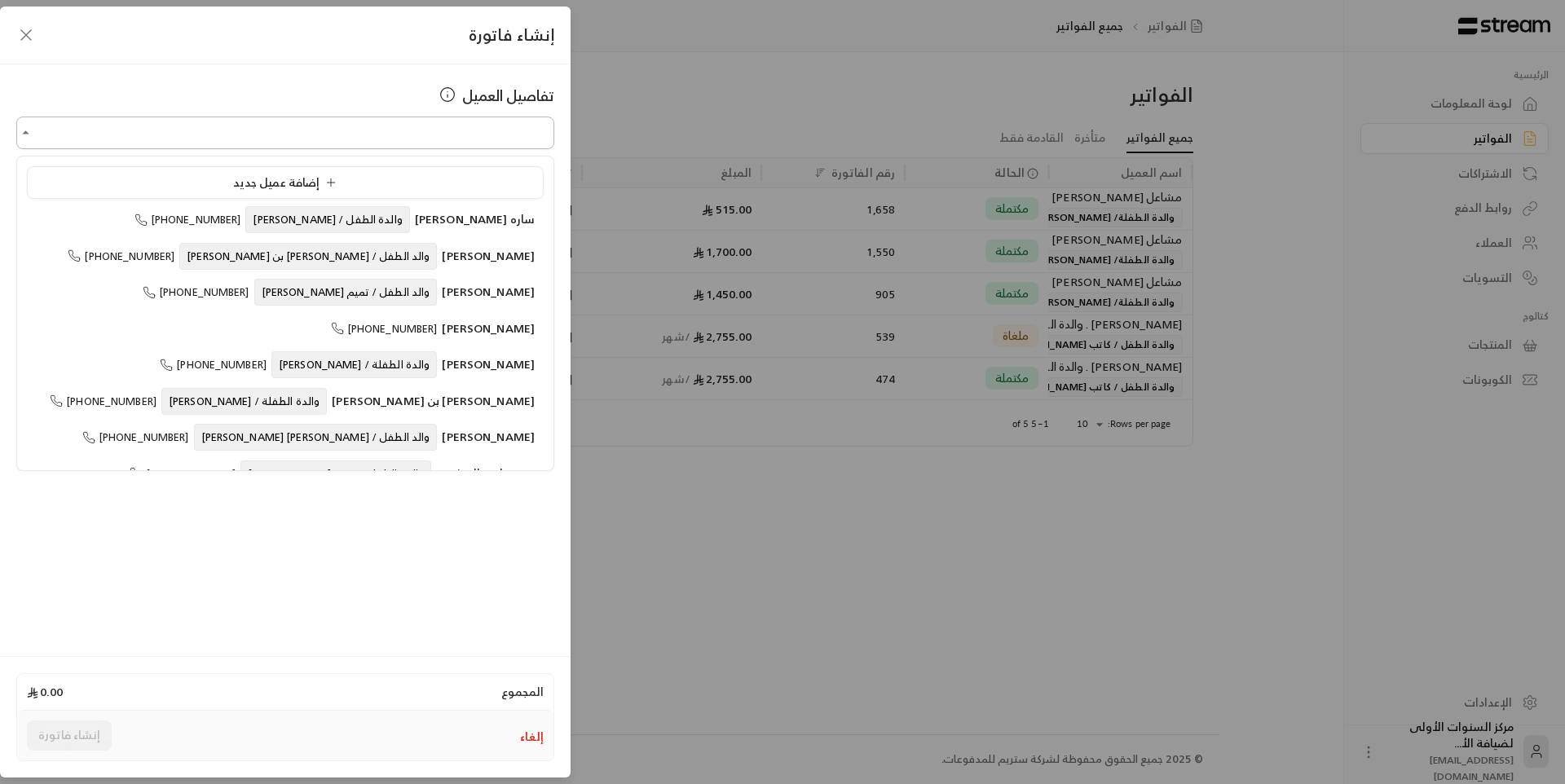
click at [500, 144] on input "اختر العميل" at bounding box center [285, 133] width 538 height 29
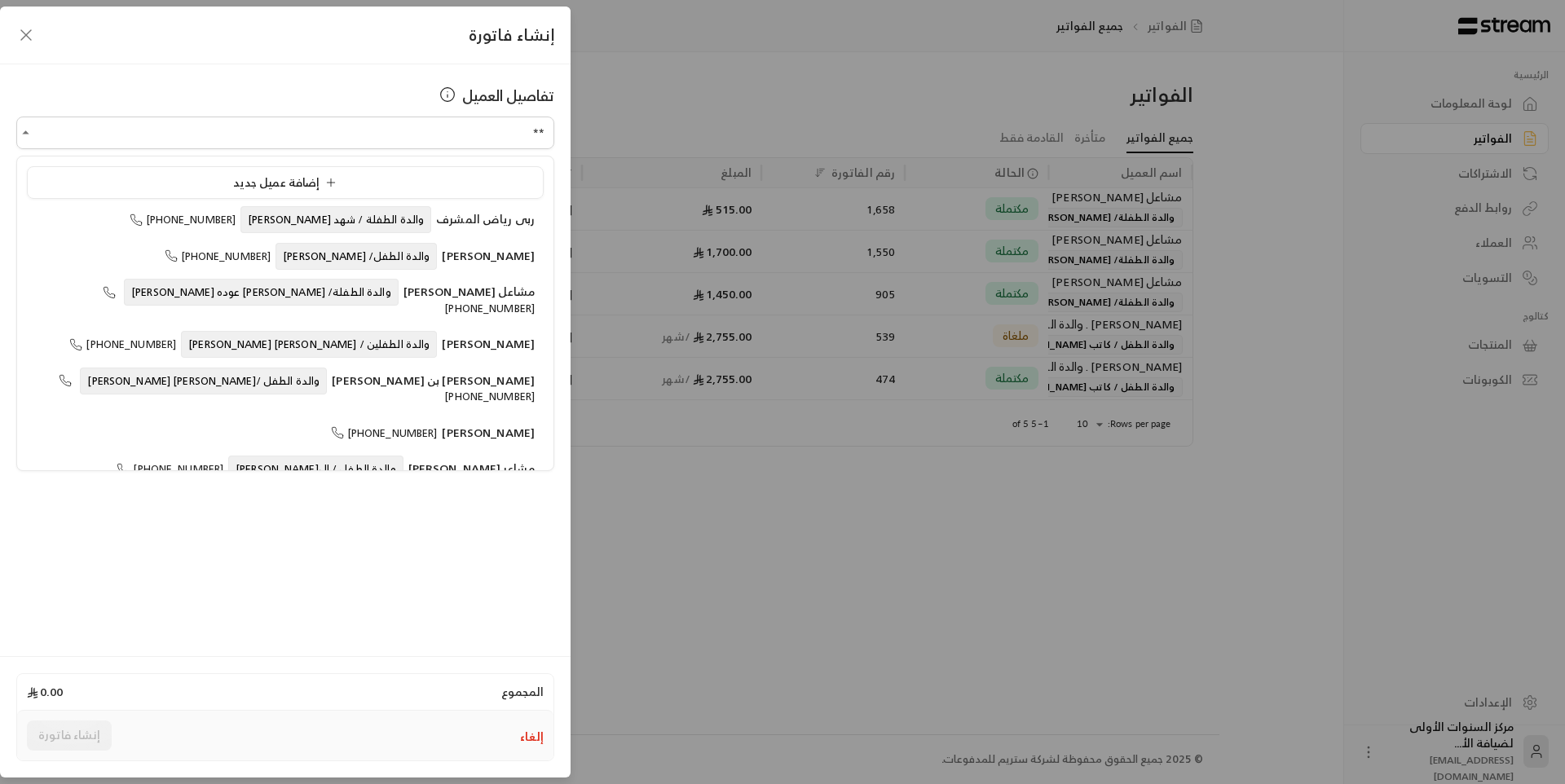
type input "*"
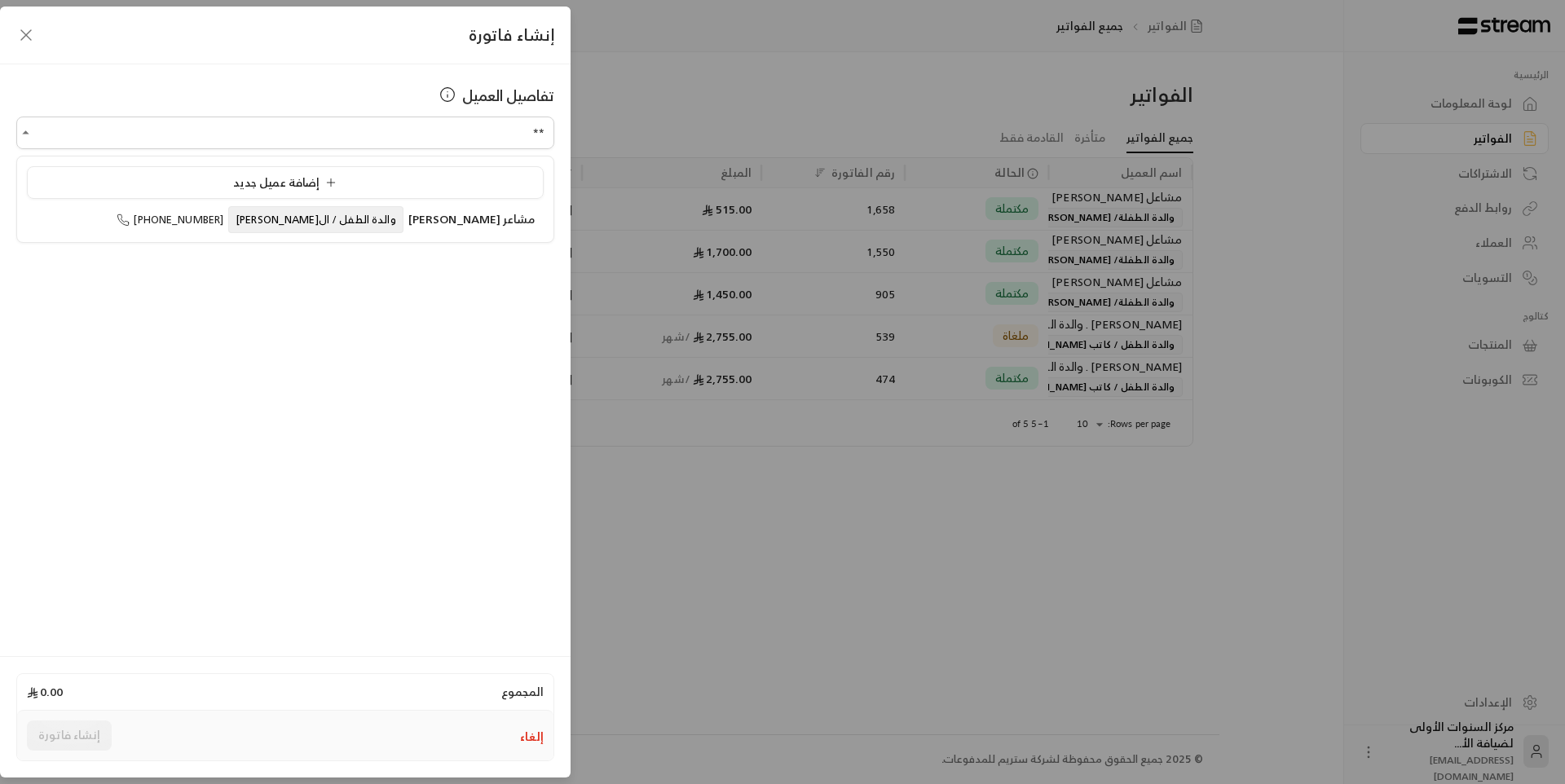
type input "*"
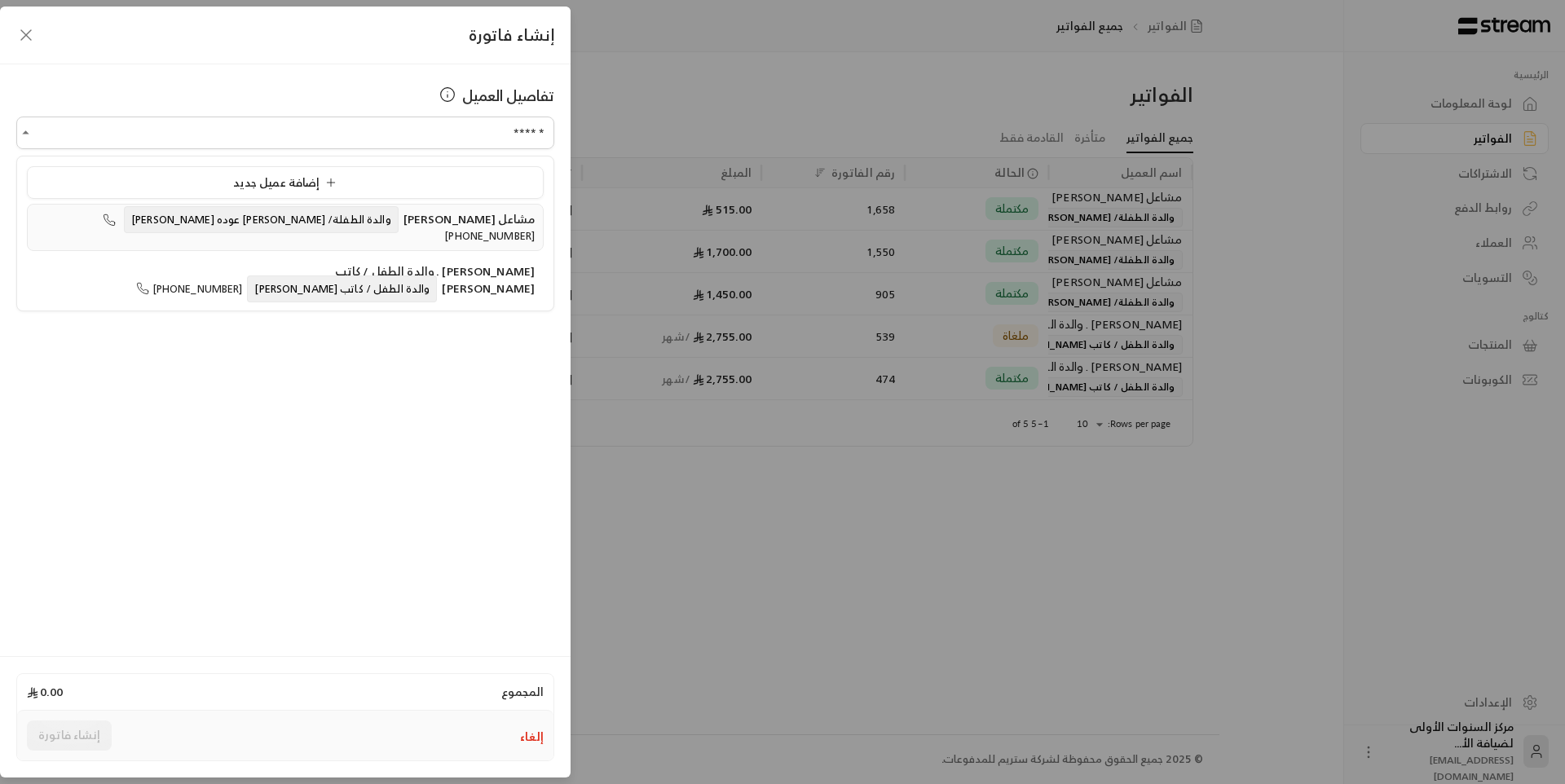
click at [385, 226] on span "والدة الطفلة/ [PERSON_NAME] عوده [PERSON_NAME]" at bounding box center [261, 219] width 275 height 27
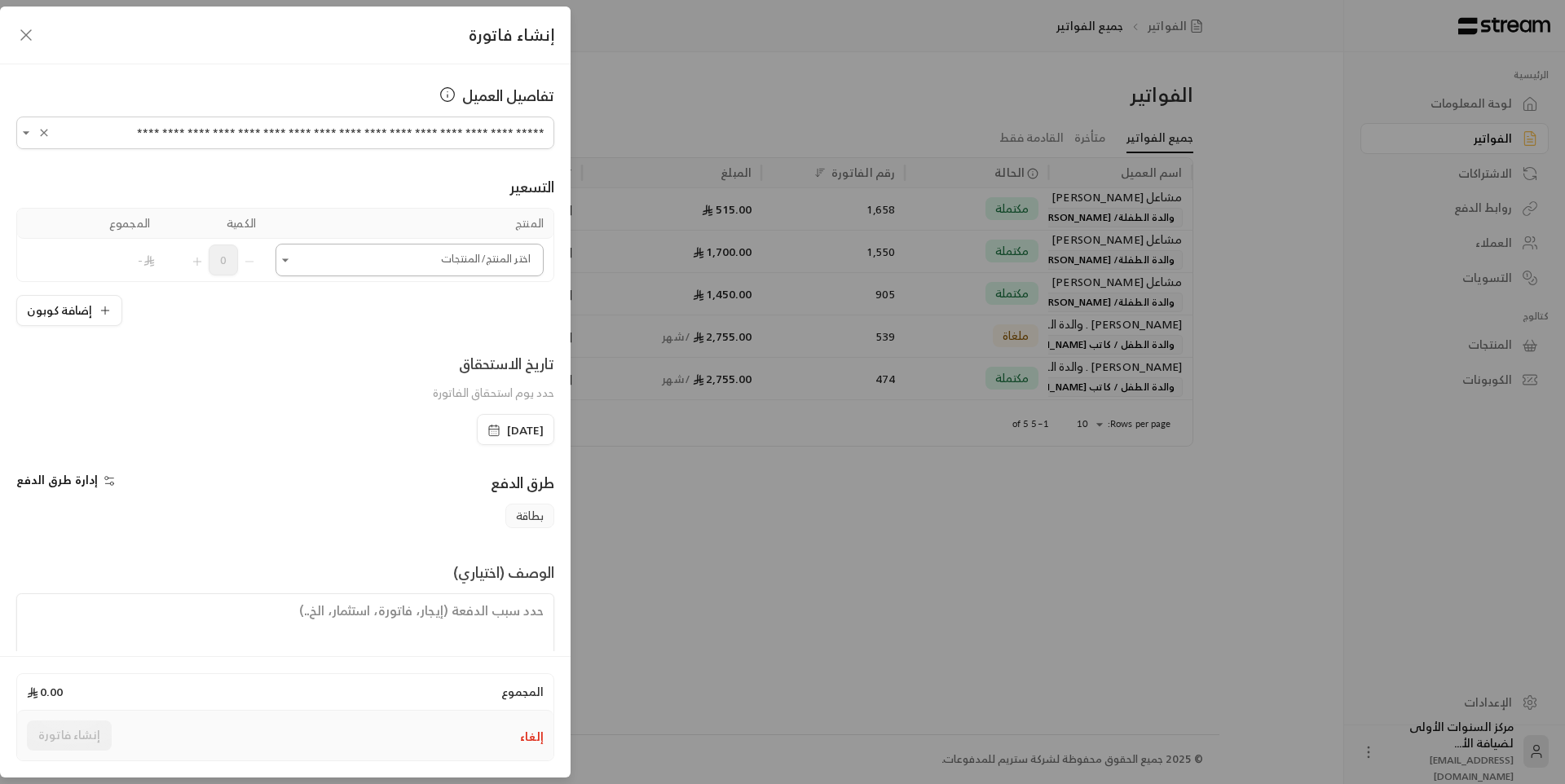
type input "**********"
click at [432, 270] on input "اختر العميل" at bounding box center [409, 260] width 268 height 29
click at [386, 377] on span "اشتراك شهري - قرة - صباحي" at bounding box center [455, 370] width 138 height 21
type input "**"
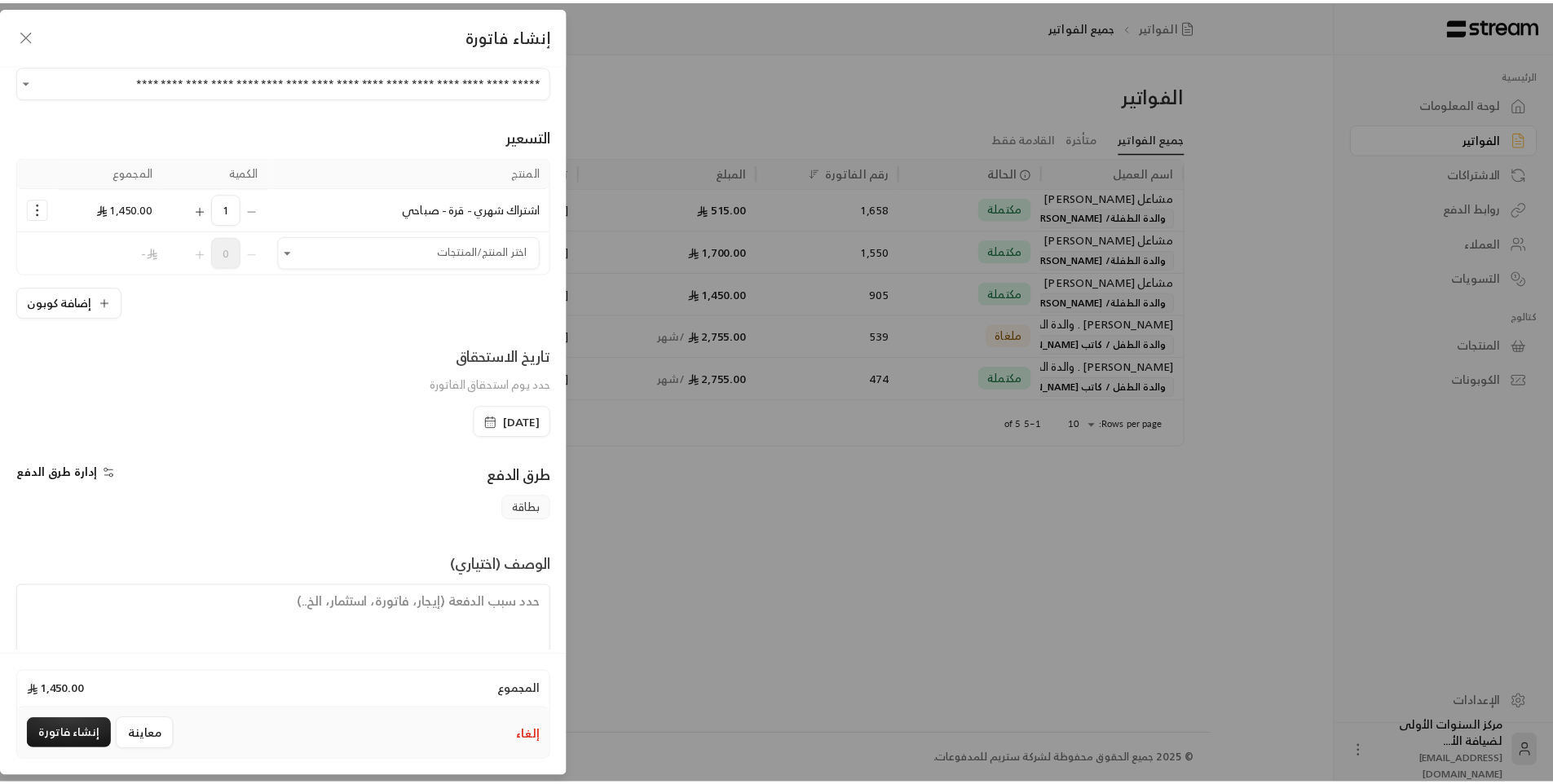
scroll to position [78, 0]
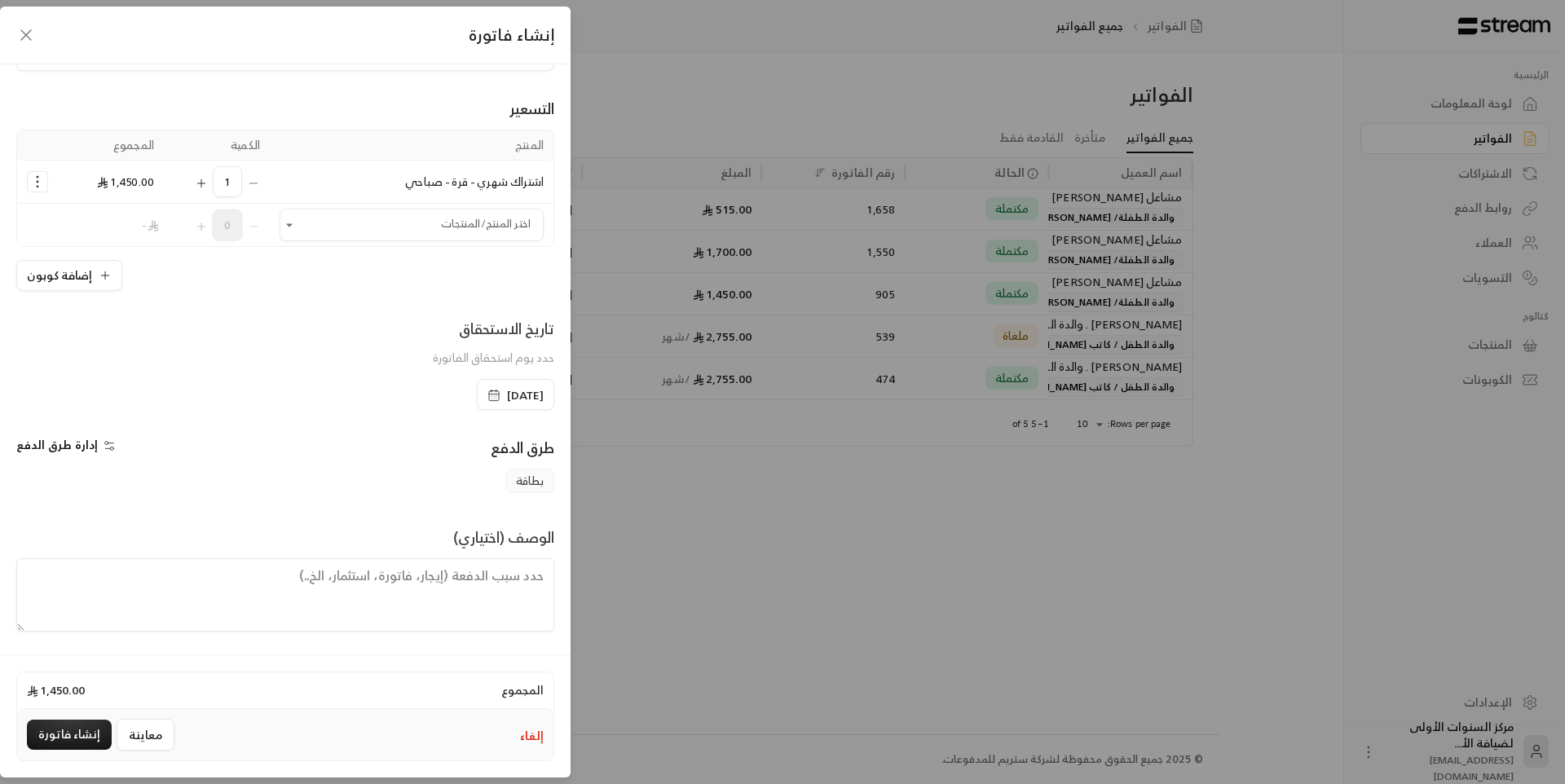
click at [470, 576] on textarea at bounding box center [285, 594] width 538 height 73
paste textarea "[DATE] - [DATE]"
click at [542, 576] on textarea "[DATE] - [DATE]" at bounding box center [285, 594] width 538 height 73
type textarea "فترة الخدمة : [DATE] - [DATE]"
click at [62, 732] on button "إنشاء فاتورة" at bounding box center [69, 735] width 85 height 30
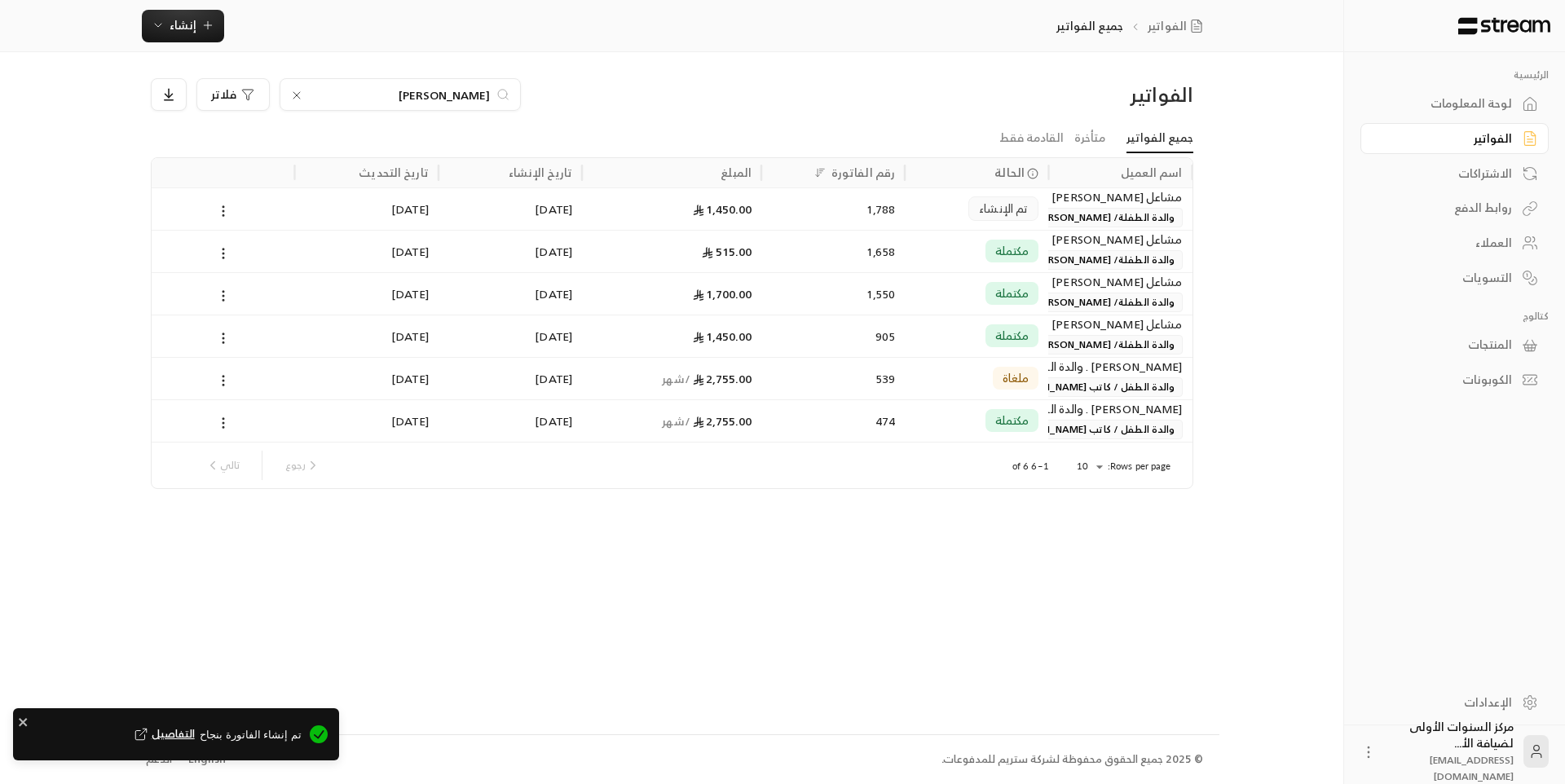
click at [1048, 223] on div "تم الإنشاء" at bounding box center [976, 209] width 144 height 43
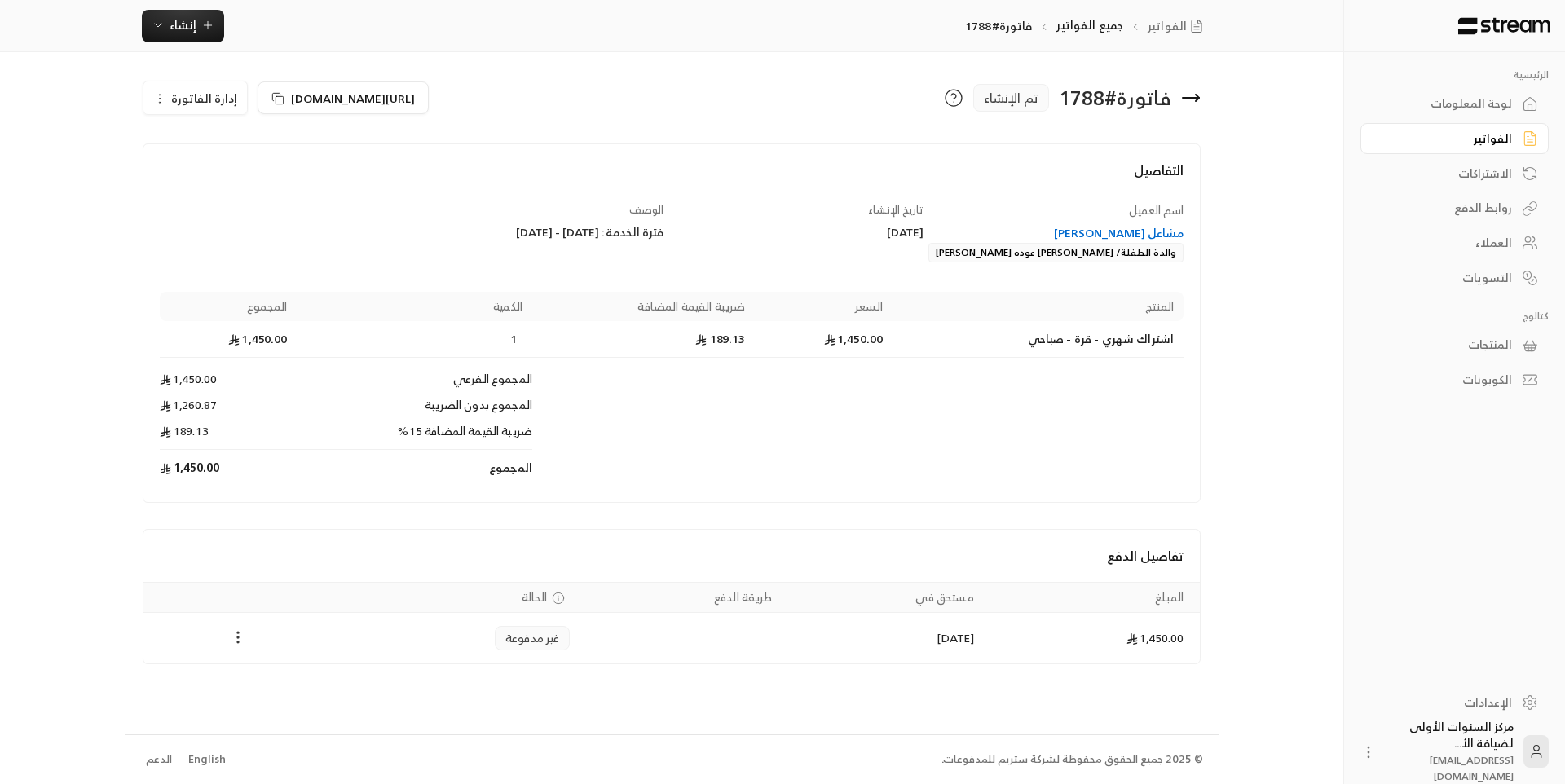
click at [239, 643] on icon "Payments" at bounding box center [238, 637] width 16 height 16
click at [265, 689] on li "تغيير الحالة الى مدفوعة" at bounding box center [299, 680] width 126 height 30
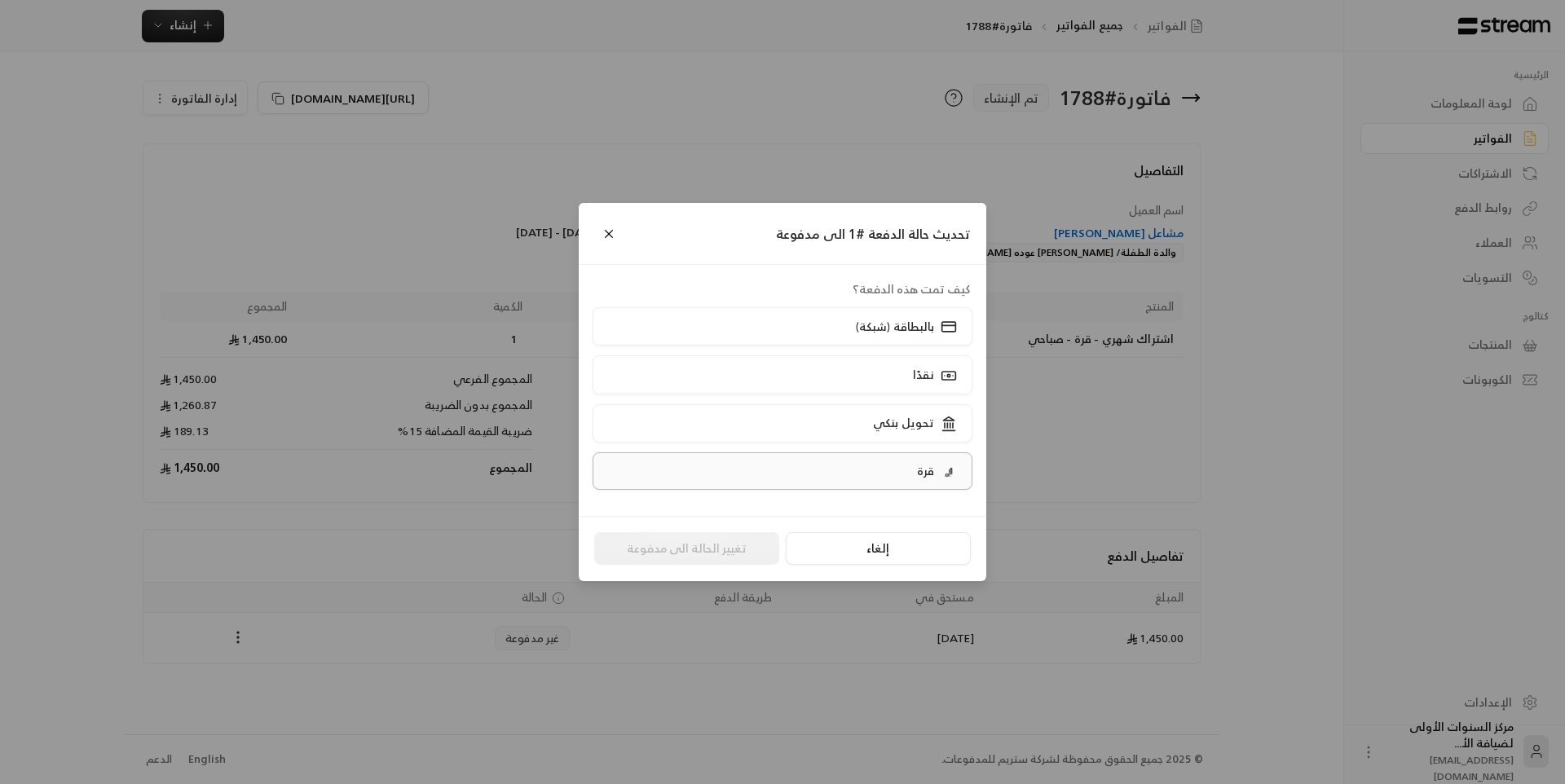
click at [905, 463] on label "قرة" at bounding box center [782, 471] width 381 height 38
click at [667, 548] on button "تغيير الحالة الى مدفوعة" at bounding box center [686, 548] width 185 height 33
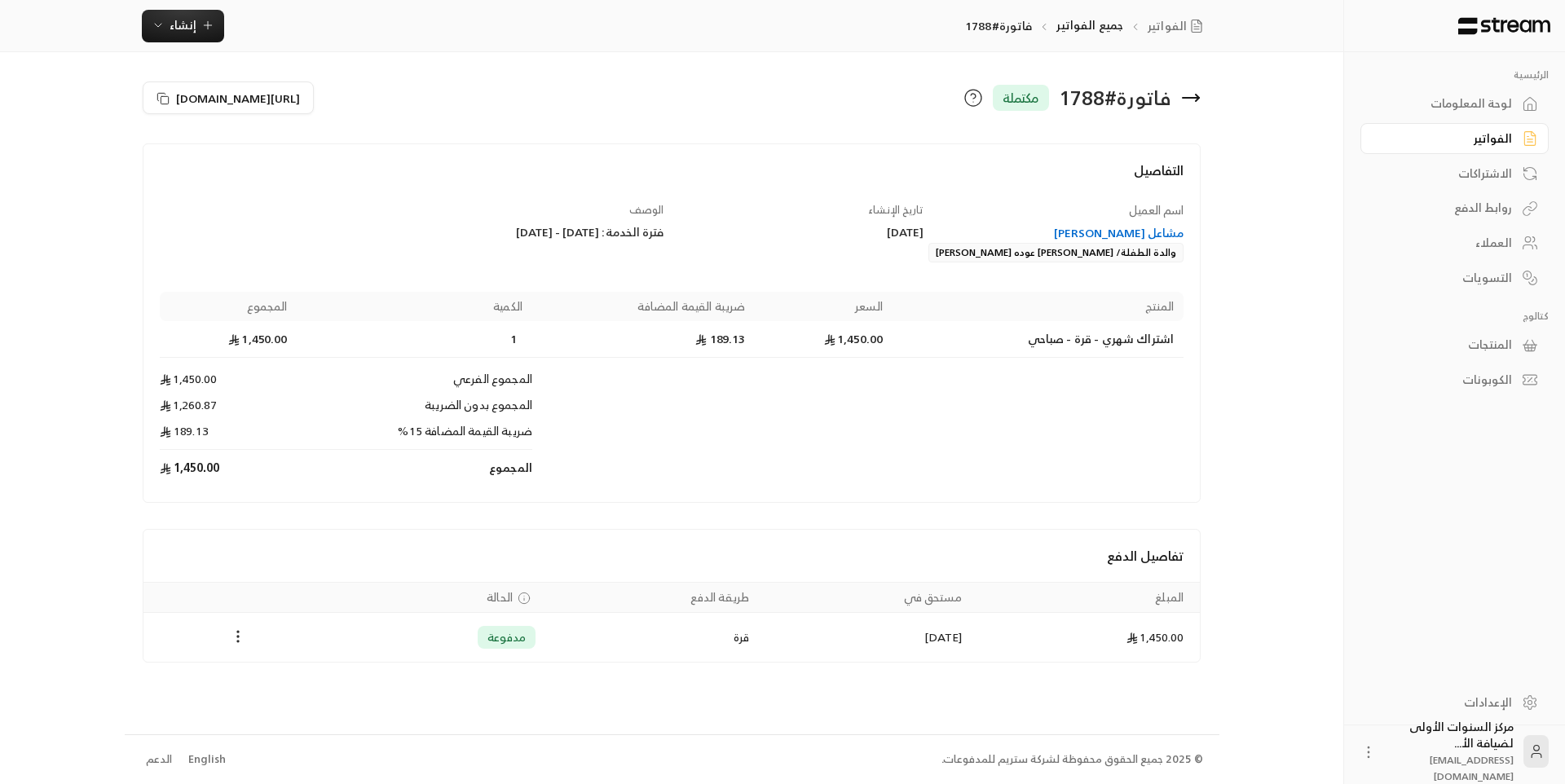
click at [1438, 108] on div "لوحة المعلومات" at bounding box center [1447, 104] width 132 height 16
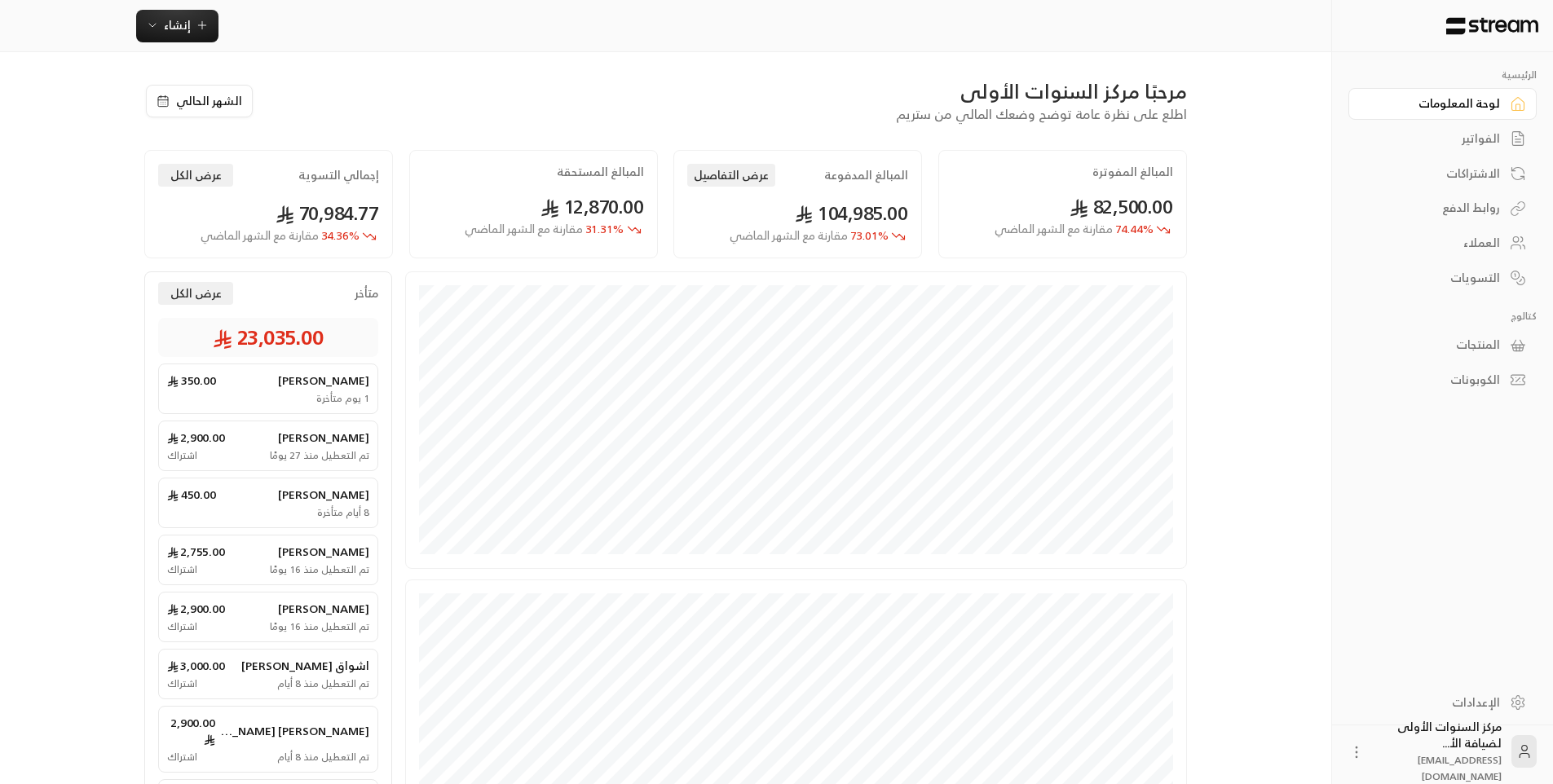
click at [1456, 139] on div "الفواتير" at bounding box center [1435, 139] width 132 height 16
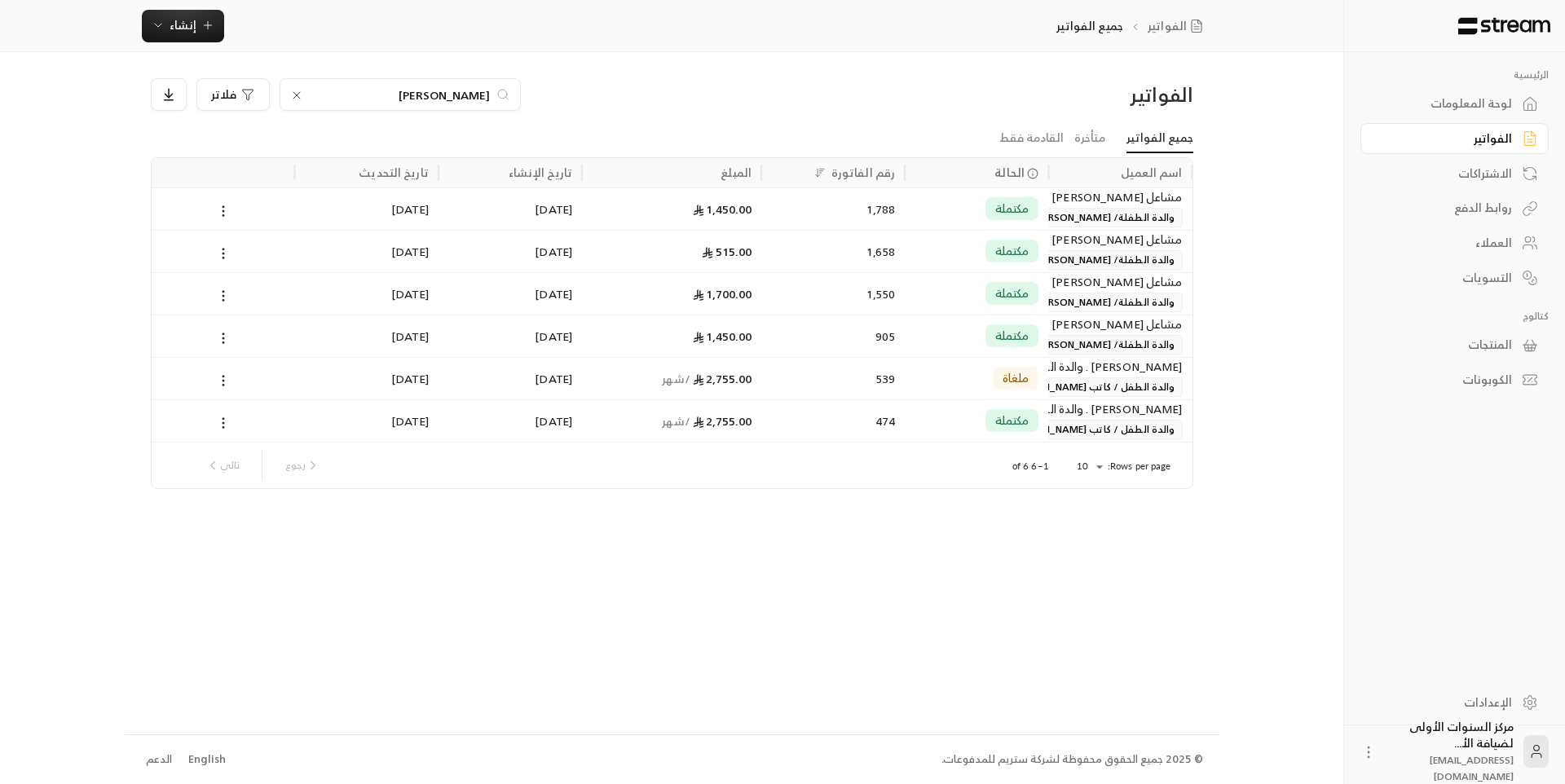
click at [1457, 100] on div "لوحة المعلومات" at bounding box center [1447, 104] width 132 height 16
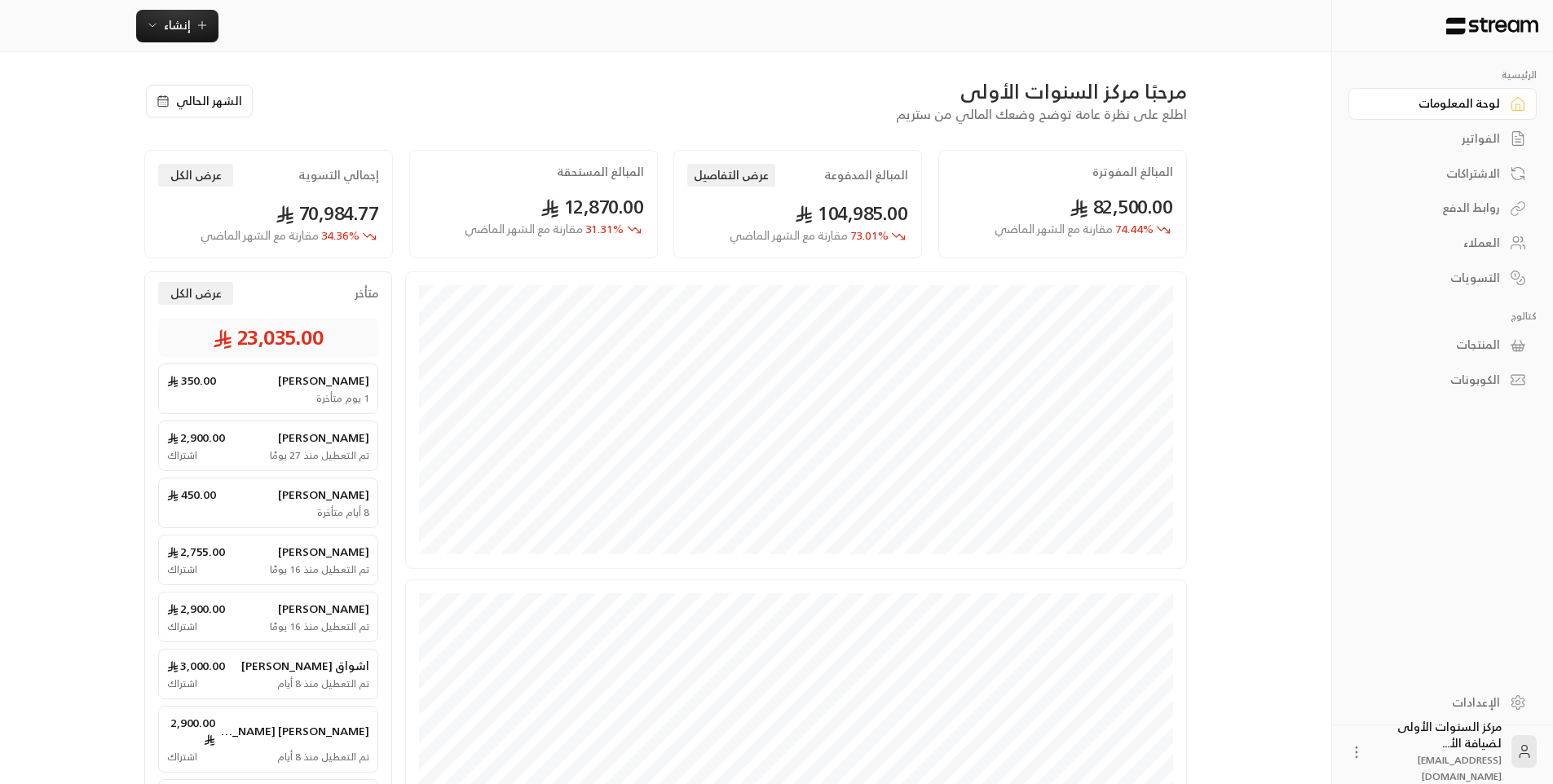
click at [1450, 145] on div "الفواتير" at bounding box center [1435, 139] width 132 height 16
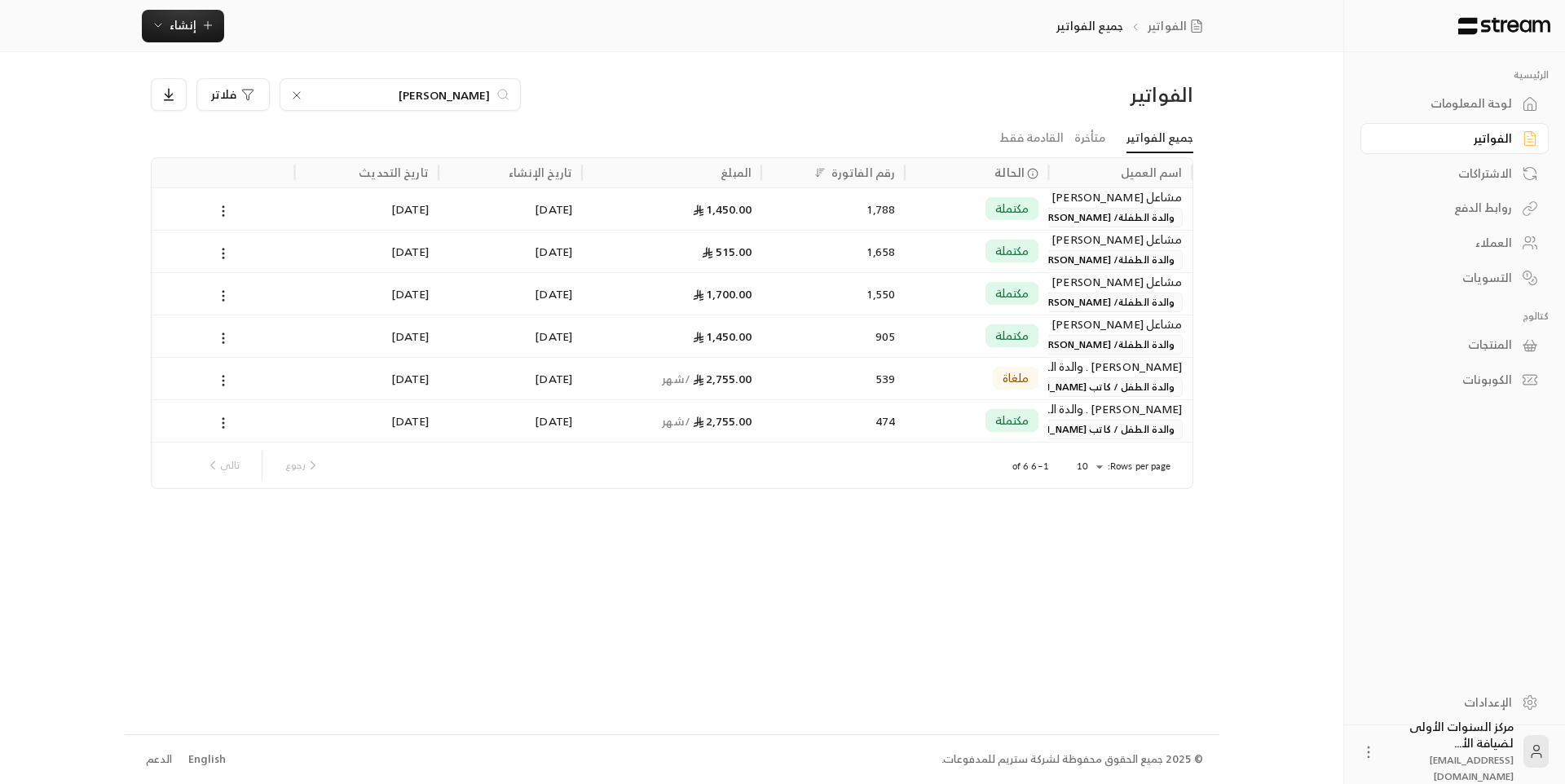
click at [296, 90] on icon at bounding box center [297, 95] width 13 height 13
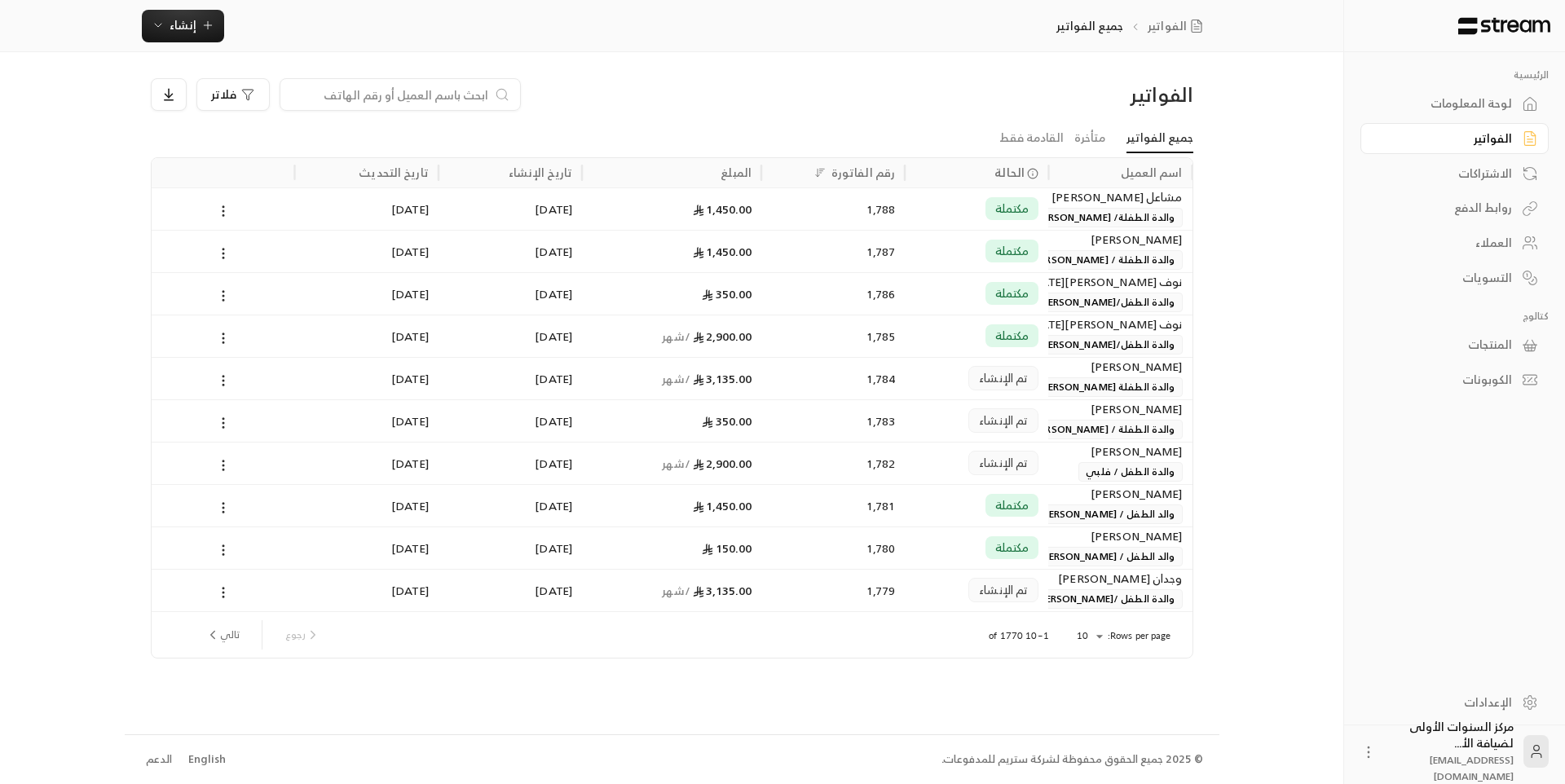
click at [1457, 97] on div "لوحة المعلومات" at bounding box center [1447, 104] width 132 height 16
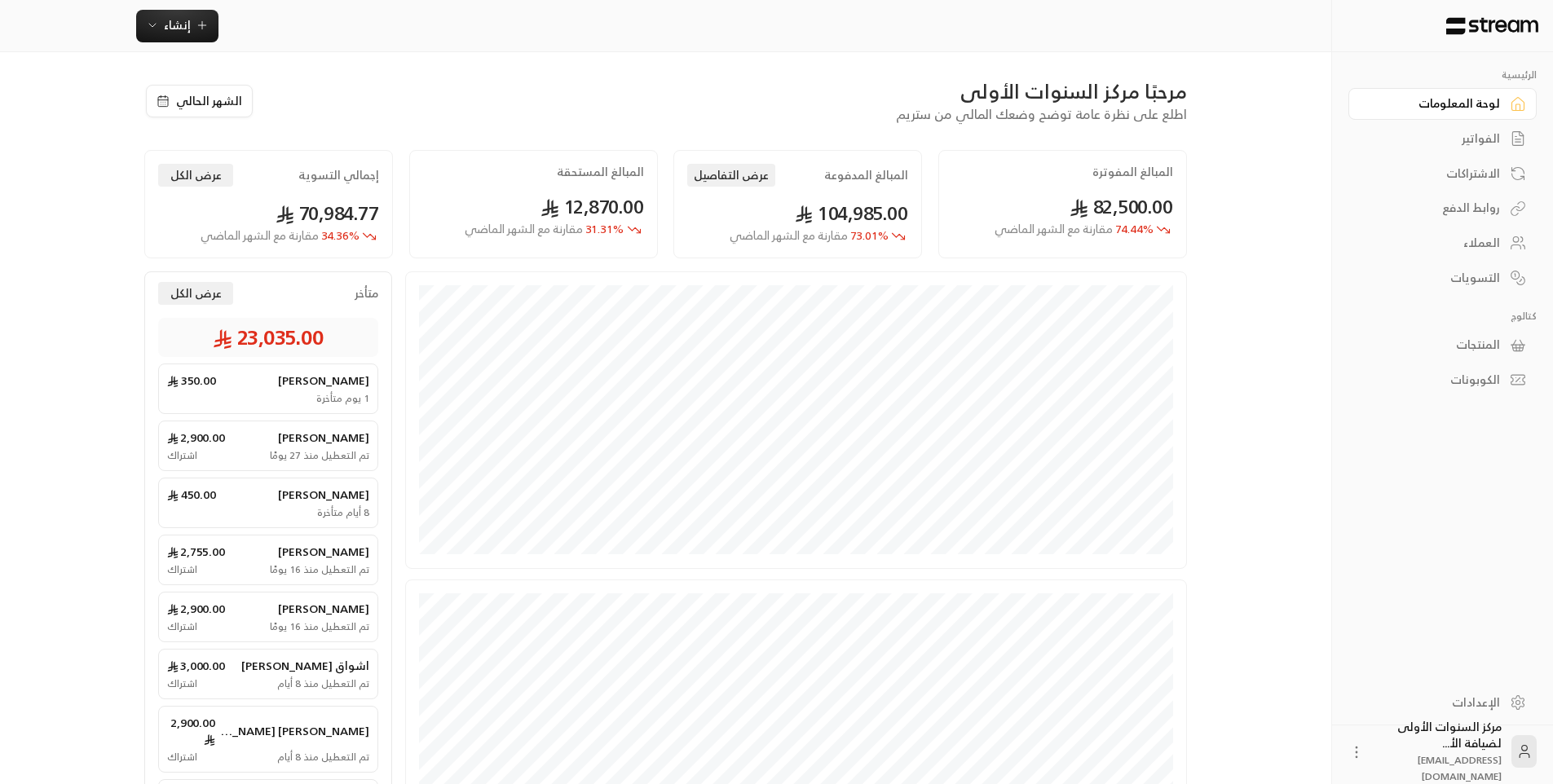
click at [1470, 146] on div "الفواتير" at bounding box center [1435, 139] width 132 height 16
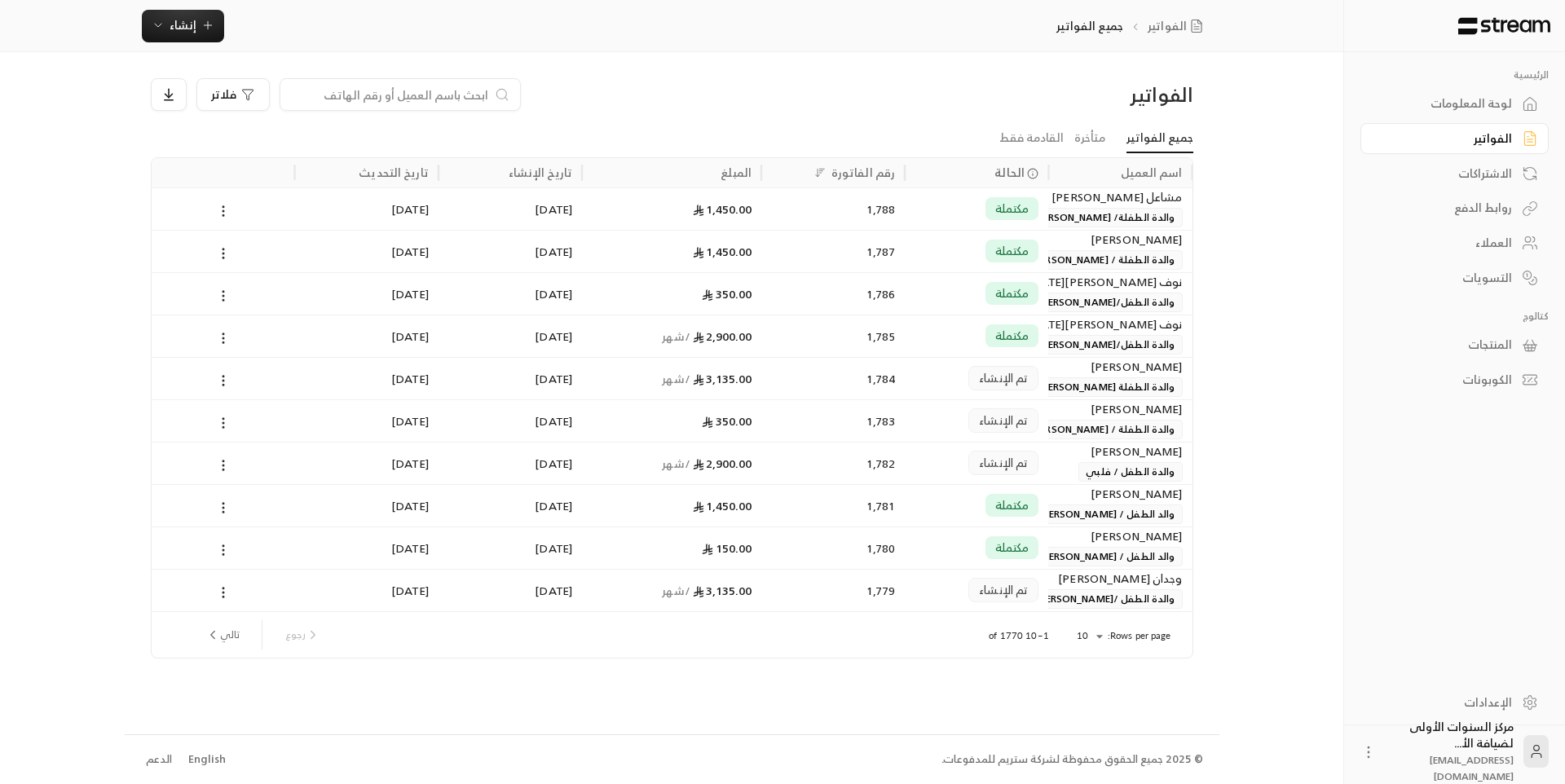
click at [1464, 104] on div "لوحة المعلومات" at bounding box center [1447, 104] width 132 height 16
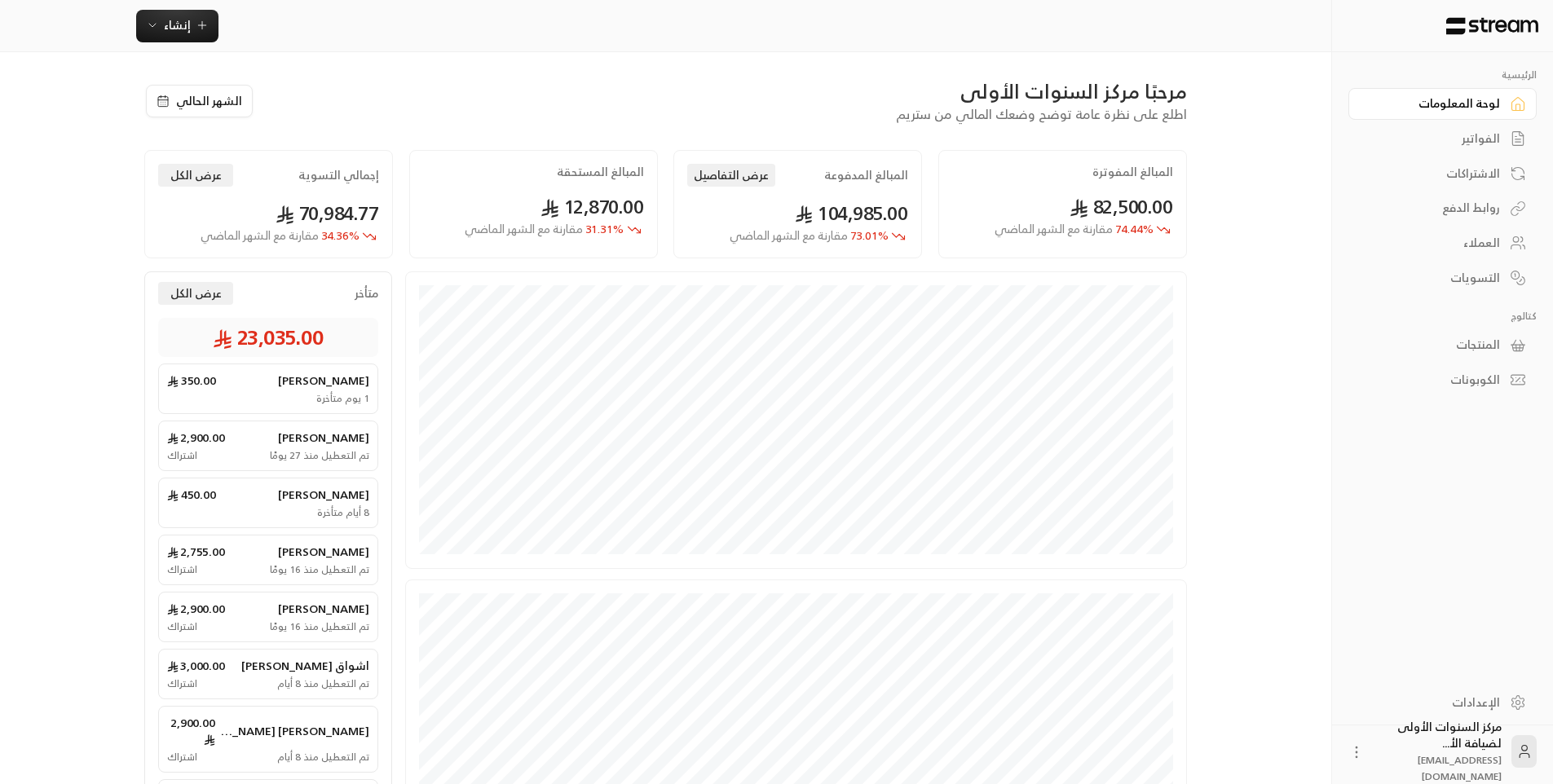
click at [1476, 140] on div "الفواتير" at bounding box center [1435, 139] width 132 height 16
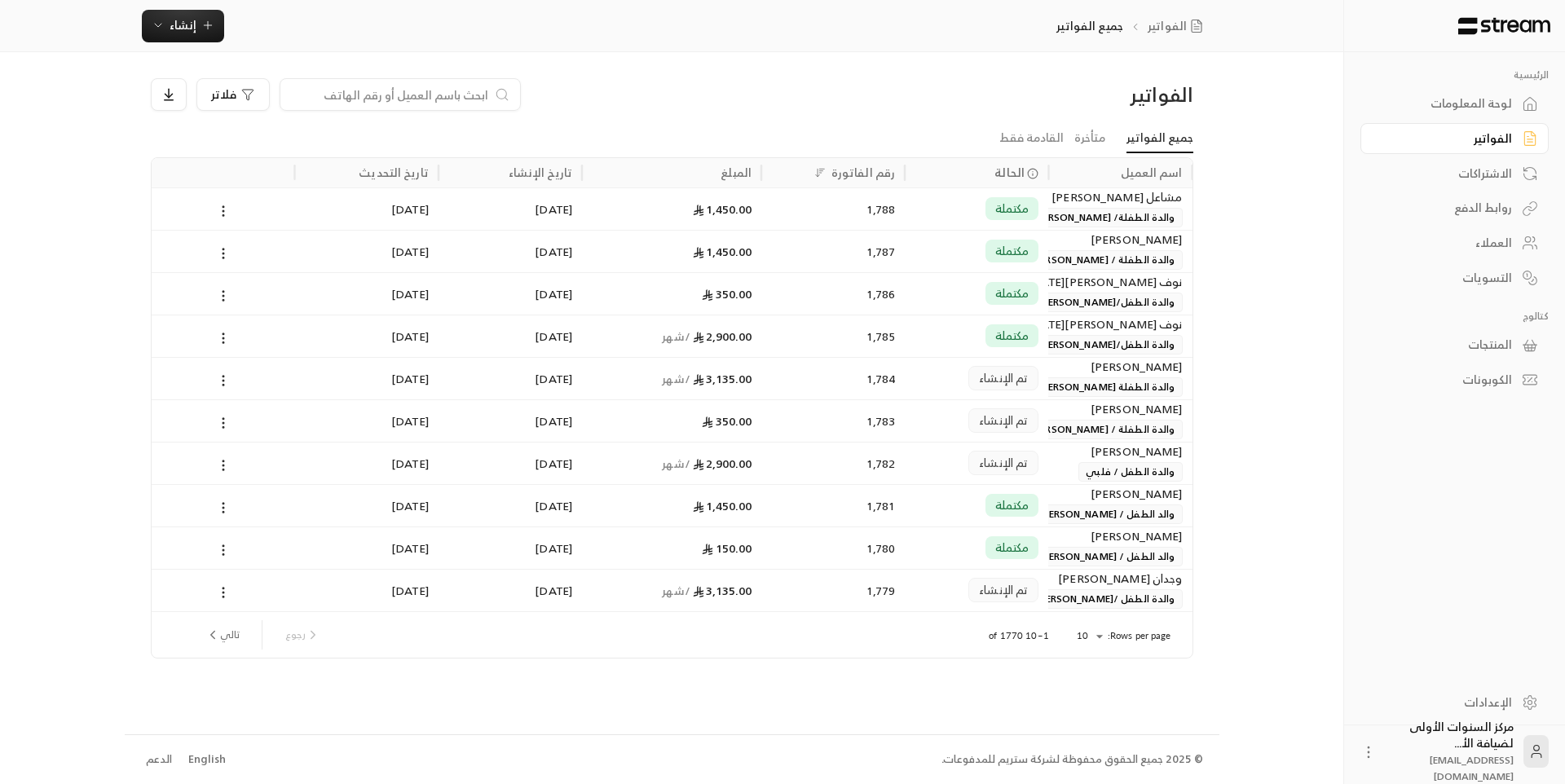
click at [1443, 108] on div "لوحة المعلومات" at bounding box center [1447, 104] width 132 height 16
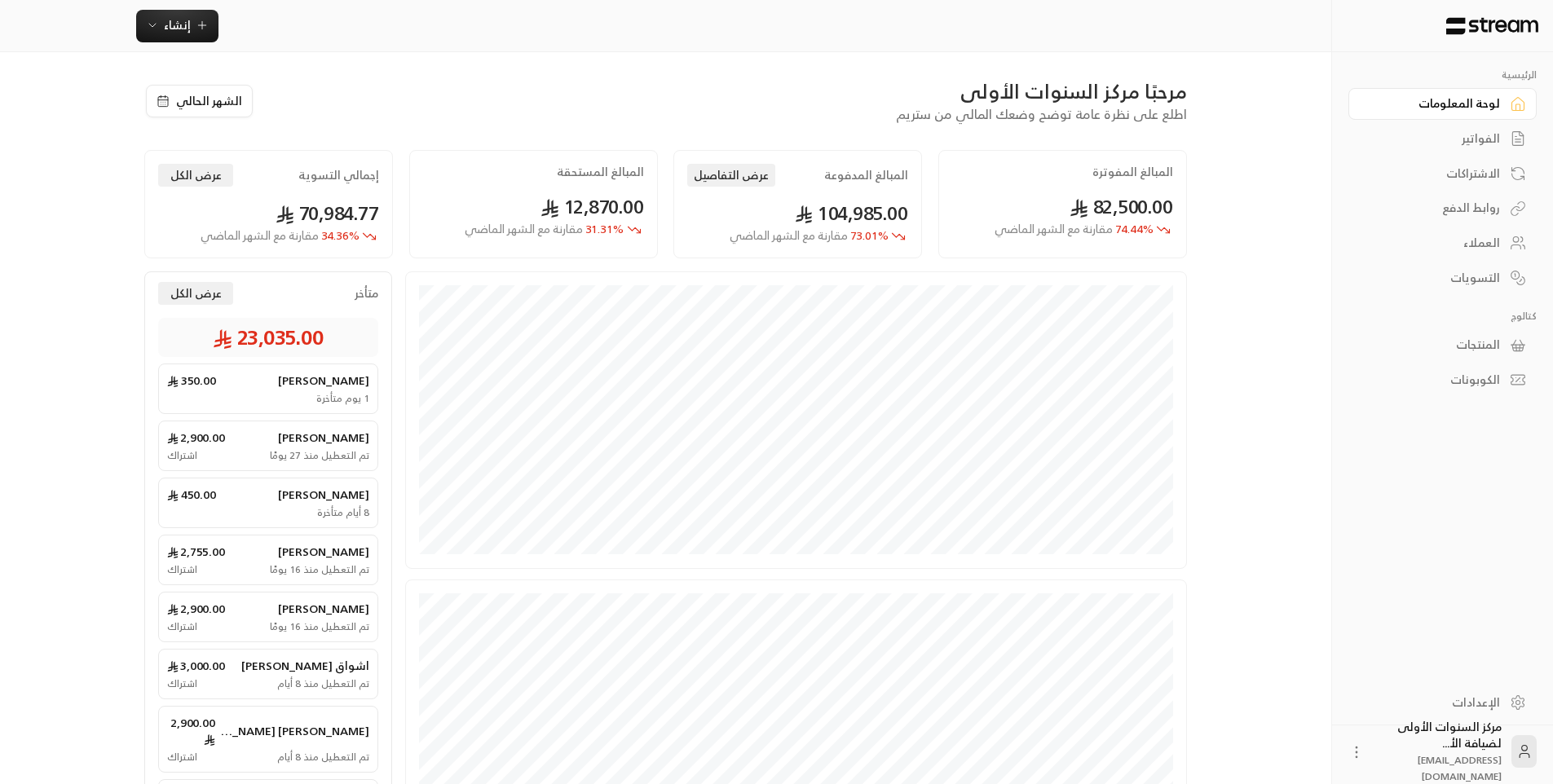
click at [1439, 130] on link "الفواتير" at bounding box center [1442, 139] width 188 height 32
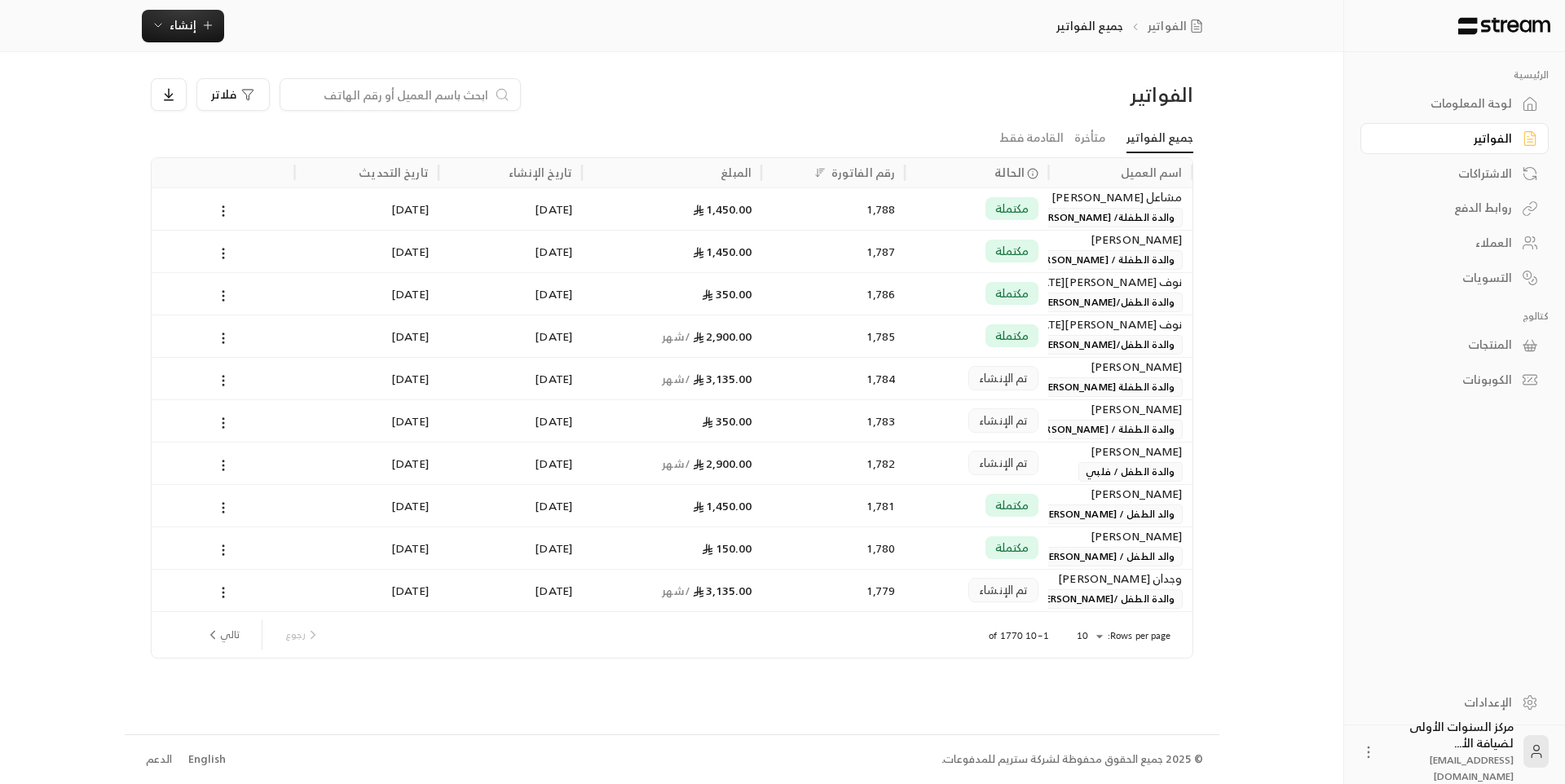
click at [1053, 416] on div "[PERSON_NAME] والدة الطفلة / [PERSON_NAME]" at bounding box center [1120, 421] width 144 height 43
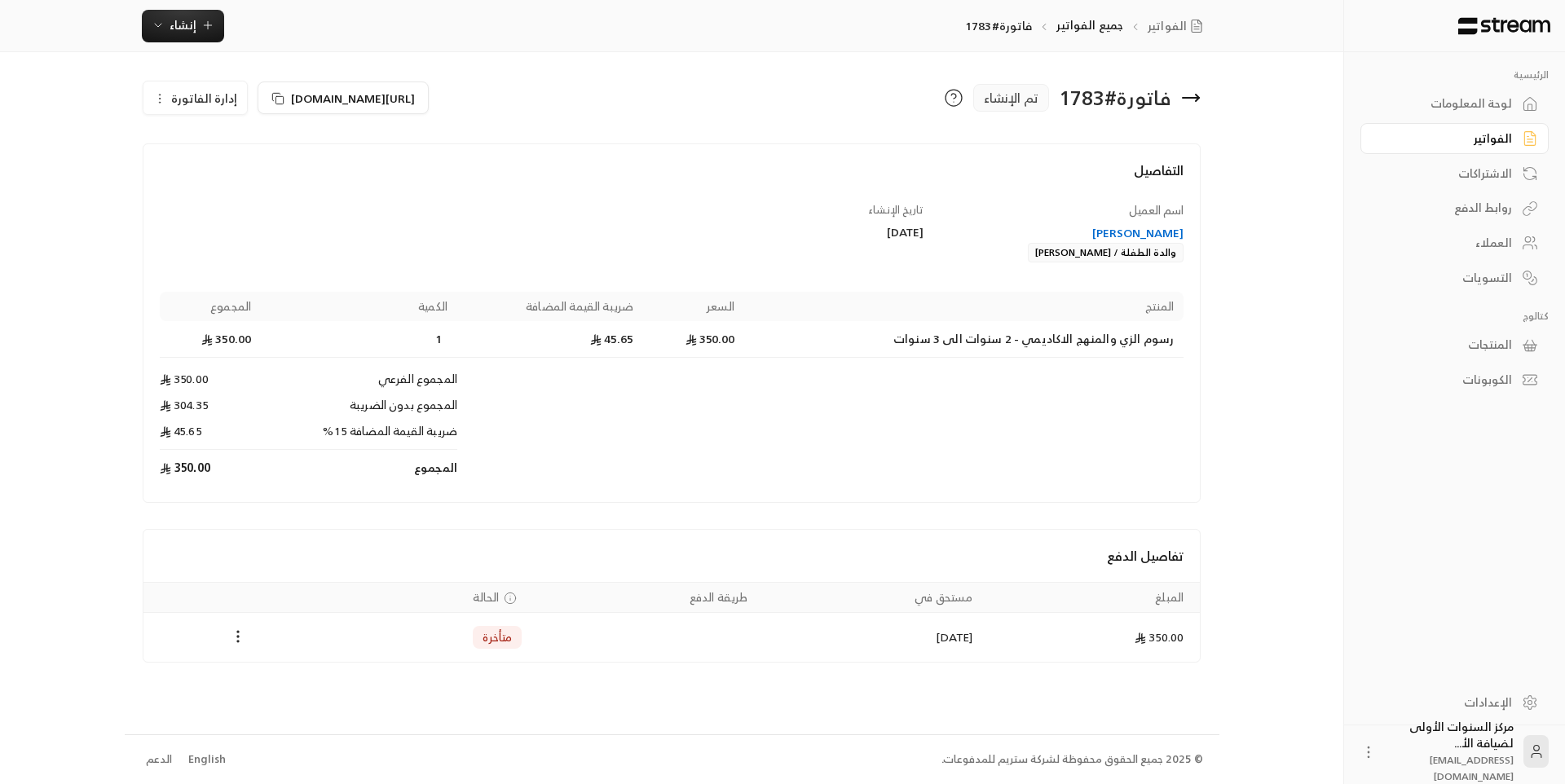
click at [1498, 100] on div "لوحة المعلومات" at bounding box center [1447, 104] width 132 height 16
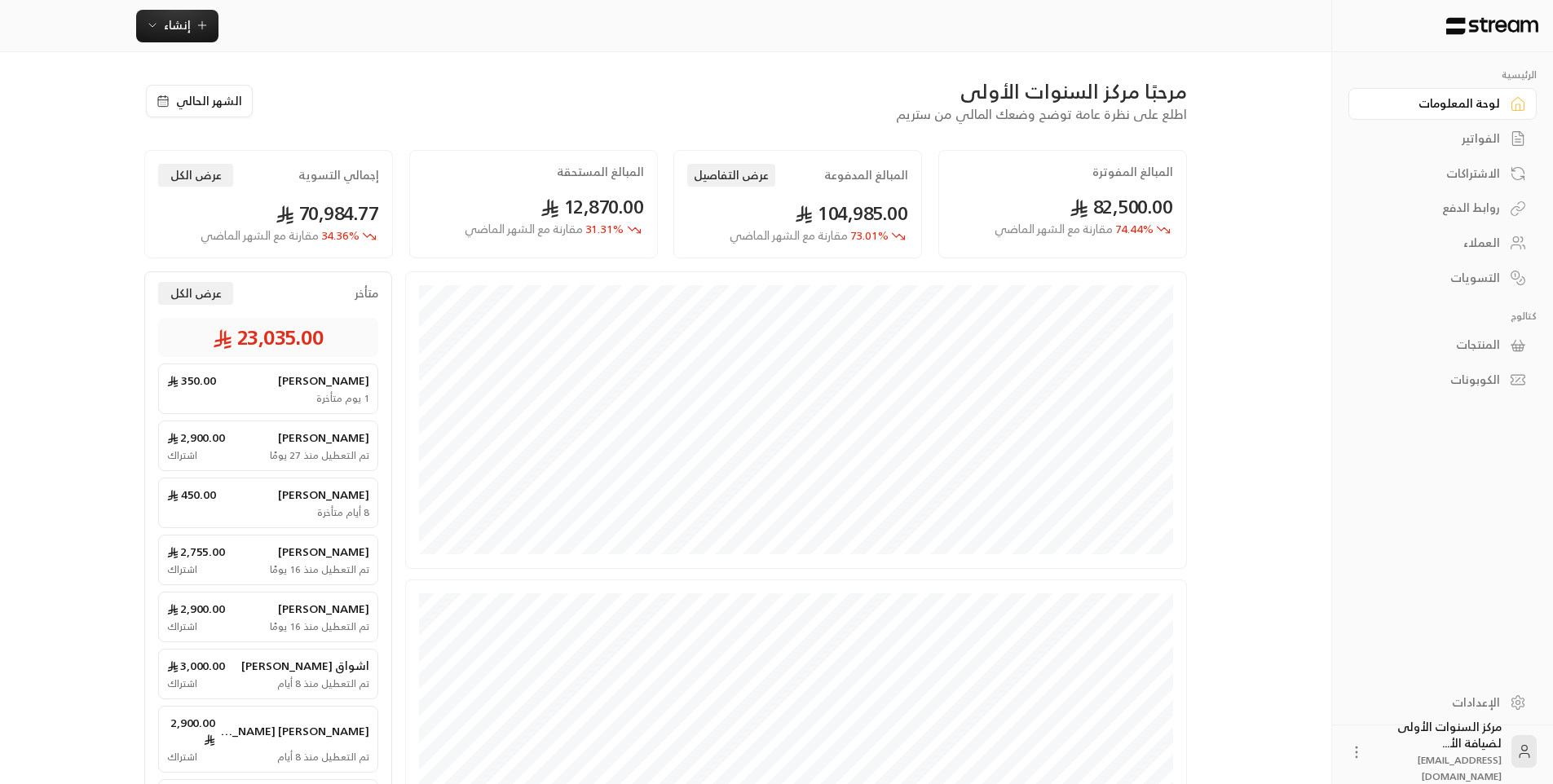
click at [455, 75] on div "مرحبًا مركز السنوات الأولى اطلع على نظرة عامة توضح وضعك المالي من ستريم الشهر ا…" at bounding box center [666, 515] width 1095 height 928
click at [1485, 138] on div "الفواتير" at bounding box center [1435, 139] width 132 height 16
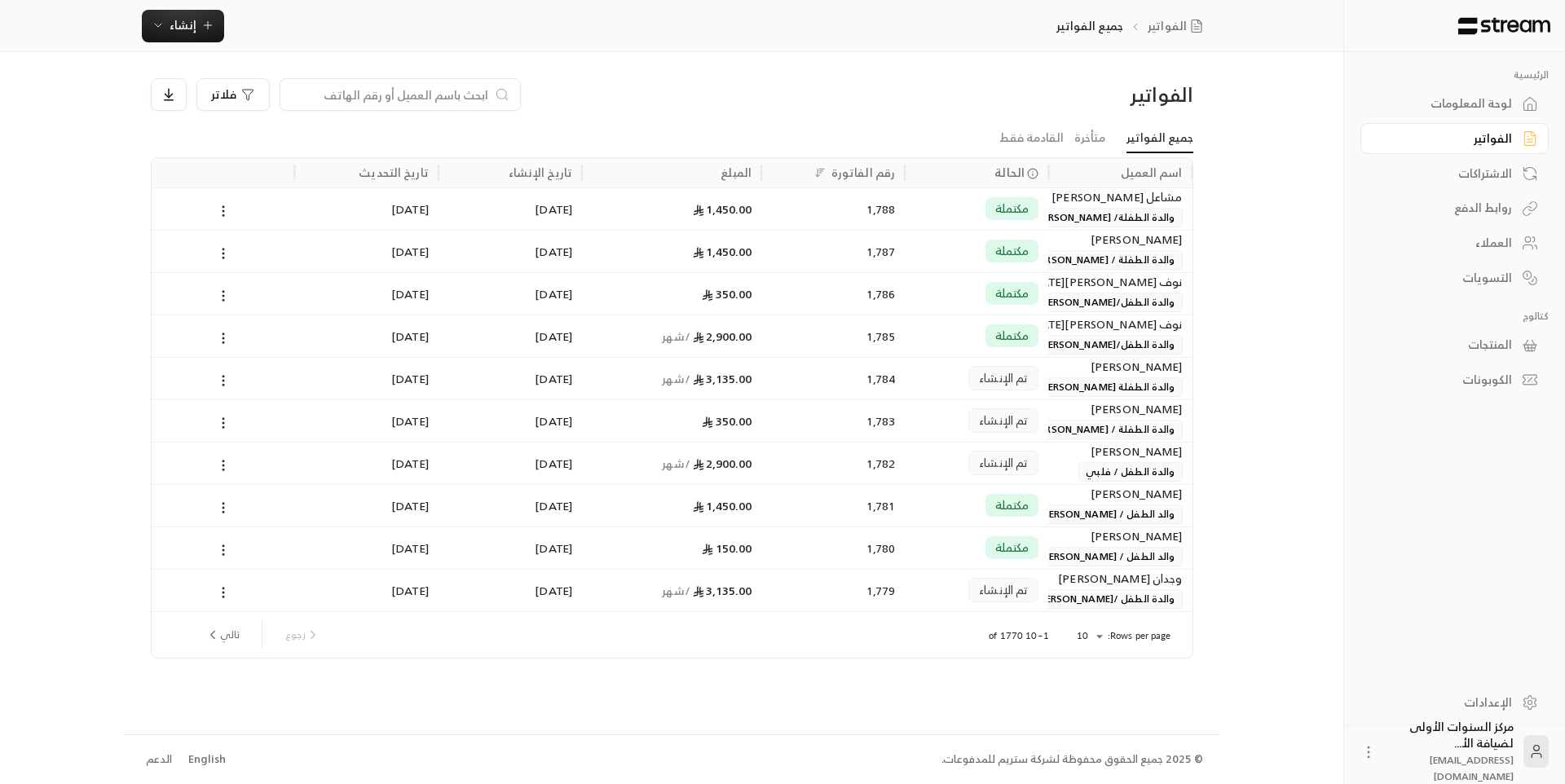
click at [1438, 170] on div "الاشتراكات" at bounding box center [1447, 173] width 132 height 16
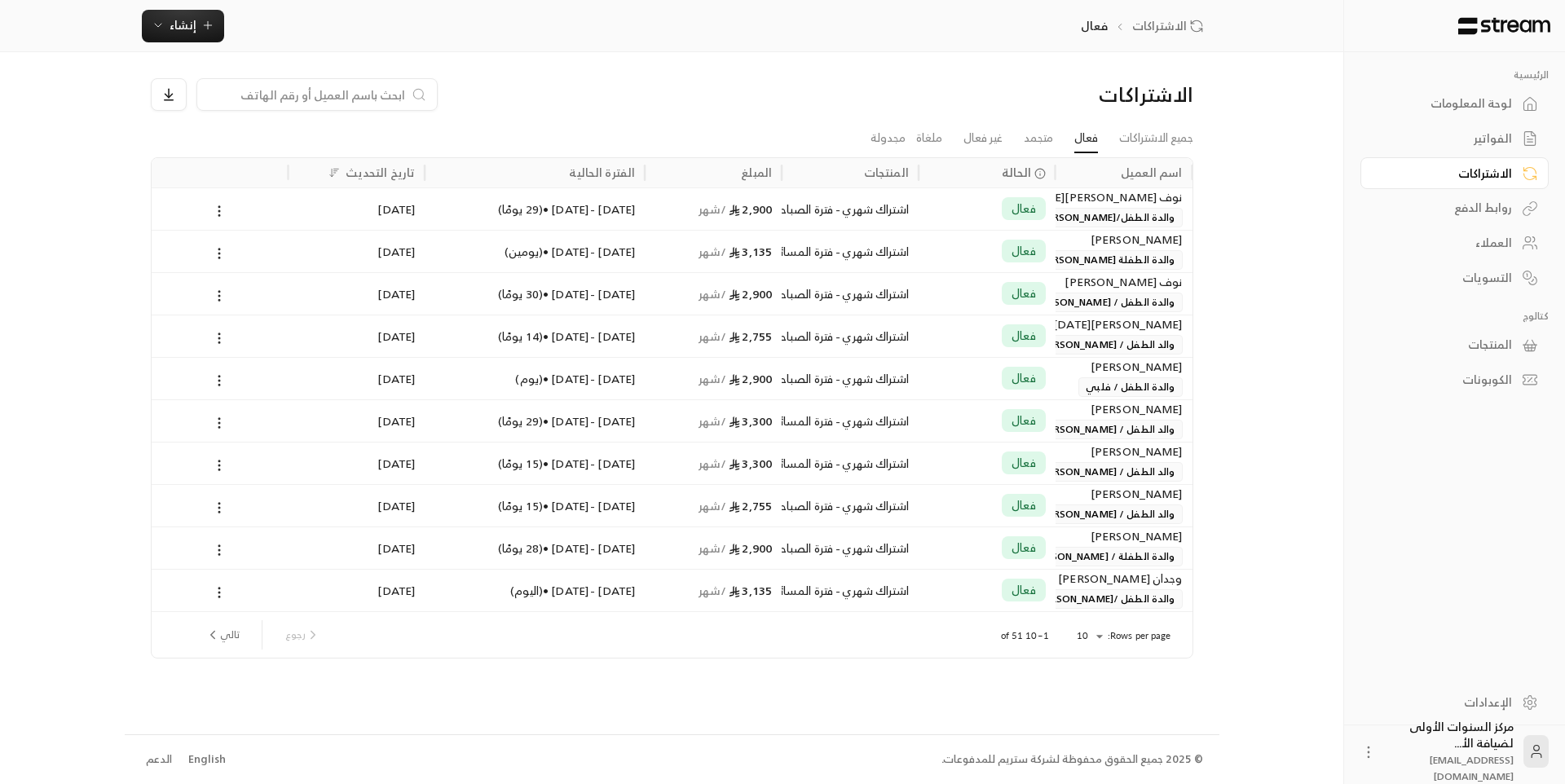
click at [1290, 138] on div "الرئيسية لوحة المعلومات الفواتير الاشتراكات روابط الدفع العملاء التسويات كتالوج…" at bounding box center [782, 392] width 1316 height 784
click at [1179, 133] on link "جميع الاشتراكات" at bounding box center [1156, 139] width 74 height 30
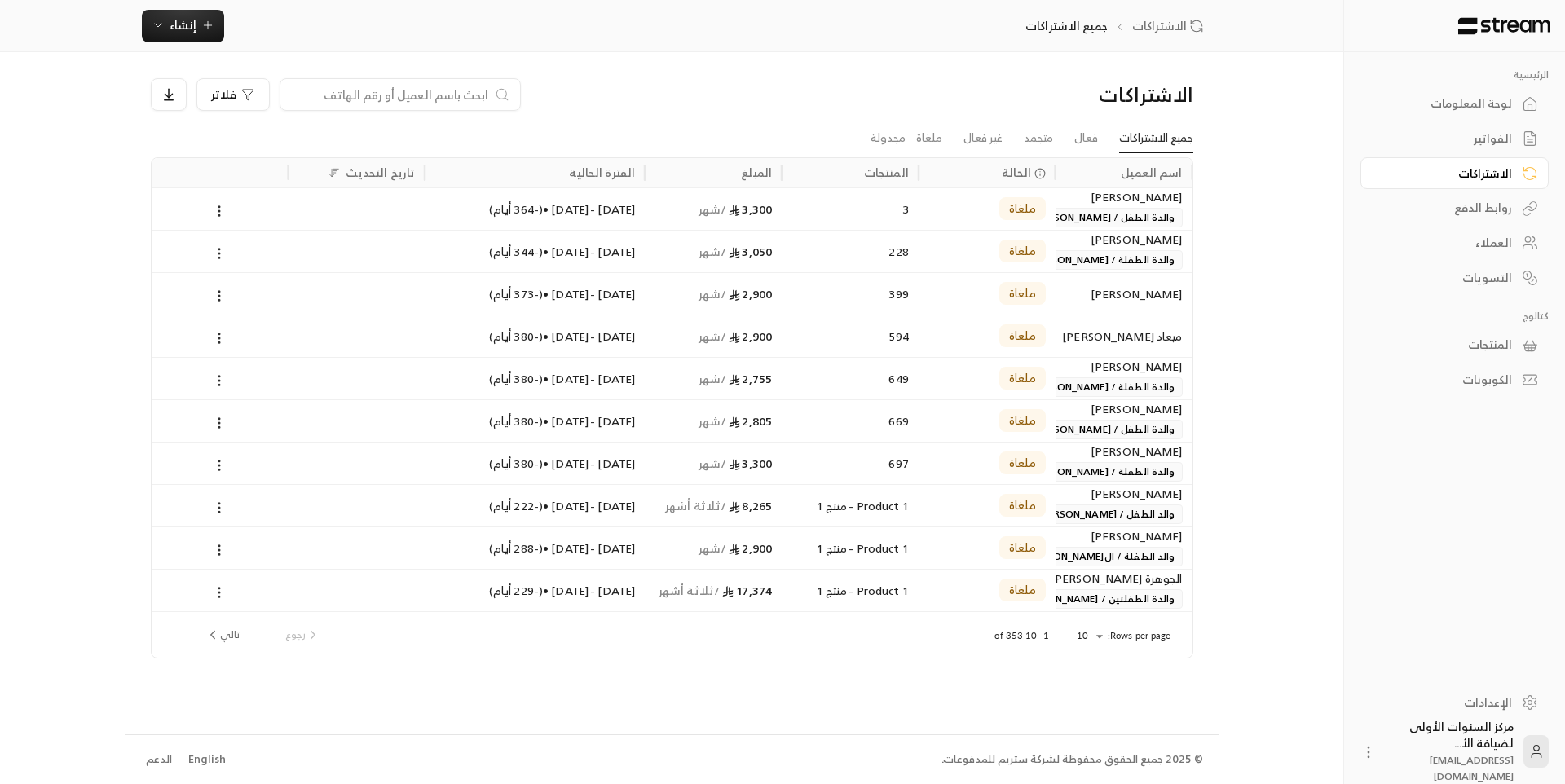
click at [1480, 104] on div "لوحة المعلومات" at bounding box center [1447, 104] width 132 height 16
